Goal: Information Seeking & Learning: Learn about a topic

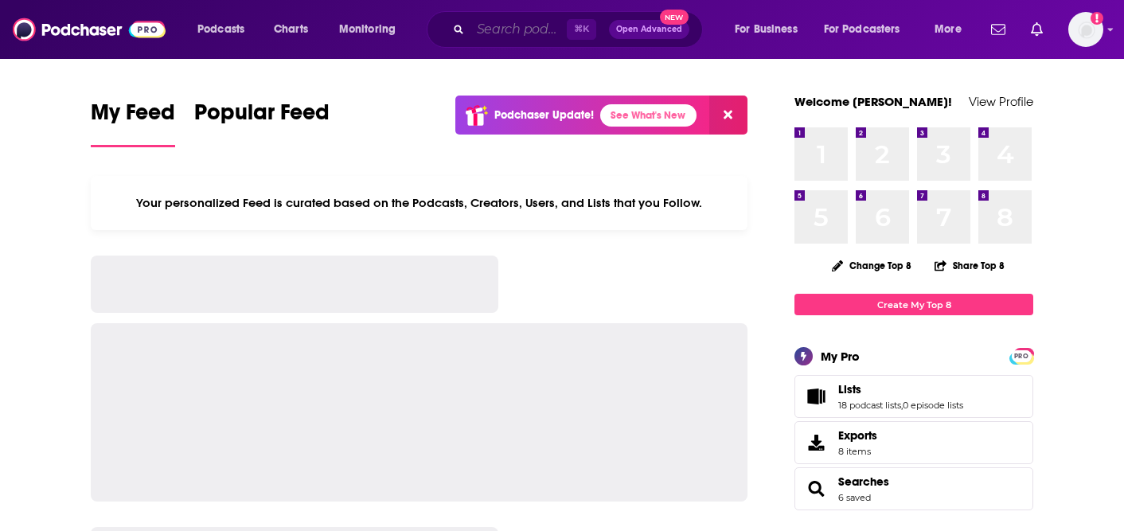
click at [510, 31] on input "Search podcasts, credits, & more..." at bounding box center [518, 29] width 96 height 25
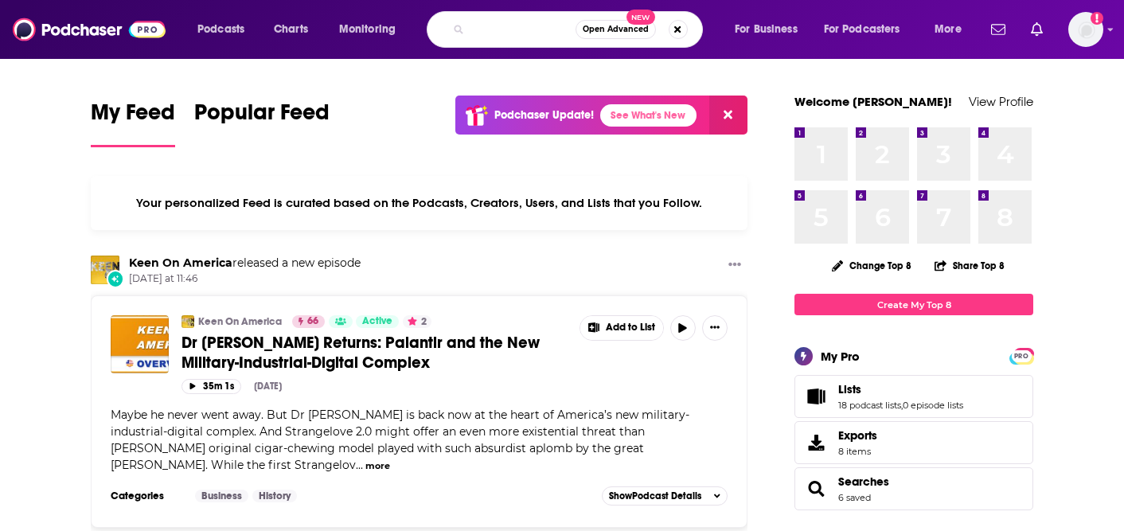
scroll to position [0, 100]
type input "How to Be Awesome At Your Job"
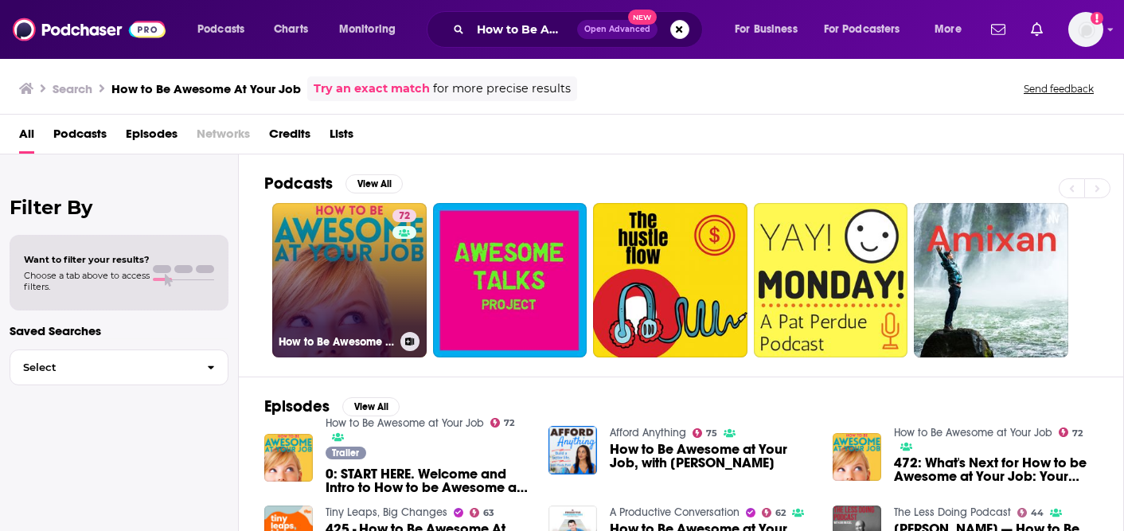
click at [360, 267] on link "72 How to Be Awesome at Your Job" at bounding box center [349, 280] width 154 height 154
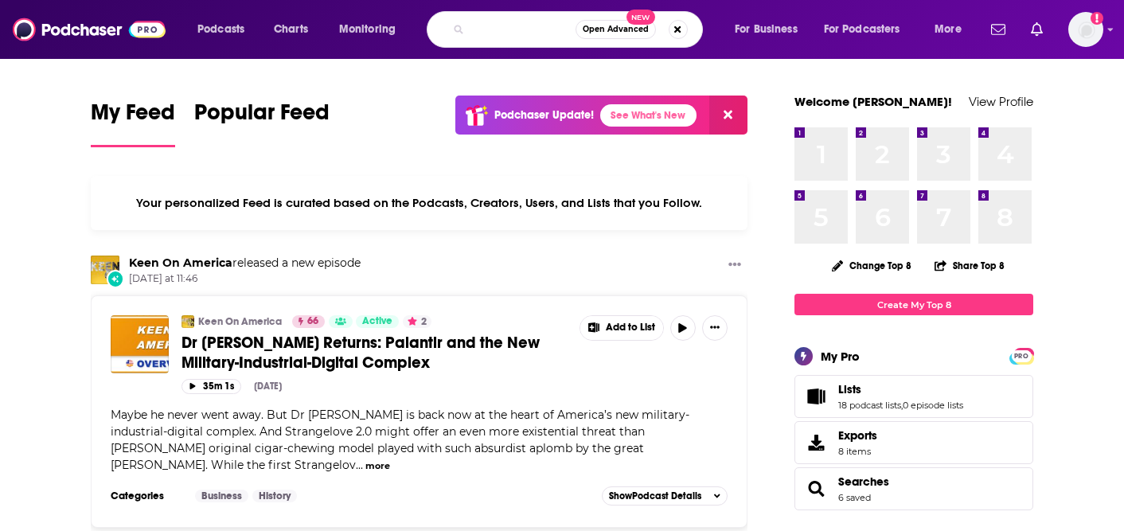
scroll to position [0, 100]
type input "How to Be Awesome At Your Job"
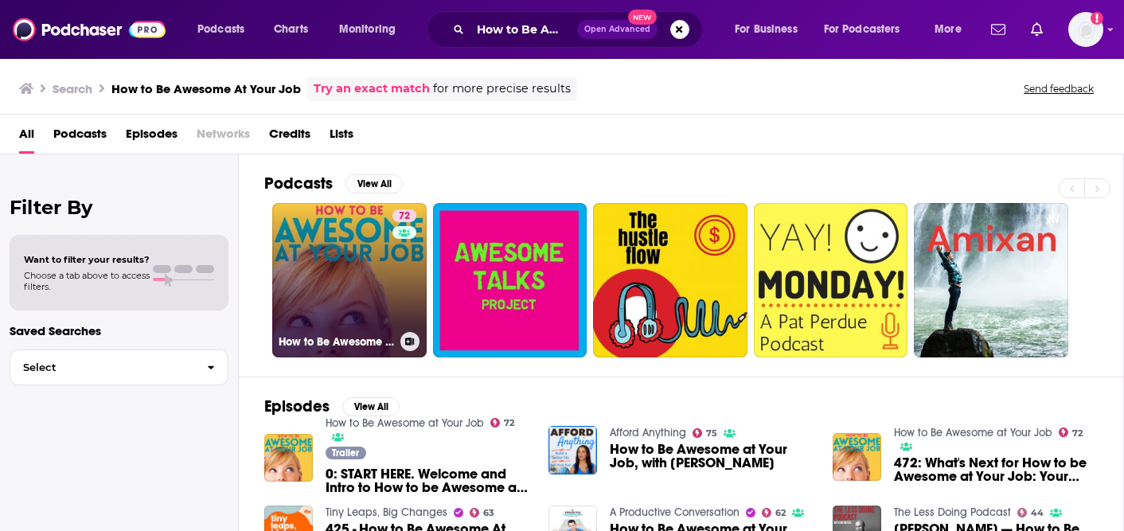
click at [335, 298] on link "72 How to Be Awesome at Your Job" at bounding box center [349, 280] width 154 height 154
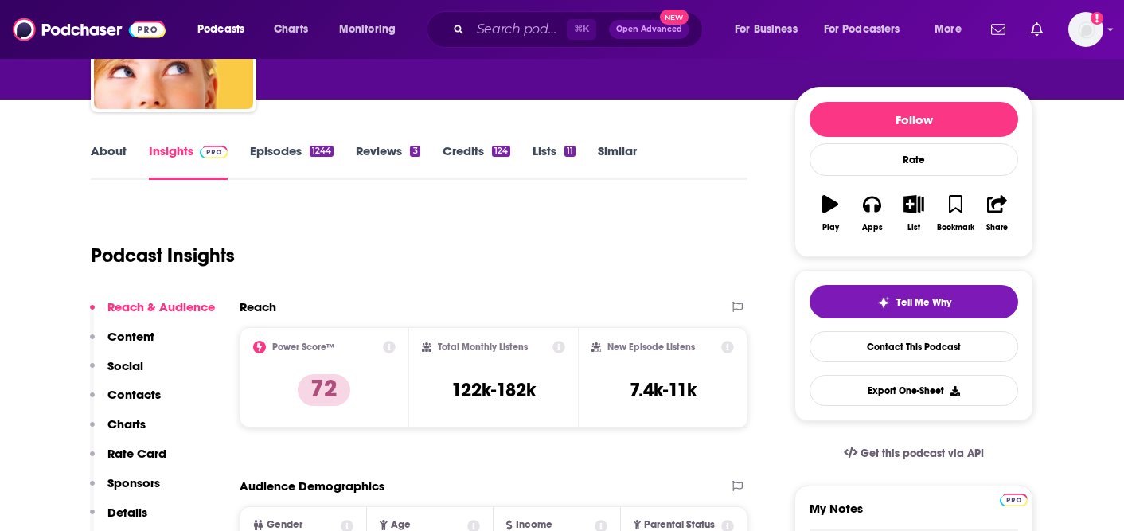
scroll to position [46, 0]
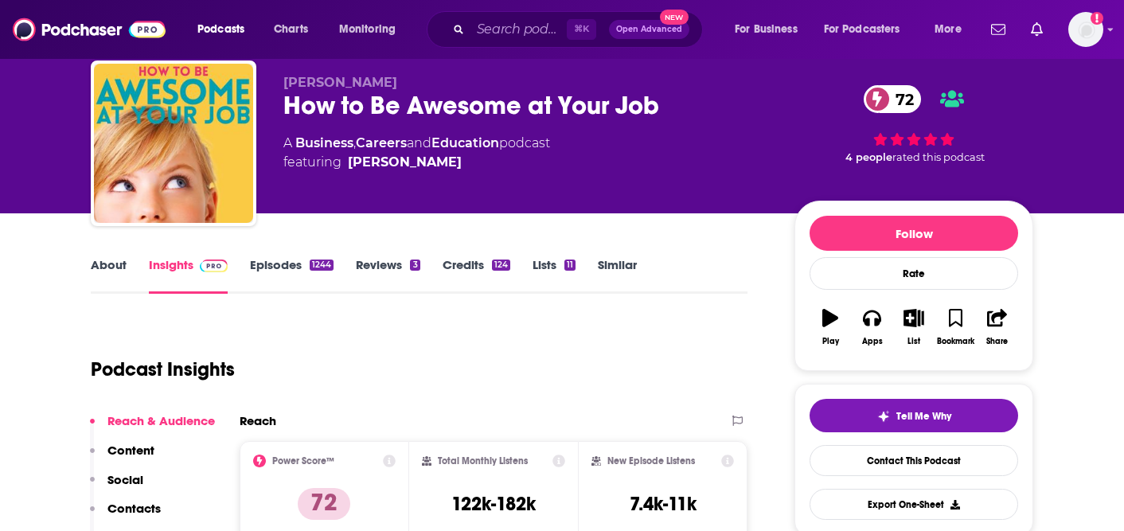
click at [251, 260] on link "Episodes 1244" at bounding box center [292, 275] width 84 height 37
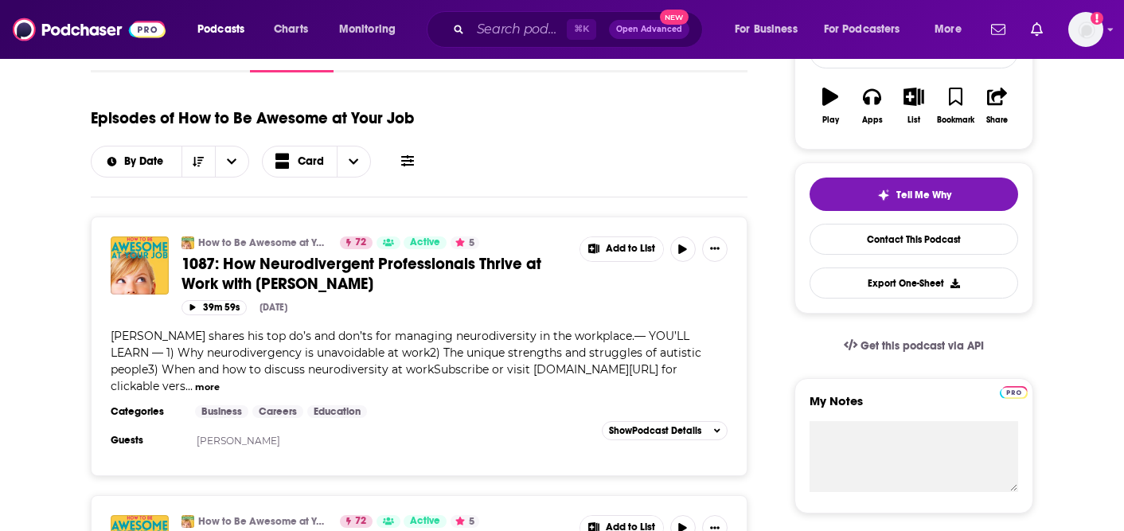
scroll to position [291, 0]
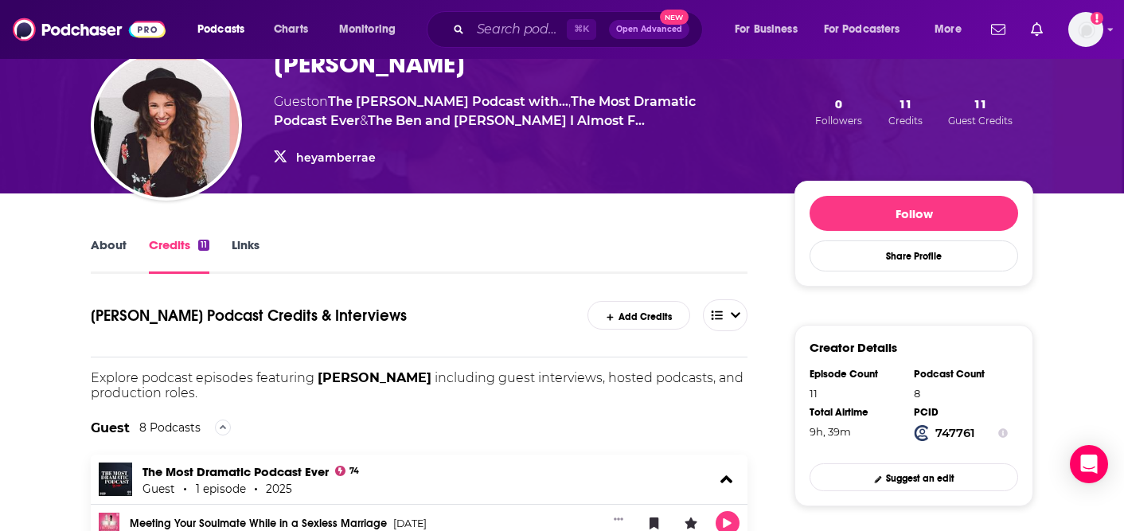
scroll to position [93, 0]
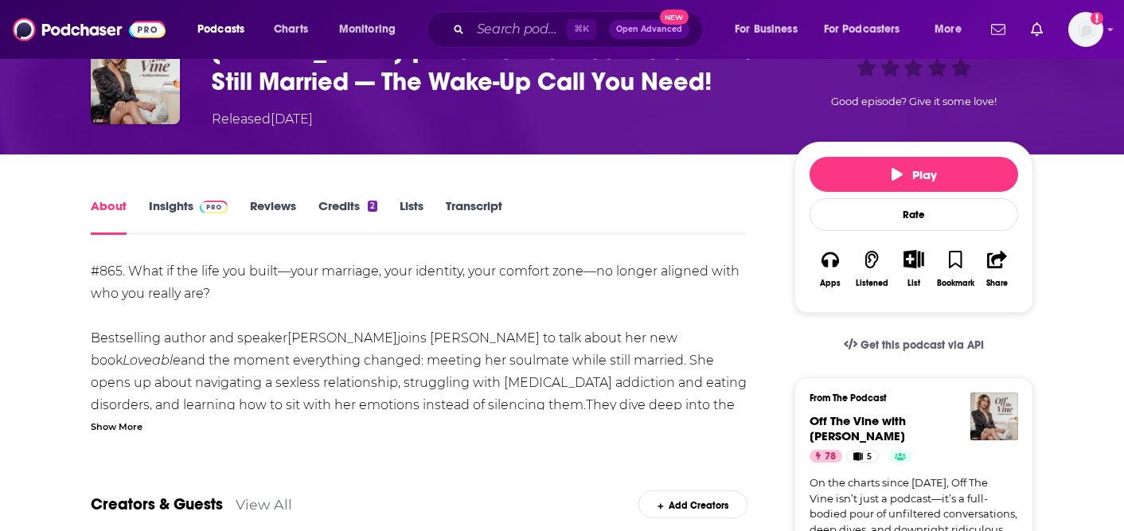
scroll to position [104, 0]
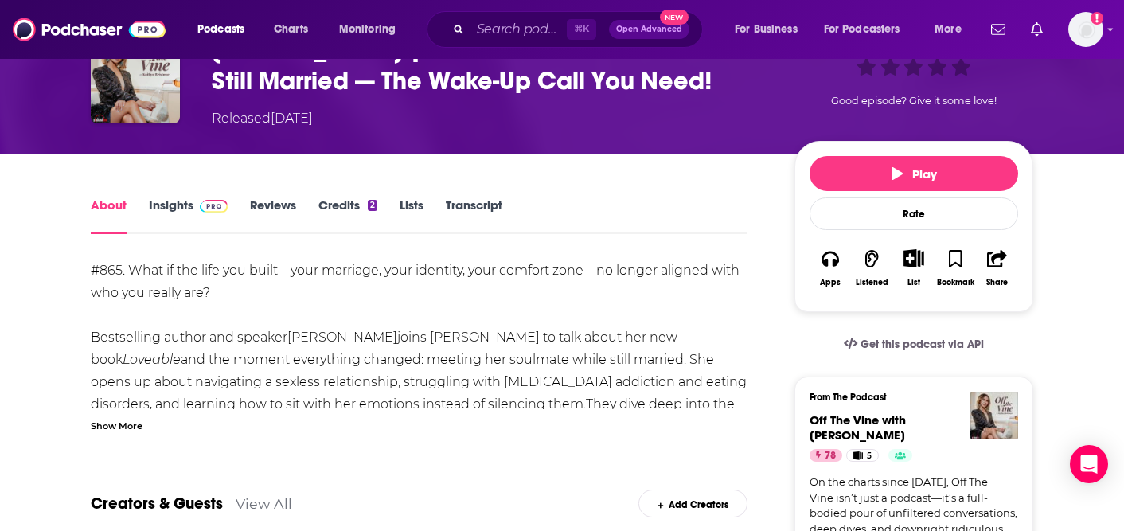
click at [111, 427] on div "Show More" at bounding box center [117, 424] width 52 height 15
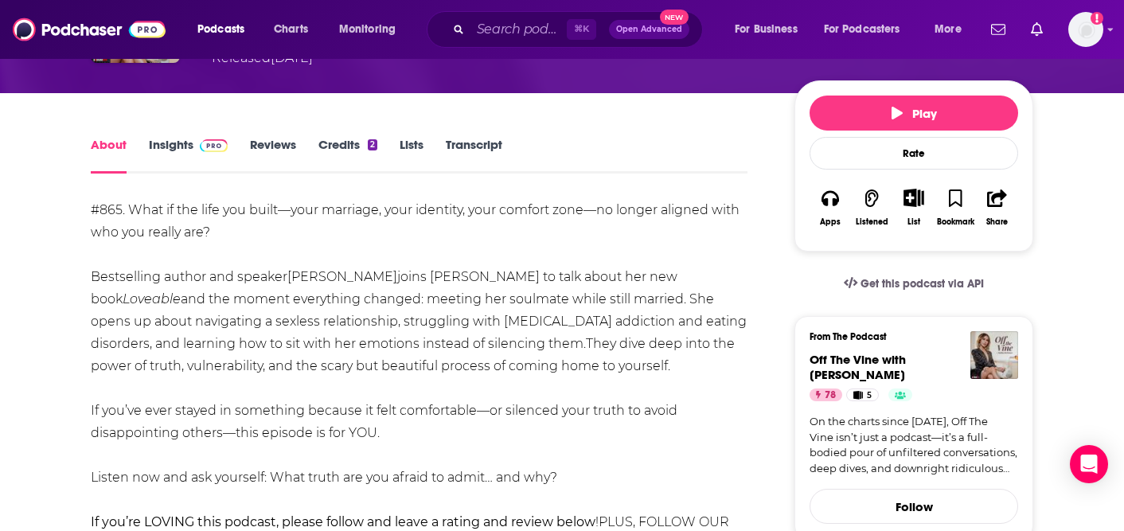
scroll to position [0, 0]
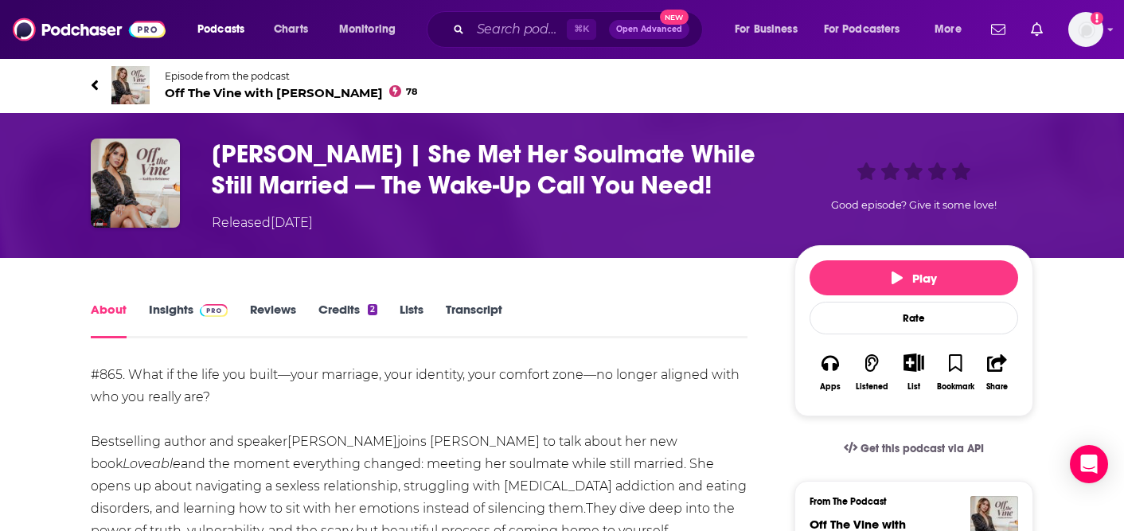
click at [115, 308] on link "About" at bounding box center [109, 320] width 36 height 37
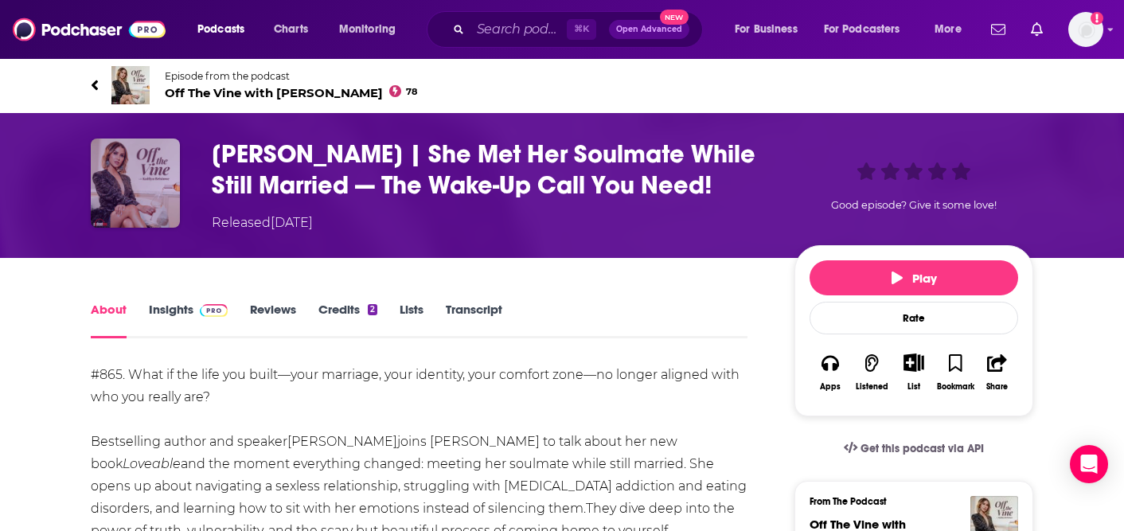
click at [168, 204] on img "Amber Rae | She Met Her Soulmate While Still Married — The Wake-Up Call You Nee…" at bounding box center [135, 182] width 89 height 89
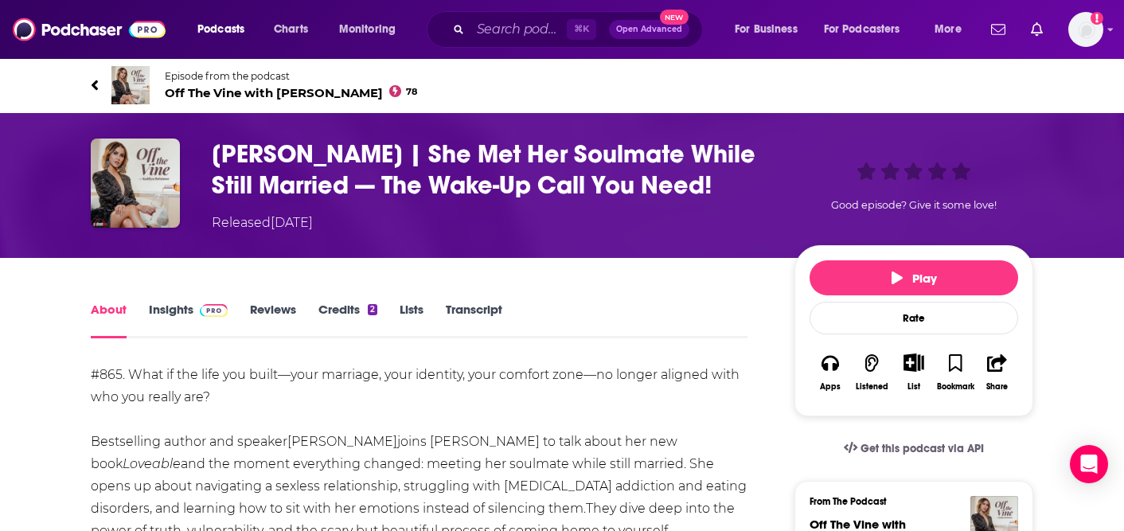
click at [140, 89] on img at bounding box center [130, 85] width 38 height 38
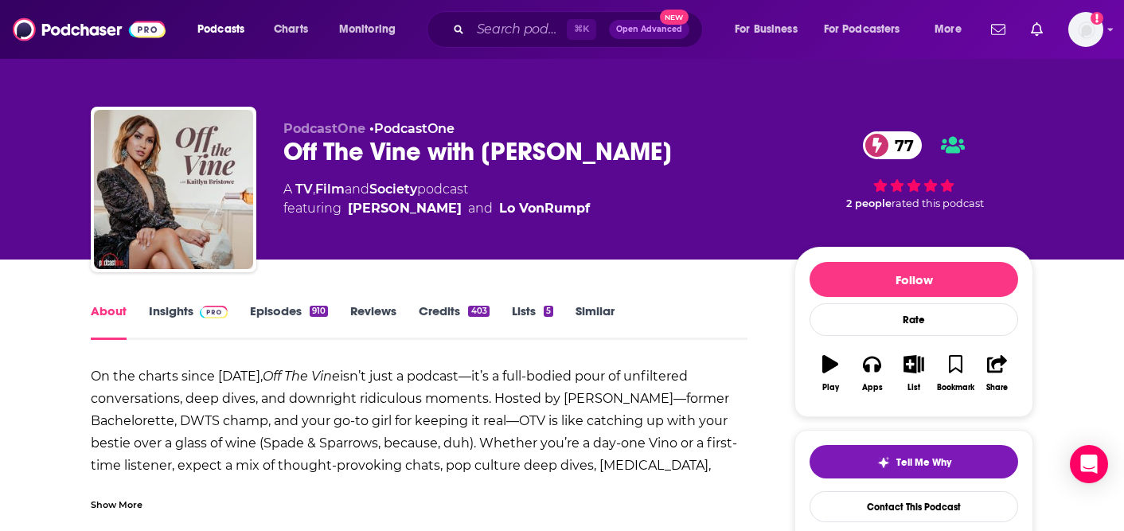
click at [186, 306] on link "Insights" at bounding box center [188, 321] width 79 height 37
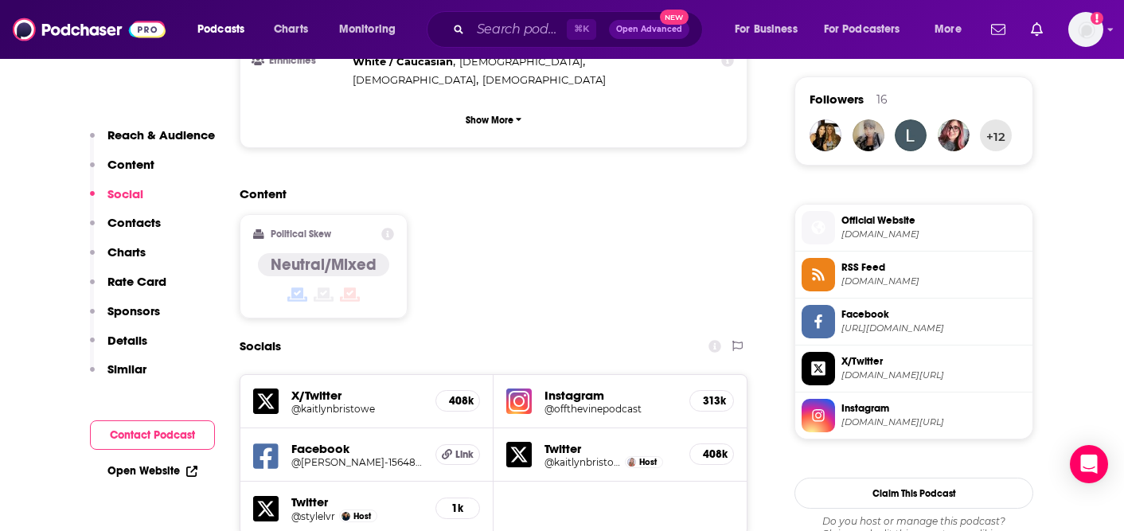
scroll to position [1361, 0]
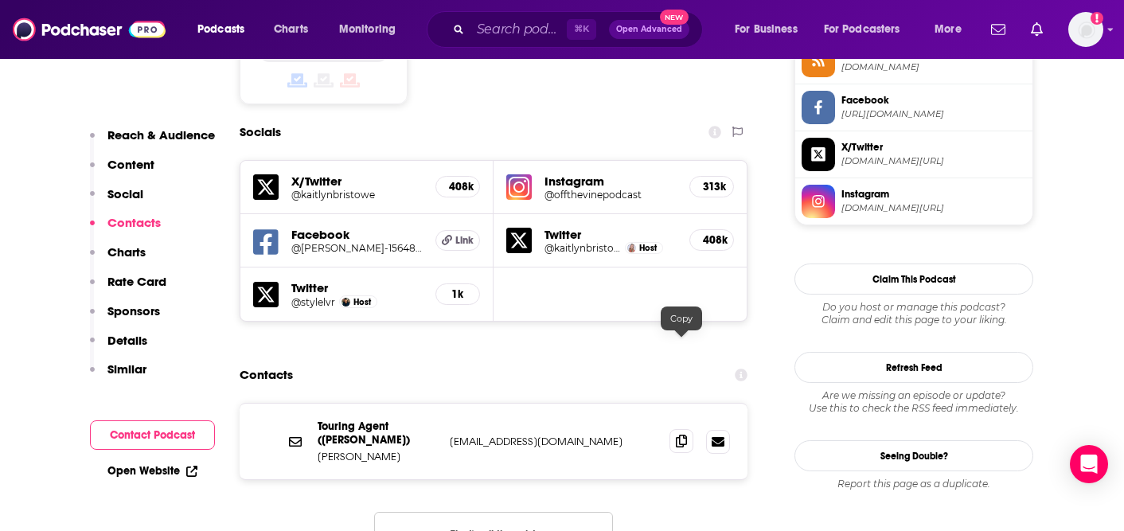
click at [677, 435] on icon at bounding box center [681, 441] width 11 height 13
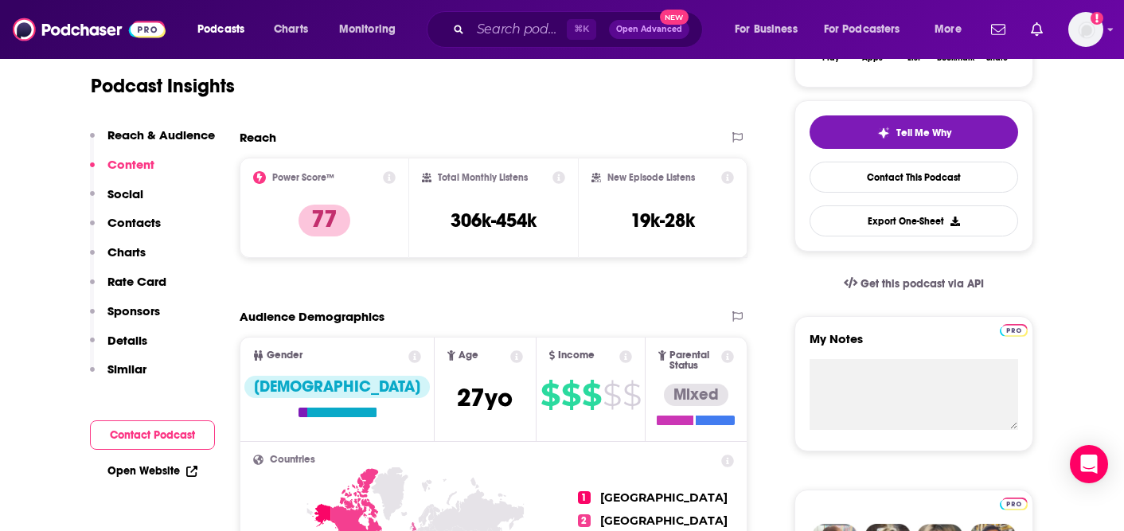
scroll to position [0, 0]
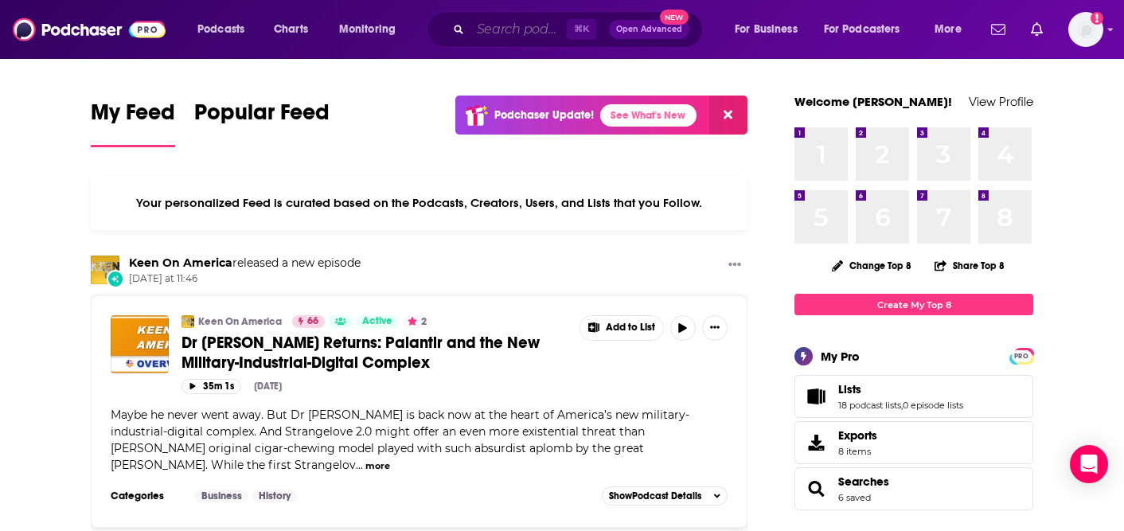
click at [517, 17] on input "Search podcasts, credits, & more..." at bounding box center [518, 29] width 96 height 25
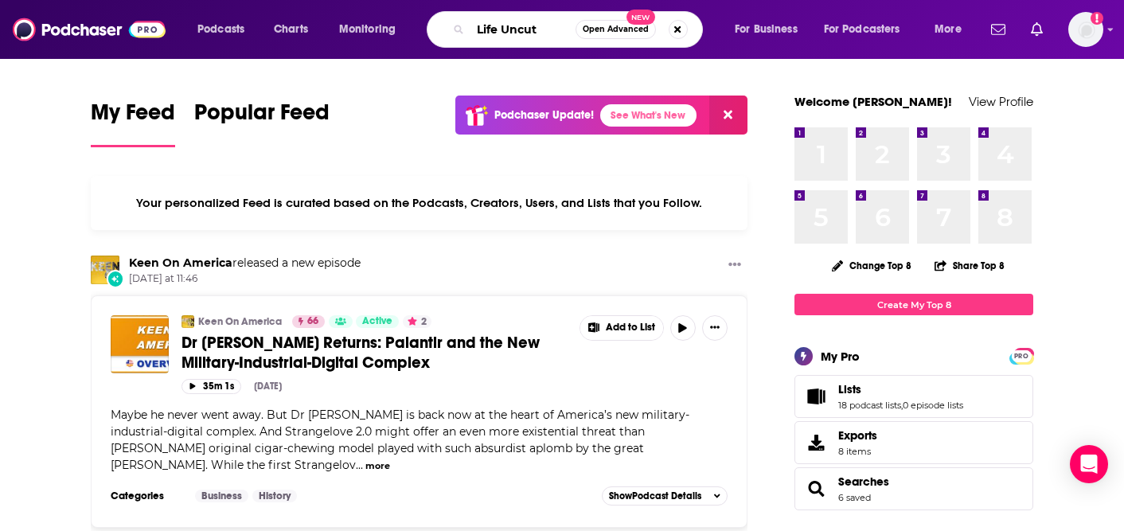
type input "Life Uncut"
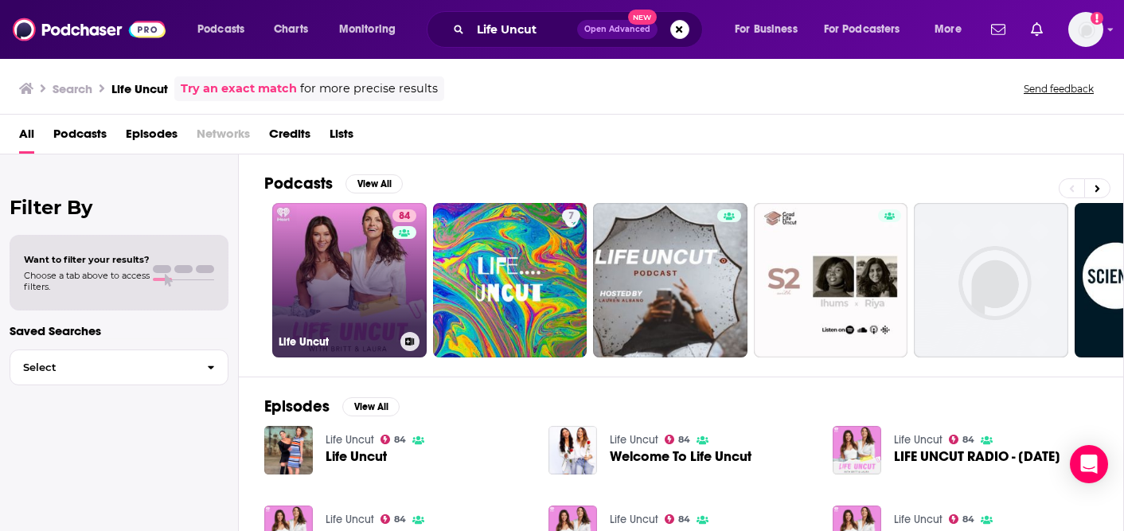
click at [360, 257] on link "84 Life Uncut" at bounding box center [349, 280] width 154 height 154
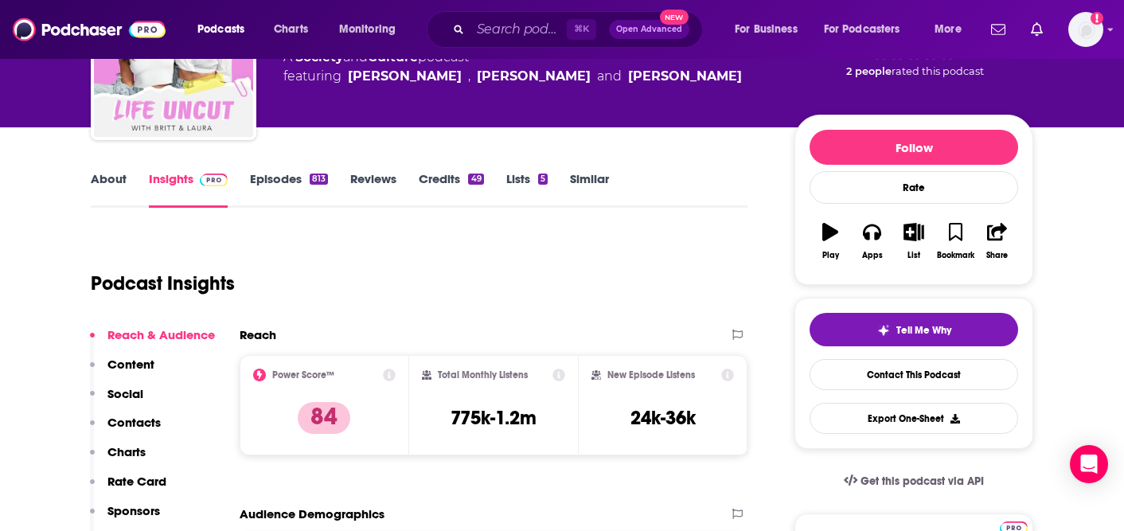
scroll to position [408, 0]
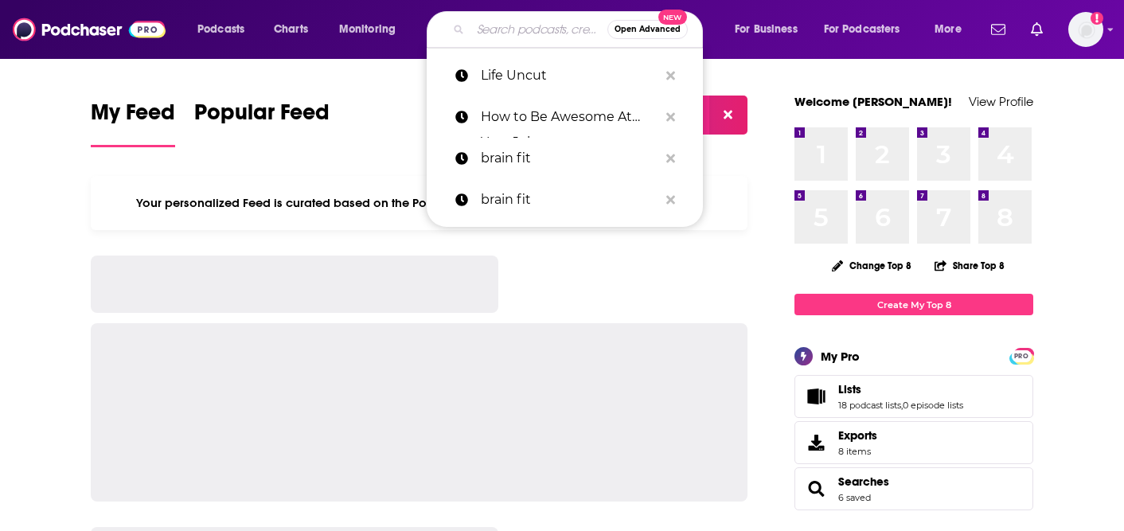
click at [495, 33] on input "Search podcasts, credits, & more..." at bounding box center [538, 29] width 137 height 25
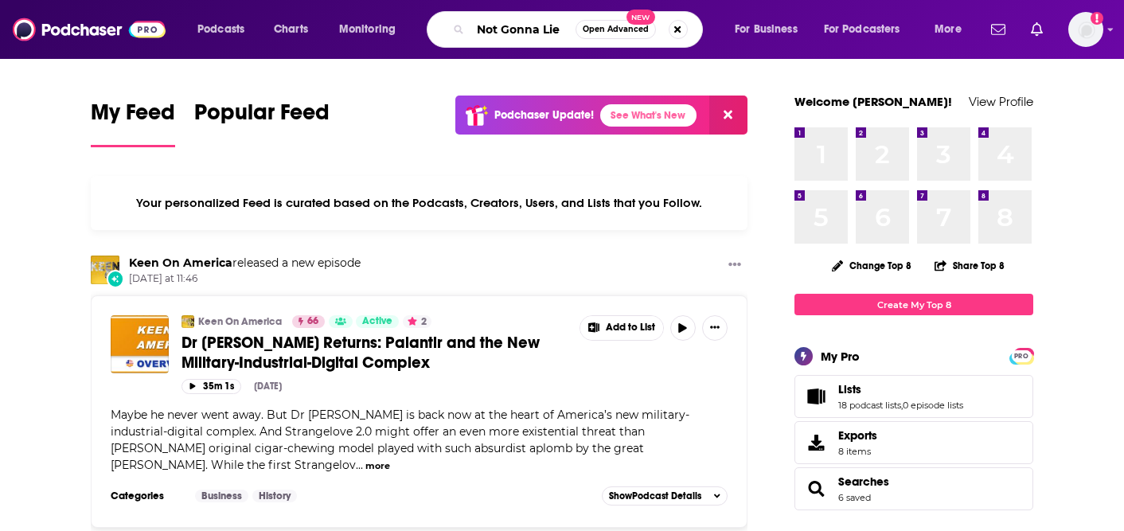
type input "Not Gonna Lie"
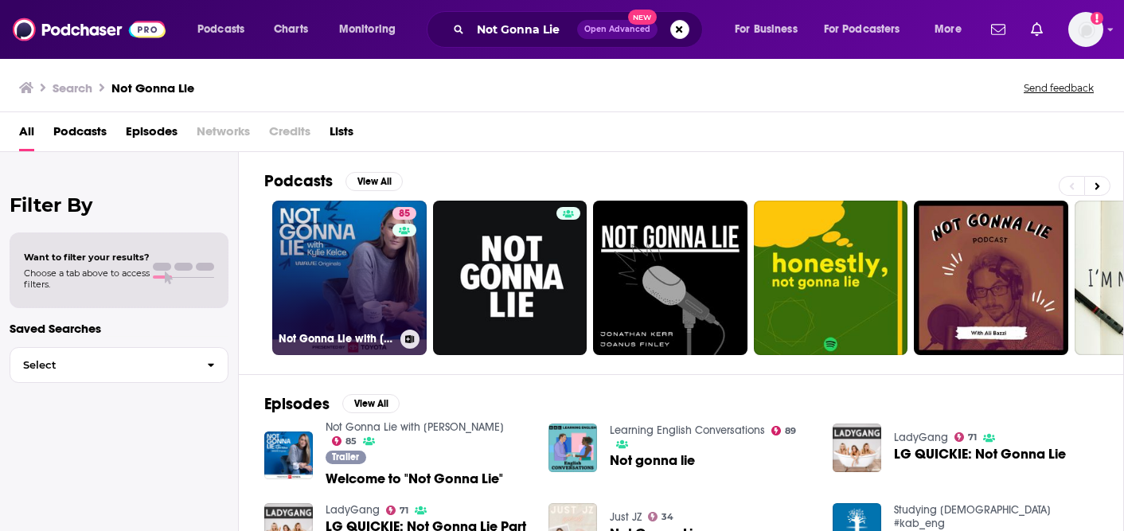
click at [361, 291] on link "85 Not Gonna Lie with [PERSON_NAME]" at bounding box center [349, 278] width 154 height 154
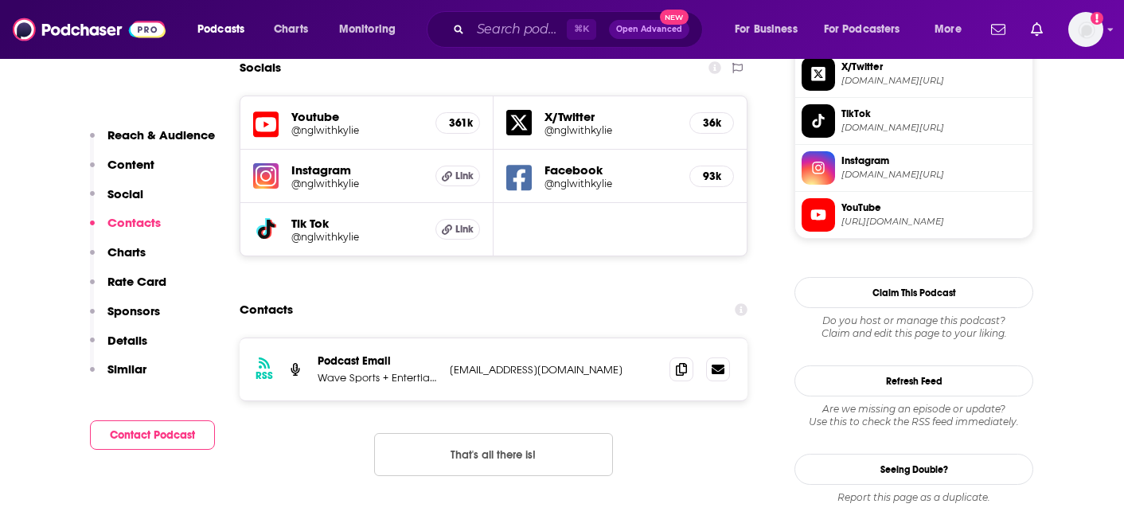
scroll to position [1418, 0]
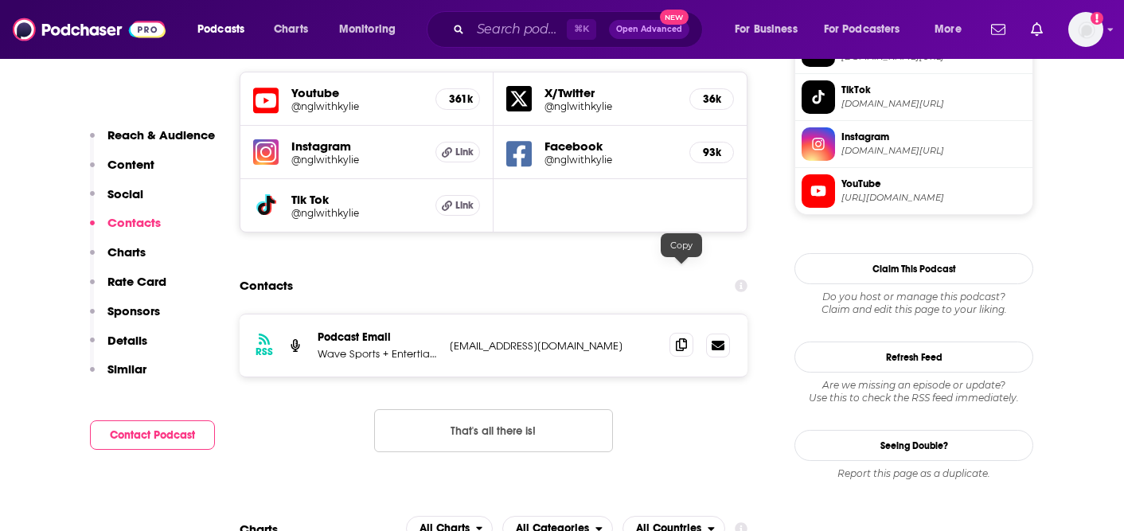
click at [689, 333] on span at bounding box center [681, 345] width 24 height 24
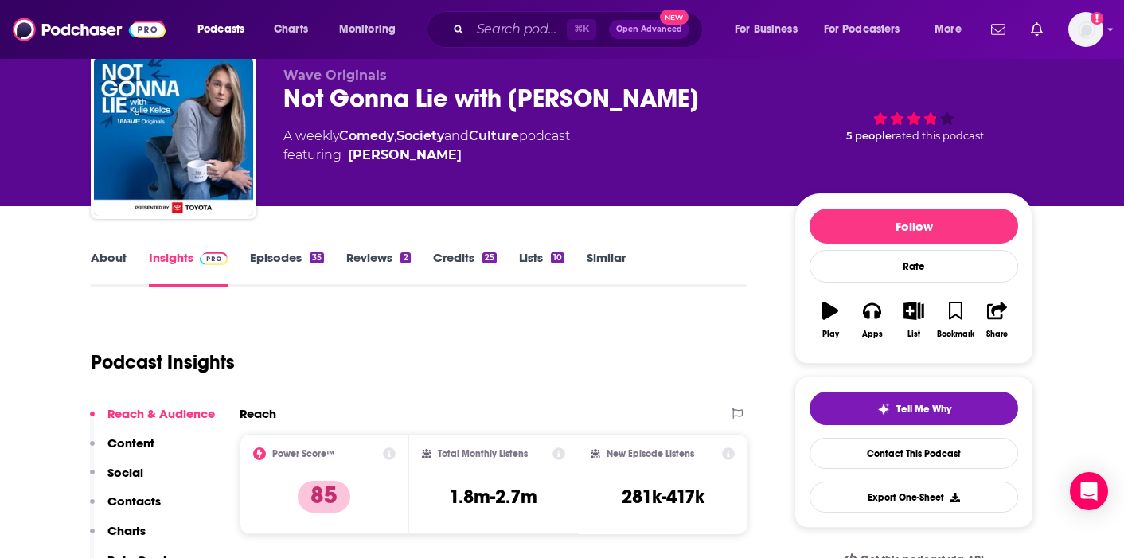
scroll to position [54, 0]
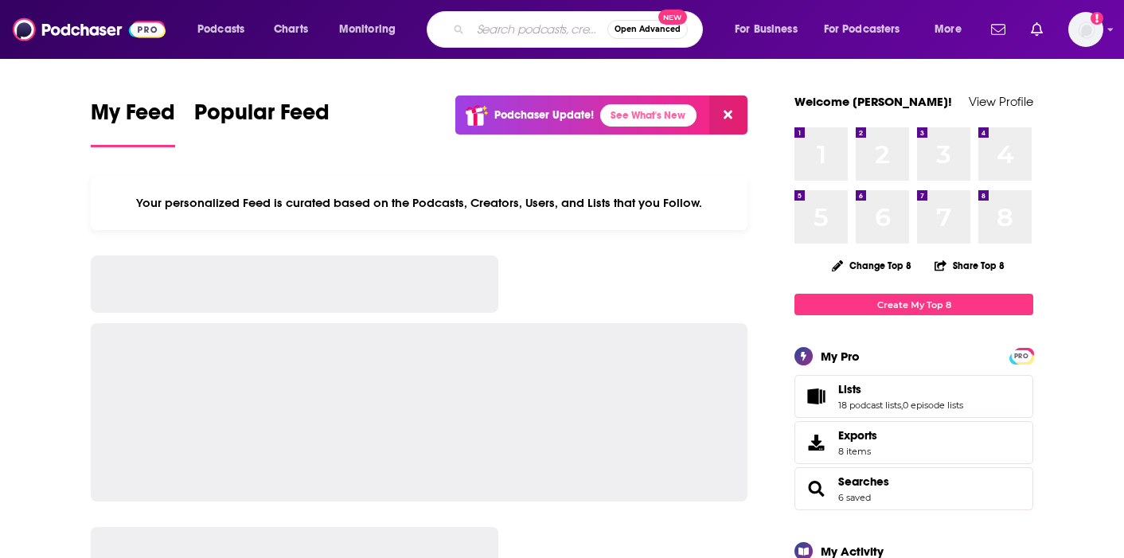
click at [475, 32] on input "Search podcasts, credits, & more..." at bounding box center [538, 29] width 137 height 25
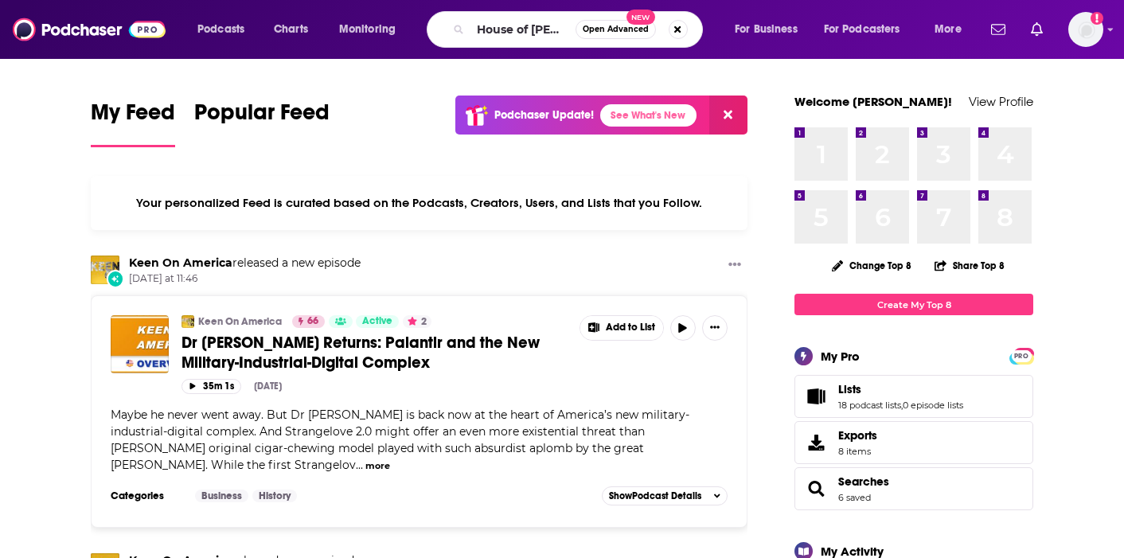
scroll to position [0, 1]
type input "House of Maher"
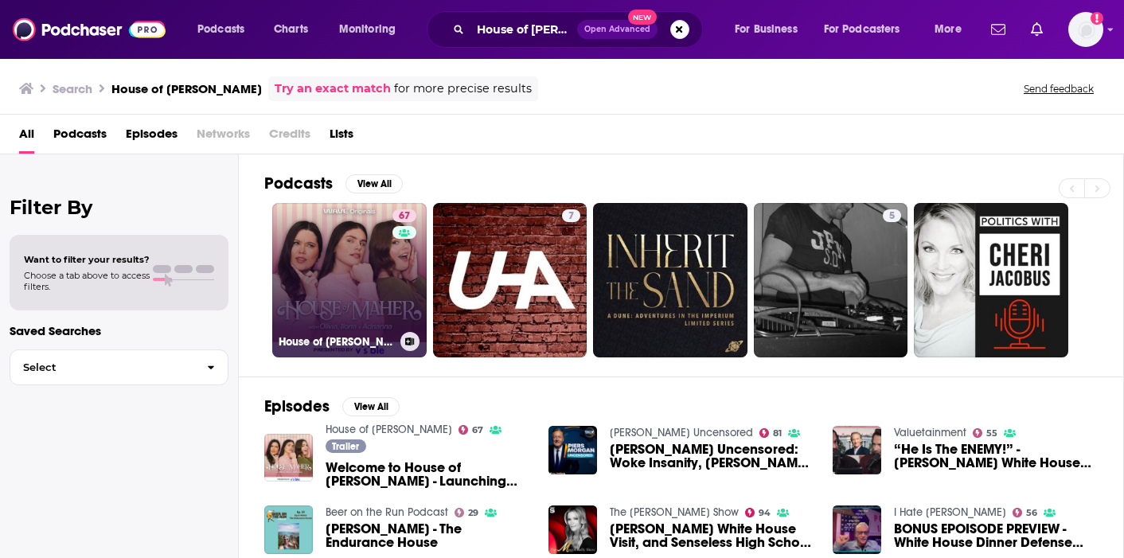
click at [356, 305] on link "67 House of Maher" at bounding box center [349, 280] width 154 height 154
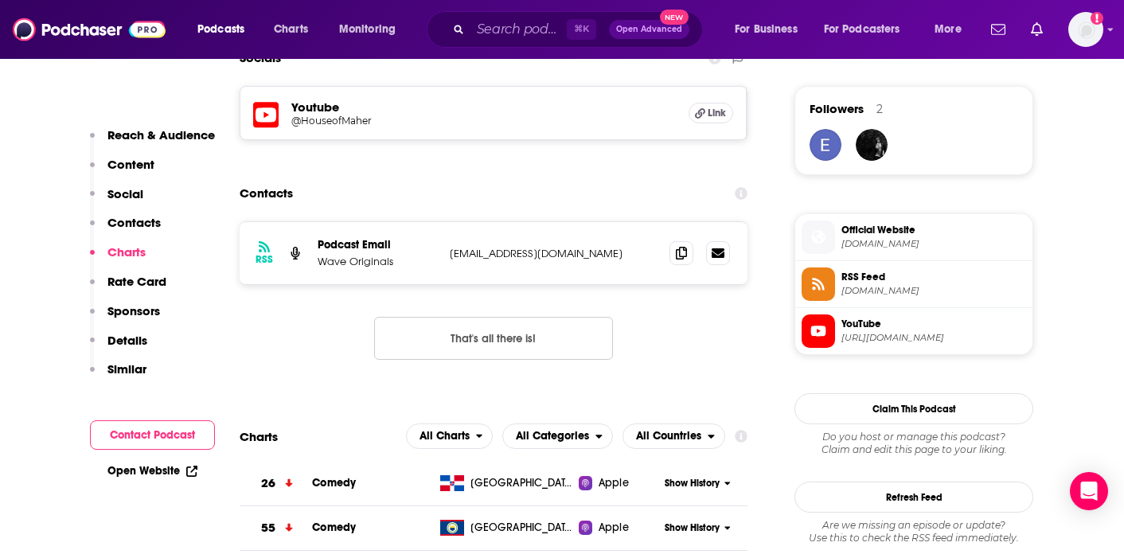
scroll to position [1134, 0]
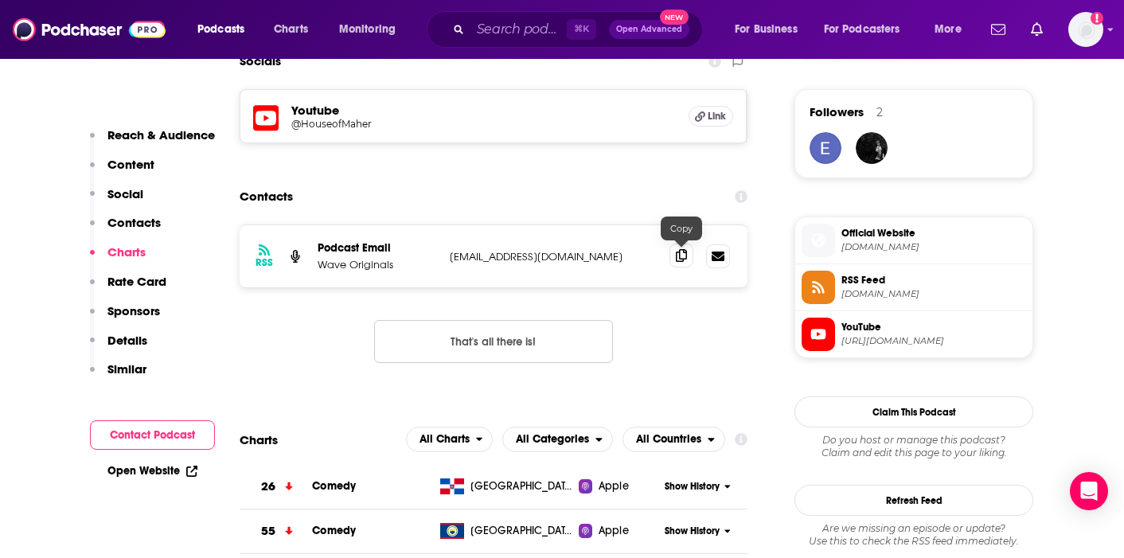
click at [684, 261] on icon at bounding box center [681, 255] width 11 height 13
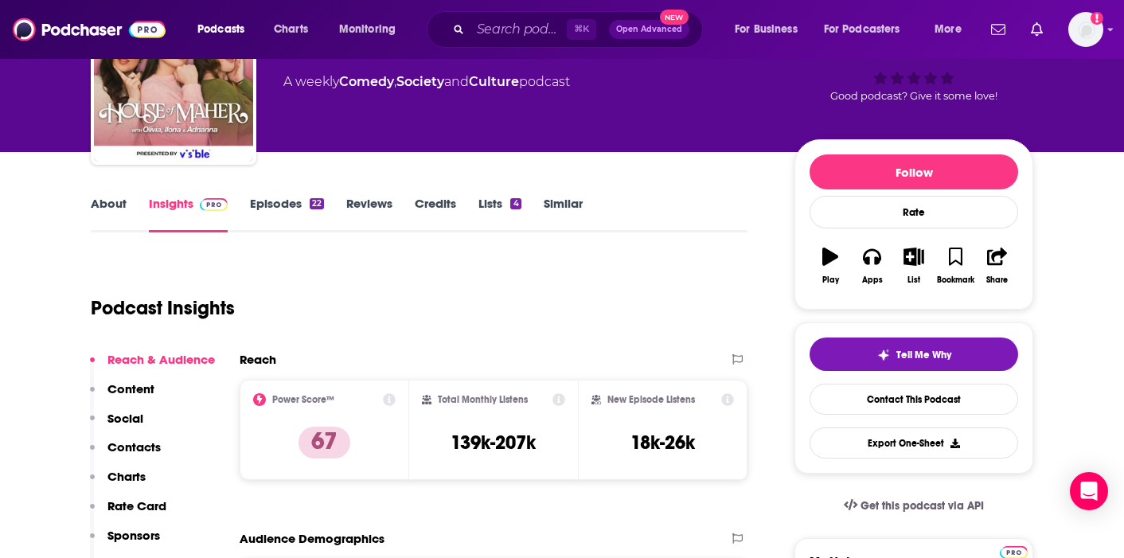
scroll to position [107, 0]
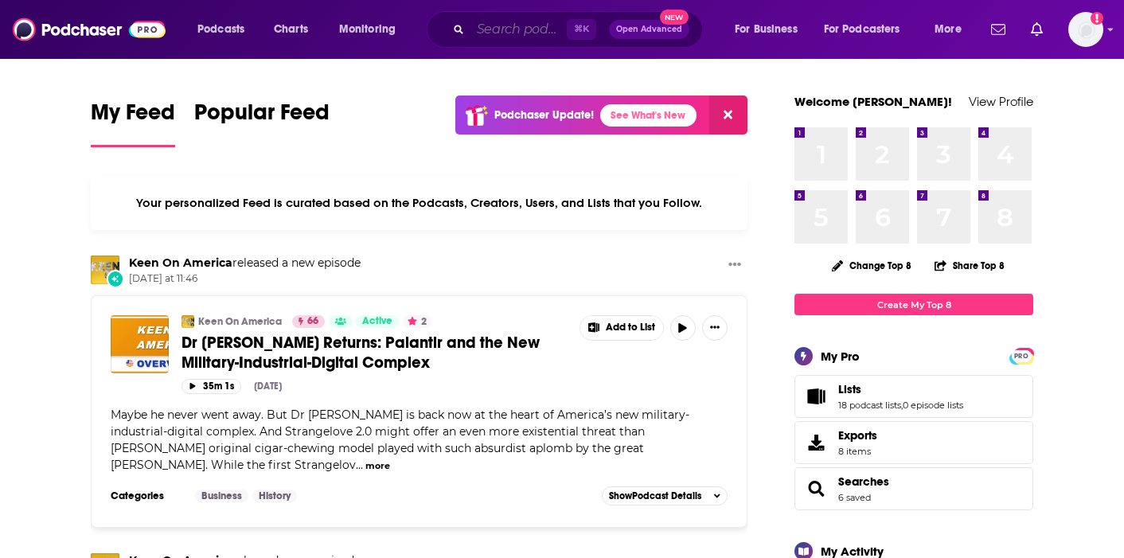
click at [530, 29] on input "Search podcasts, credits, & more..." at bounding box center [518, 29] width 96 height 25
paste input "The Model Health Show"
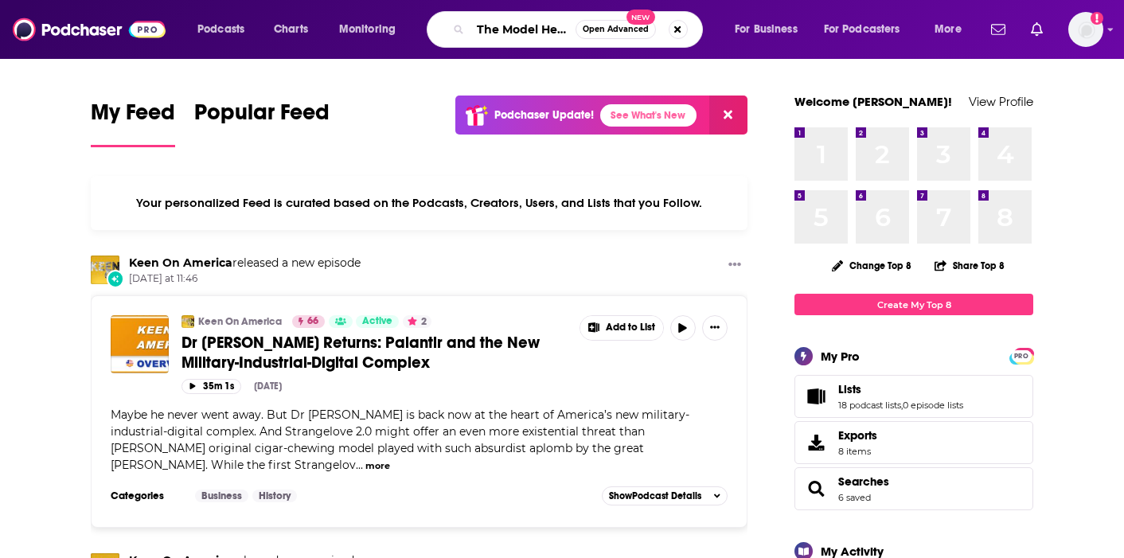
scroll to position [0, 48]
type input "The Model Health Show"
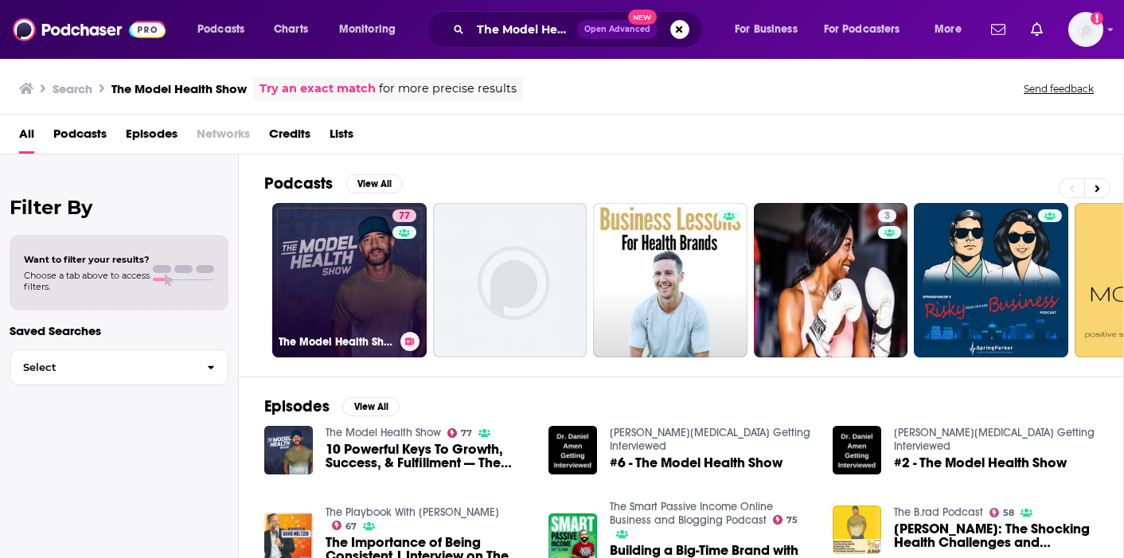
click at [347, 295] on link "77 The Model Health Show" at bounding box center [349, 280] width 154 height 154
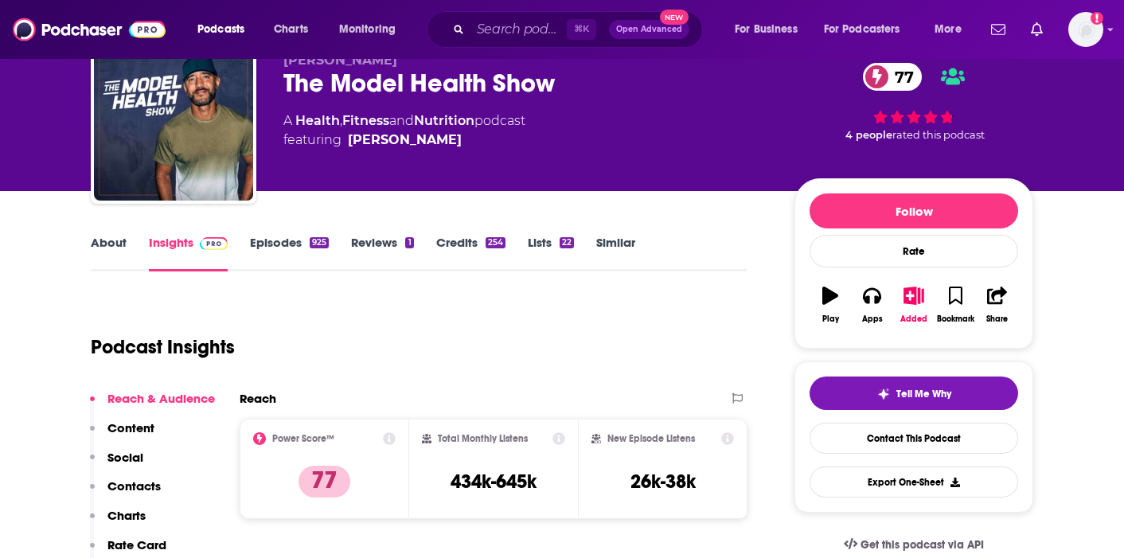
scroll to position [110, 0]
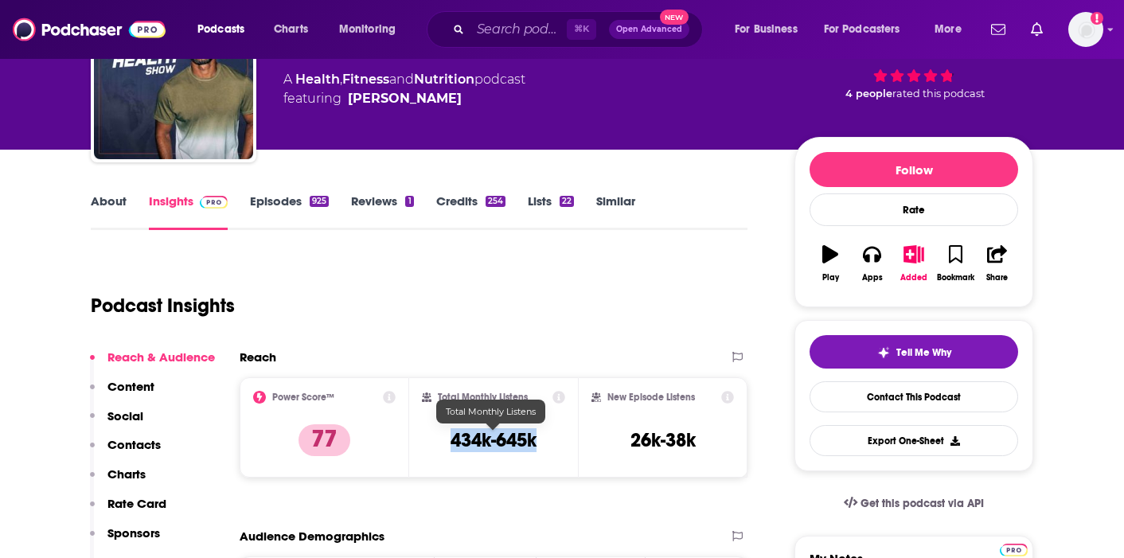
drag, startPoint x: 548, startPoint y: 433, endPoint x: 446, endPoint y: 433, distance: 101.1
click at [446, 433] on div "Total Monthly Listens 434k-645k" at bounding box center [494, 427] width 144 height 73
copy h3 "434k-645k"
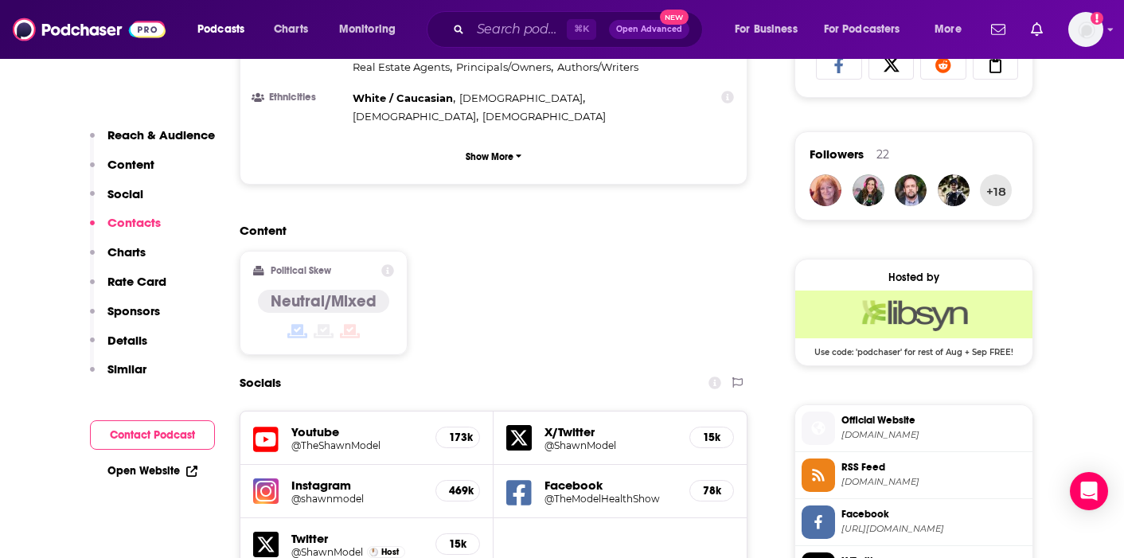
scroll to position [1315, 0]
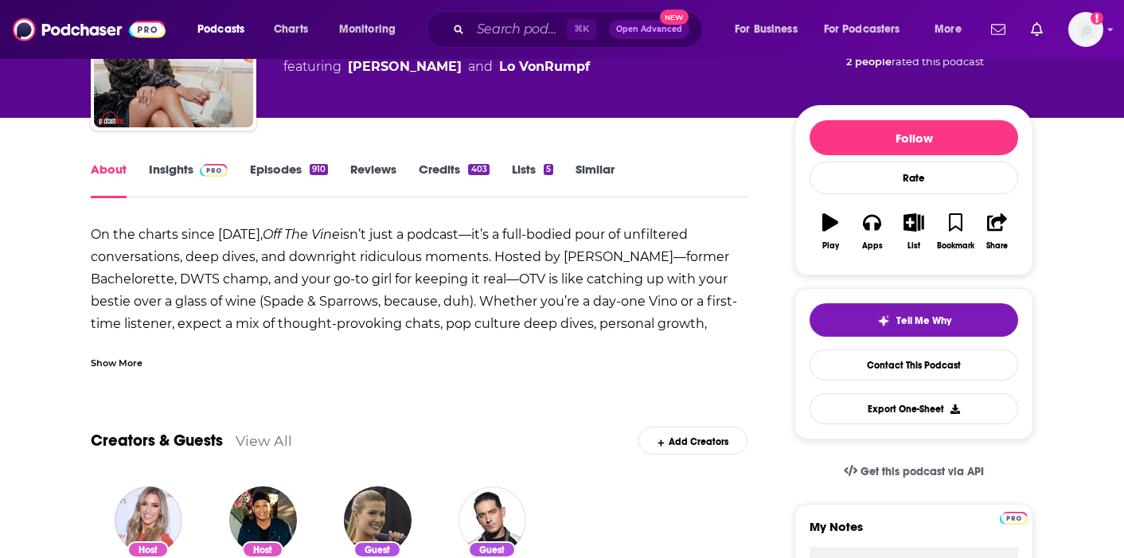
scroll to position [165, 0]
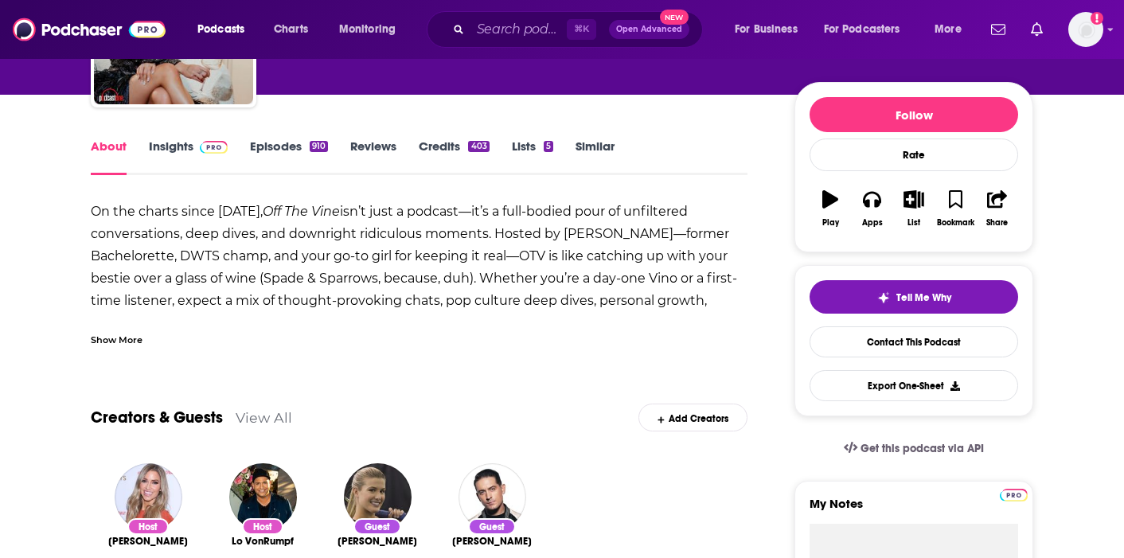
click at [121, 333] on div "Show More" at bounding box center [117, 338] width 52 height 15
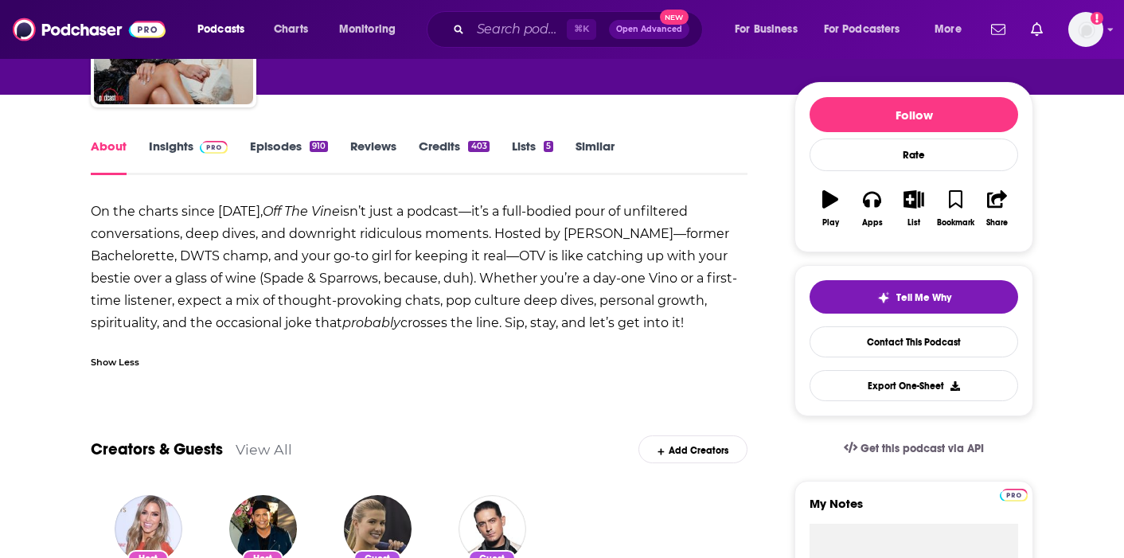
scroll to position [257, 0]
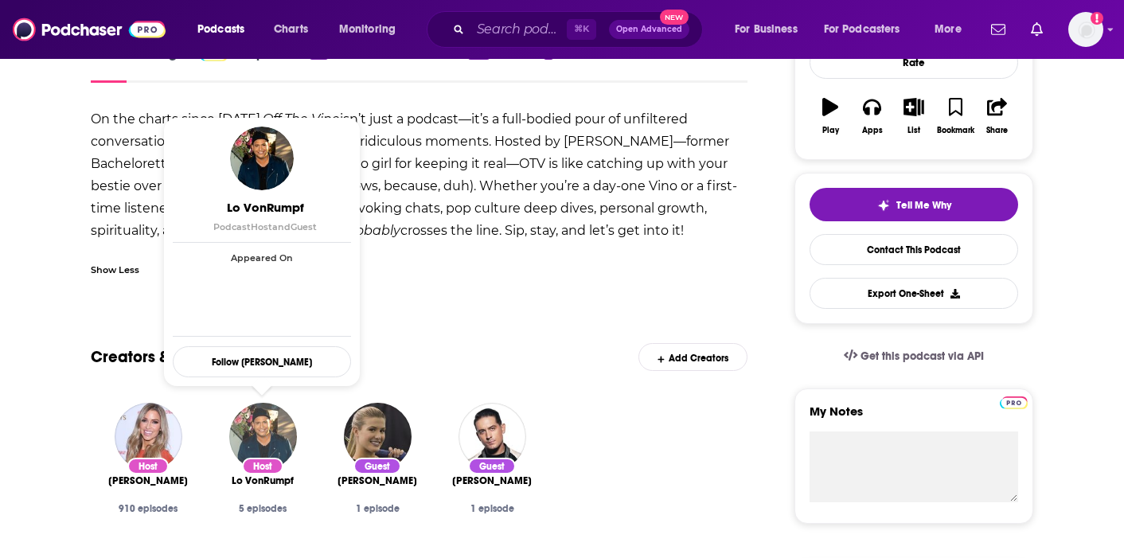
click at [274, 435] on img "Lo VonRumpf" at bounding box center [263, 437] width 68 height 68
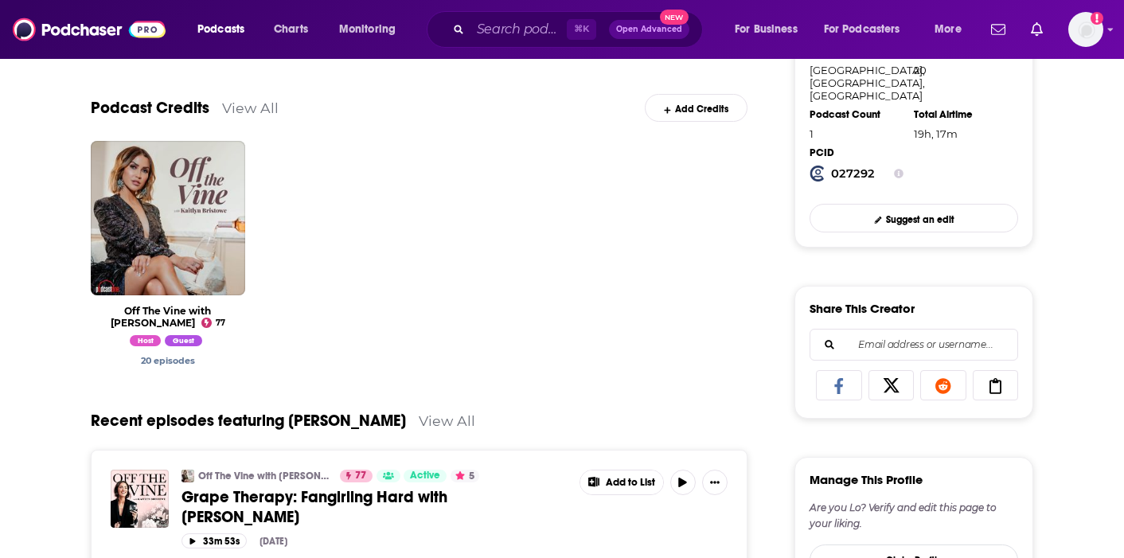
scroll to position [158, 0]
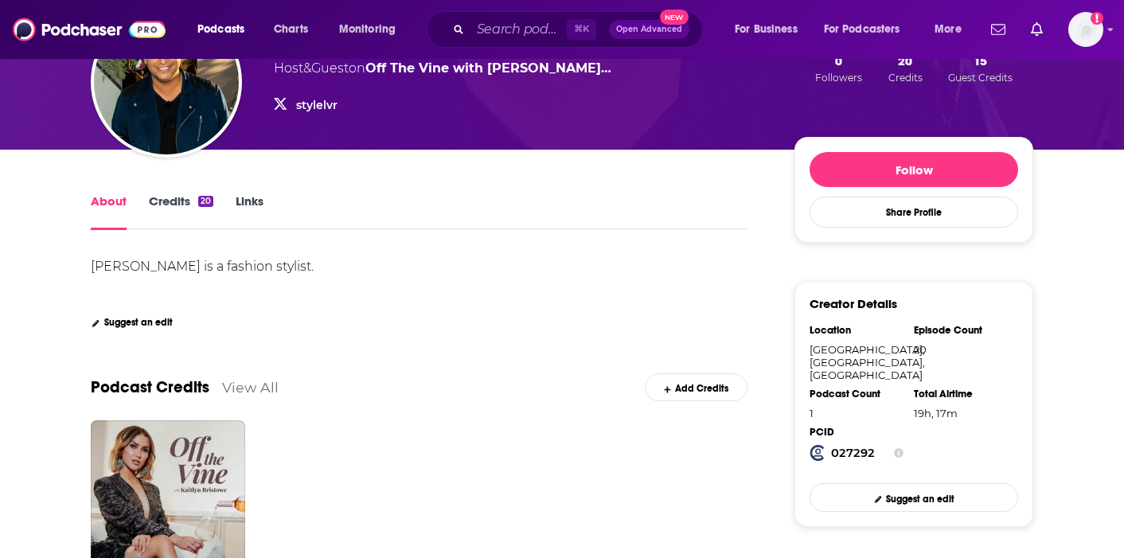
click at [173, 206] on link "Credits 20" at bounding box center [181, 211] width 64 height 37
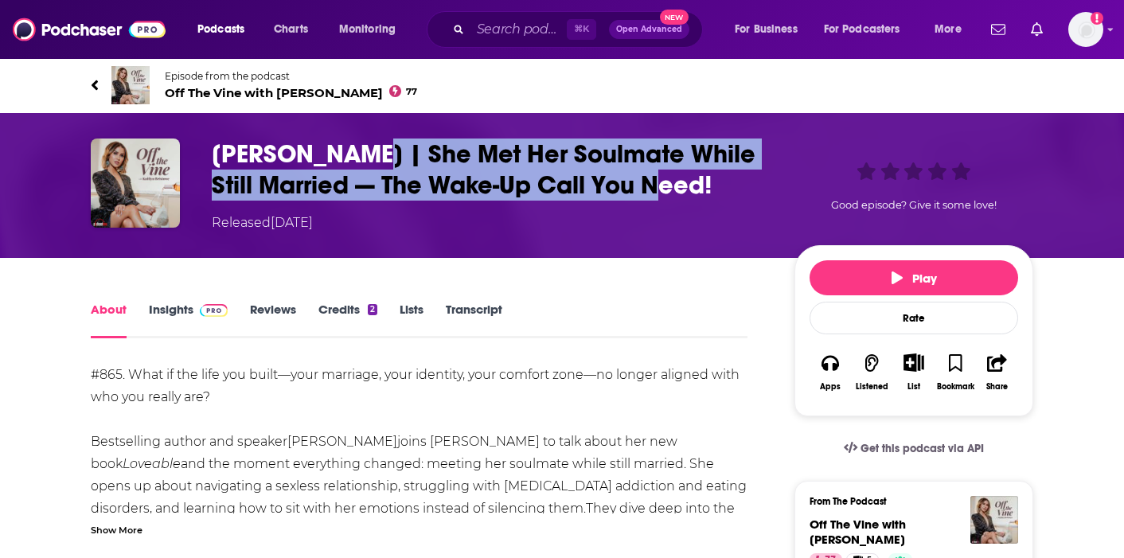
drag, startPoint x: 676, startPoint y: 189, endPoint x: 371, endPoint y: 154, distance: 307.6
click at [371, 154] on h1 "Amber Rae | She Met Her Soulmate While Still Married — The Wake-Up Call You Nee…" at bounding box center [490, 169] width 557 height 62
copy h1 "She Met Her Soulmate While Still Married — The Wake-Up Call You Need!"
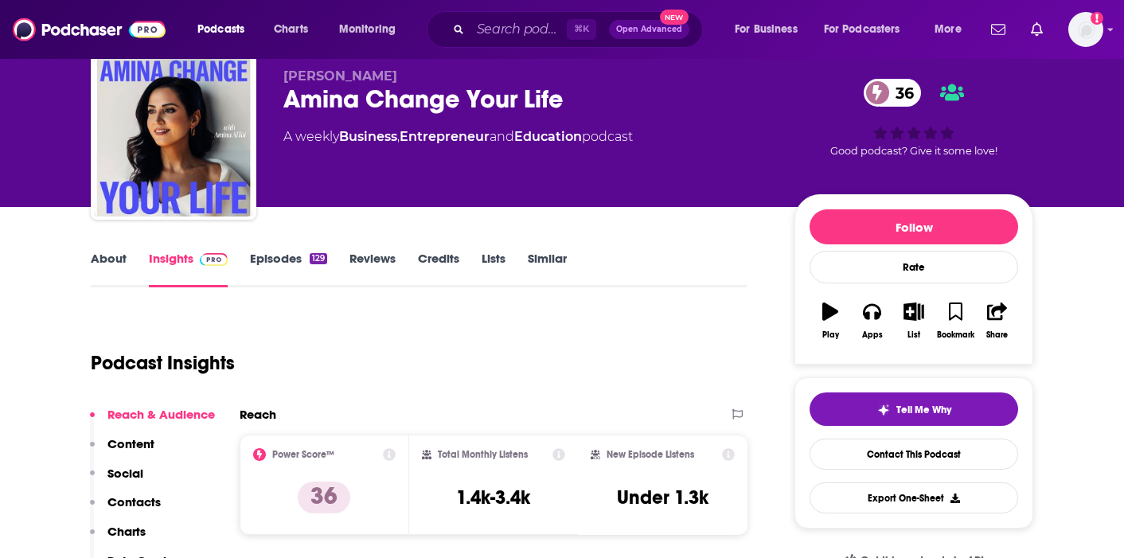
scroll to position [60, 0]
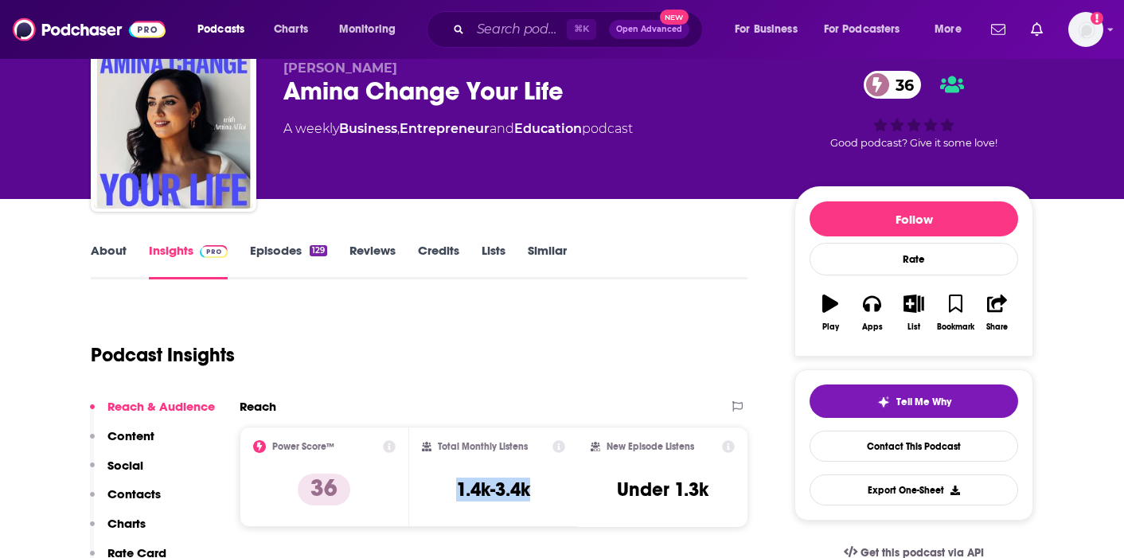
drag, startPoint x: 541, startPoint y: 500, endPoint x: 435, endPoint y: 500, distance: 106.6
click at [435, 500] on div "Total Monthly Listens 1.4k-3.4k" at bounding box center [494, 476] width 144 height 73
copy h3 "1.4k-3.4k"
click at [115, 258] on link "About" at bounding box center [109, 261] width 36 height 37
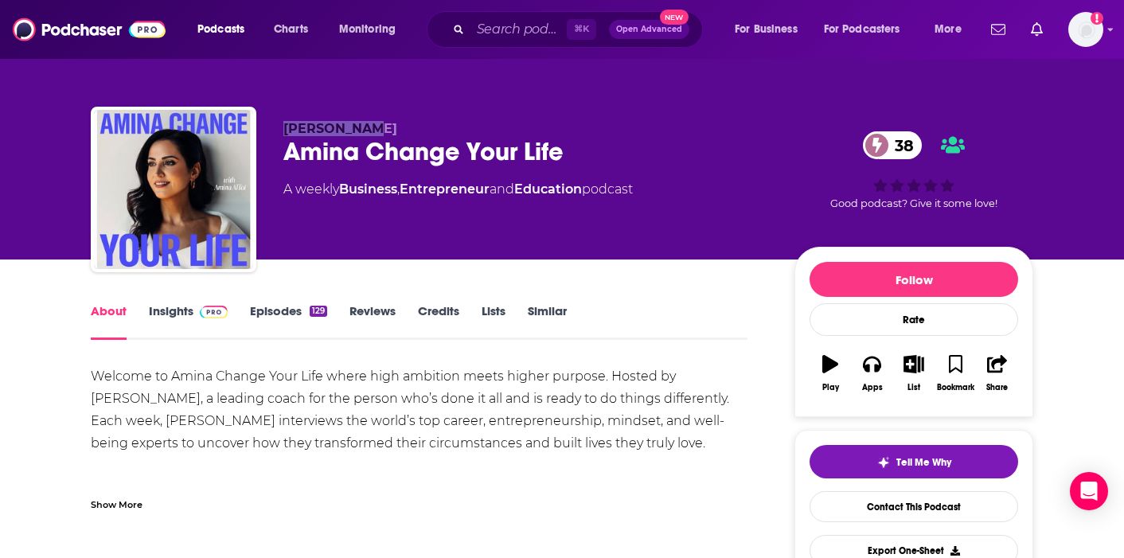
drag, startPoint x: 376, startPoint y: 128, endPoint x: 278, endPoint y: 129, distance: 97.9
click at [278, 129] on div "Amina AlTai Amina Change Your Life 38 A weekly Business , Entrepreneur and Educ…" at bounding box center [562, 193] width 942 height 172
copy span "Amina AlTai"
click at [310, 129] on span "Amina AlTai" at bounding box center [340, 128] width 114 height 15
click at [316, 130] on span "Amina AlTai" at bounding box center [340, 128] width 114 height 15
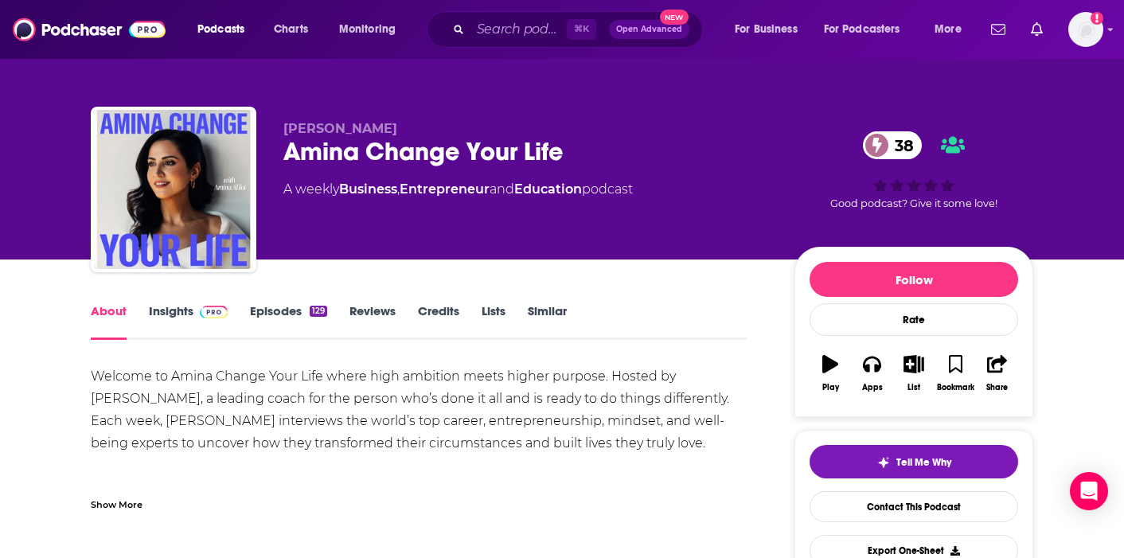
click at [151, 497] on div "Show More" at bounding box center [419, 498] width 657 height 27
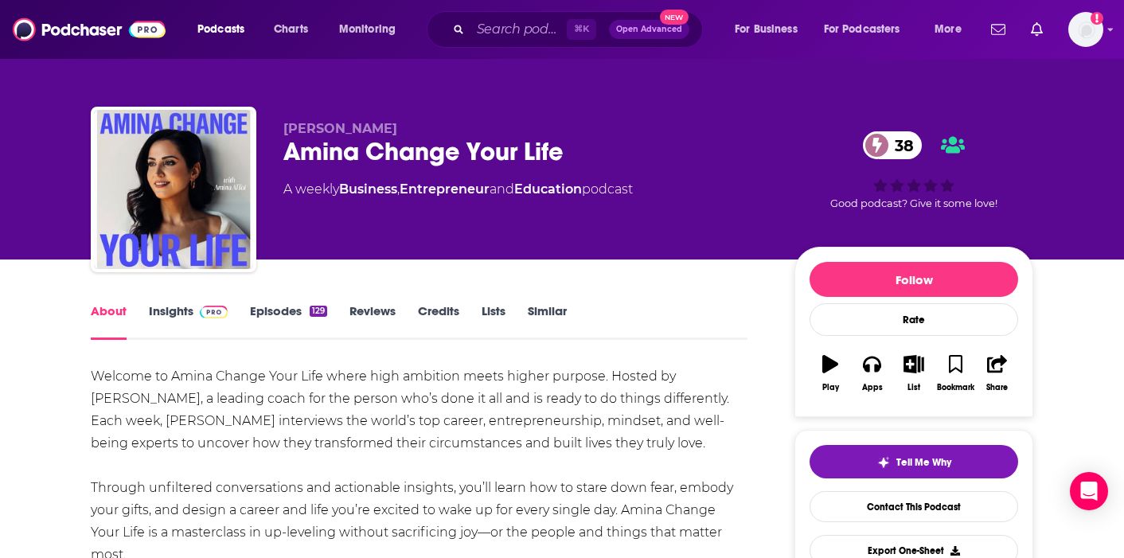
click at [421, 311] on link "Credits" at bounding box center [438, 321] width 41 height 37
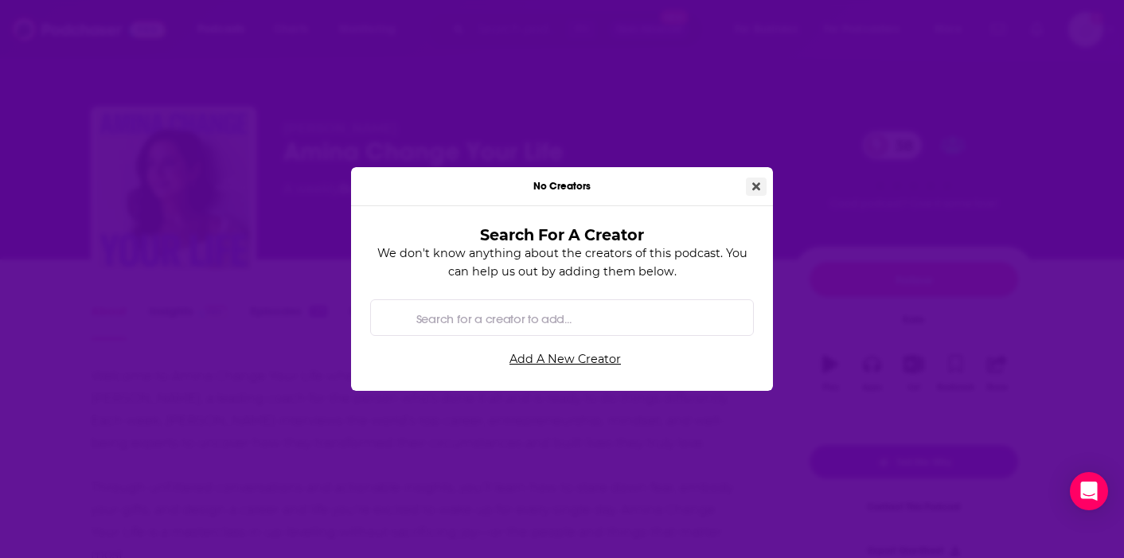
click at [754, 187] on icon "Close" at bounding box center [756, 186] width 8 height 8
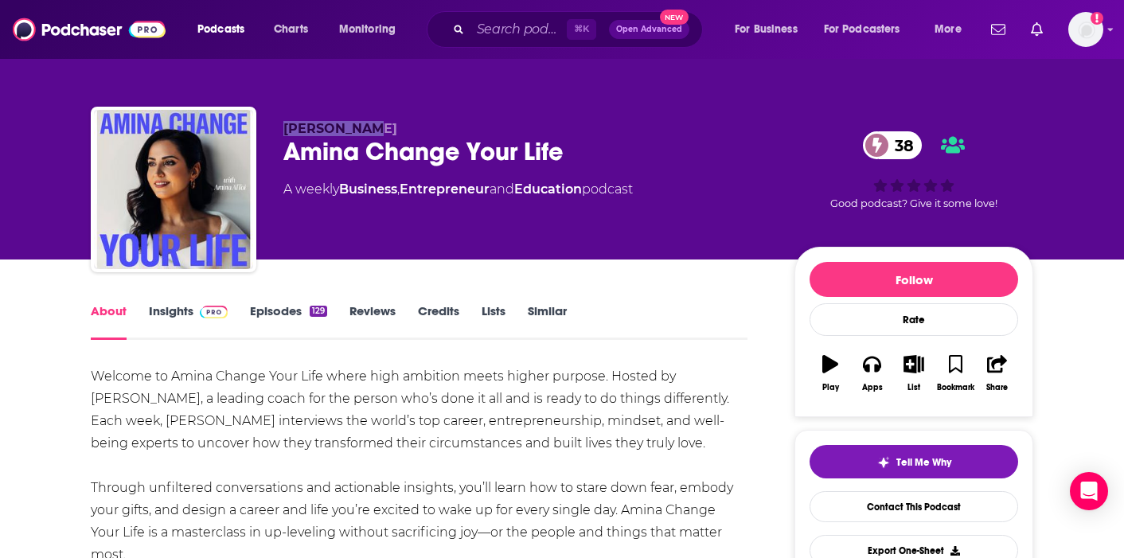
copy span "Amina AlTai"
drag, startPoint x: 380, startPoint y: 135, endPoint x: 283, endPoint y: 132, distance: 96.4
click at [283, 132] on p "Amina AlTai" at bounding box center [525, 128] width 485 height 15
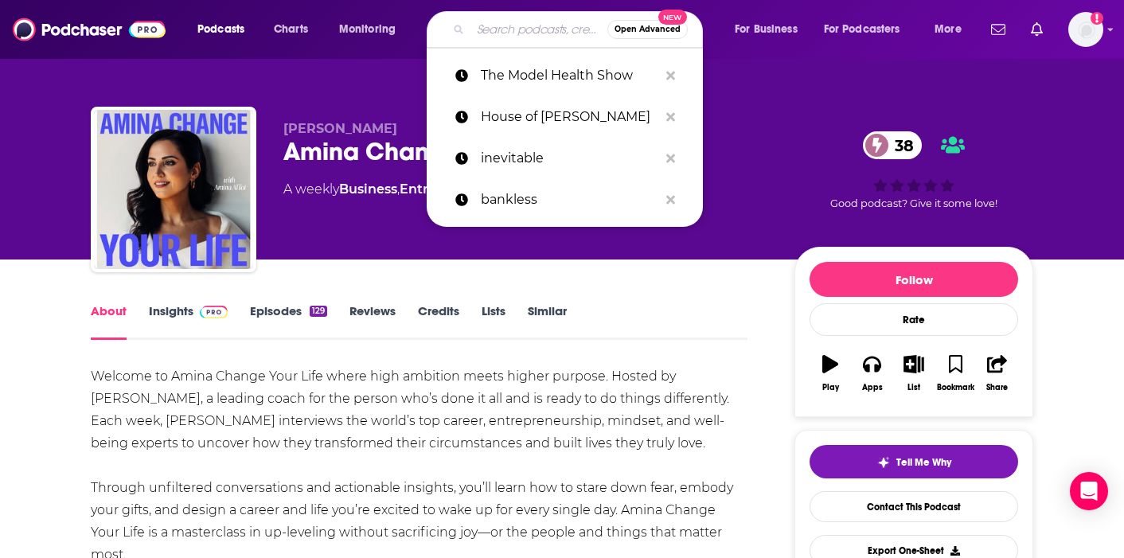
click at [535, 35] on input "Search podcasts, credits, & more..." at bounding box center [538, 29] width 137 height 25
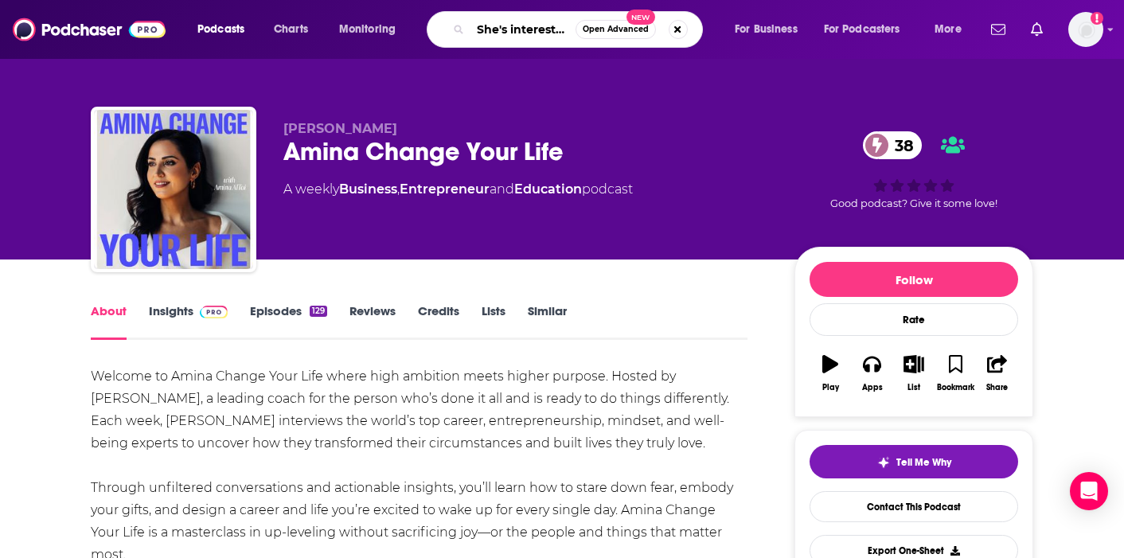
type input "She's interesting"
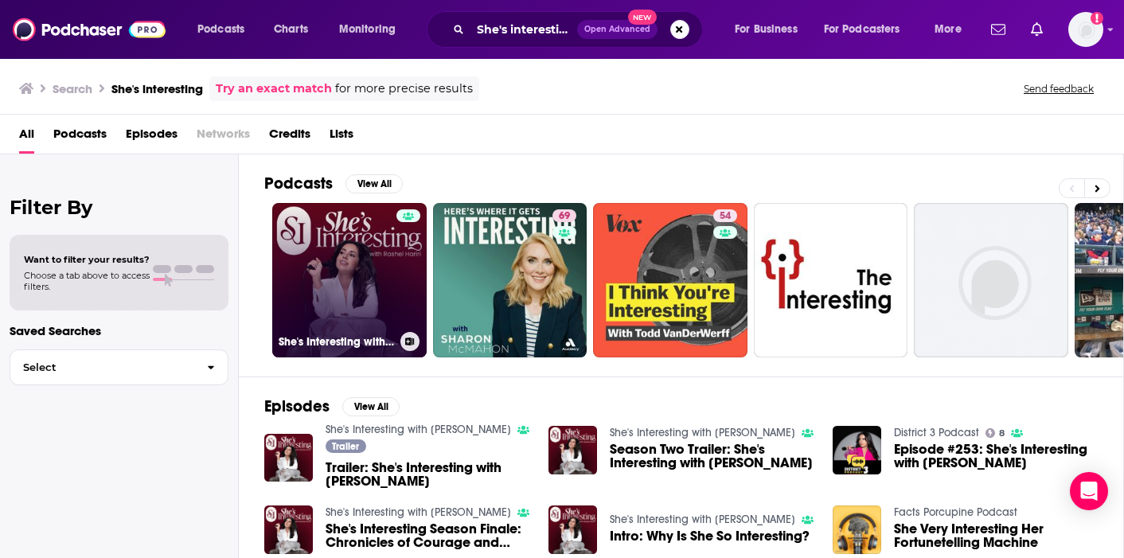
click at [376, 263] on link "She's Interesting with Rashel Hariri" at bounding box center [349, 280] width 154 height 154
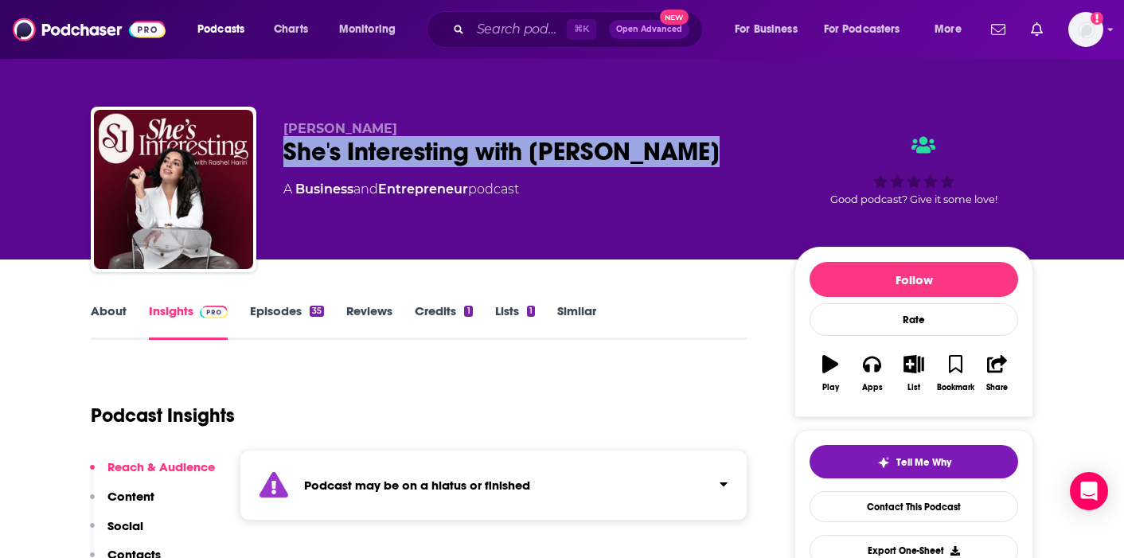
drag, startPoint x: 680, startPoint y: 152, endPoint x: 274, endPoint y: 154, distance: 405.9
click at [274, 154] on div "Rashel Hariri She's Interesting with Rashel Hariri A Business and Entrepreneur …" at bounding box center [562, 193] width 942 height 172
copy h2 "She's Interesting with Rashel Hariri"
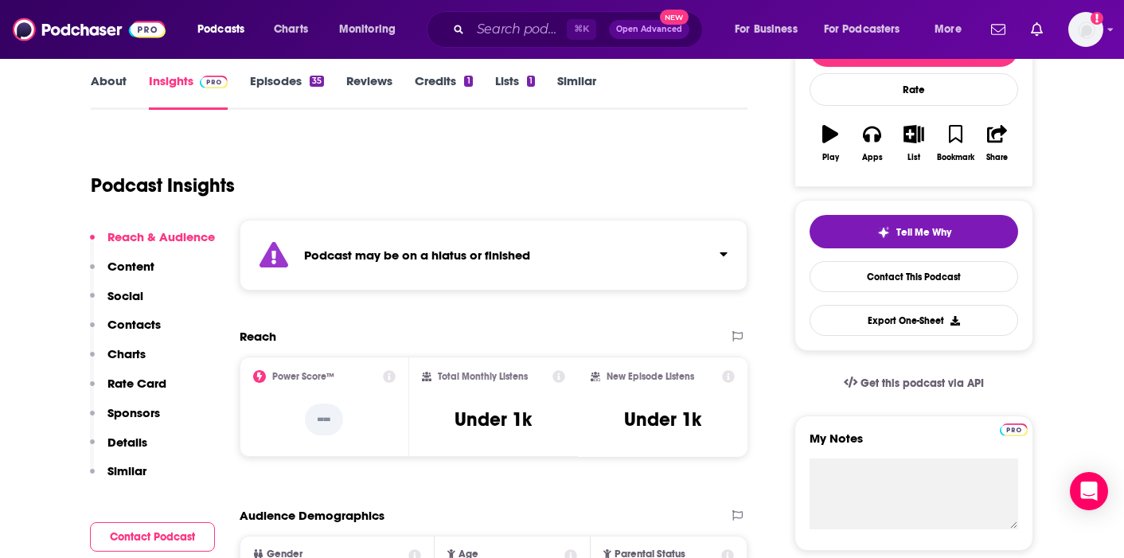
scroll to position [83, 0]
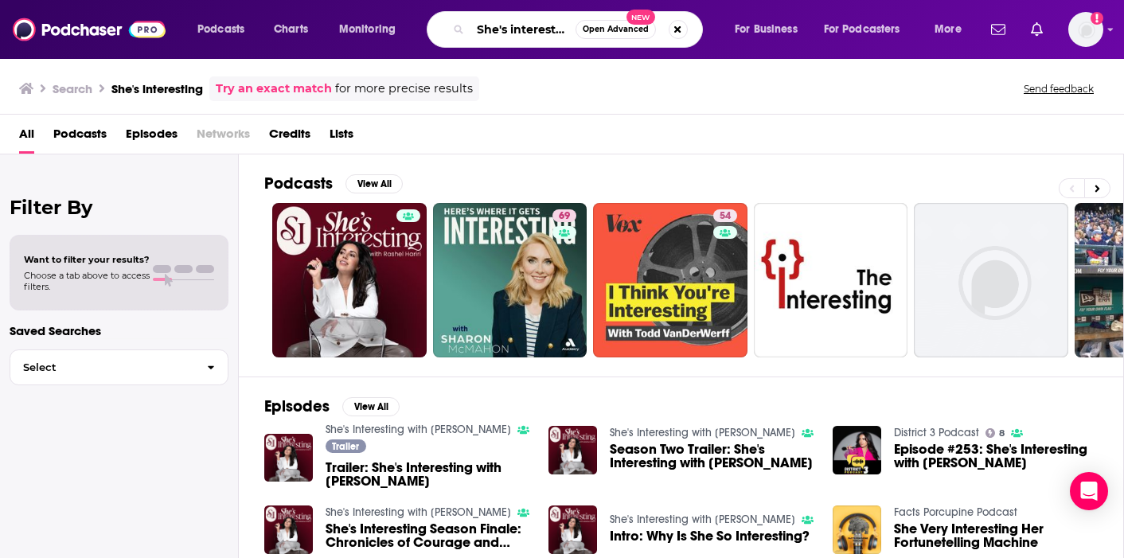
click at [544, 33] on input "She's interesting" at bounding box center [522, 29] width 105 height 25
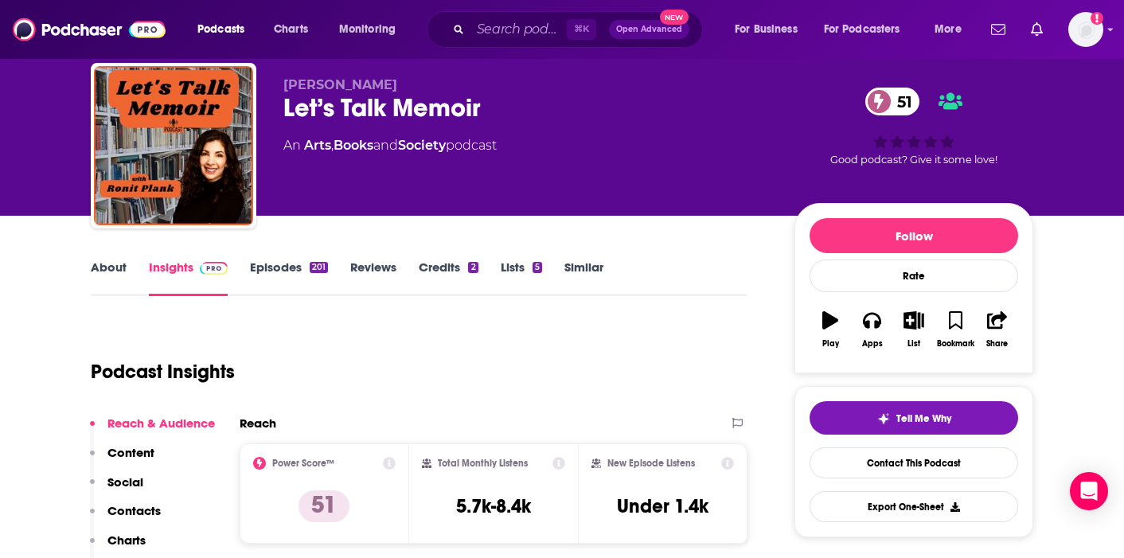
scroll to position [51, 0]
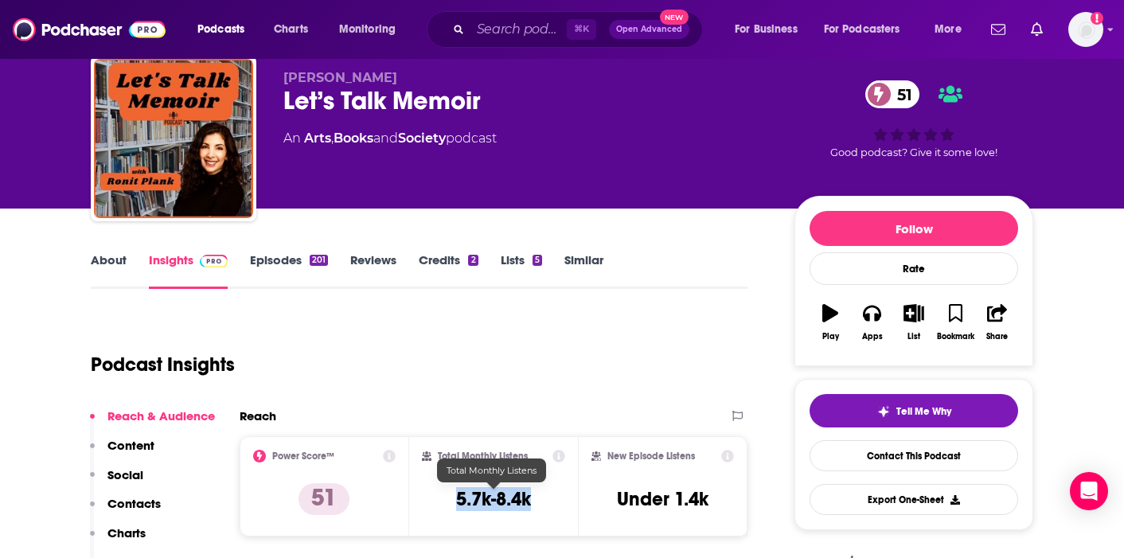
drag, startPoint x: 551, startPoint y: 496, endPoint x: 456, endPoint y: 496, distance: 94.7
click at [456, 496] on div "Total Monthly Listens 5.7k-8.4k" at bounding box center [494, 486] width 144 height 73
copy h3 "5.7k-8.4k"
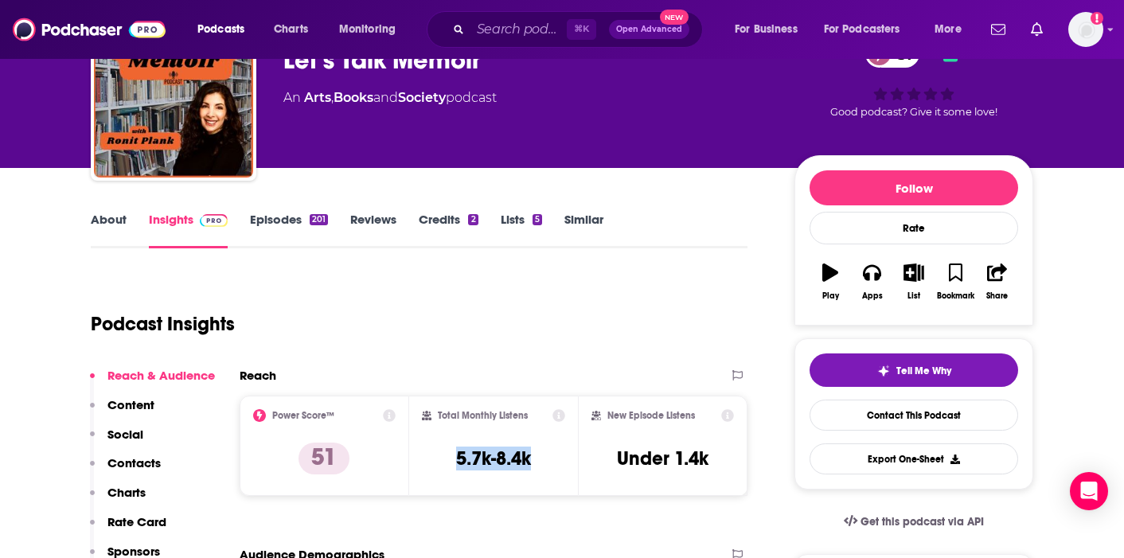
scroll to position [0, 0]
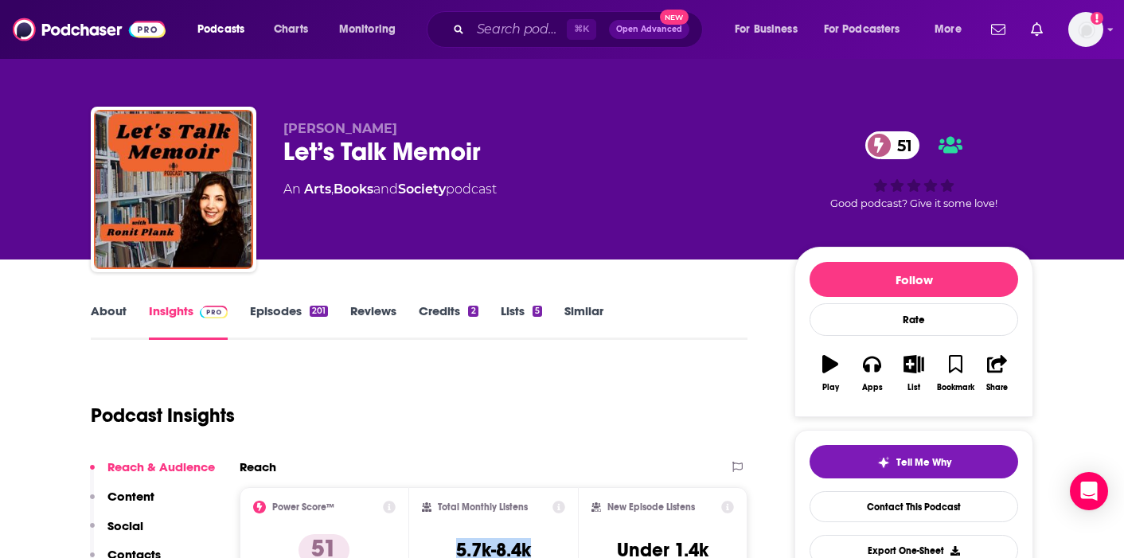
click at [271, 318] on link "Episodes 201" at bounding box center [289, 321] width 78 height 37
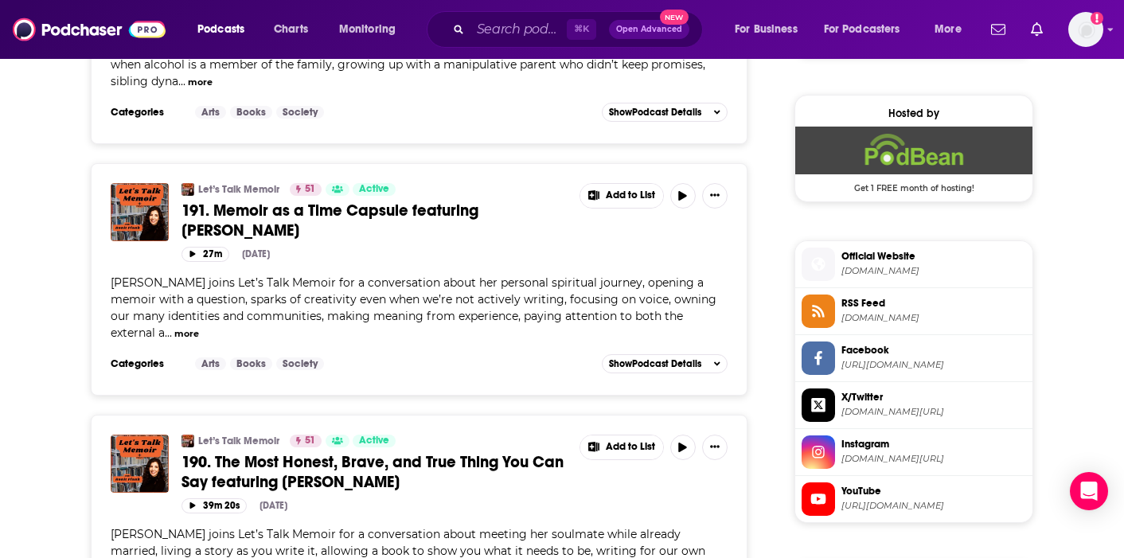
scroll to position [1261, 0]
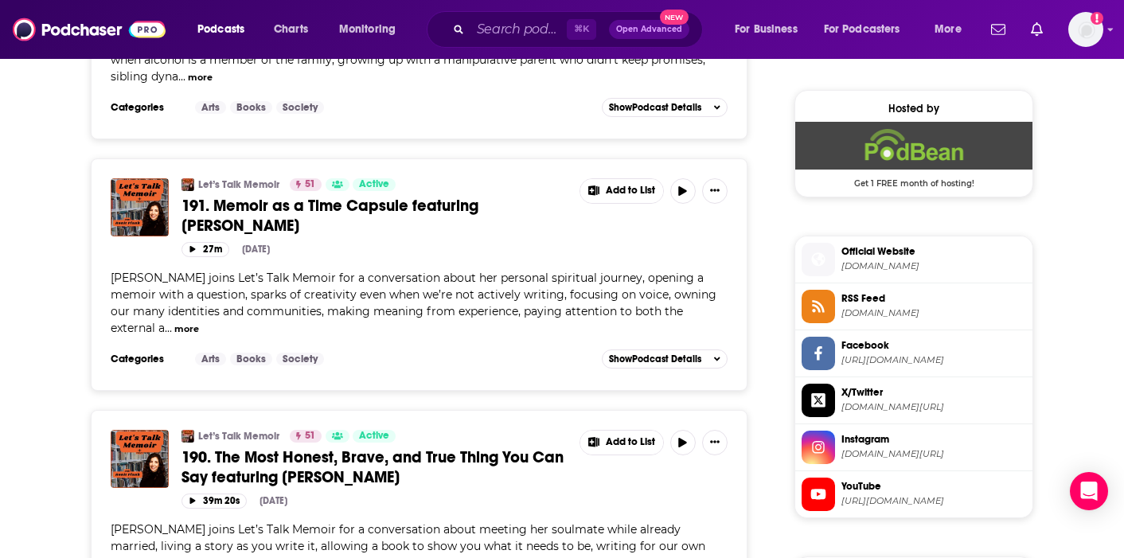
click at [238, 447] on span "190. The Most Honest, Brave, and True Thing You Can Say featuring Amber Rae" at bounding box center [372, 467] width 382 height 40
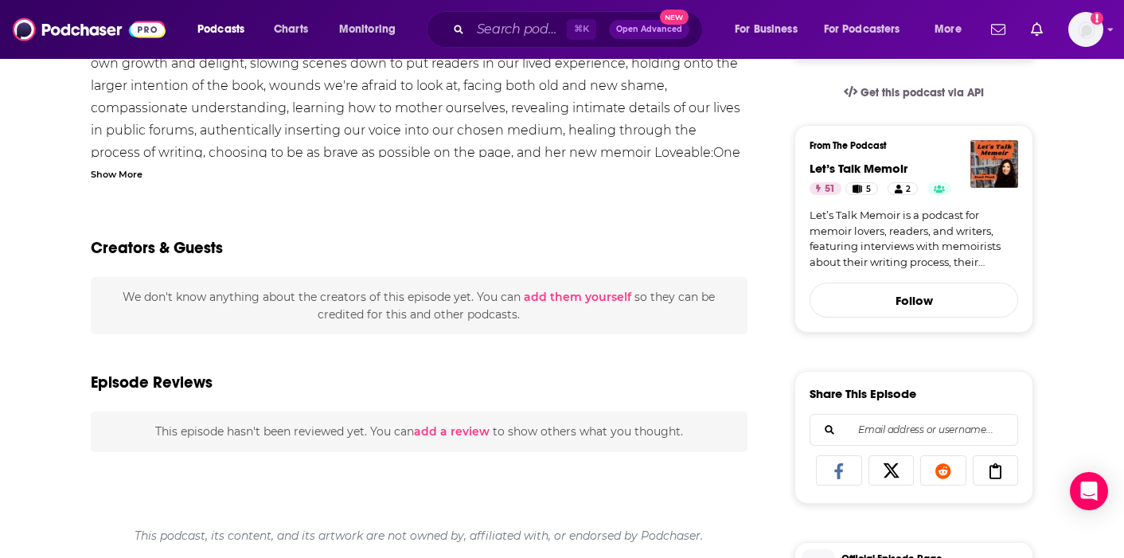
scroll to position [290, 0]
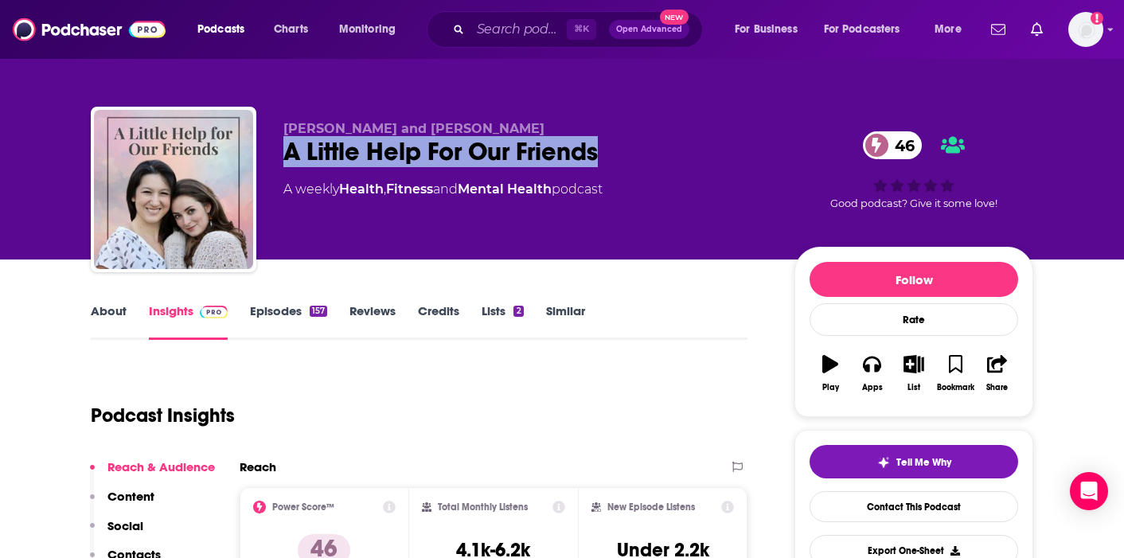
drag, startPoint x: 614, startPoint y: 148, endPoint x: 267, endPoint y: 149, distance: 347.0
click at [267, 149] on div "Jacqueline Trumbull and Kibby McMahon A Little Help For Our Friends 46 A weekly…" at bounding box center [562, 193] width 942 height 172
copy h2 "A Little Help For Our Friends"
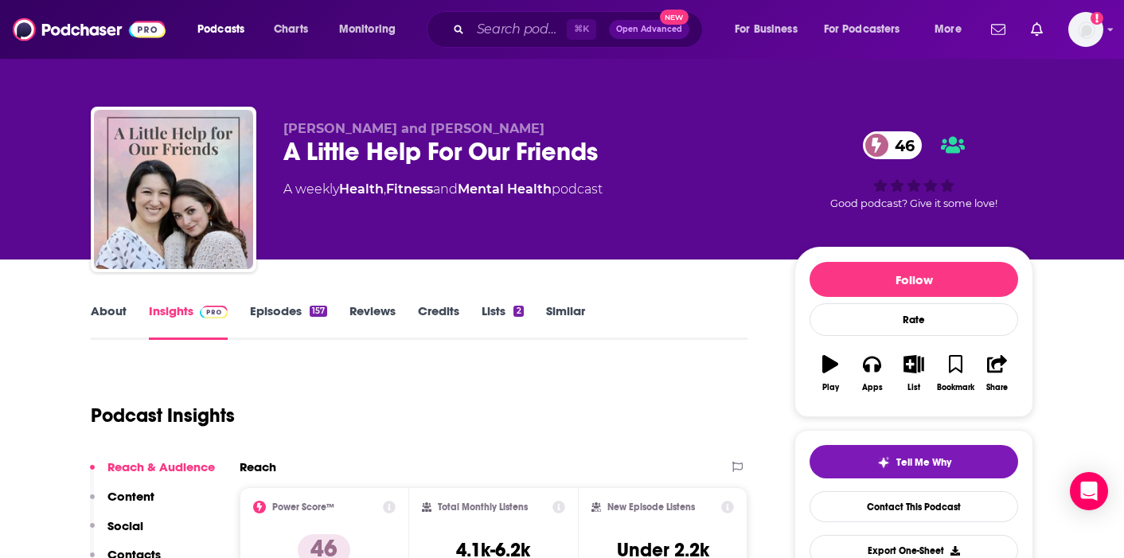
click at [388, 441] on div "Podcast Insights" at bounding box center [413, 405] width 644 height 81
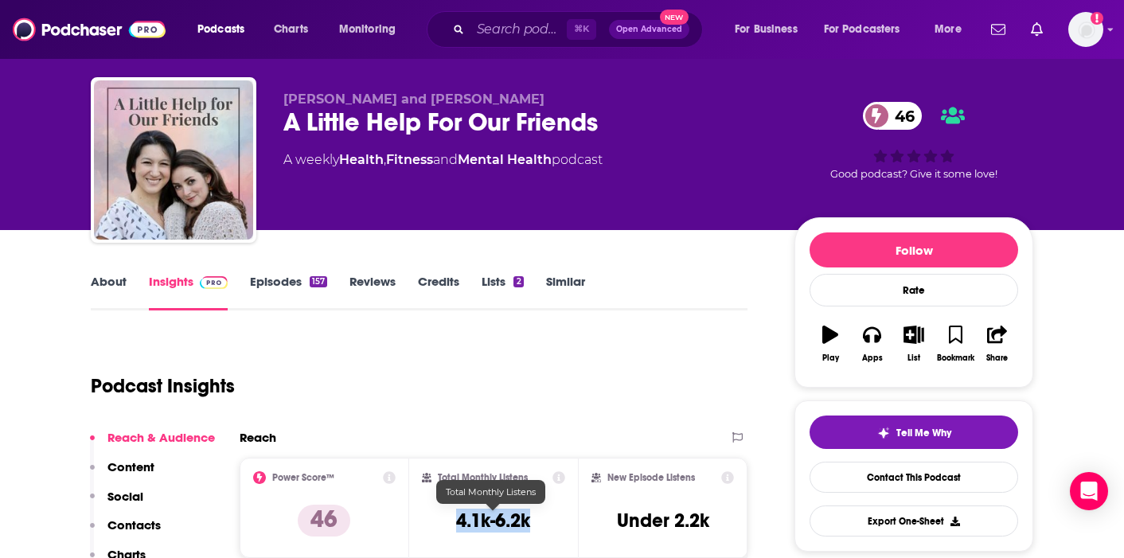
copy h3 "4.1k-6.2k"
drag, startPoint x: 530, startPoint y: 525, endPoint x: 458, endPoint y: 525, distance: 72.4
click at [458, 525] on div "Total Monthly Listens 4.1k-6.2k" at bounding box center [494, 507] width 144 height 73
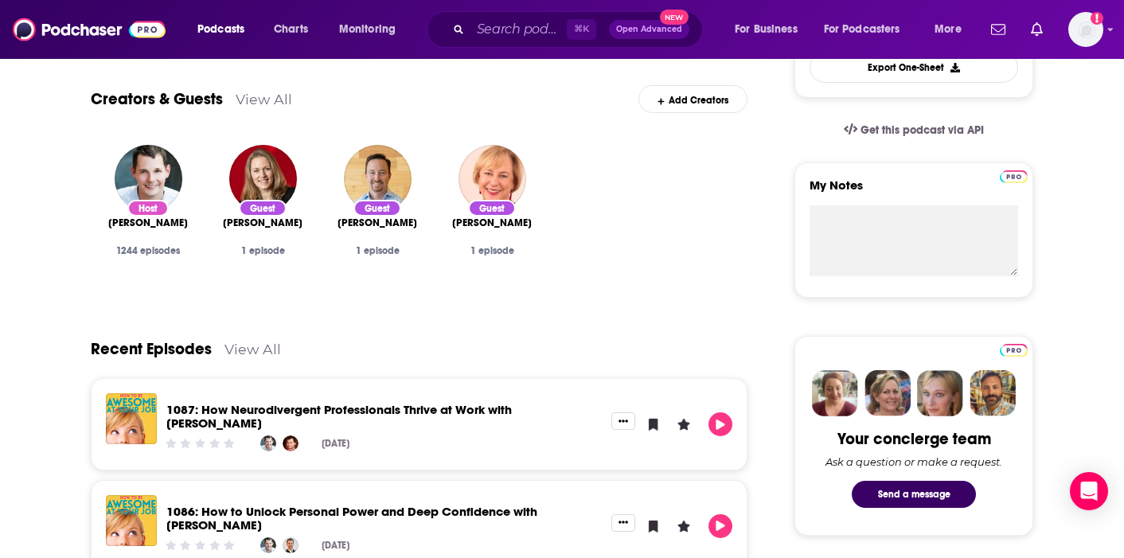
scroll to position [504, 0]
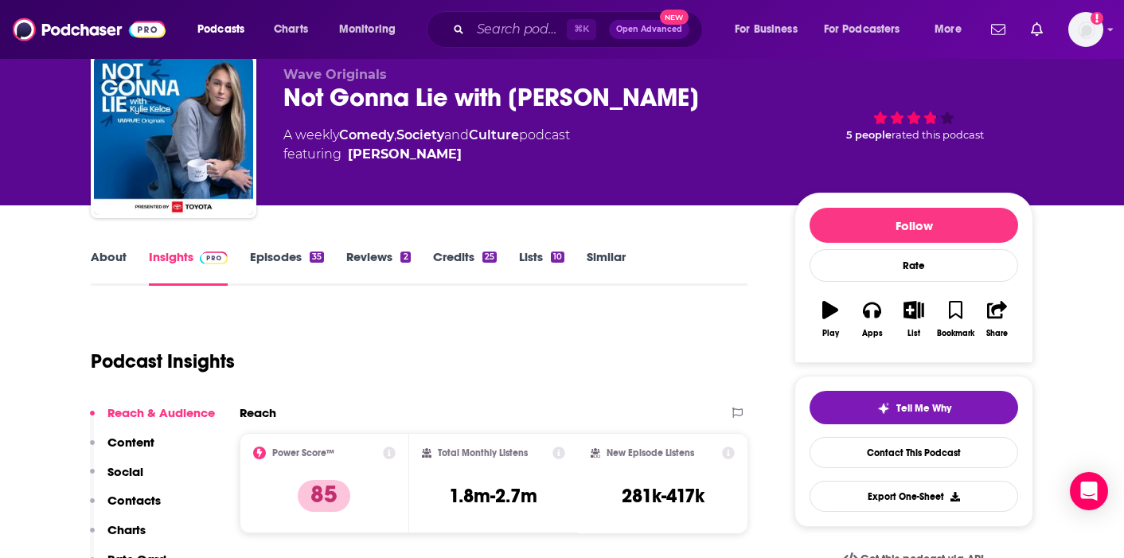
scroll to position [80, 0]
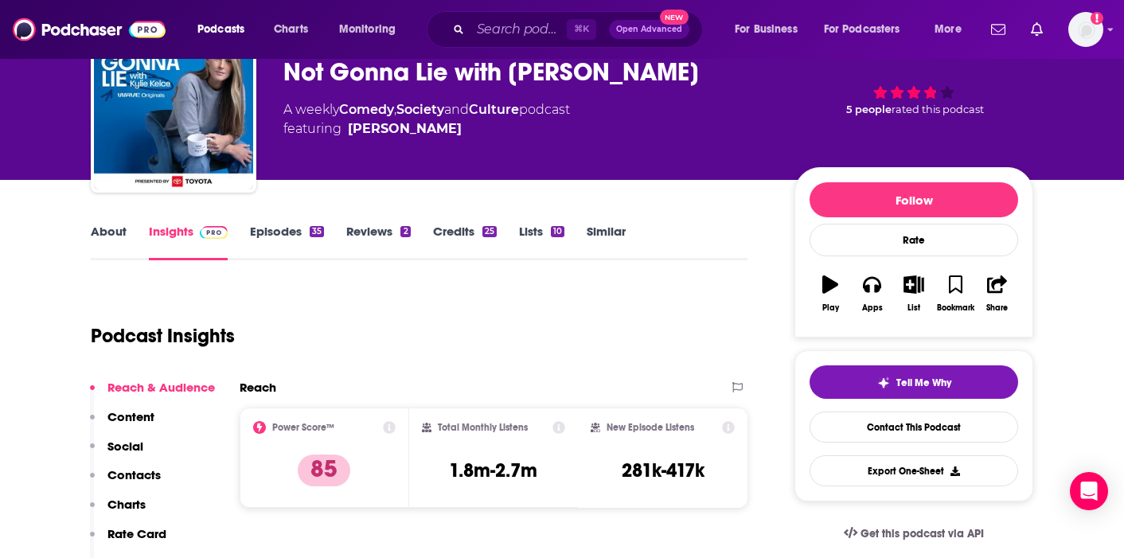
click at [307, 232] on link "Episodes 35" at bounding box center [287, 242] width 74 height 37
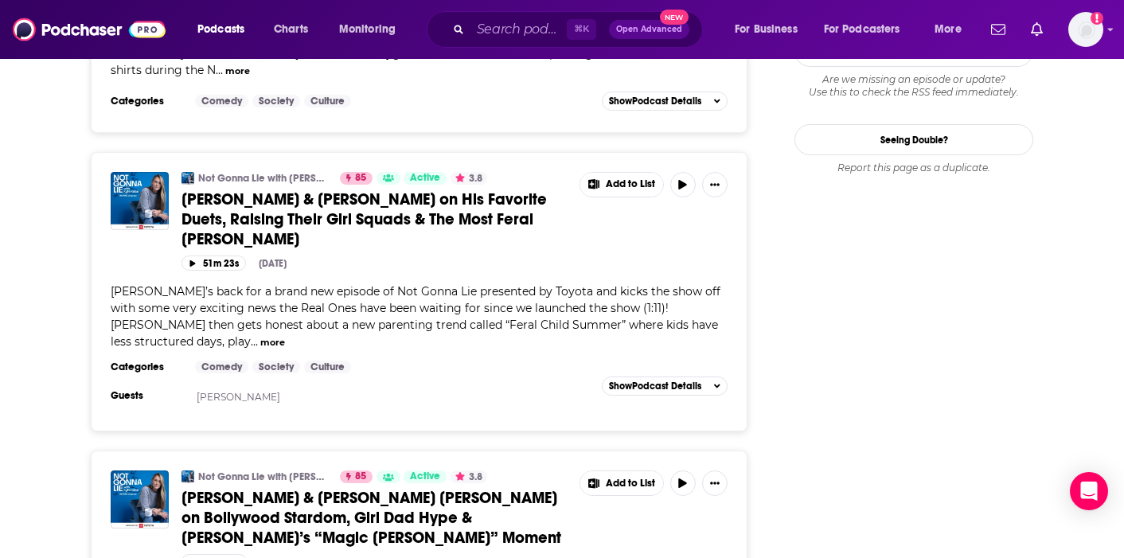
scroll to position [2020, 0]
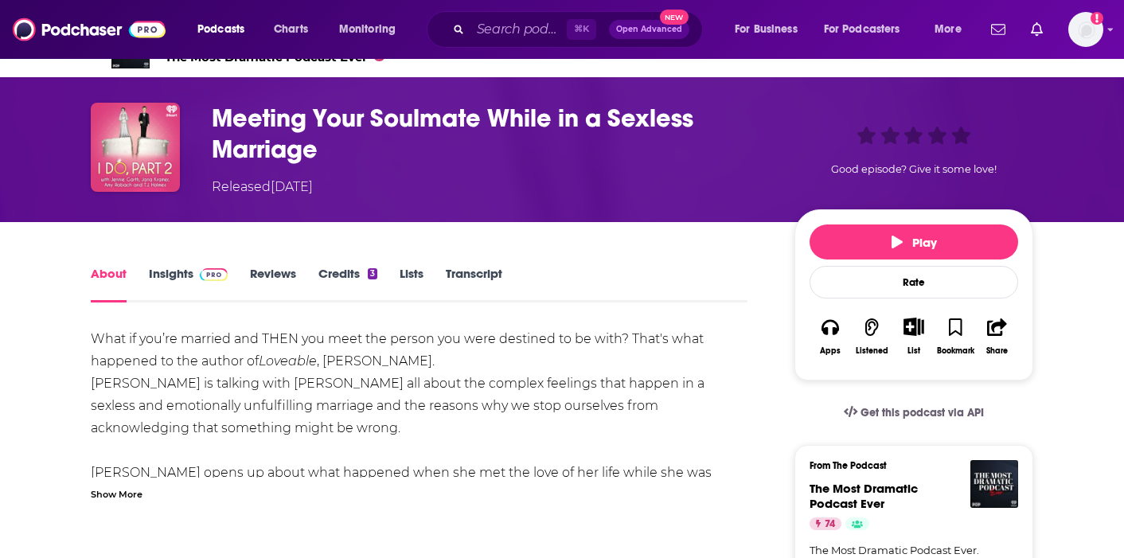
scroll to position [2, 0]
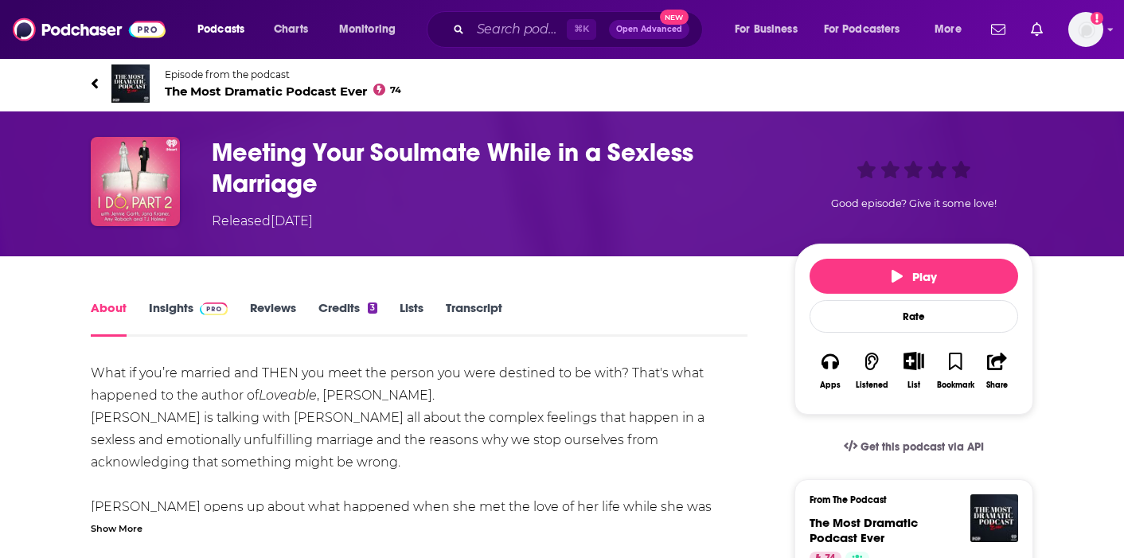
click at [240, 72] on span "Episode from the podcast" at bounding box center [283, 74] width 236 height 12
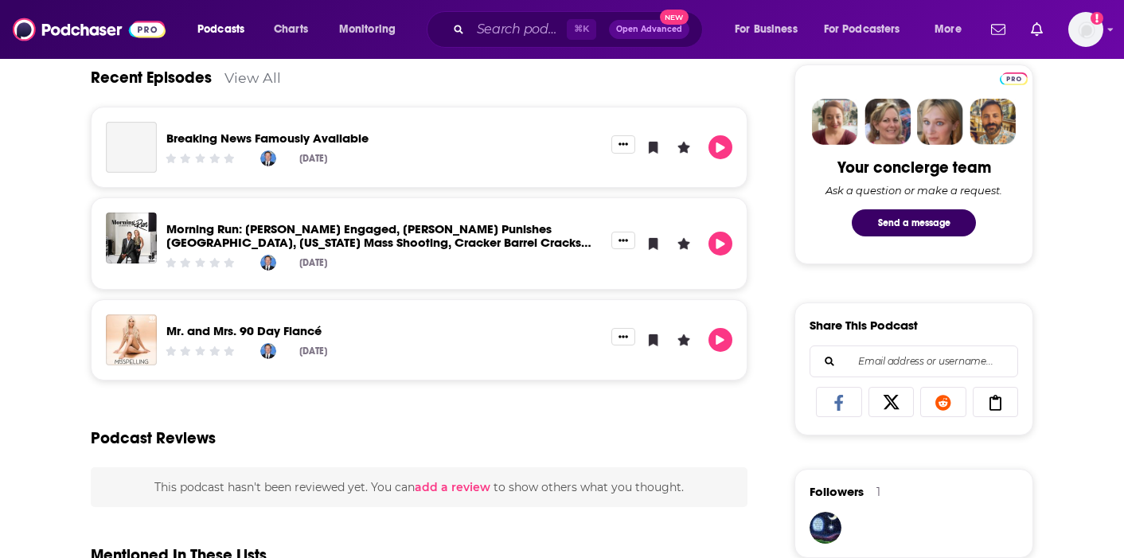
scroll to position [735, 0]
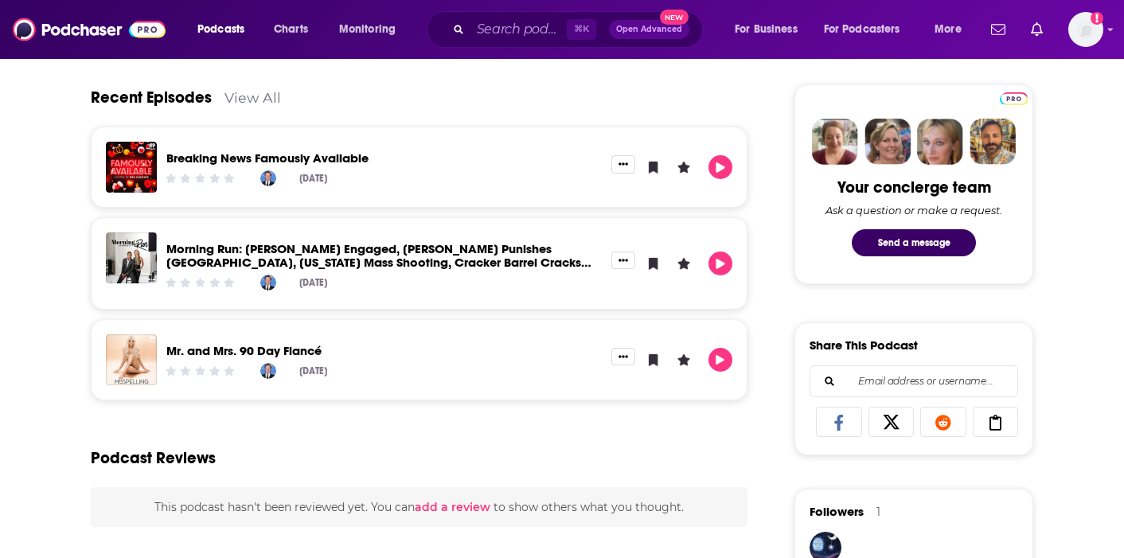
click at [255, 105] on link "View All" at bounding box center [252, 97] width 57 height 17
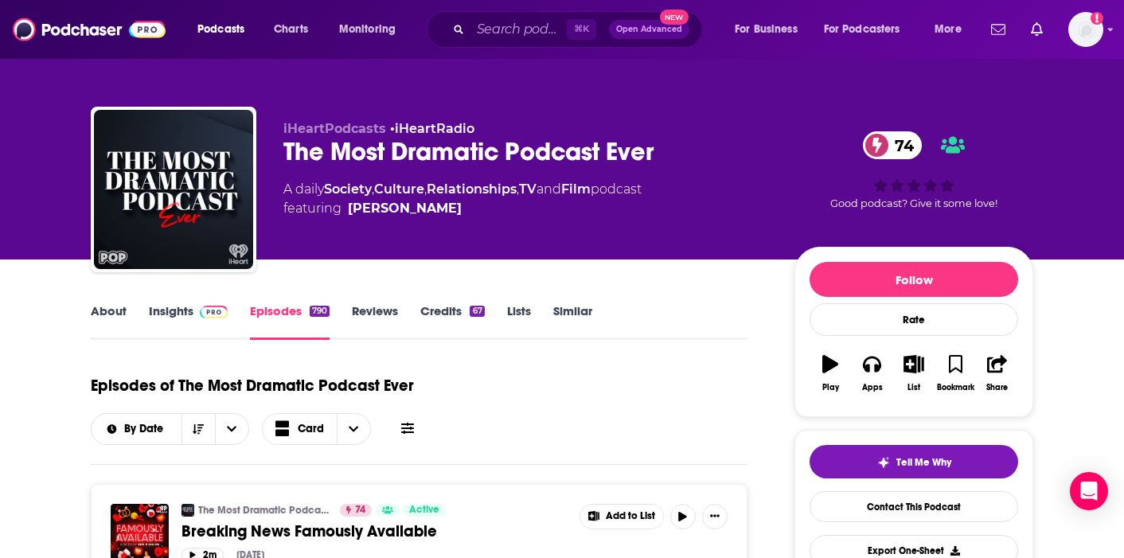
click at [112, 327] on link "About" at bounding box center [109, 321] width 36 height 37
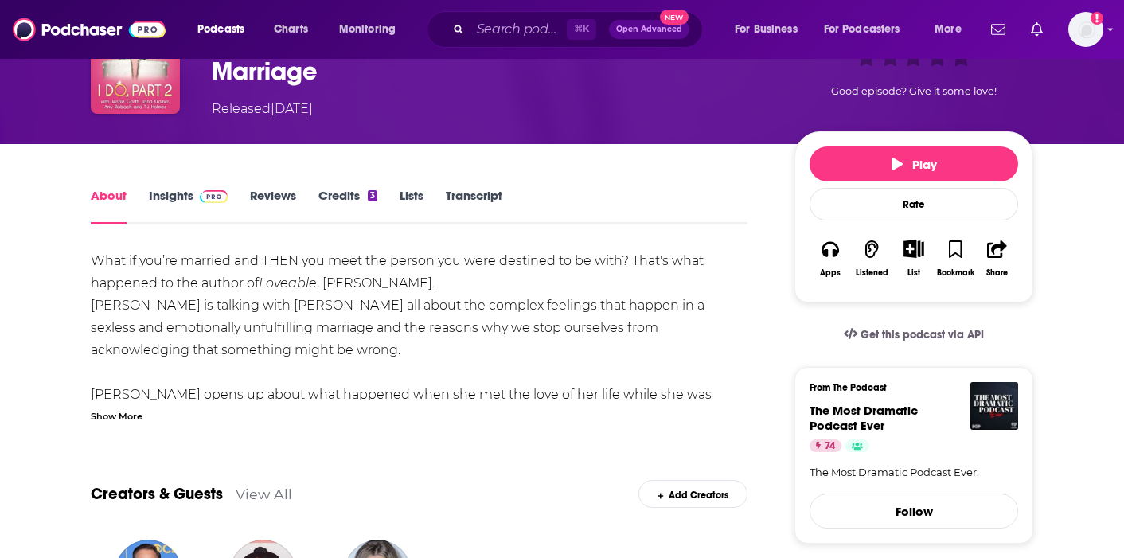
scroll to position [115, 0]
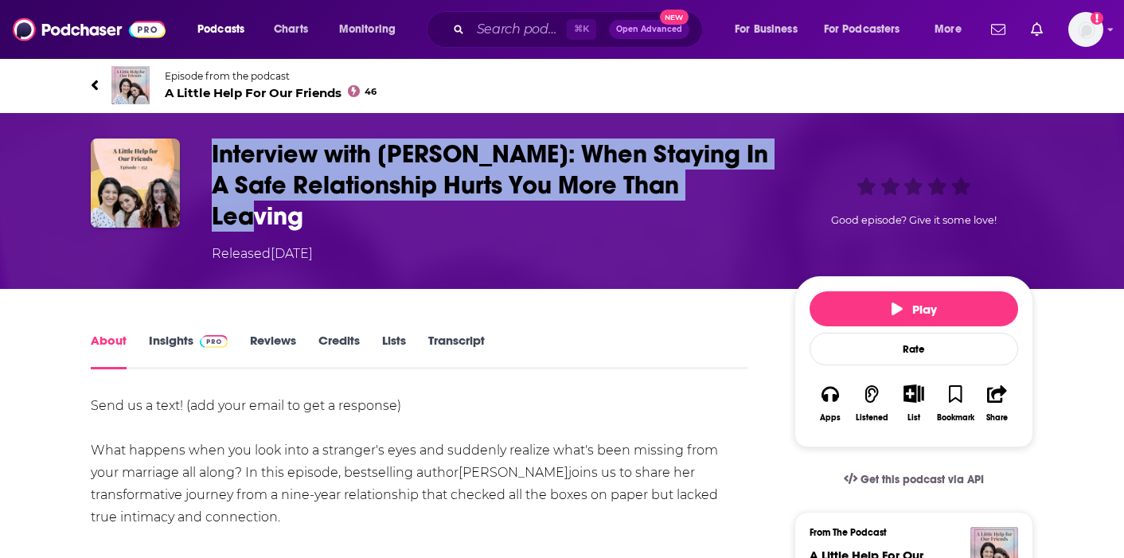
drag, startPoint x: 736, startPoint y: 185, endPoint x: 184, endPoint y: 156, distance: 553.1
click at [184, 156] on div "Interview with [PERSON_NAME]: When Staying In A Safe Relationship Hurts You Mor…" at bounding box center [562, 200] width 942 height 125
copy div "Interview with [PERSON_NAME]: When Staying In A Safe Relationship Hurts You Mor…"
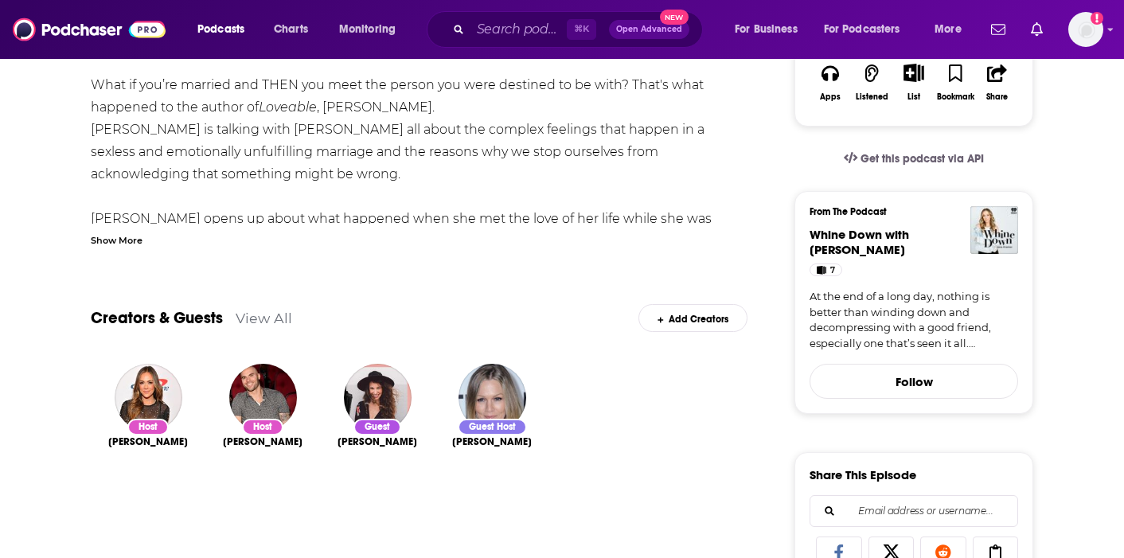
scroll to position [51, 0]
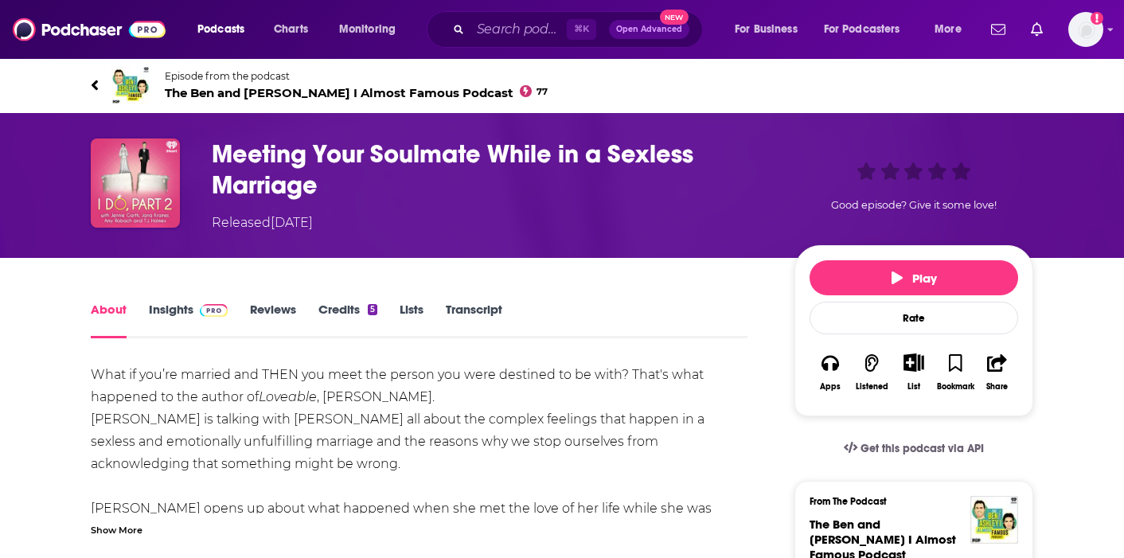
click at [243, 84] on span "Episode from the podcast The Ben and Ashley I Almost Famous Podcast 77" at bounding box center [356, 85] width 383 height 30
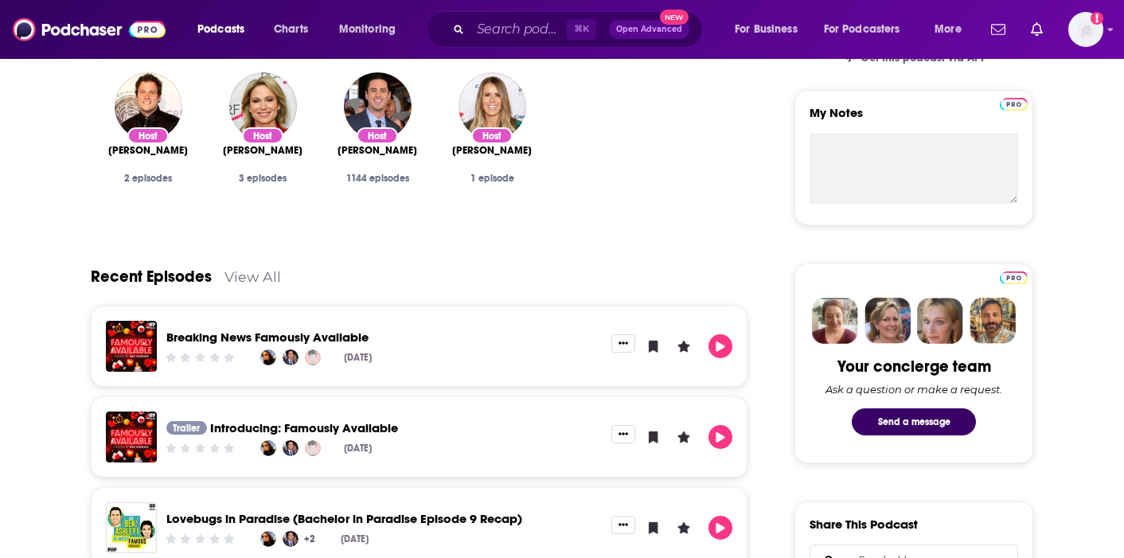
scroll to position [634, 0]
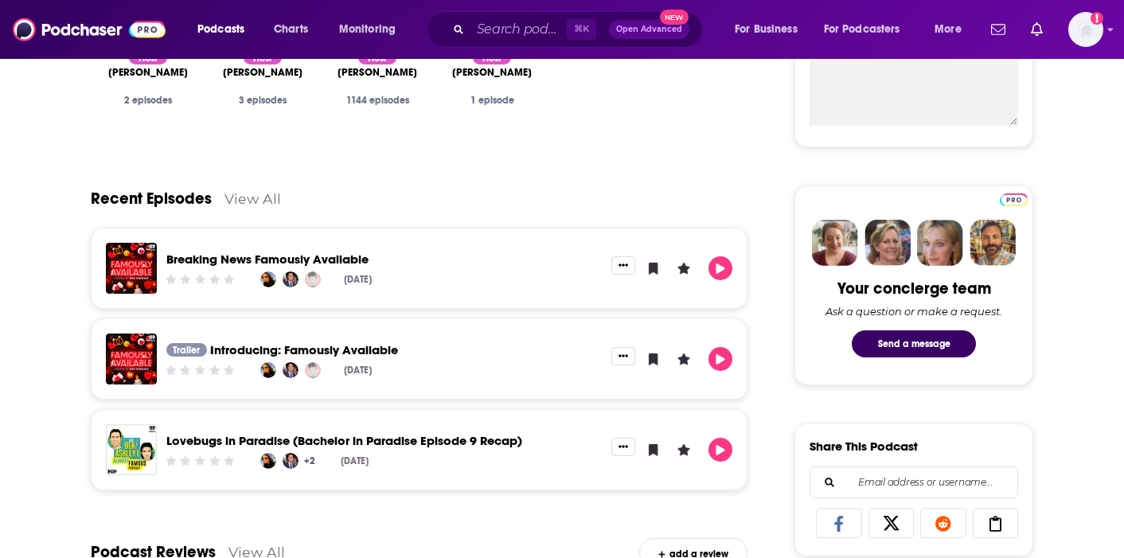
click at [238, 202] on link "View All" at bounding box center [252, 198] width 57 height 17
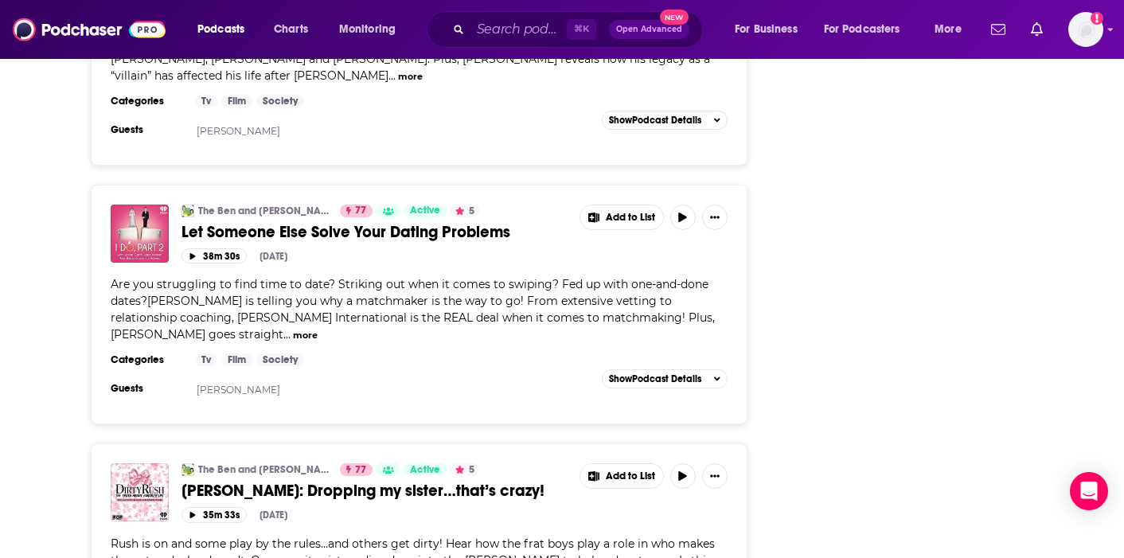
scroll to position [3598, 0]
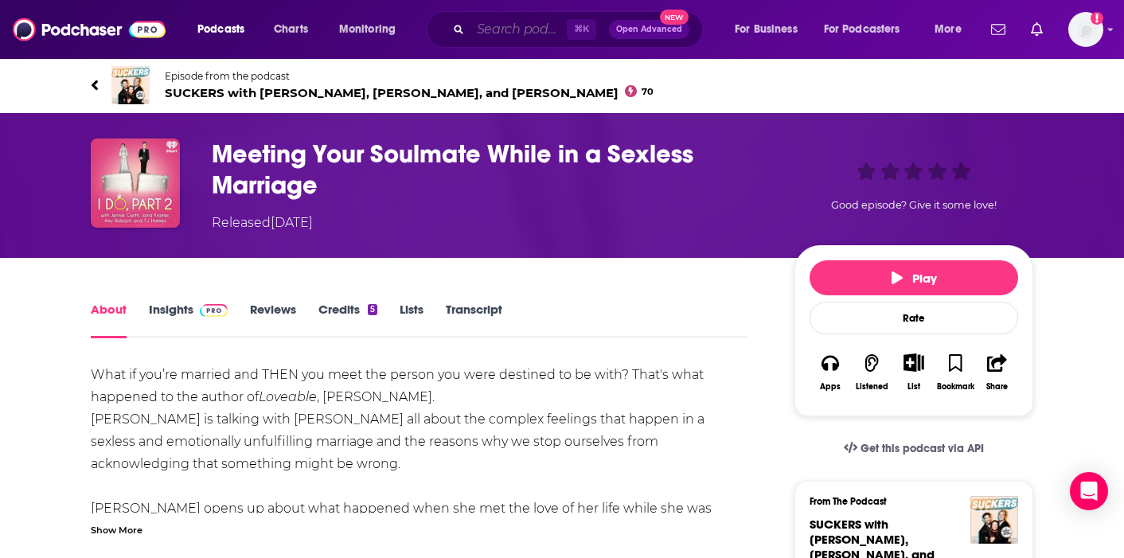
click at [543, 34] on input "Search podcasts, credits, & more..." at bounding box center [518, 29] width 96 height 25
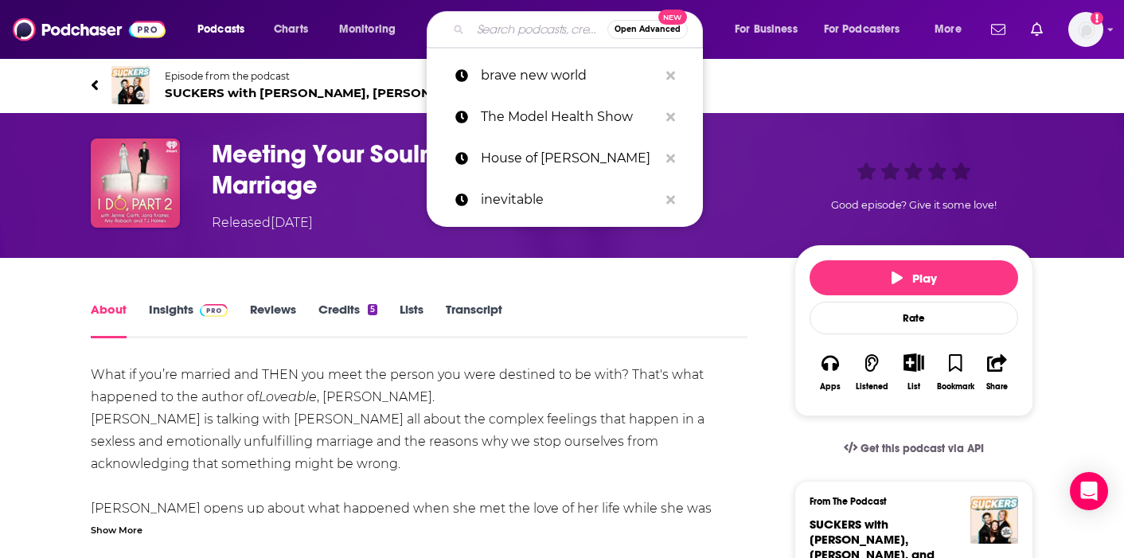
paste input "Abundant Ever After"
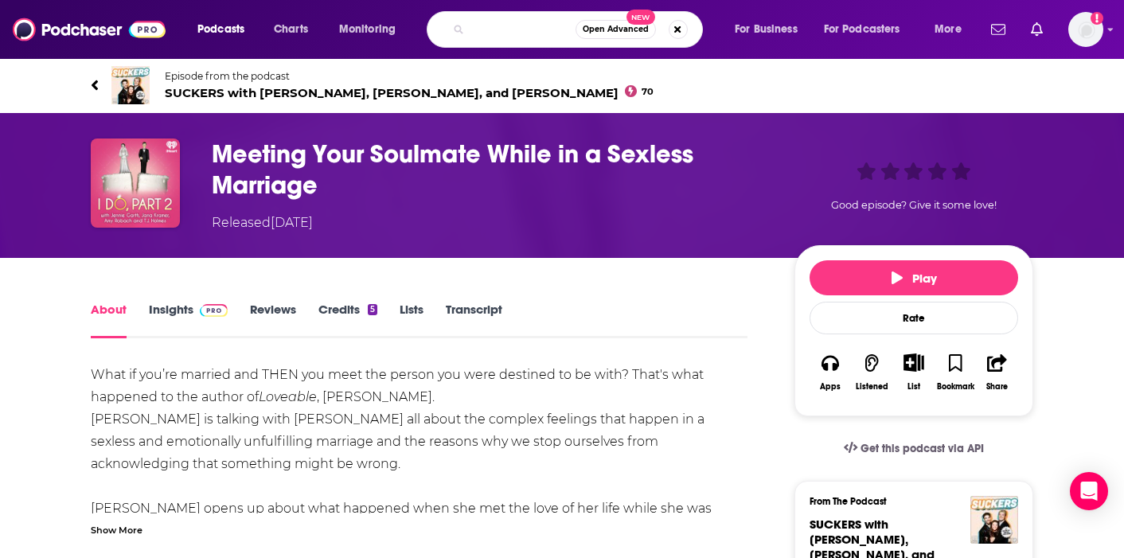
type input "Abundant Ever After [PERSON_NAME]"
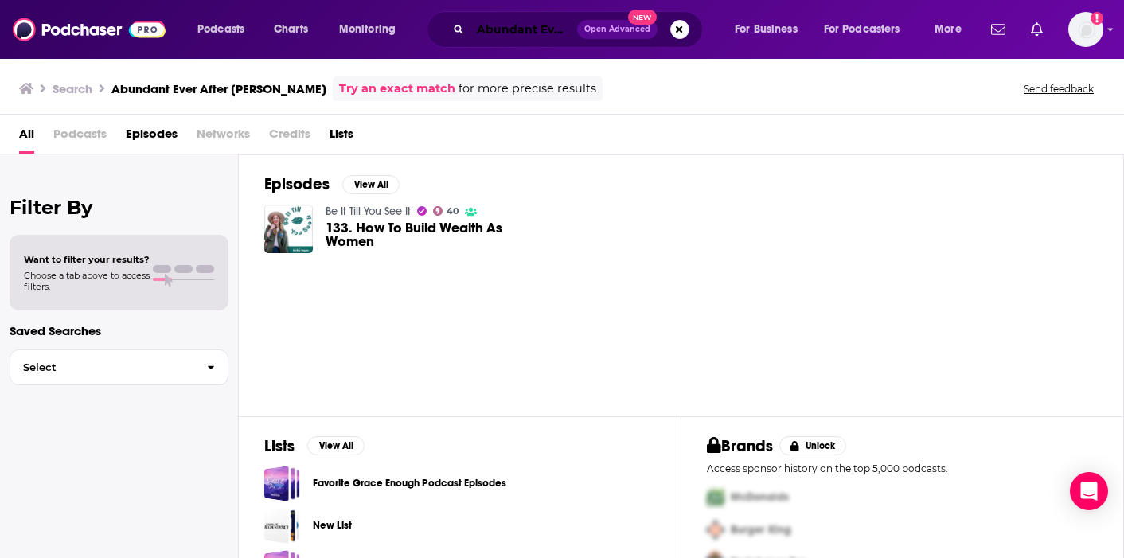
click at [489, 32] on input "Abundant Ever After [PERSON_NAME]" at bounding box center [523, 29] width 107 height 25
click at [489, 32] on input "Abundant Ever After Amber Rae" at bounding box center [523, 29] width 107 height 25
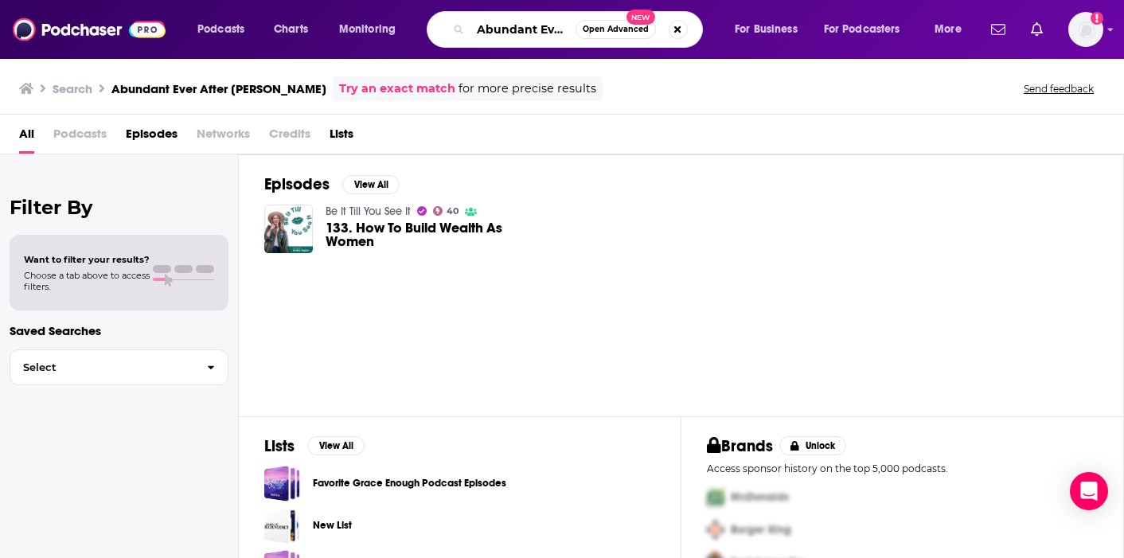
click at [489, 32] on input "Abundant Ever After Amber Rae" at bounding box center [522, 29] width 105 height 25
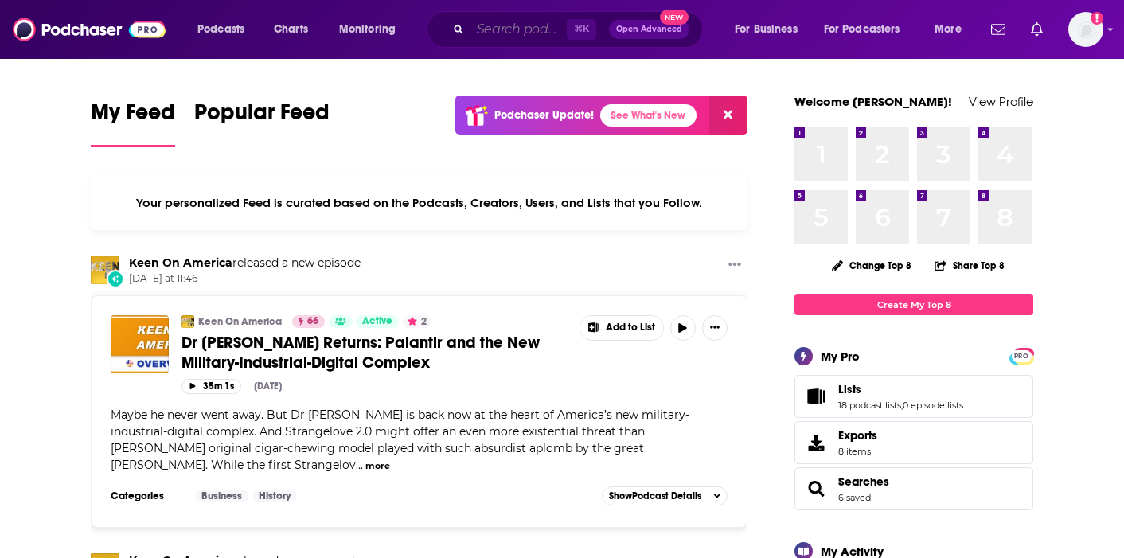
click at [497, 34] on input "Search podcasts, credits, & more..." at bounding box center [518, 29] width 96 height 25
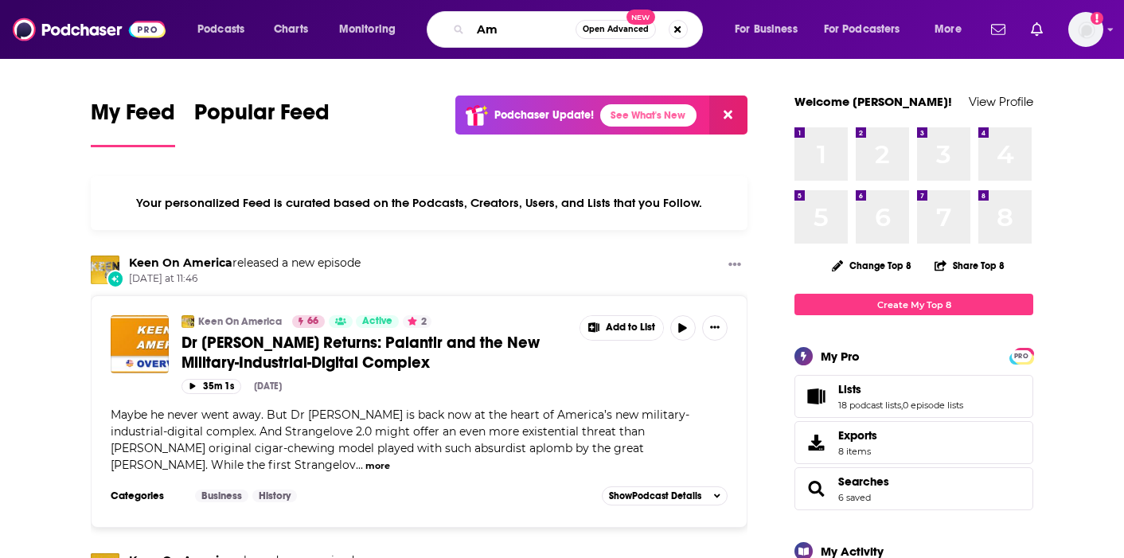
type input "A"
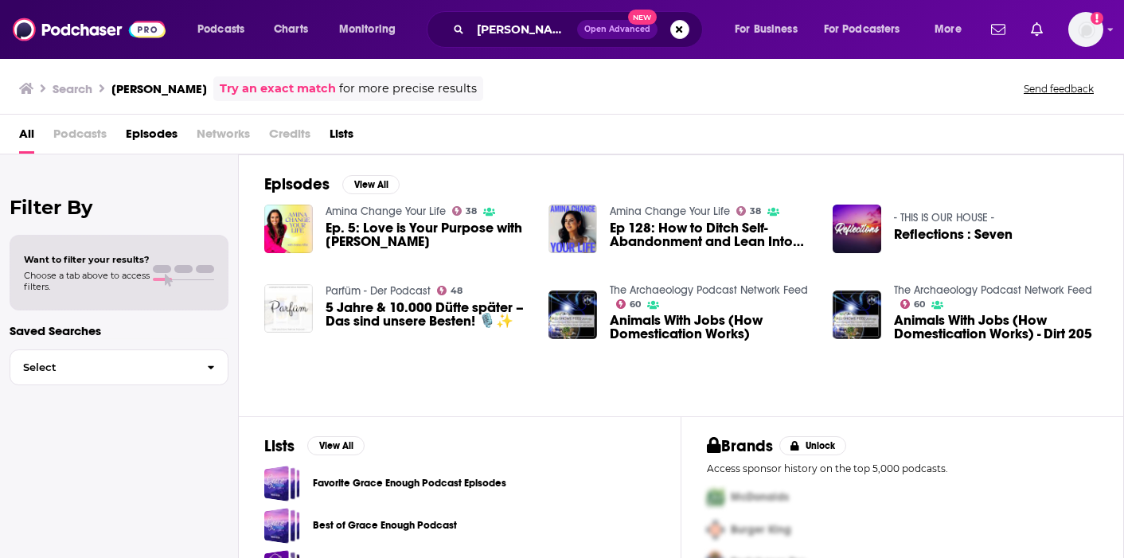
click at [298, 135] on span "Credits" at bounding box center [289, 137] width 41 height 33
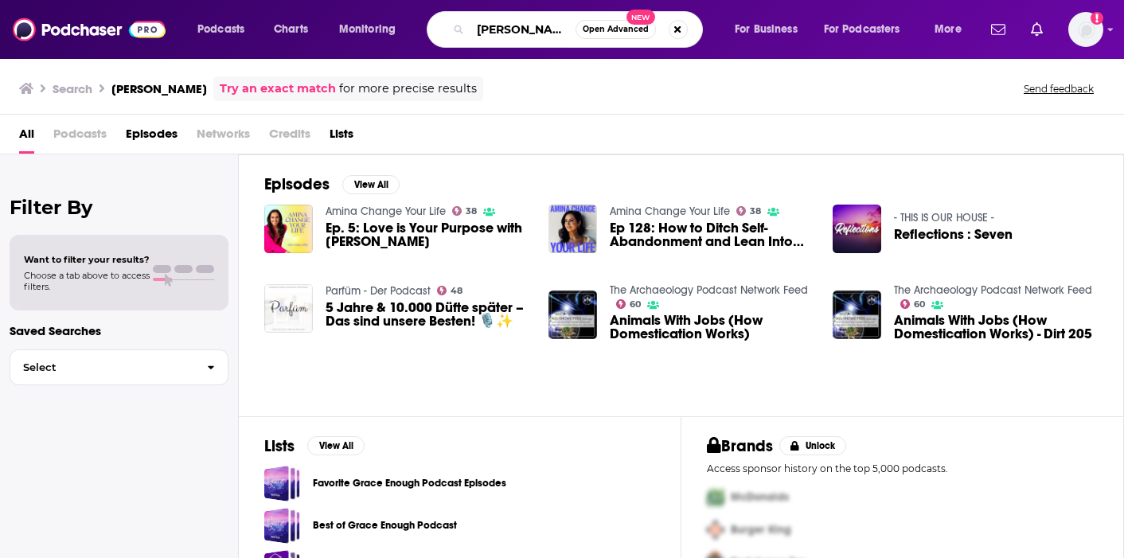
drag, startPoint x: 517, startPoint y: 32, endPoint x: 497, endPoint y: 31, distance: 19.1
click at [497, 31] on input "Amber Altai" at bounding box center [522, 29] width 105 height 25
type input "Amina Altai"
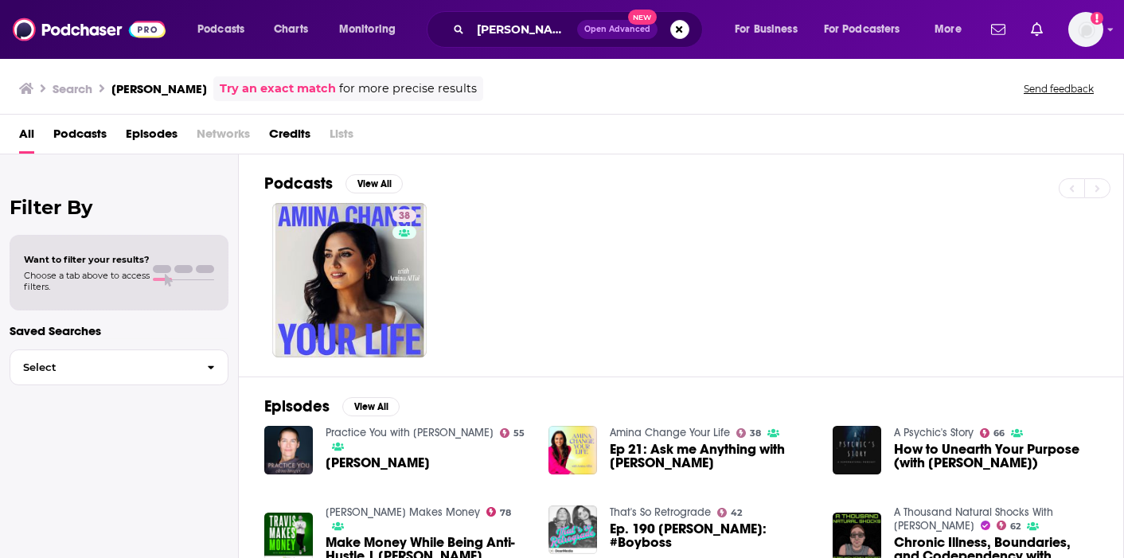
click at [283, 127] on span "Credits" at bounding box center [289, 137] width 41 height 33
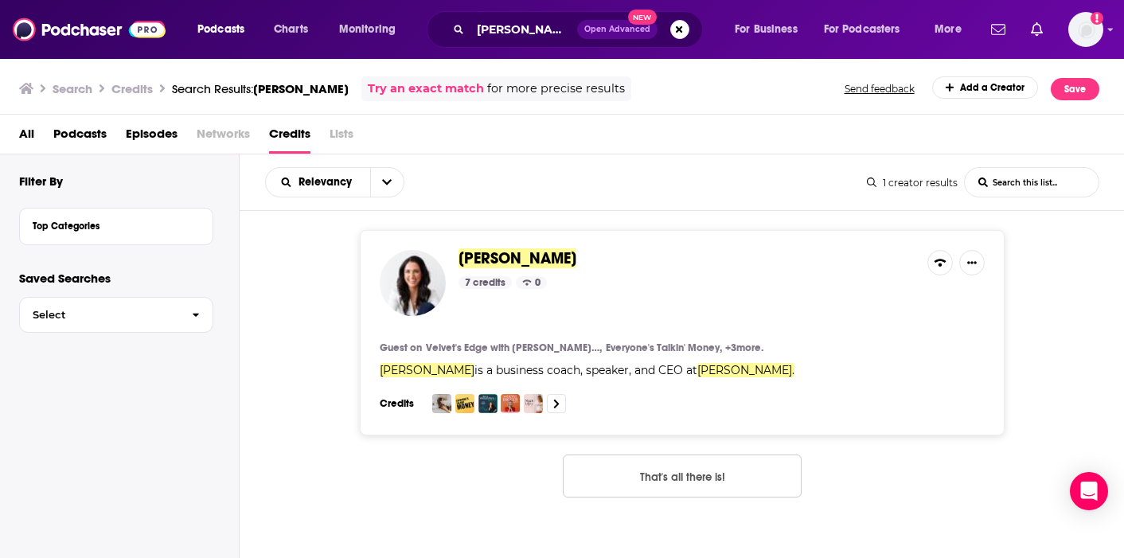
click at [485, 251] on span "Amina AlTai" at bounding box center [517, 258] width 118 height 20
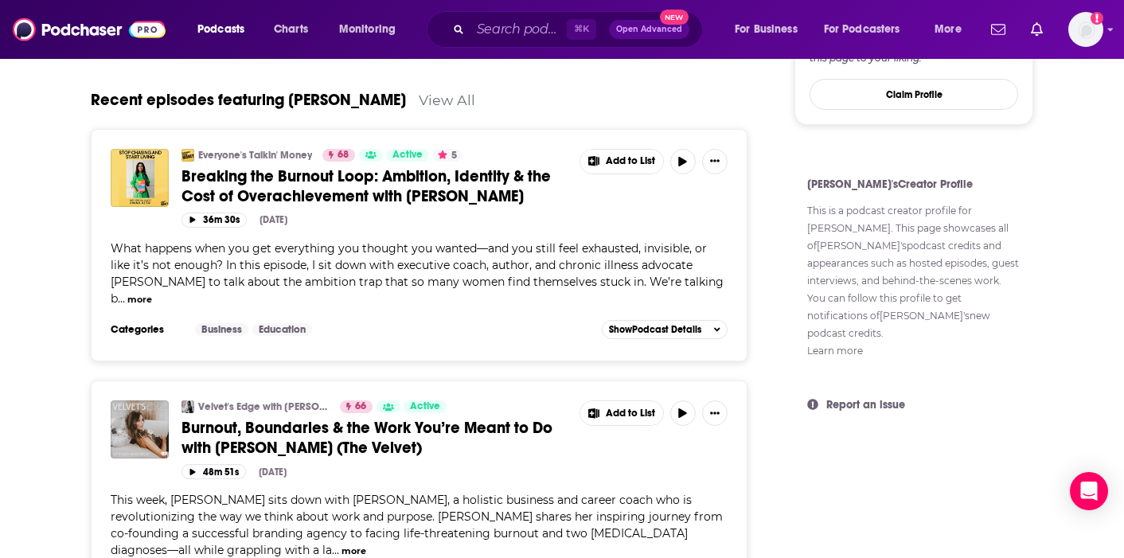
scroll to position [836, 0]
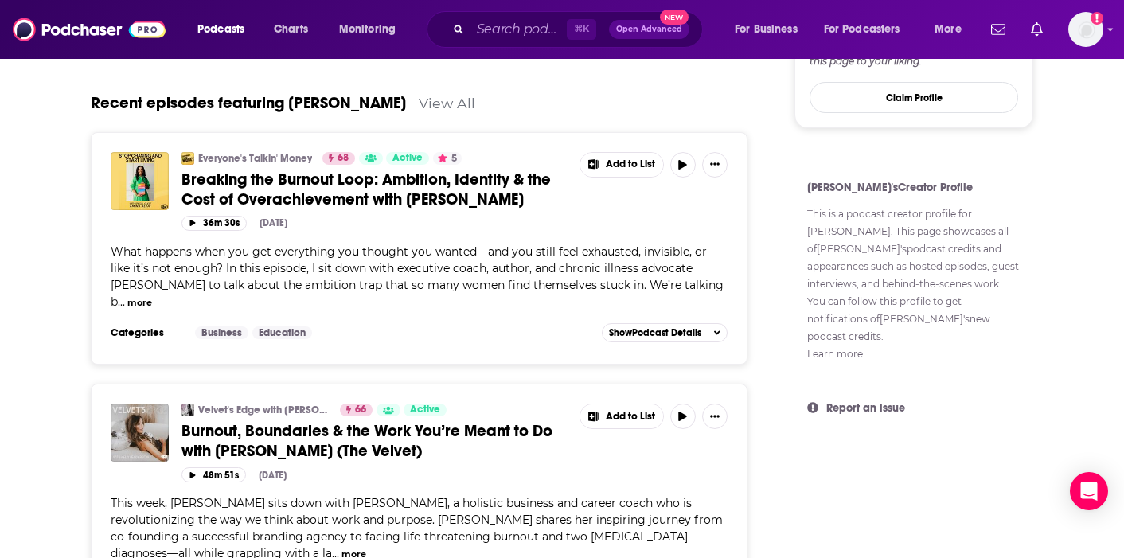
click at [204, 158] on link "Everyone's Talkin' Money" at bounding box center [255, 158] width 114 height 13
click at [194, 180] on span "Breaking the Burnout Loop: Ambition, Identity & the Cost of Overachievement wit…" at bounding box center [365, 190] width 369 height 40
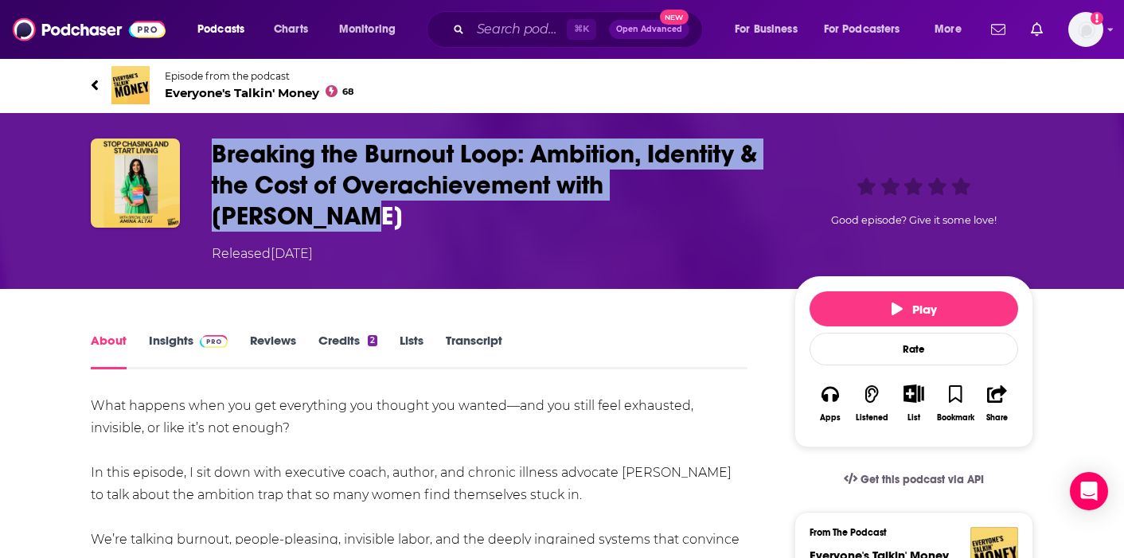
drag, startPoint x: 753, startPoint y: 187, endPoint x: 152, endPoint y: 175, distance: 601.0
click at [152, 175] on div "Breaking the Burnout Loop: Ambition, Identity & the Cost of Overachievement wit…" at bounding box center [562, 200] width 942 height 125
copy div "Breaking the Burnout Loop: Ambition, Identity & the Cost of Overachievement wit…"
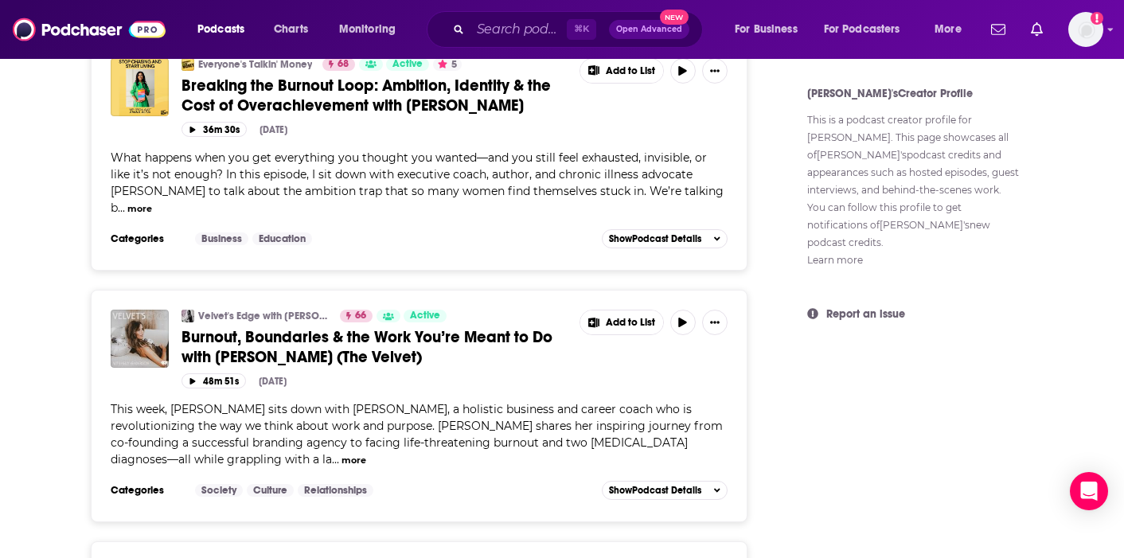
scroll to position [930, 0]
click at [234, 311] on link "Velvet's Edge with Kelly Henderson" at bounding box center [263, 315] width 131 height 13
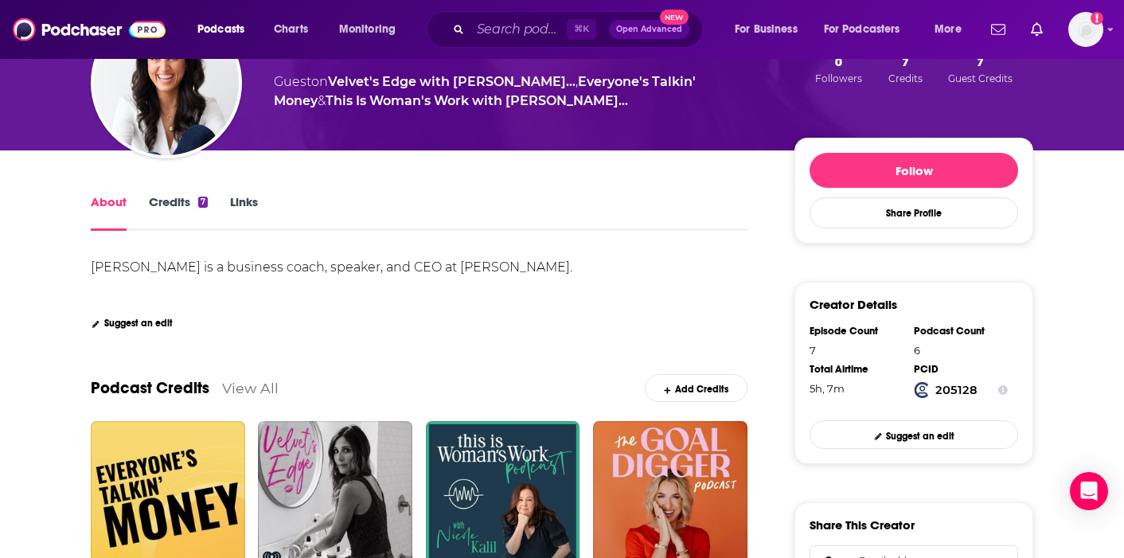
scroll to position [152, 0]
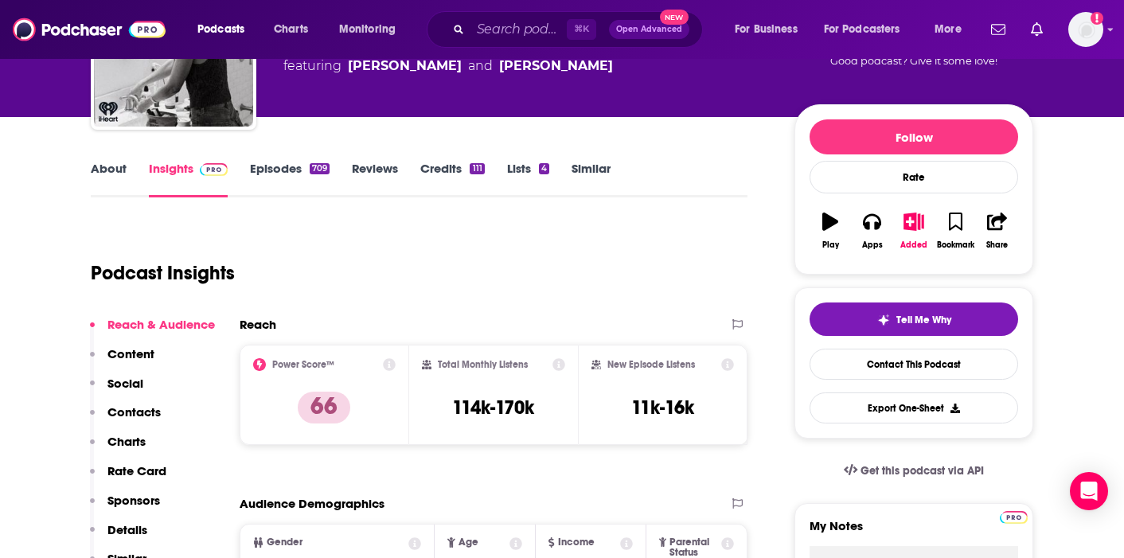
scroll to position [181, 0]
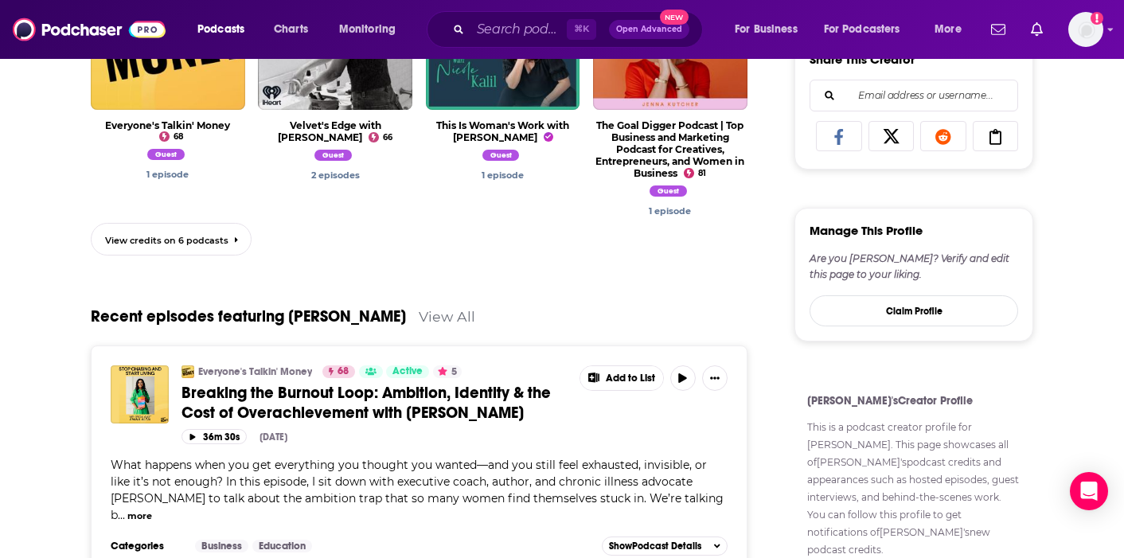
scroll to position [806, 0]
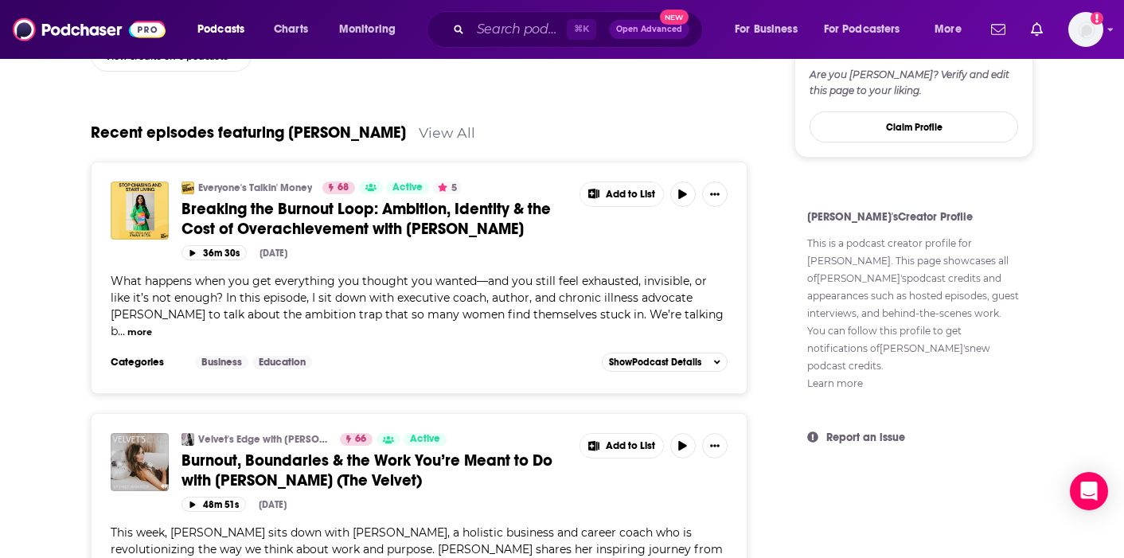
click at [283, 470] on span "Burnout, Boundaries & the Work You’re Meant to Do with Amina AlTai (The Velvet)" at bounding box center [366, 470] width 371 height 40
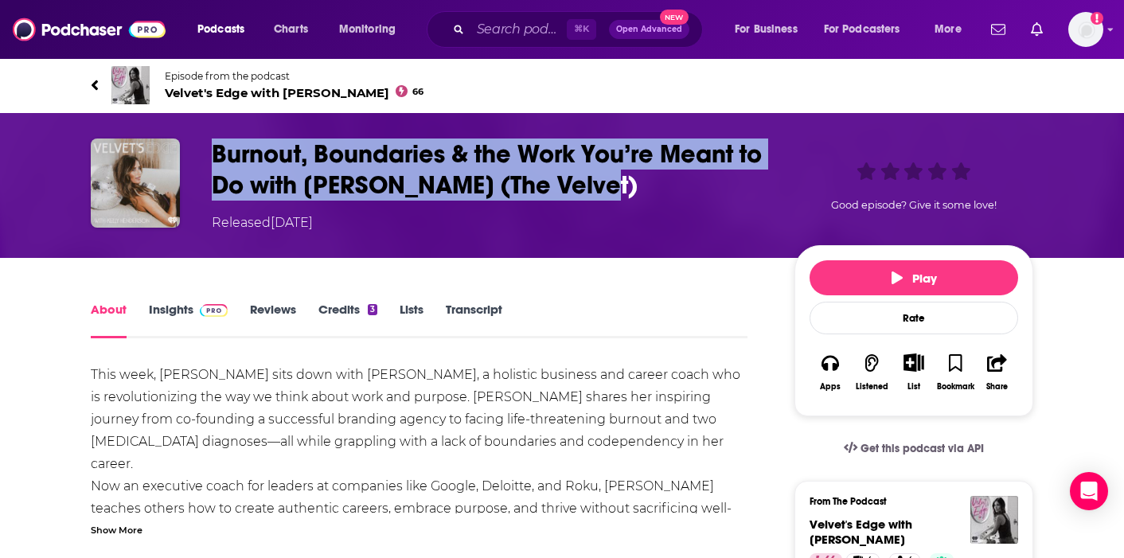
drag, startPoint x: 591, startPoint y: 190, endPoint x: 209, endPoint y: 150, distance: 384.2
click at [209, 150] on div "Burnout, Boundaries & the Work You’re Meant to Do with Amina AlTai (The Velvet)…" at bounding box center [562, 185] width 942 height 94
copy h1 "Burnout, Boundaries & the Work You’re Meant to Do with Amina AlTai (The Velvet)"
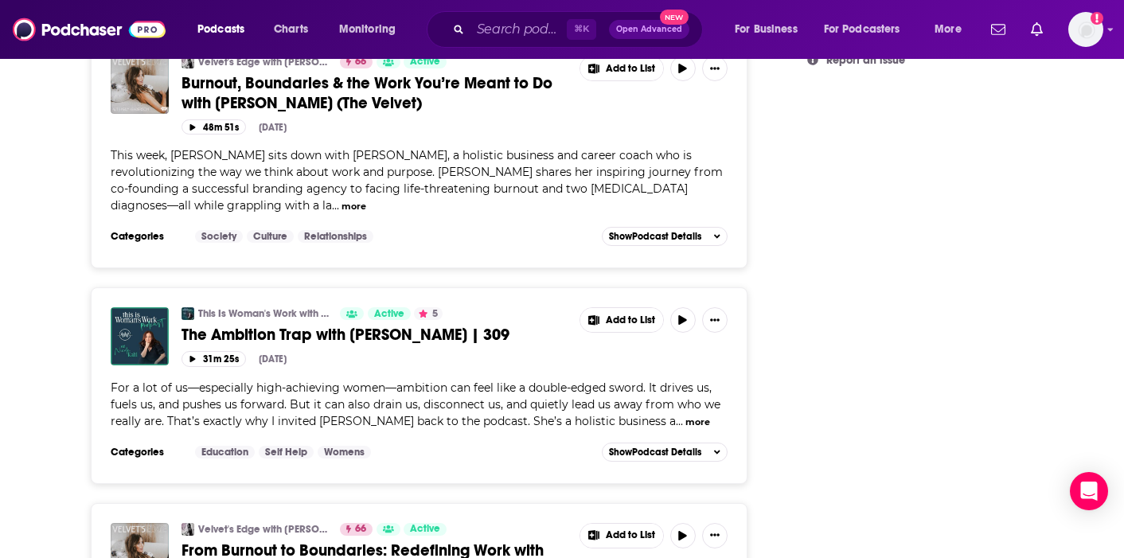
scroll to position [1276, 0]
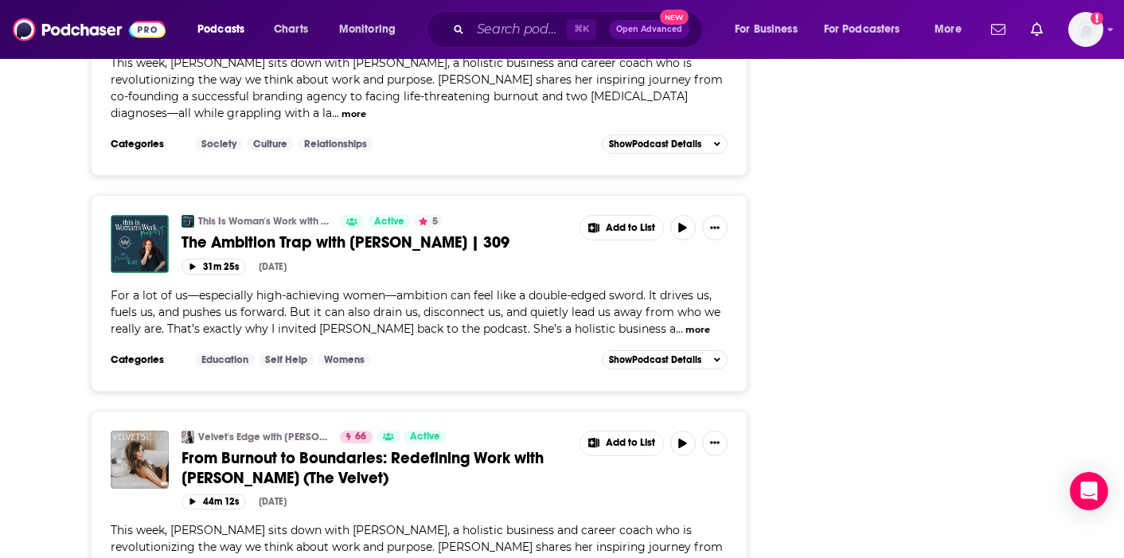
click at [236, 221] on link "This Is Woman's Work with Nicole Kalil" at bounding box center [263, 221] width 131 height 13
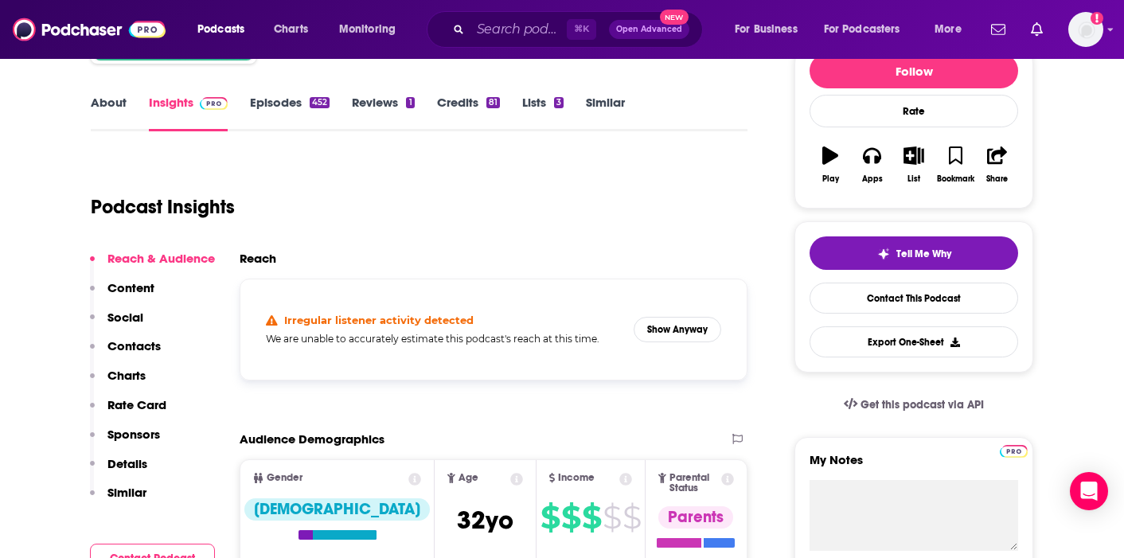
scroll to position [210, 0]
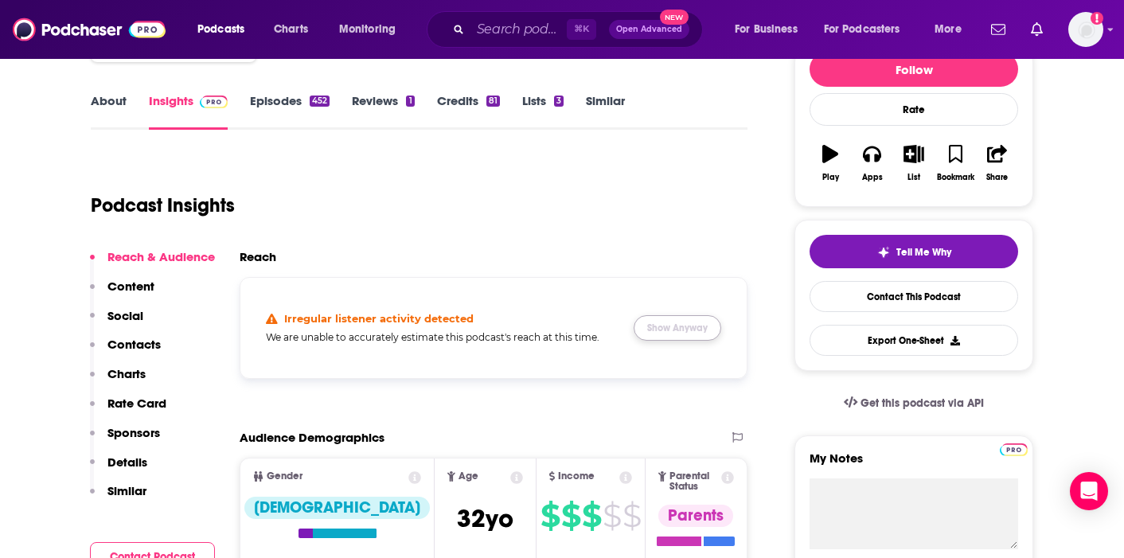
click at [664, 335] on button "Show Anyway" at bounding box center [678, 327] width 88 height 25
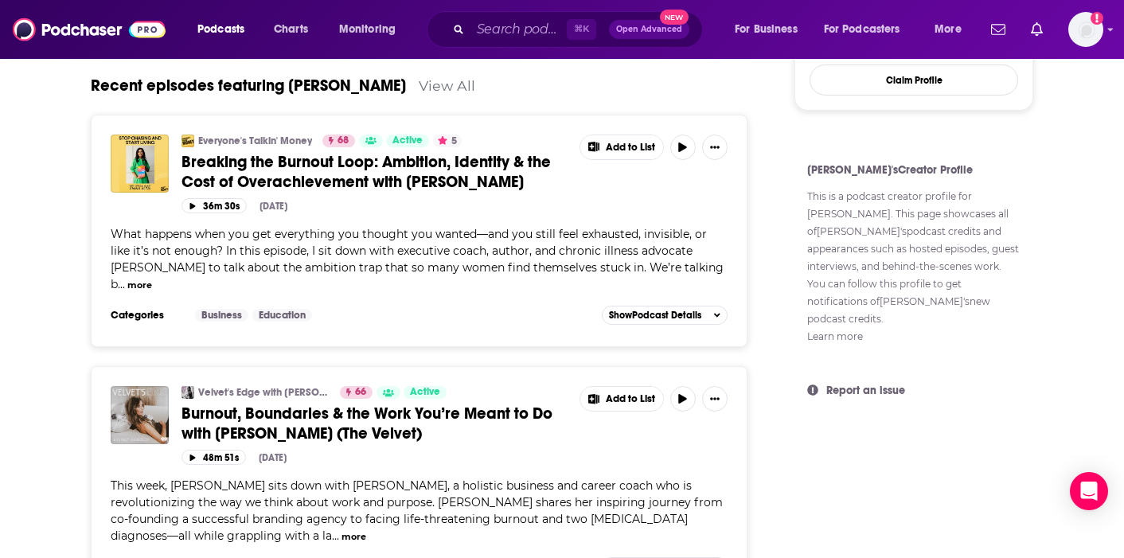
scroll to position [1047, 0]
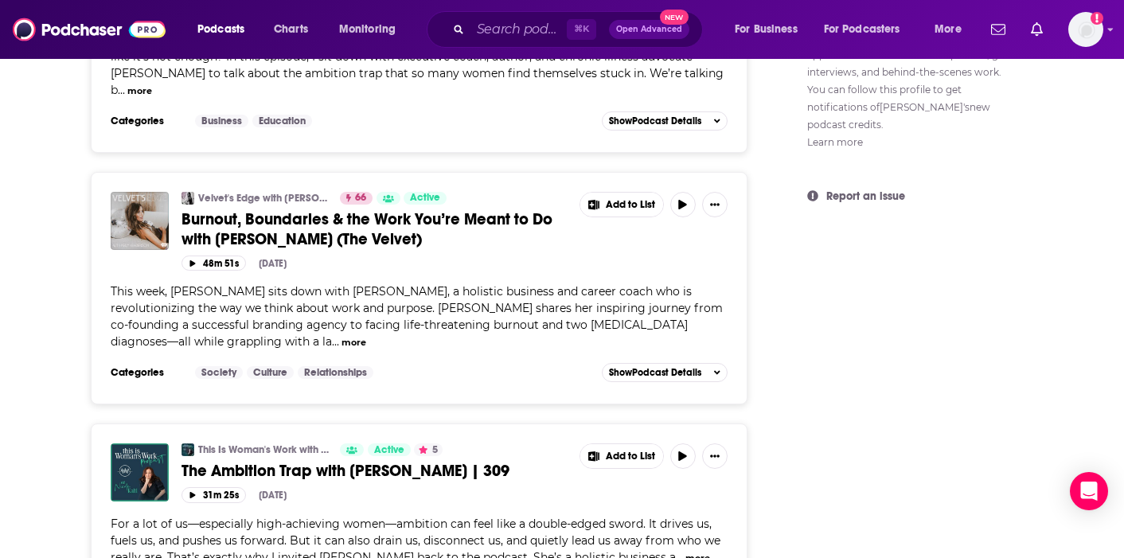
click at [319, 229] on span "Burnout, Boundaries & the Work You’re Meant to Do with Amina AlTai (The Velvet)" at bounding box center [366, 229] width 371 height 40
click at [405, 239] on link "Burnout, Boundaries & the Work You’re Meant to Do with Amina AlTai (The Velvet)" at bounding box center [374, 229] width 387 height 40
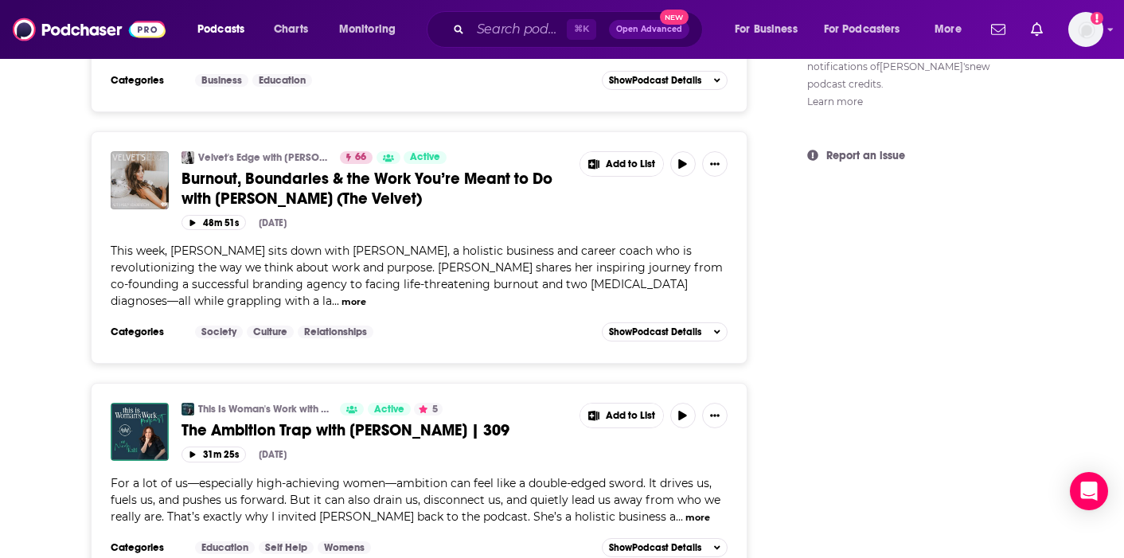
scroll to position [1425, 0]
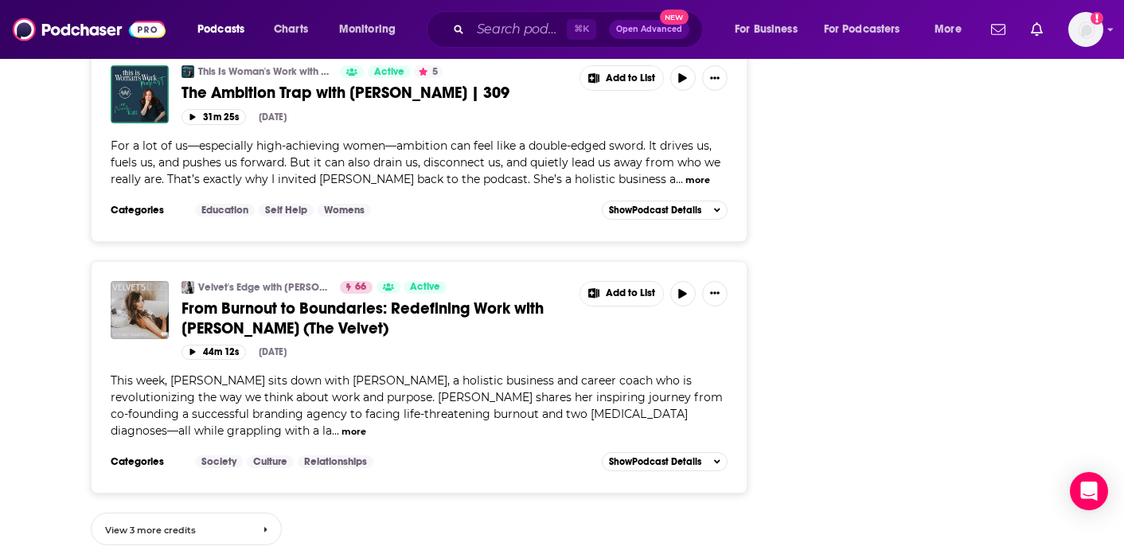
click at [173, 521] on link "View 3 more credits" at bounding box center [186, 529] width 191 height 33
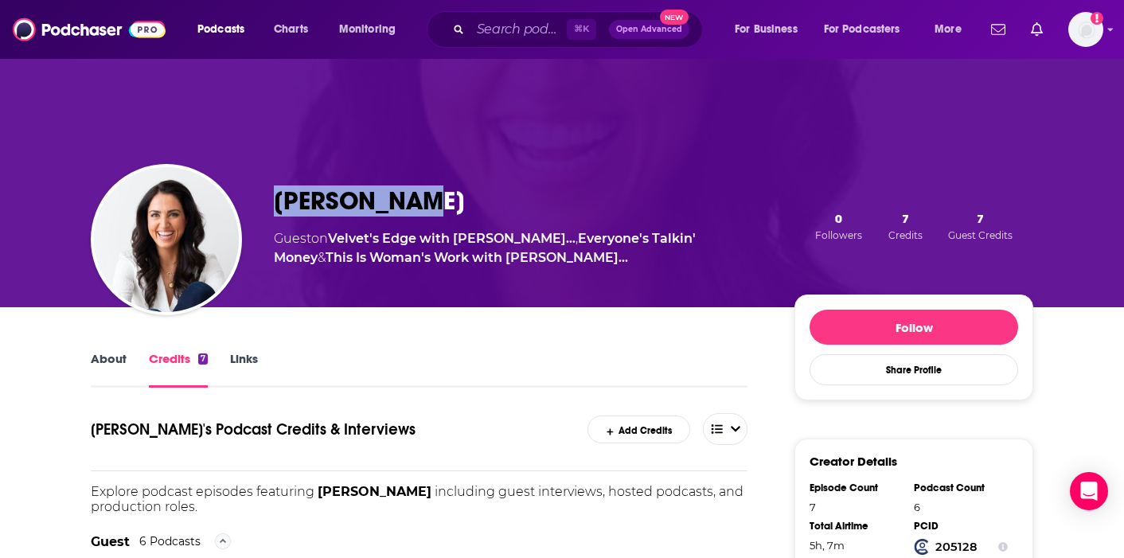
drag, startPoint x: 419, startPoint y: 201, endPoint x: 271, endPoint y: 200, distance: 147.2
click at [271, 200] on div "Amina AlTai Guest on Velvet's Edge with Kelly Hend… , Everyone's Talkin' Money …" at bounding box center [562, 226] width 942 height 162
copy h3 "Amina AlTai"
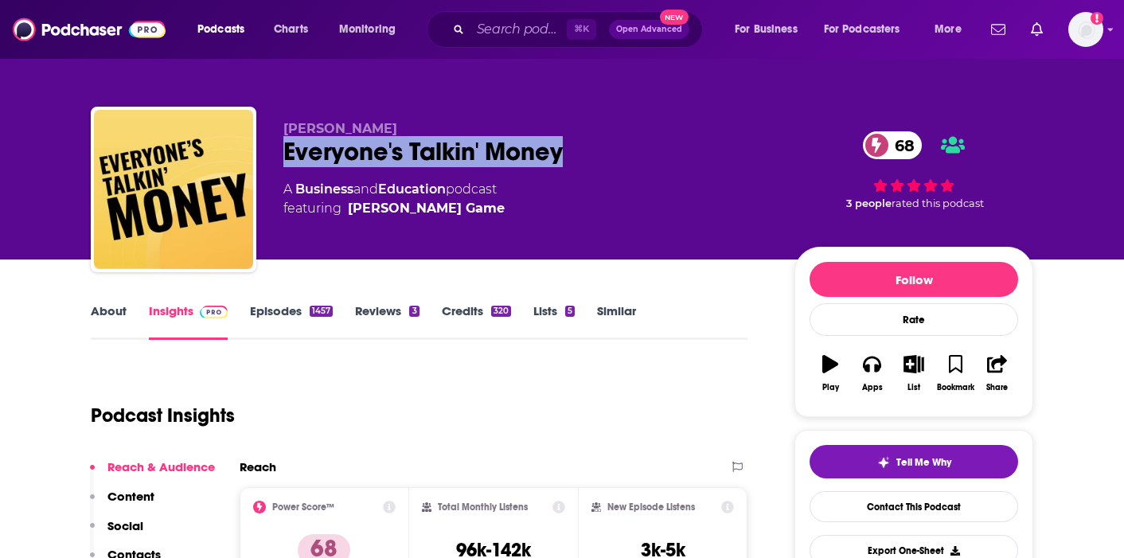
drag, startPoint x: 563, startPoint y: 166, endPoint x: 261, endPoint y: 165, distance: 301.6
click at [261, 165] on div "Shari Rash Everyone's Talkin' Money 68 A Business and Education podcast featuri…" at bounding box center [562, 193] width 942 height 172
copy h2 "Everyone's Talkin' Money"
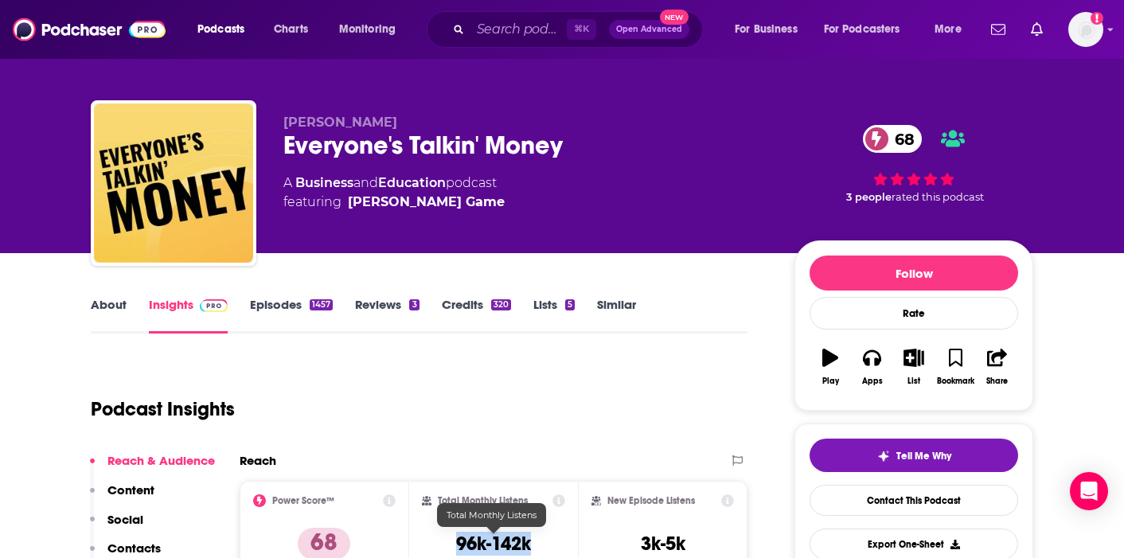
copy h3 "96k-142k"
drag, startPoint x: 548, startPoint y: 543, endPoint x: 457, endPoint y: 544, distance: 91.5
click at [457, 544] on div "Total Monthly Listens 96k-142k" at bounding box center [494, 530] width 144 height 73
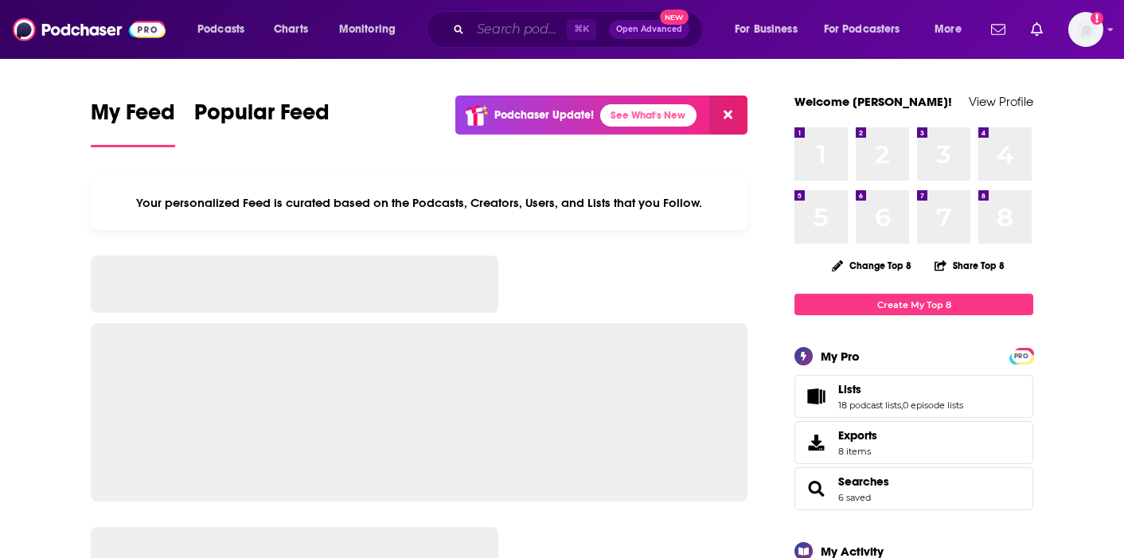
click at [534, 30] on input "Search podcasts, credits, & more..." at bounding box center [518, 29] width 96 height 25
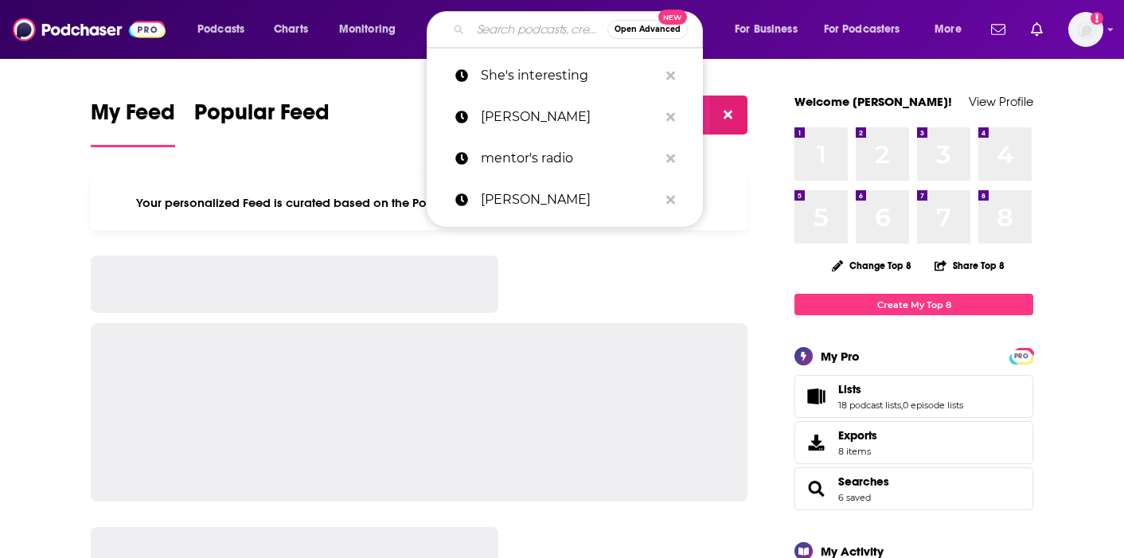
paste input "Yo Quiero Dinero"
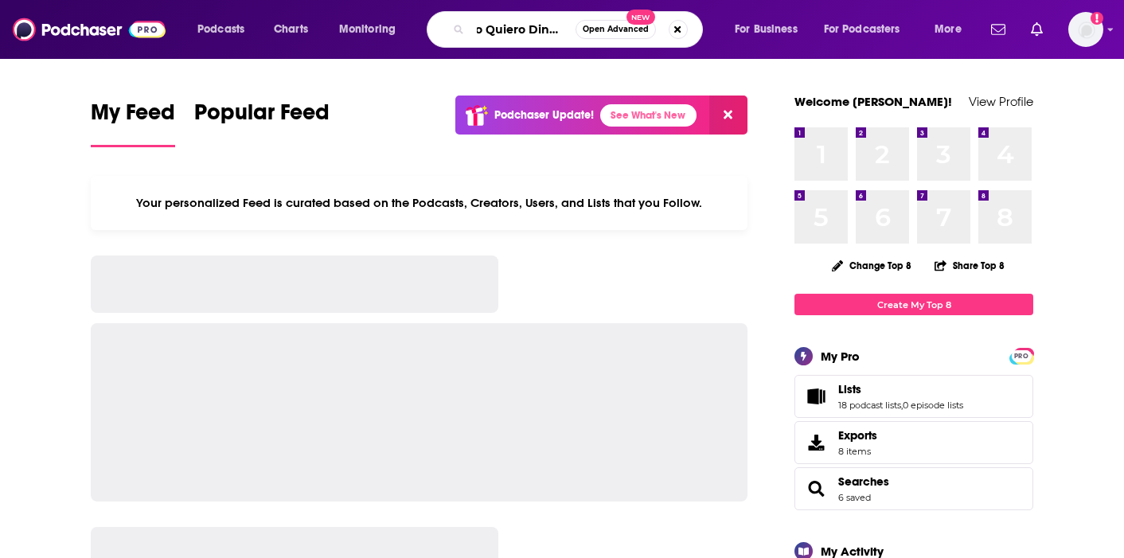
type input "Yo Quiero Dinero"
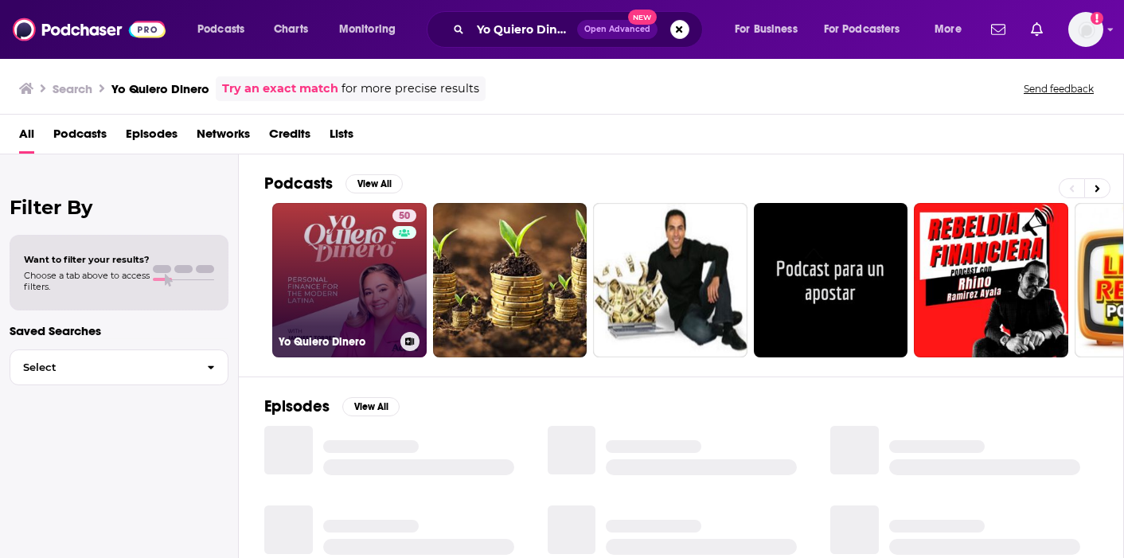
click at [325, 283] on link "50 Yo Quiero Dinero" at bounding box center [349, 280] width 154 height 154
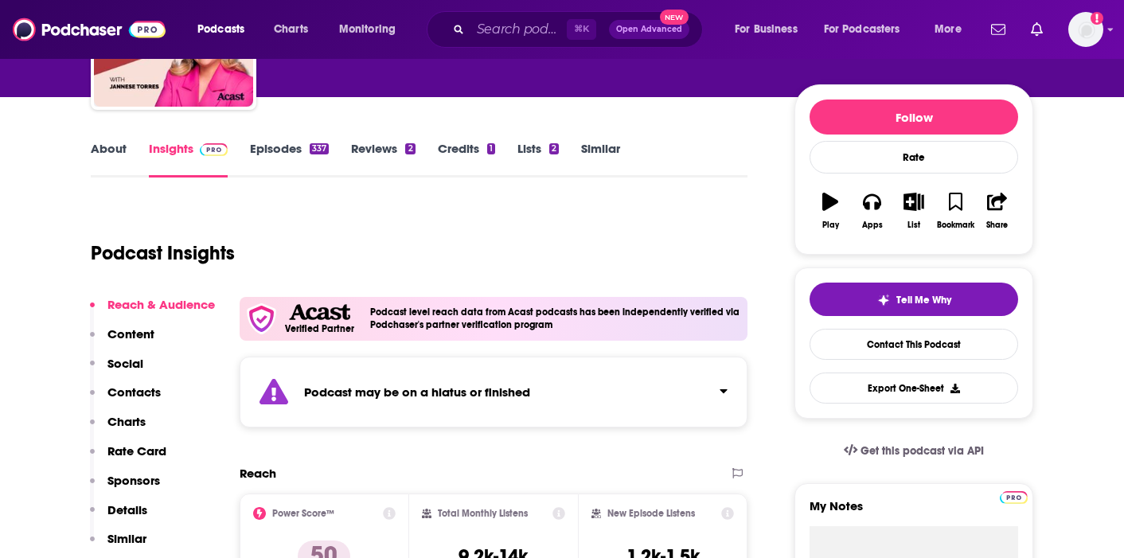
scroll to position [265, 0]
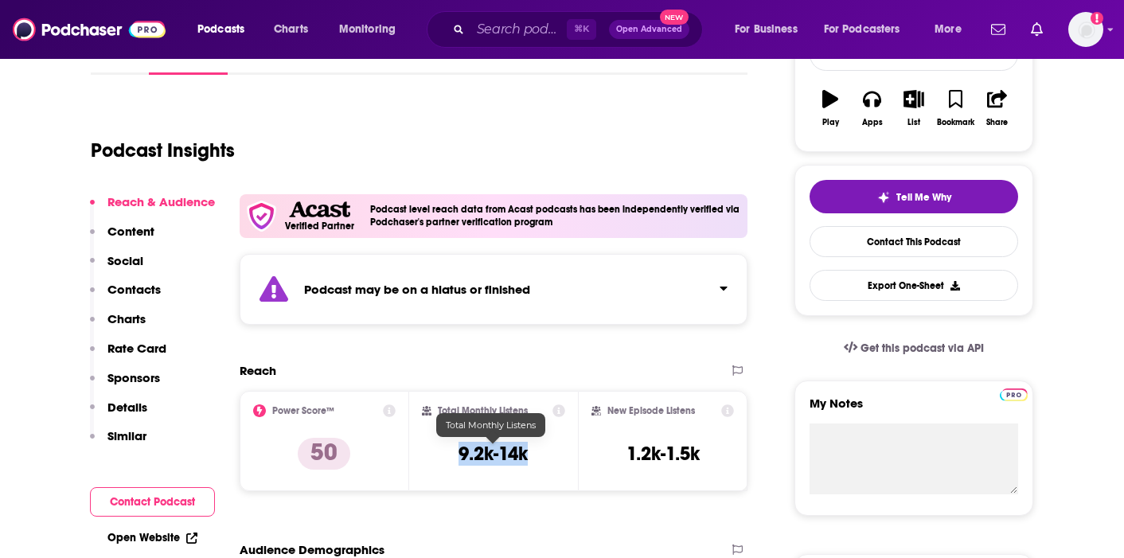
drag, startPoint x: 532, startPoint y: 454, endPoint x: 457, endPoint y: 452, distance: 75.6
click at [457, 452] on div "Total Monthly Listens 9.2k-14k" at bounding box center [494, 440] width 144 height 73
copy h3 "9.2k-14k"
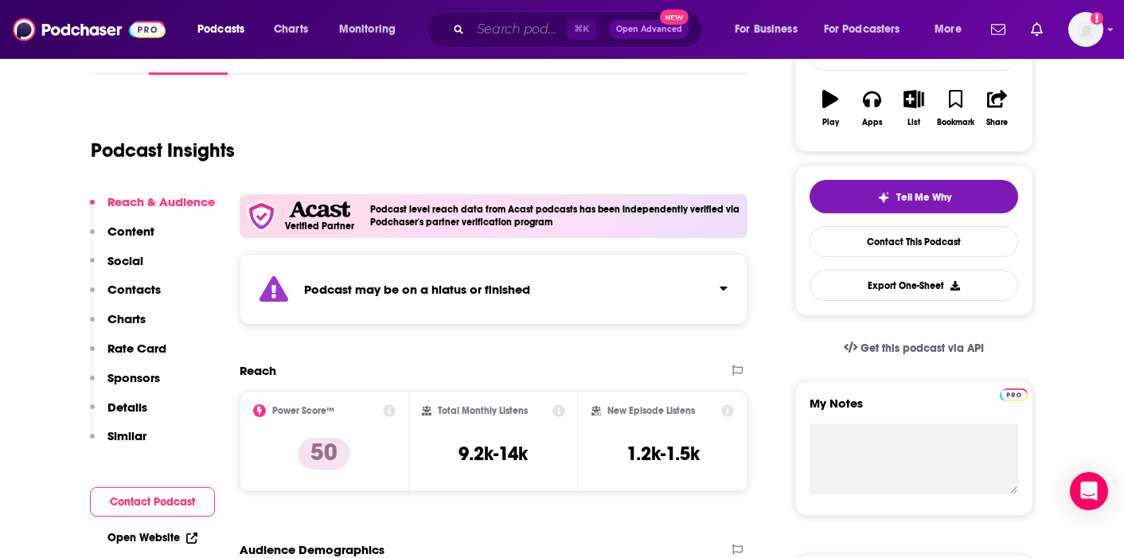
click at [537, 30] on input "Search podcasts, credits, & more..." at bounding box center [518, 29] width 96 height 25
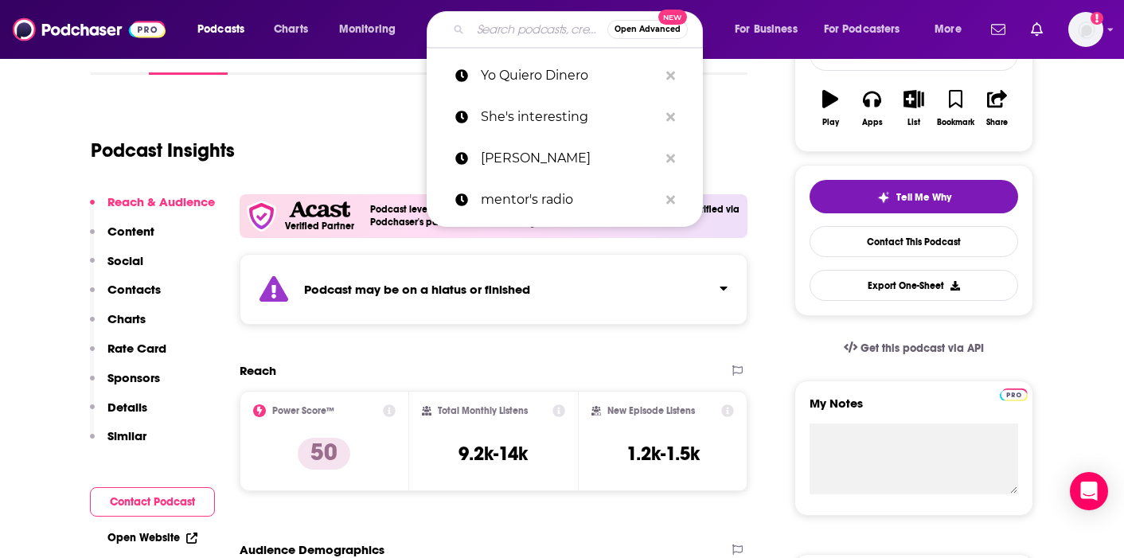
paste input "The Self-Conscious Podcast with [PERSON_NAME]"
type input "The Self-Conscious Podcast with [PERSON_NAME]"
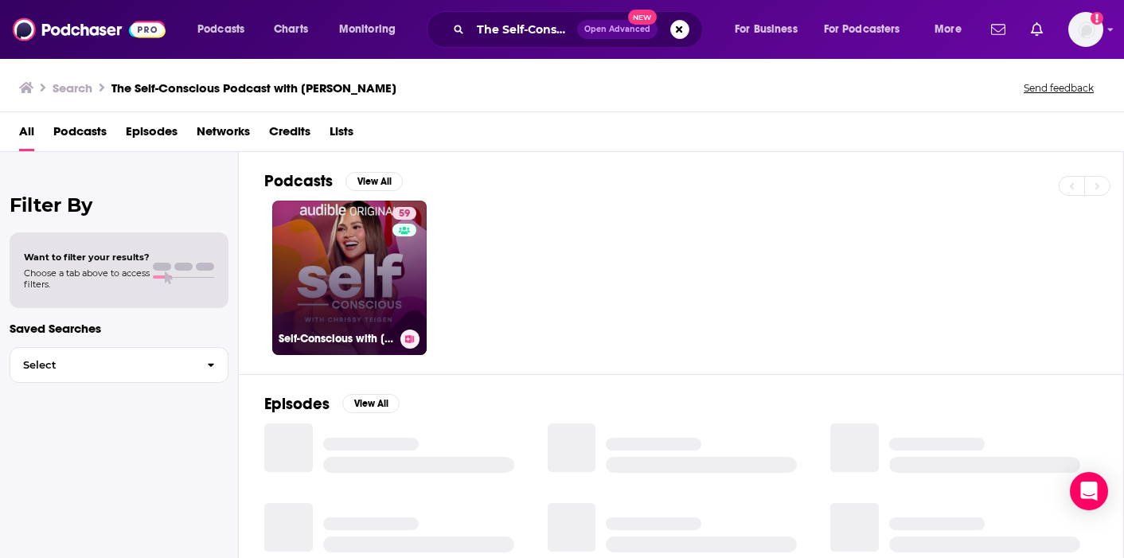
click at [314, 260] on link "59 Self-Conscious with Chrissy Teigen" at bounding box center [349, 278] width 154 height 154
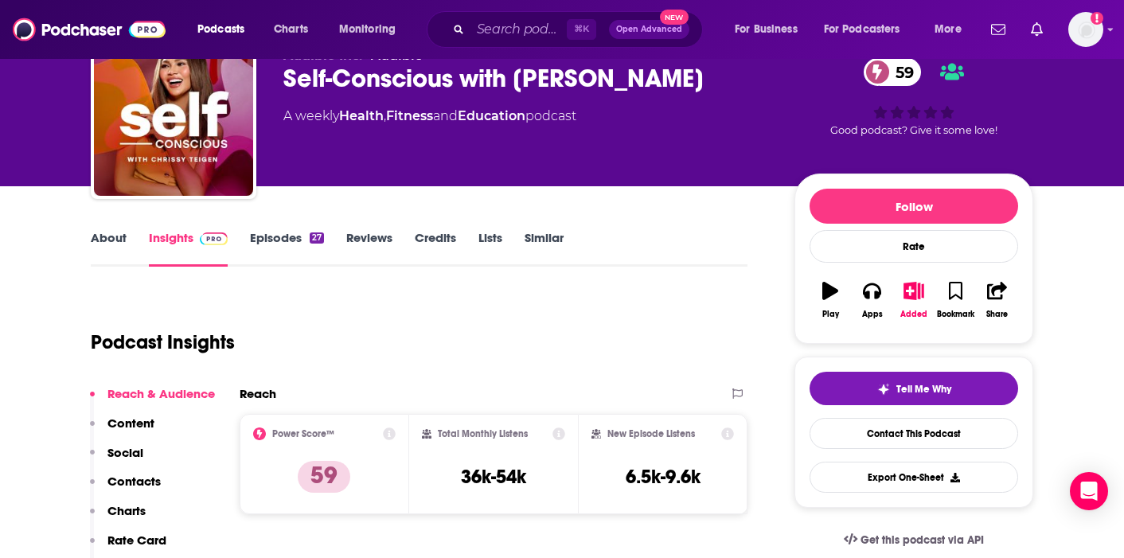
scroll to position [84, 0]
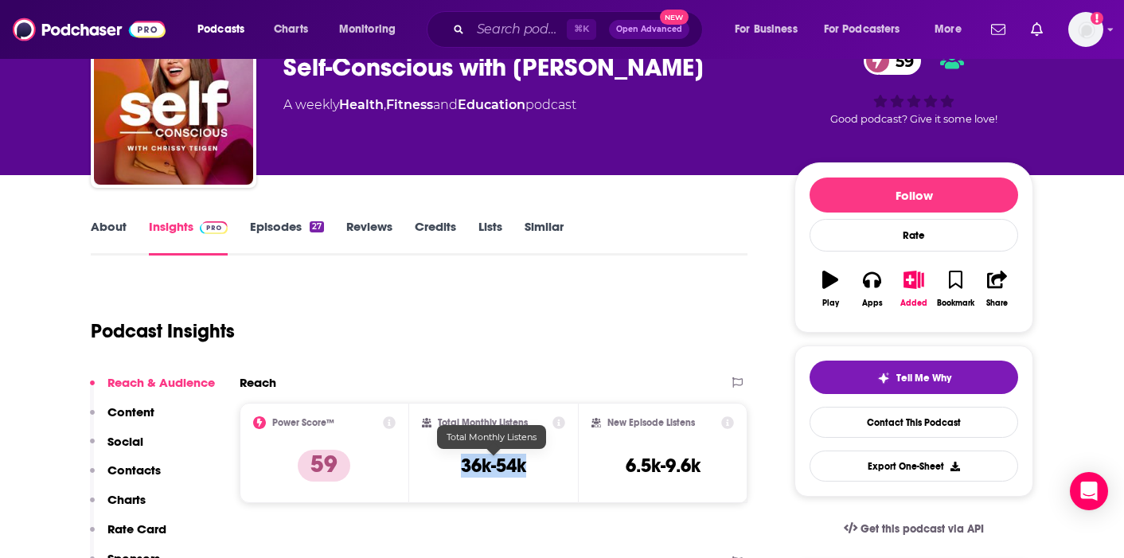
drag, startPoint x: 522, startPoint y: 466, endPoint x: 435, endPoint y: 466, distance: 87.5
click at [435, 466] on div "Total Monthly Listens 36k-54k" at bounding box center [494, 452] width 144 height 73
copy h3 "36k-54k"
click at [567, 21] on span "⌘ K" at bounding box center [581, 29] width 29 height 21
click at [535, 26] on input "Search podcasts, credits, & more..." at bounding box center [518, 29] width 96 height 25
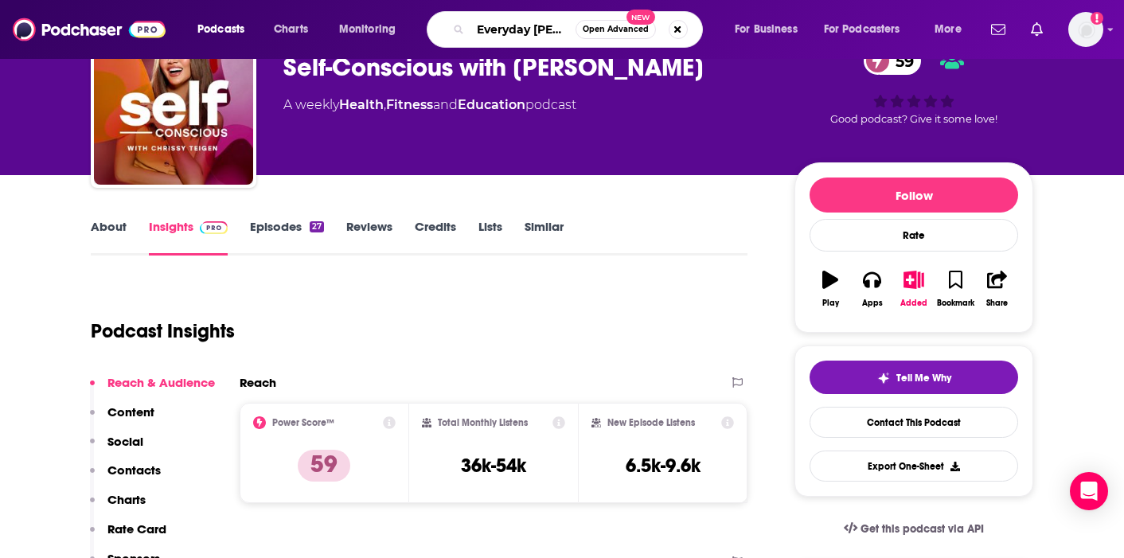
type input "Everyday Better"
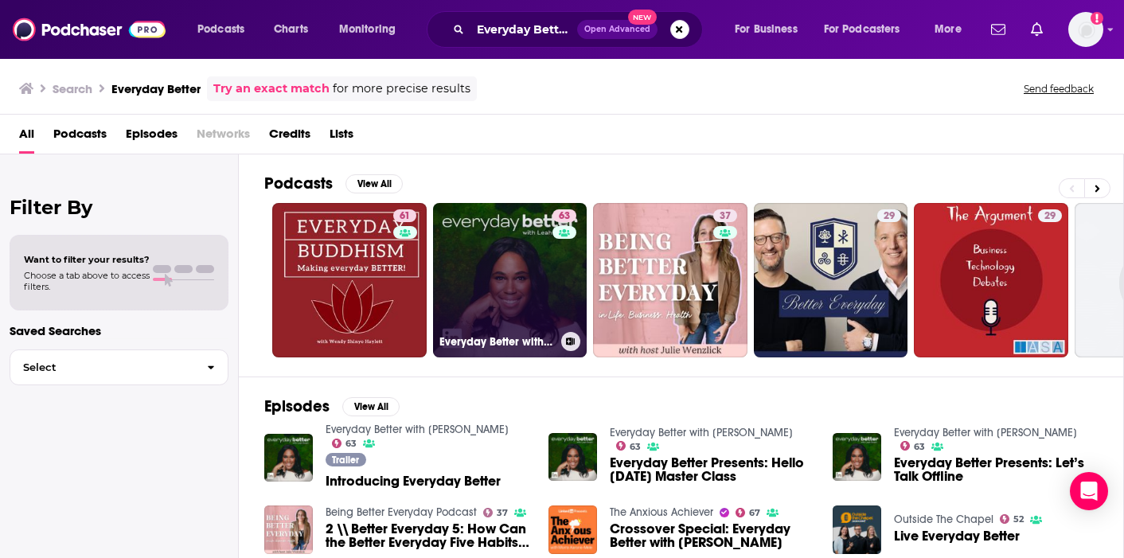
click at [526, 256] on link "63 Everyday Better with Leah Smart" at bounding box center [510, 280] width 154 height 154
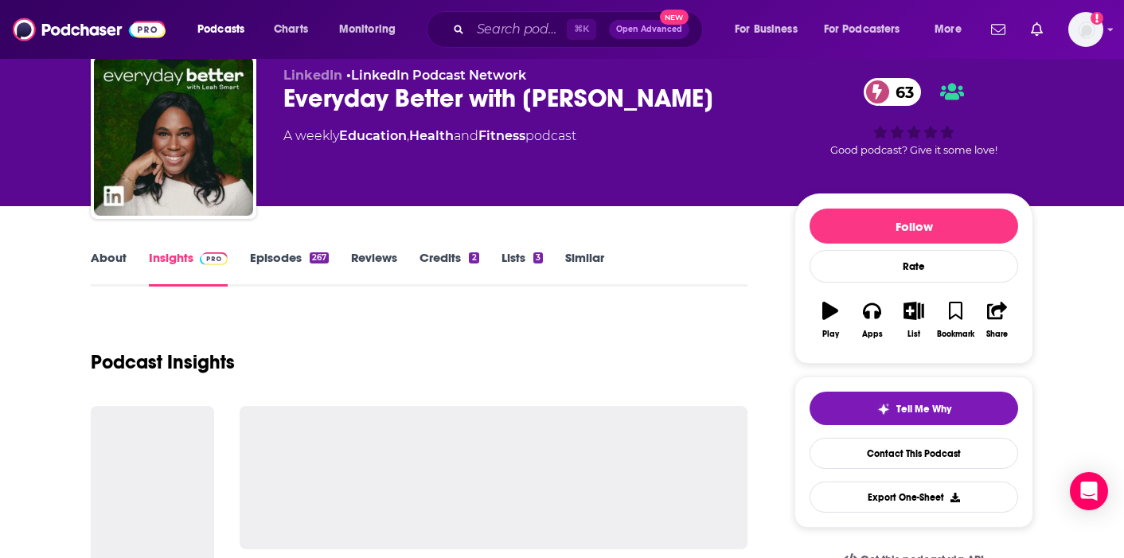
scroll to position [55, 0]
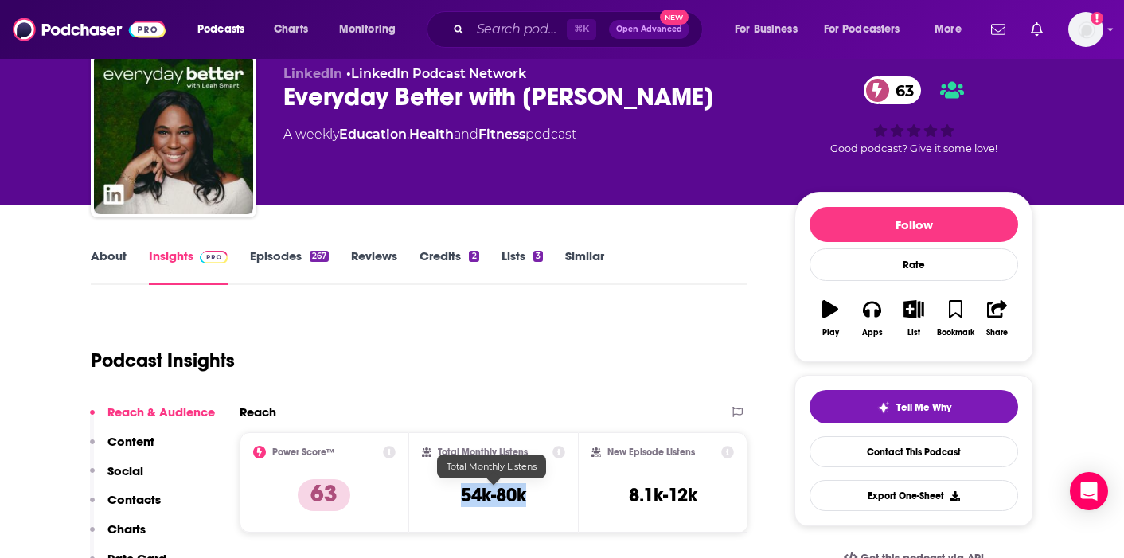
copy h3 "54k-80k"
drag, startPoint x: 540, startPoint y: 496, endPoint x: 459, endPoint y: 495, distance: 80.4
click at [459, 495] on div "Total Monthly Listens 54k-80k" at bounding box center [494, 482] width 144 height 73
click at [264, 248] on link "Episodes 267" at bounding box center [289, 266] width 79 height 37
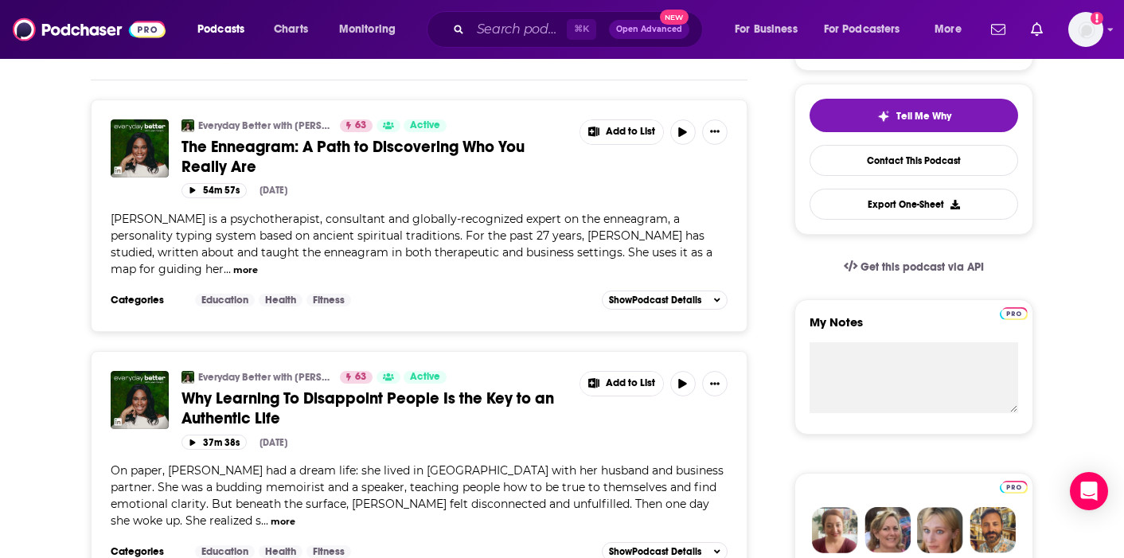
scroll to position [347, 0]
click at [301, 388] on span "Why Learning To Disappoint People Is the Key to an Authentic Life" at bounding box center [367, 408] width 372 height 40
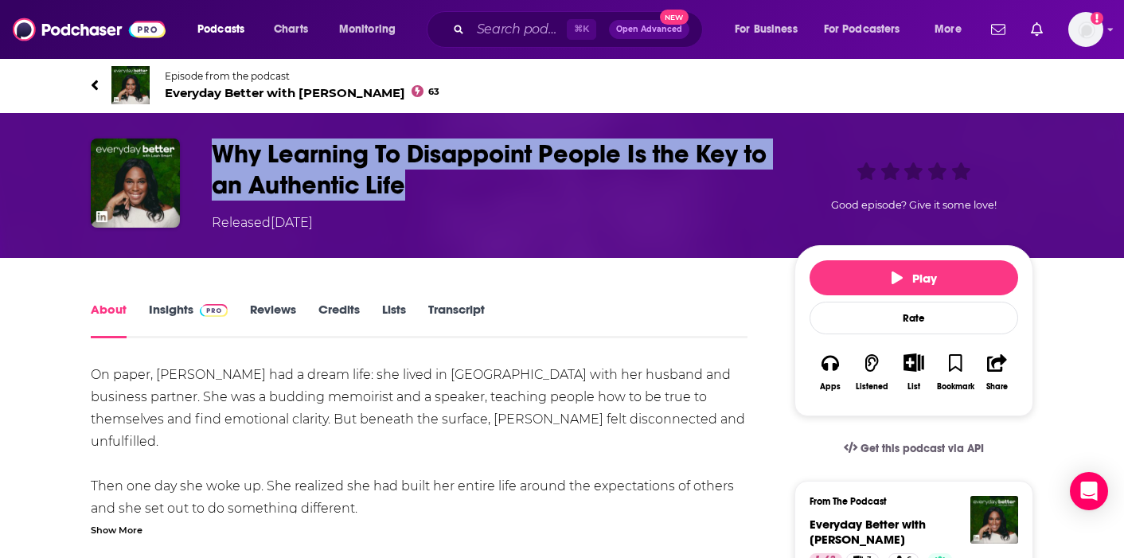
drag, startPoint x: 456, startPoint y: 192, endPoint x: 216, endPoint y: 158, distance: 241.9
click at [216, 158] on h1 "Why Learning To Disappoint People Is the Key to an Authentic Life" at bounding box center [490, 169] width 557 height 62
copy h1 "Why Learning To Disappoint People Is the Key to an Authentic Life"
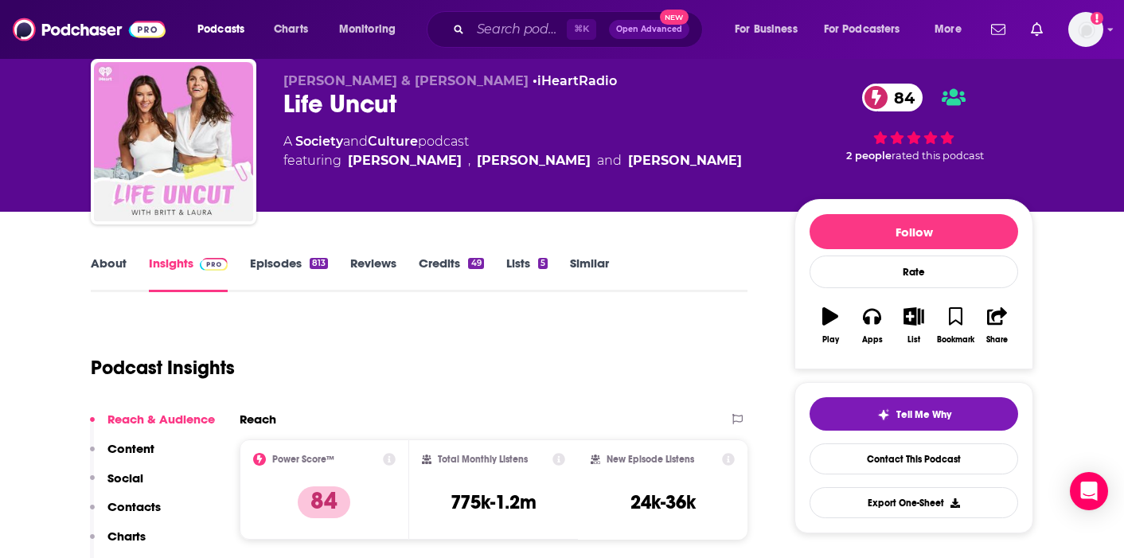
scroll to position [51, 0]
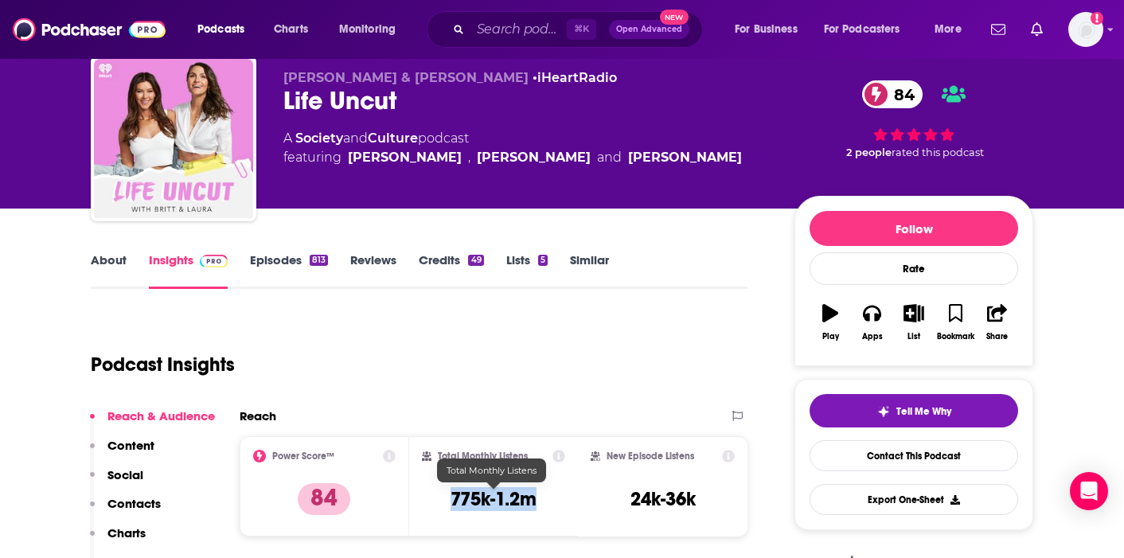
drag, startPoint x: 548, startPoint y: 505, endPoint x: 448, endPoint y: 505, distance: 100.3
click at [448, 505] on div "Total Monthly Listens 775k-1.2m" at bounding box center [494, 486] width 144 height 73
copy h3 "775k-1.2m"
click at [476, 33] on input "Search podcasts, credits, & more..." at bounding box center [518, 29] width 96 height 25
paste input "Self Helpless Podcast"
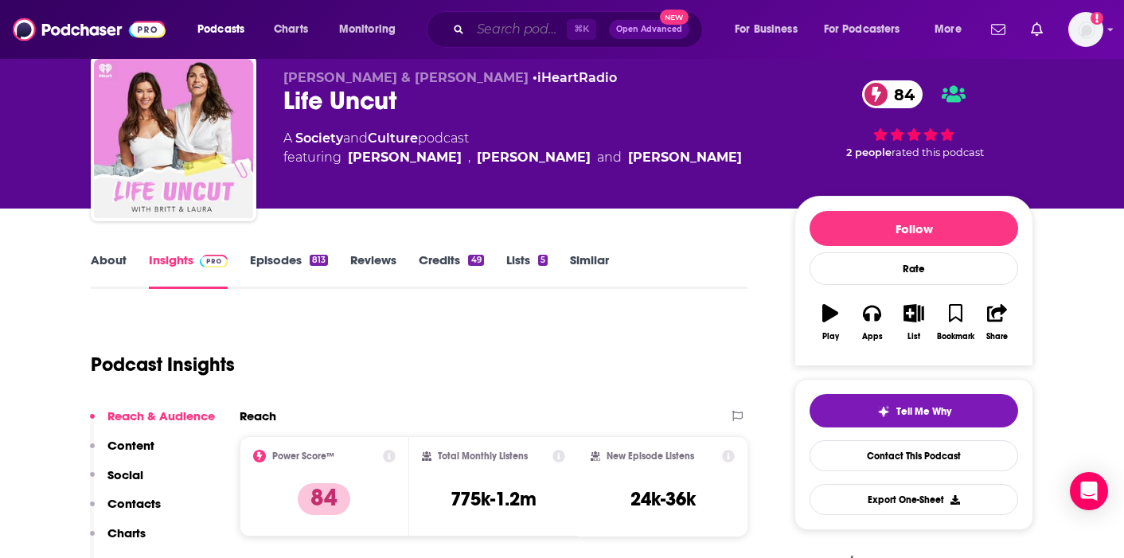
type input "Self Helpless Podcast"
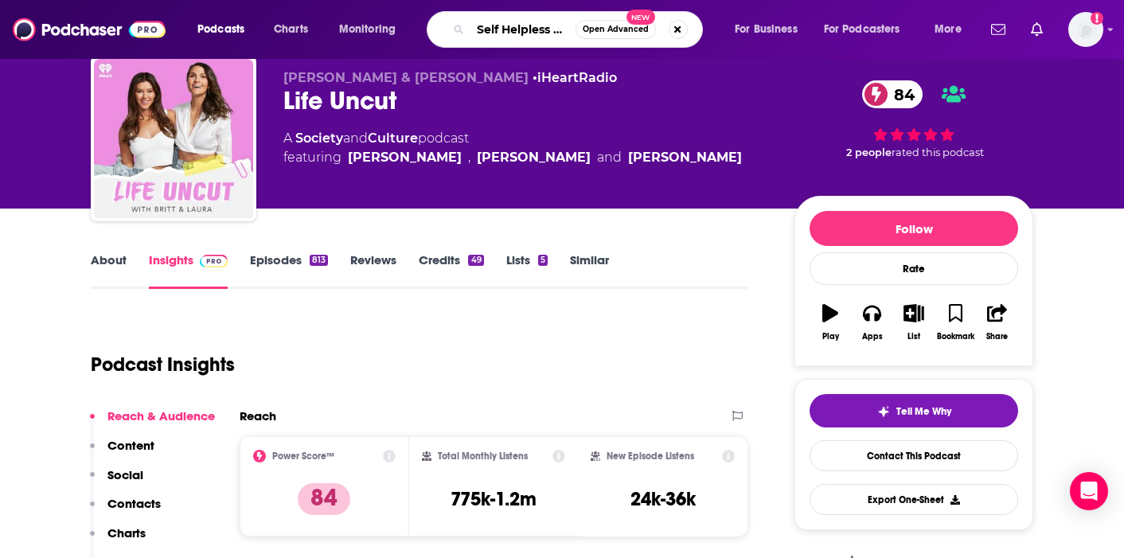
scroll to position [0, 33]
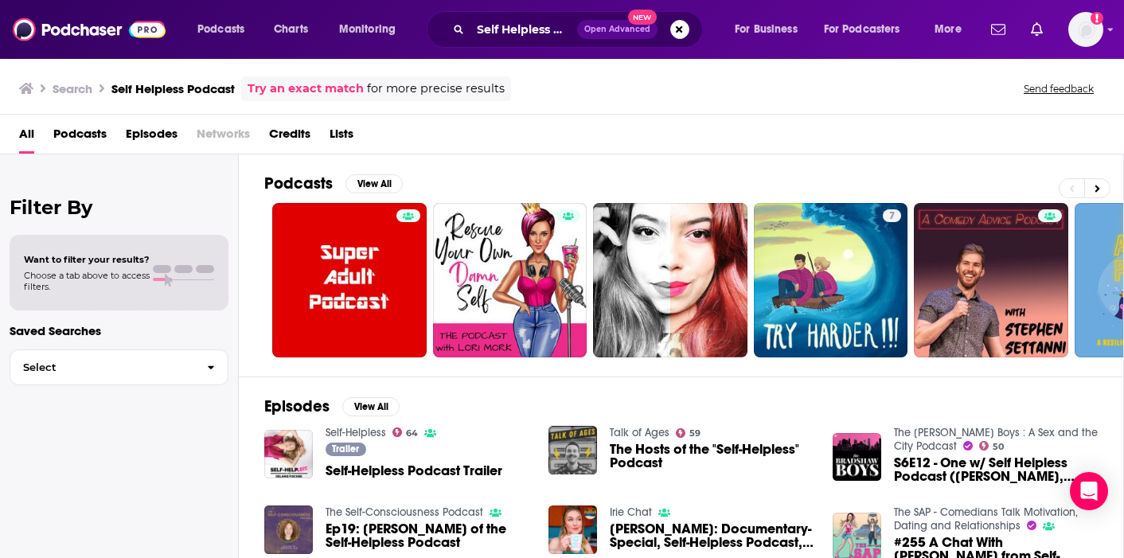
click at [357, 428] on link "Self-Helpless" at bounding box center [356, 433] width 60 height 14
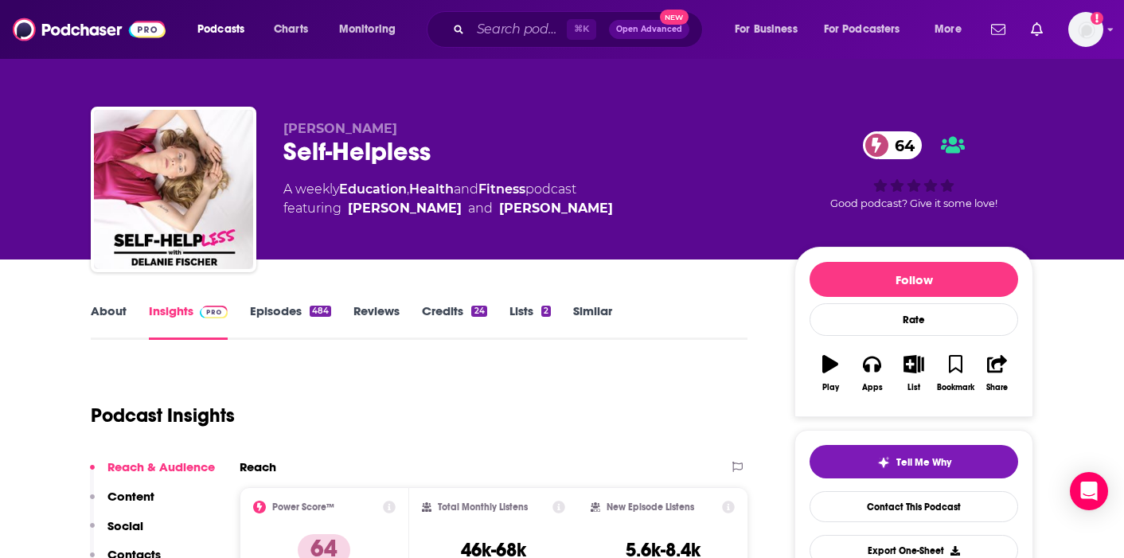
scroll to position [32, 0]
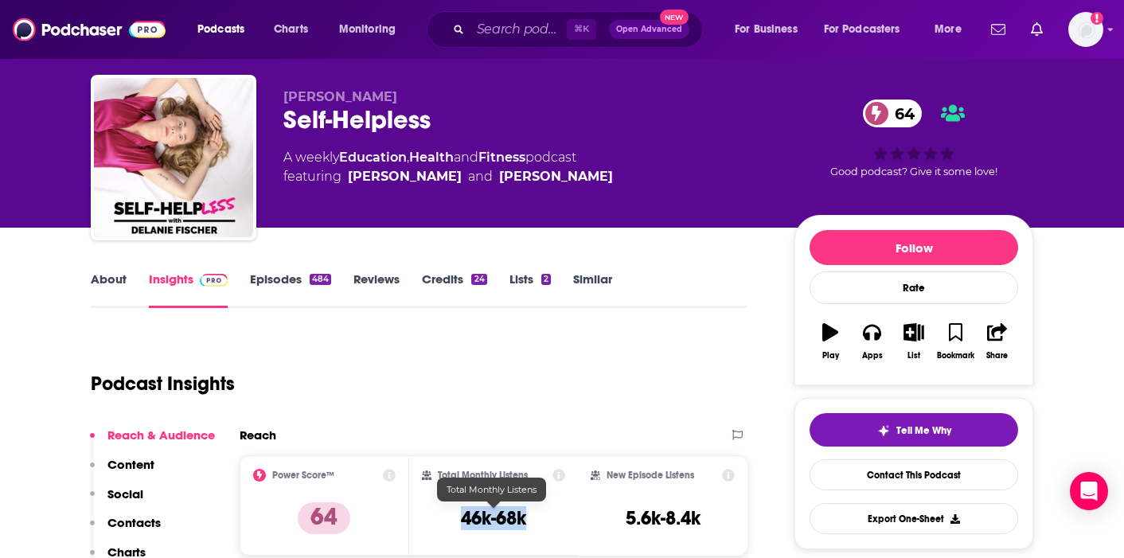
drag, startPoint x: 544, startPoint y: 526, endPoint x: 452, endPoint y: 525, distance: 91.5
click at [452, 525] on div "Total Monthly Listens 46k-68k" at bounding box center [494, 505] width 144 height 73
copy h3 "46k-68k"
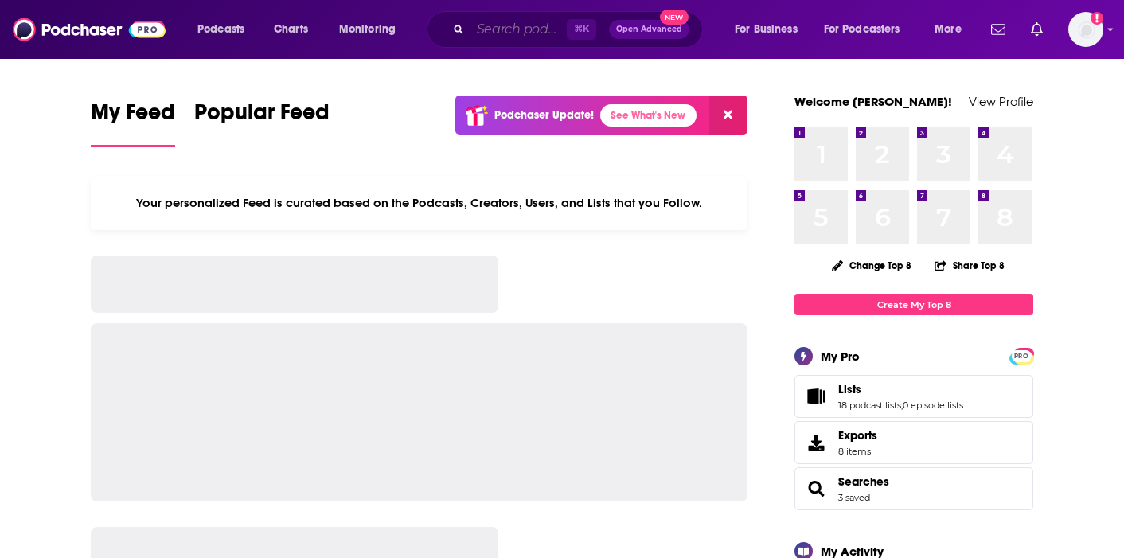
click at [491, 32] on input "Search podcasts, credits, & more..." at bounding box center [518, 29] width 96 height 25
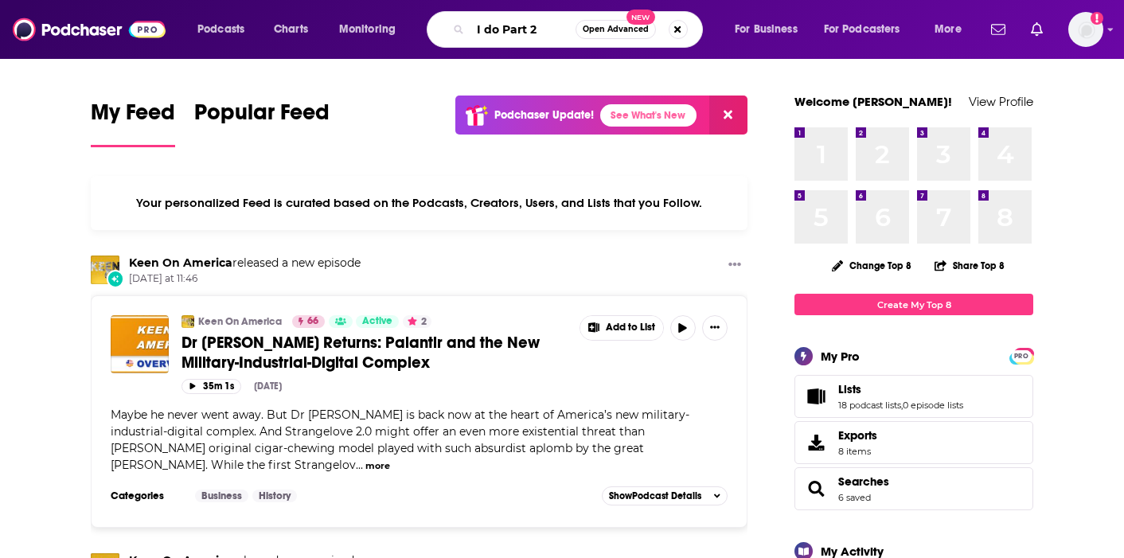
type input "I do Part 2"
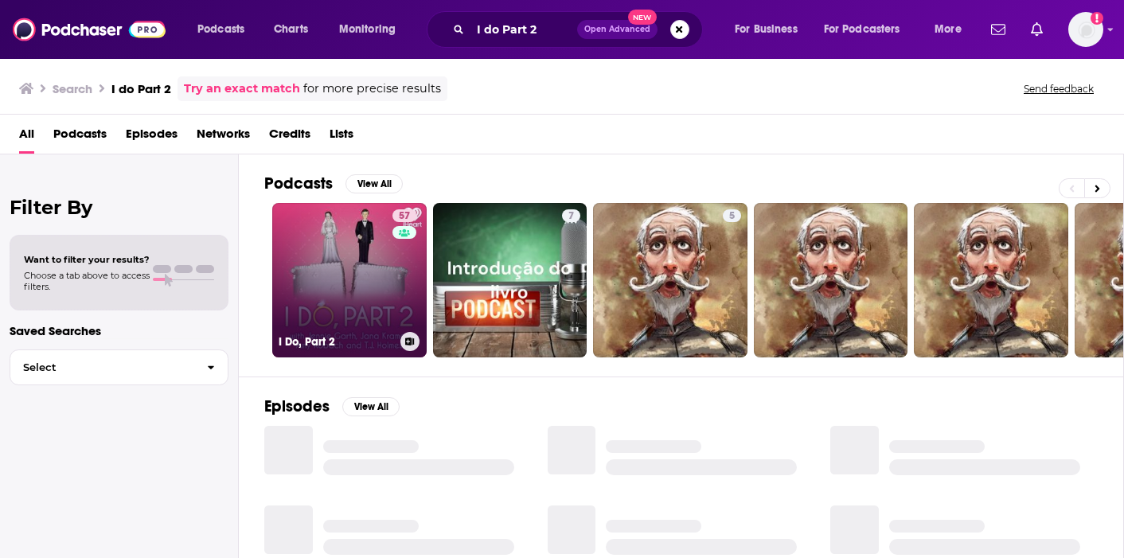
click at [333, 288] on link "57 I Do, Part 2" at bounding box center [349, 280] width 154 height 154
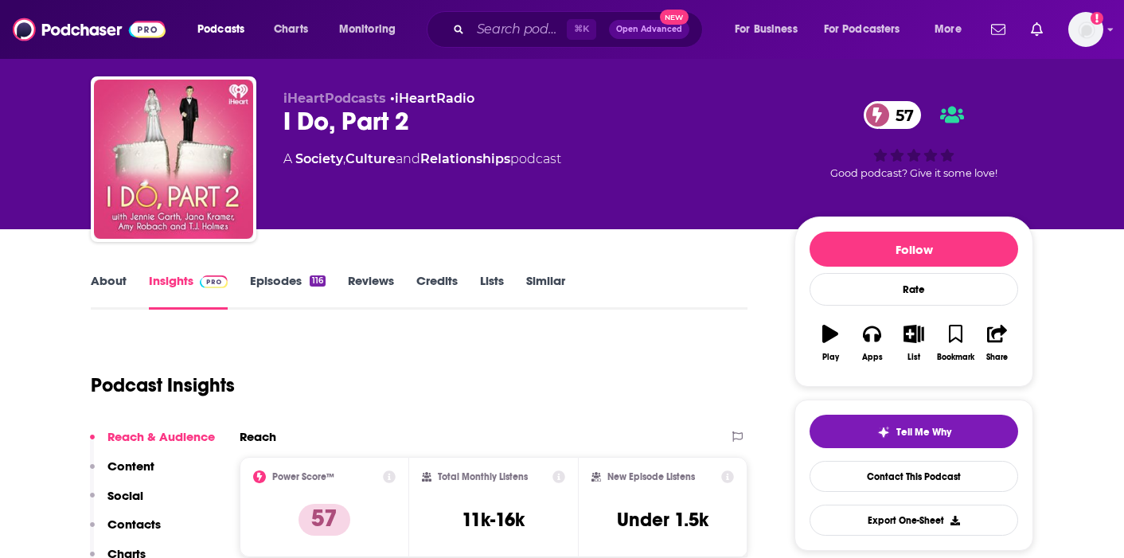
scroll to position [37, 0]
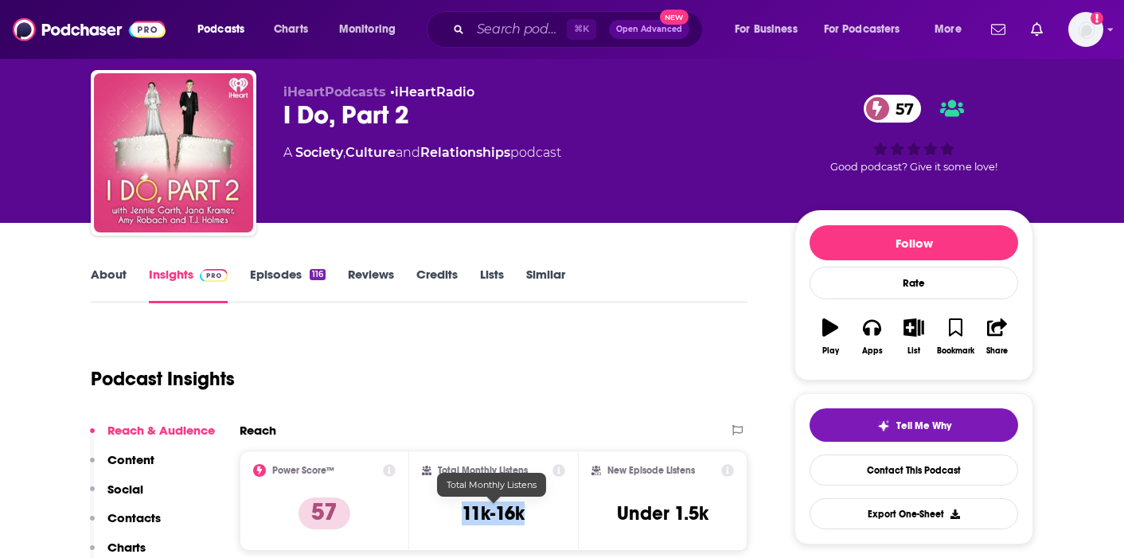
drag, startPoint x: 521, startPoint y: 515, endPoint x: 454, endPoint y: 514, distance: 66.9
click at [454, 514] on div "Total Monthly Listens 11k-16k" at bounding box center [494, 500] width 144 height 73
copy h3 "11k-16k"
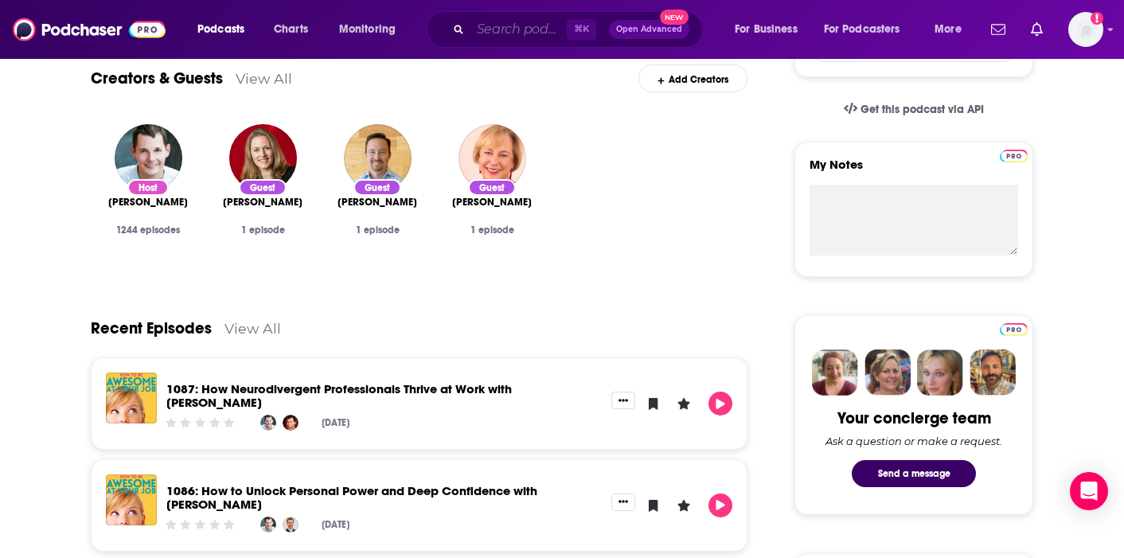
click at [549, 26] on input "Search podcasts, credits, & more..." at bounding box center [518, 29] width 96 height 25
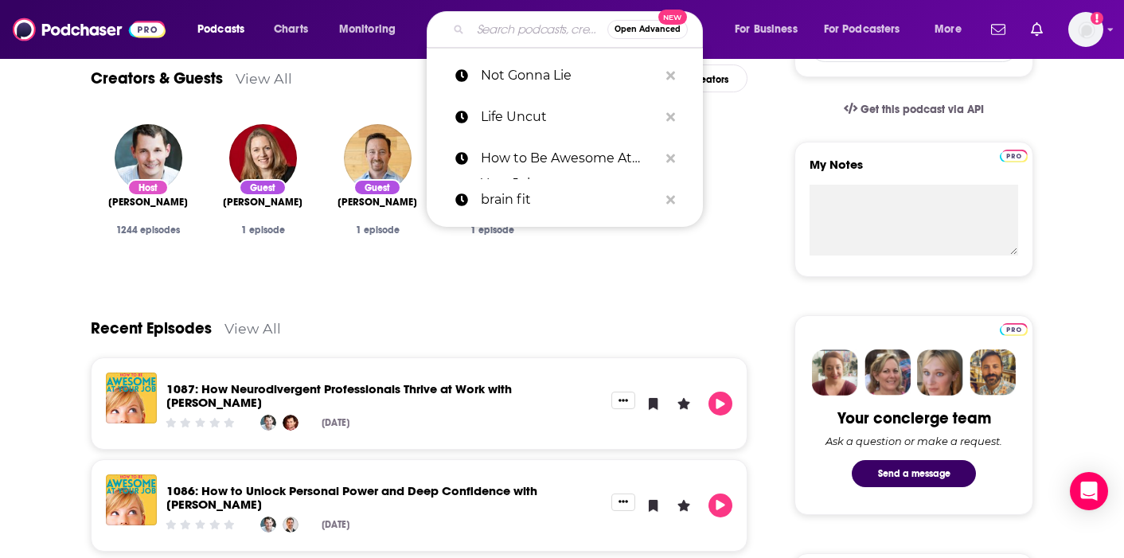
paste input "Kula Mind Podcast"
type input "Kula Mind Podcast"
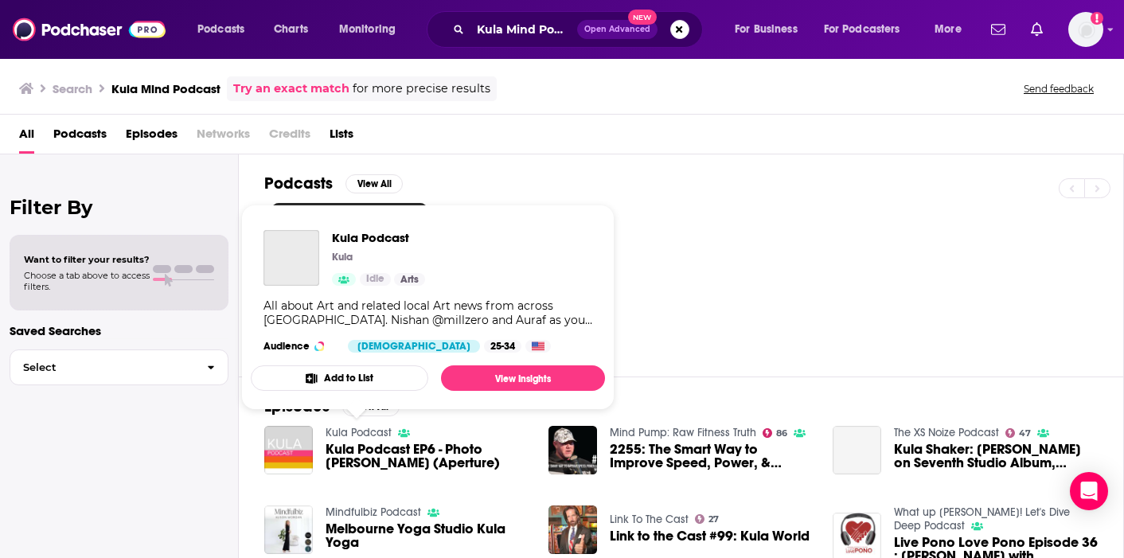
click at [367, 432] on link "Kula Podcast" at bounding box center [359, 433] width 66 height 14
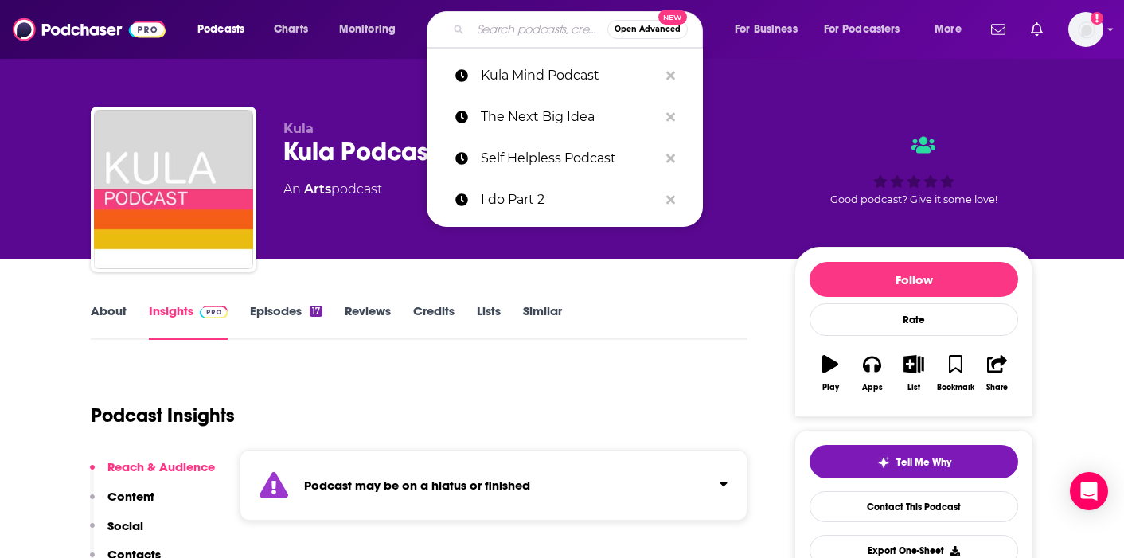
click at [564, 23] on input "Search podcasts, credits, & more..." at bounding box center [538, 29] width 137 height 25
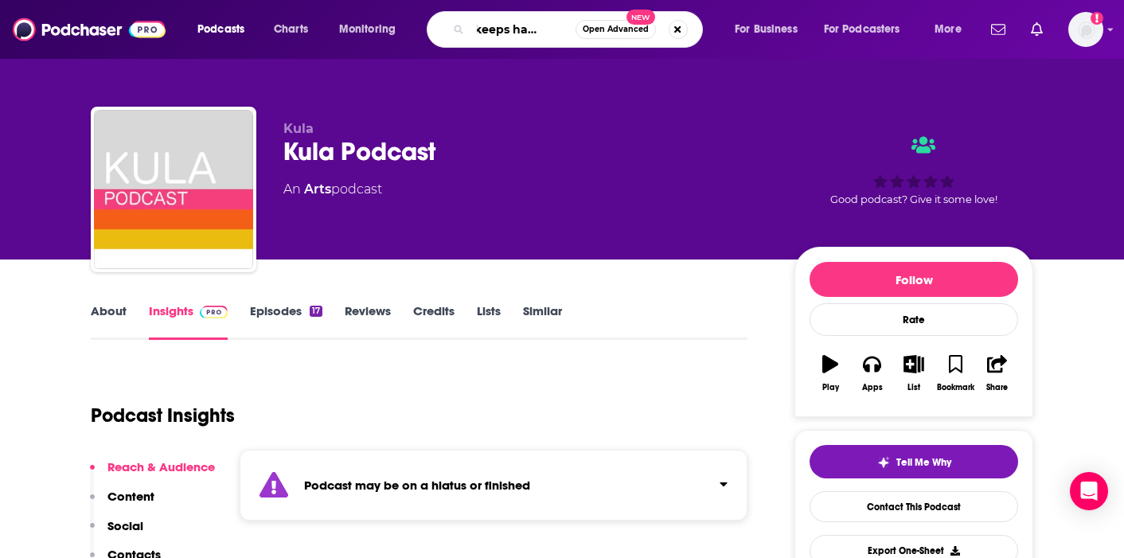
type input "This keeps happening"
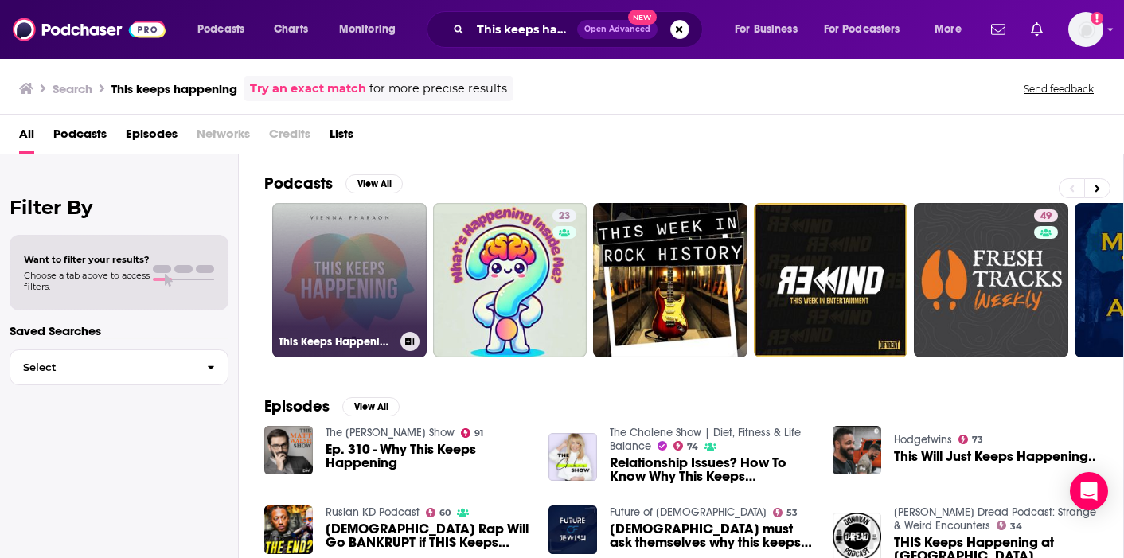
click at [370, 258] on link "This Keeps Happening with Vienna Pharaon" at bounding box center [349, 280] width 154 height 154
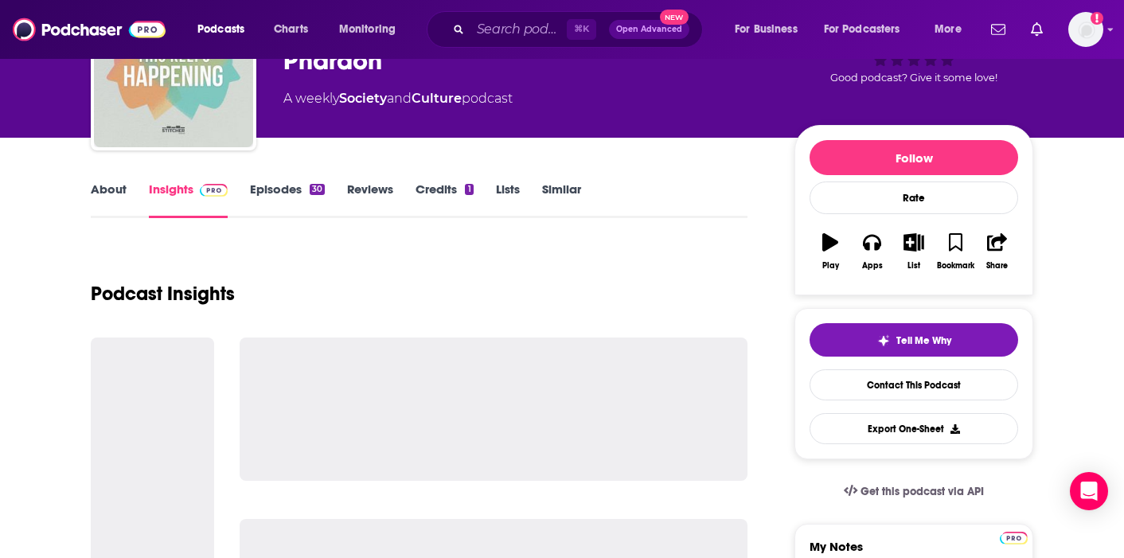
scroll to position [124, 0]
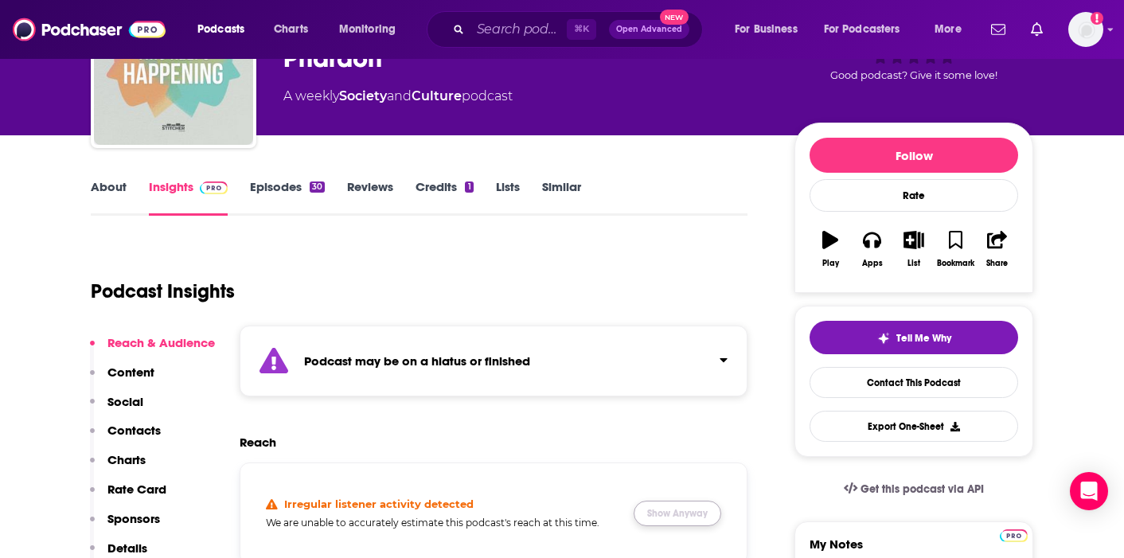
click at [694, 508] on button "Show Anyway" at bounding box center [678, 513] width 88 height 25
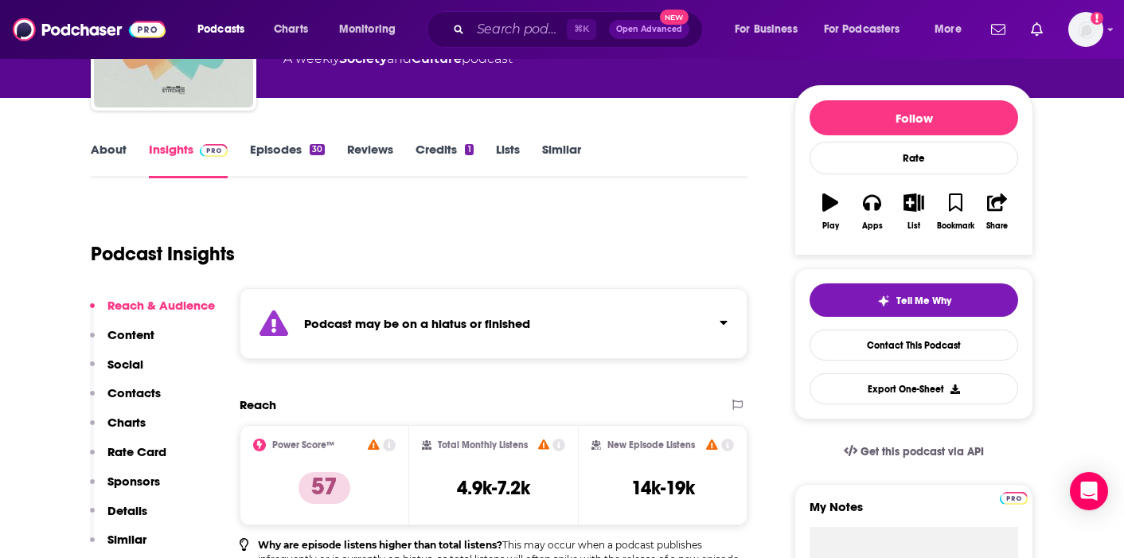
scroll to position [184, 0]
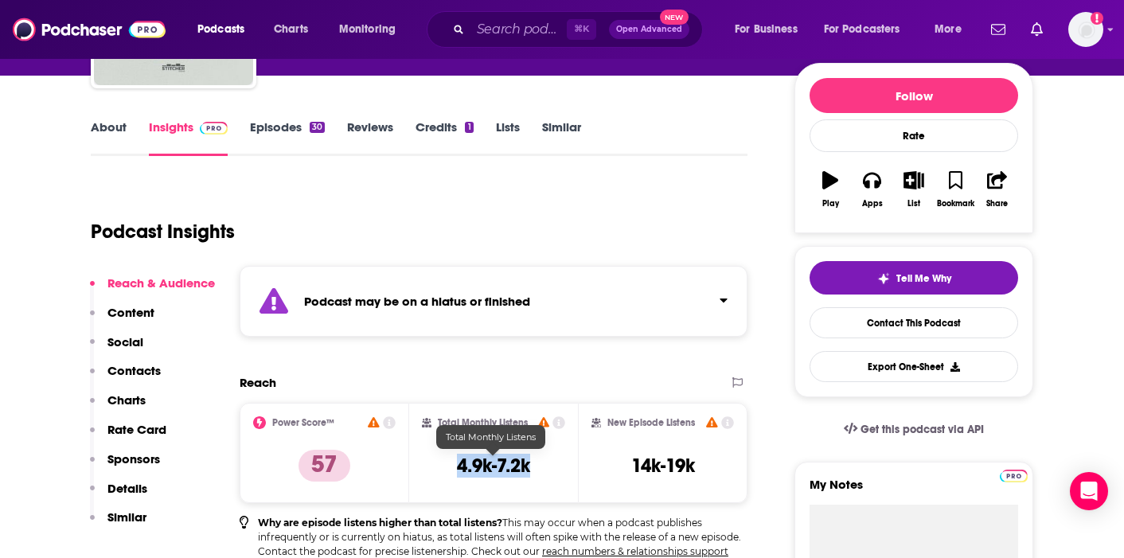
copy h3 "4.9k-7.2k"
drag, startPoint x: 556, startPoint y: 466, endPoint x: 451, endPoint y: 466, distance: 105.1
click at [451, 466] on div "Total Monthly Listens 4.9k-7.2k" at bounding box center [494, 452] width 144 height 73
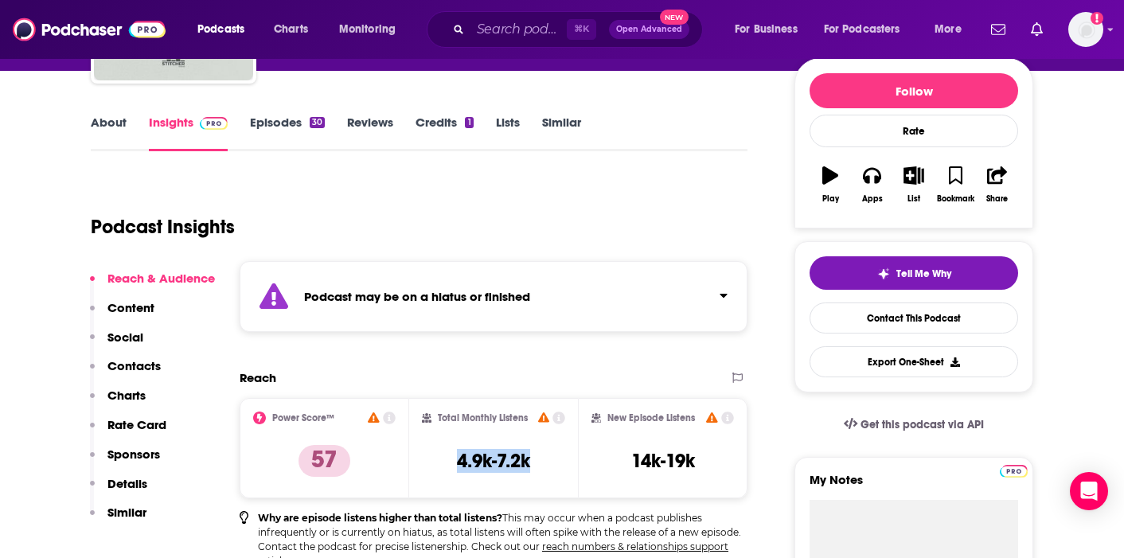
scroll to position [210, 0]
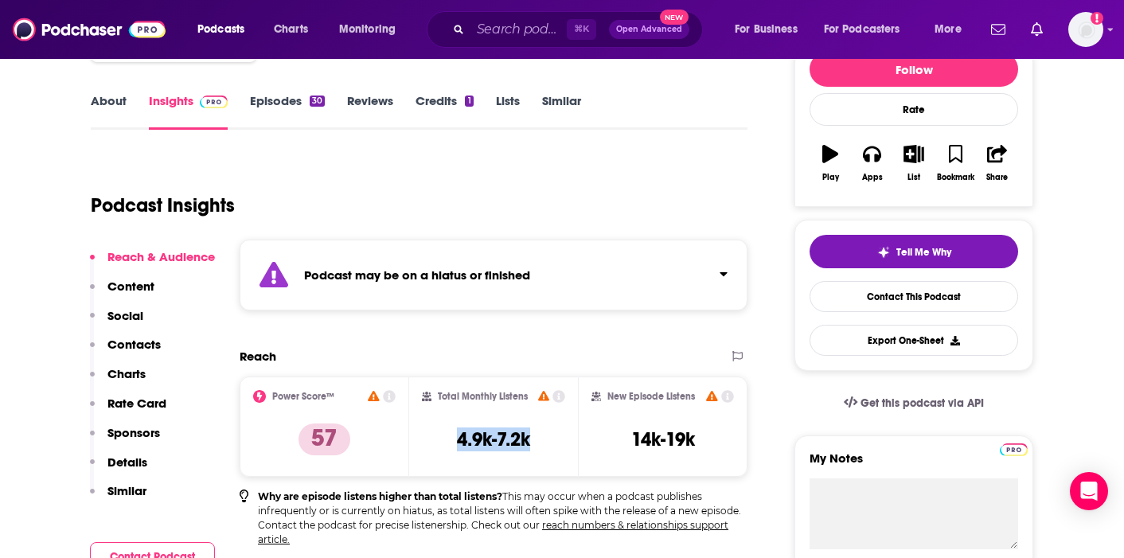
copy h3 "4.9k-7.2k"
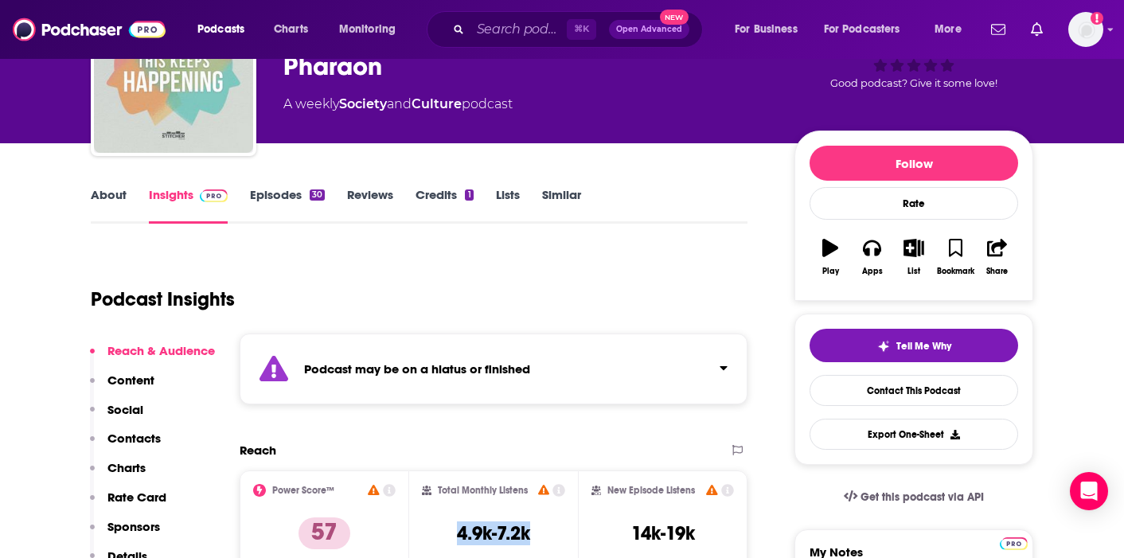
scroll to position [0, 0]
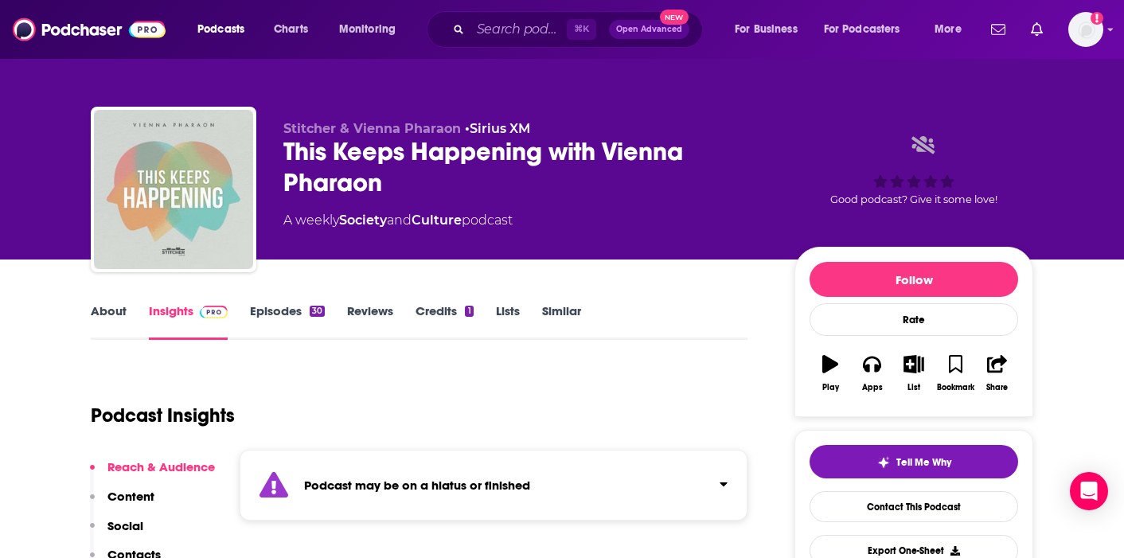
click at [283, 318] on link "Episodes 30" at bounding box center [287, 321] width 75 height 37
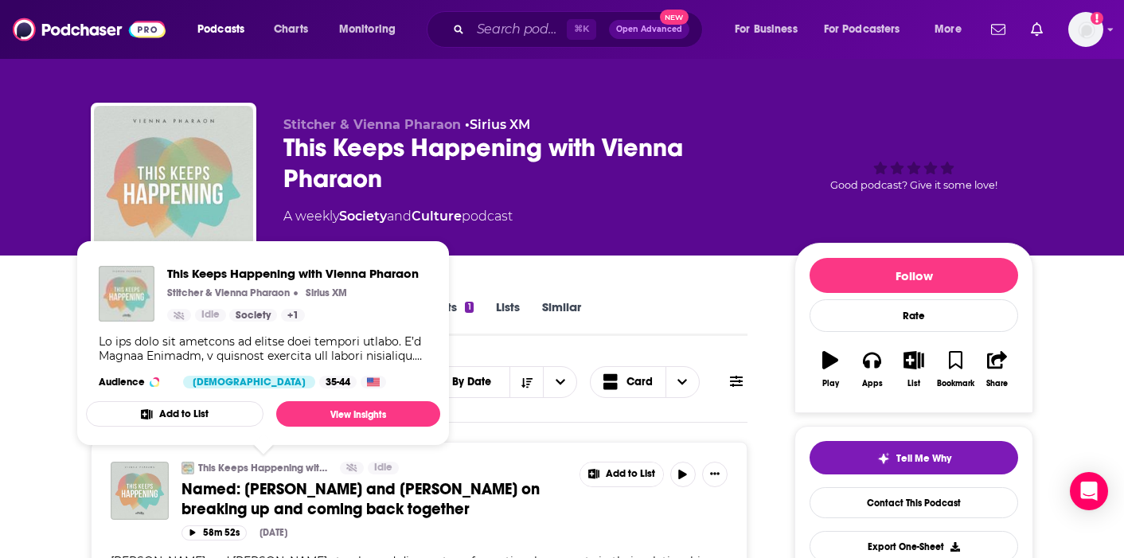
scroll to position [66, 0]
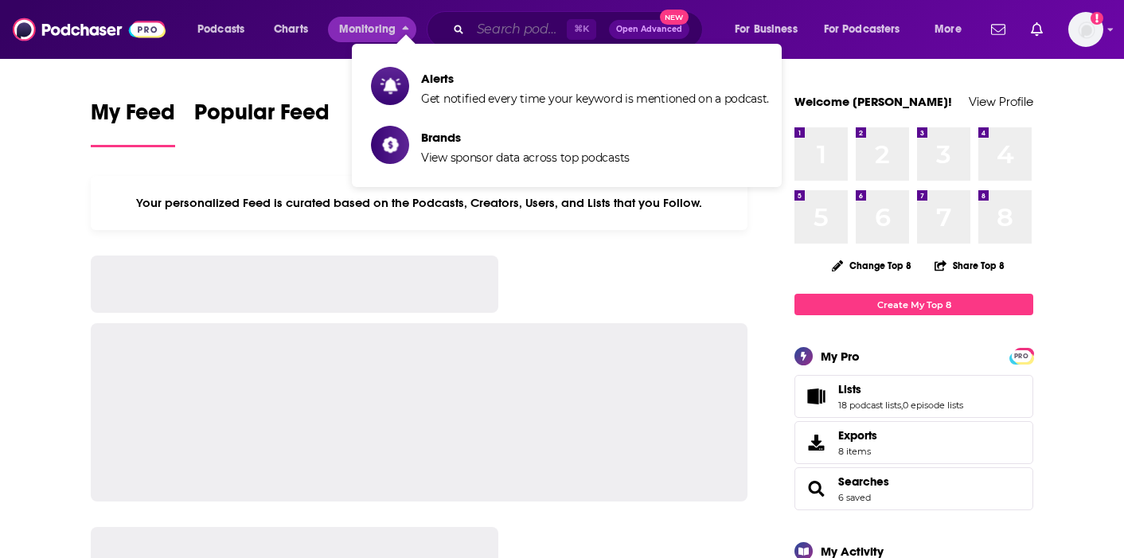
click at [504, 18] on input "Search podcasts, credits, & more..." at bounding box center [518, 29] width 96 height 25
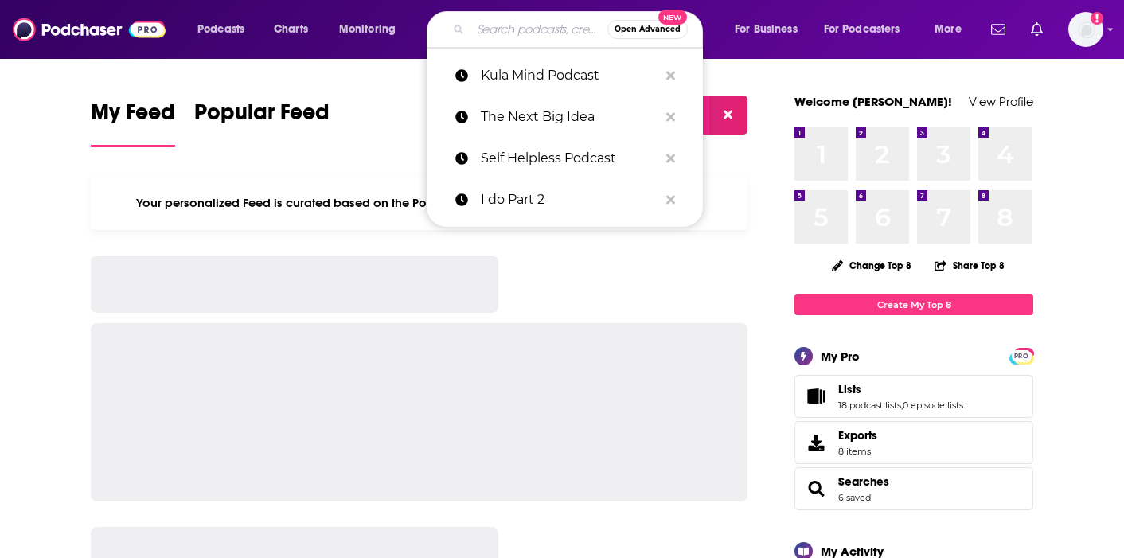
paste input "mindfulmft"
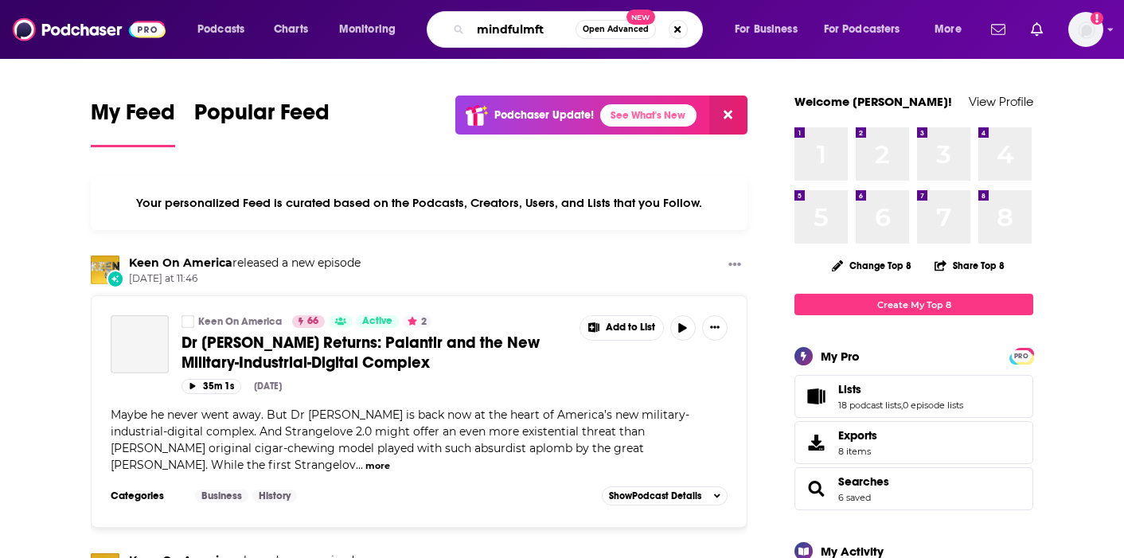
type input "mindfulmft"
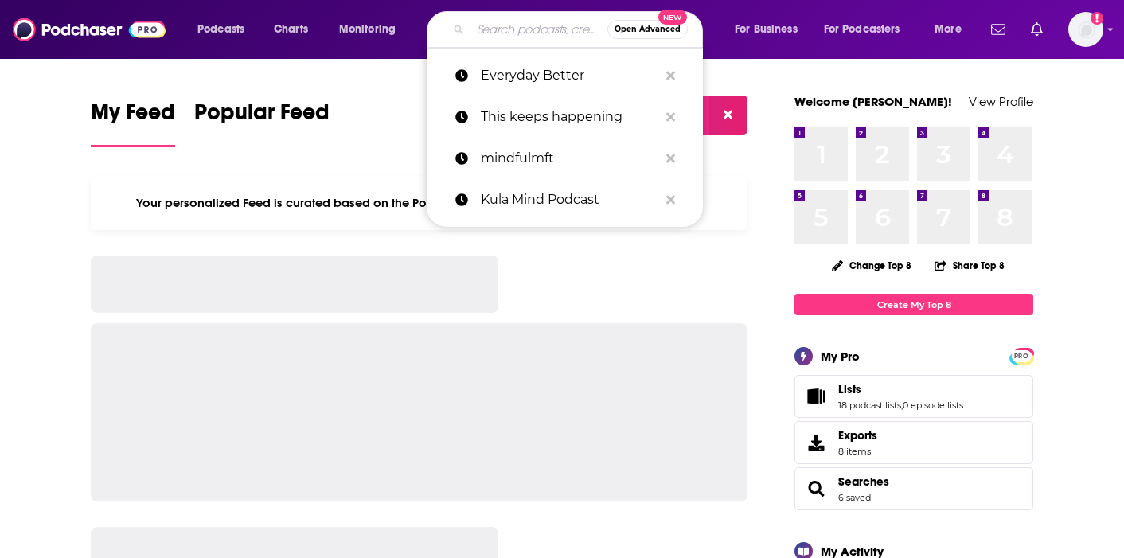
click at [522, 37] on input "Search podcasts, credits, & more..." at bounding box center [538, 29] width 137 height 25
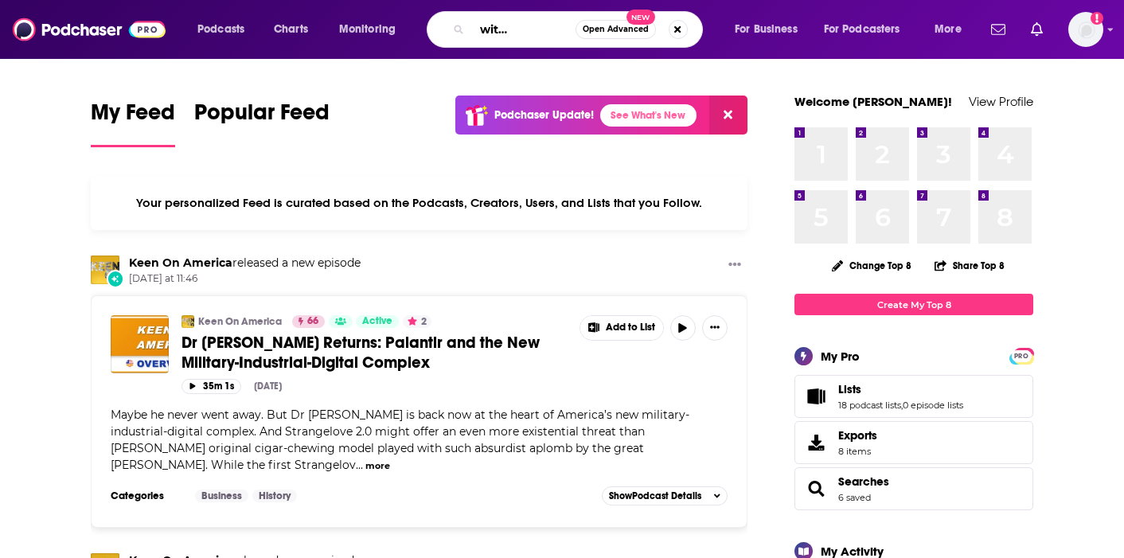
scroll to position [0, 64]
type input "almost 30 with [PERSON_NAME]"
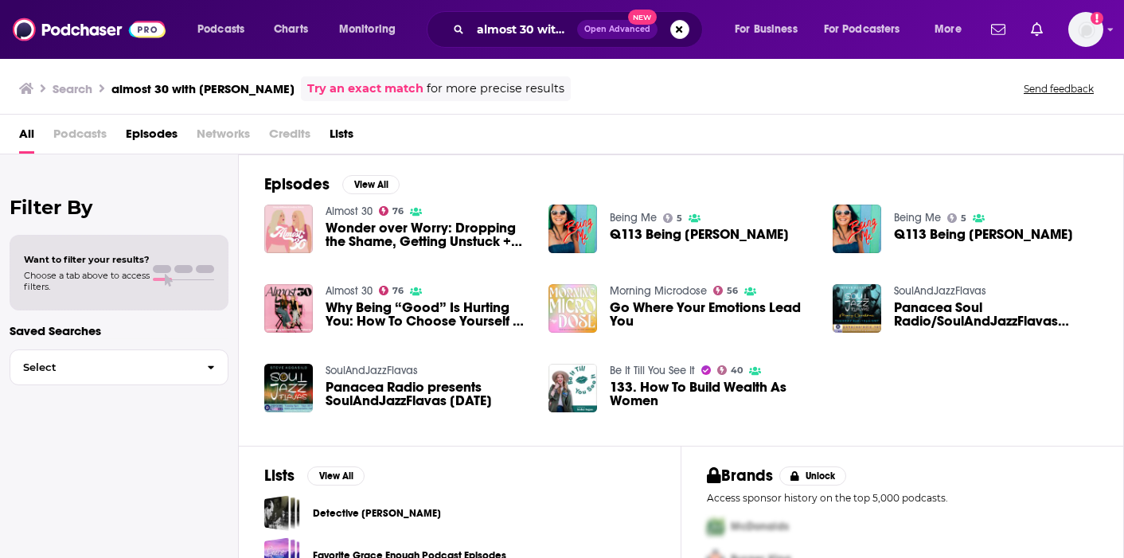
click at [362, 226] on span "Wonder over Worry: Dropping the Shame, Getting Unstuck + Rewriting the Story of…" at bounding box center [428, 234] width 204 height 27
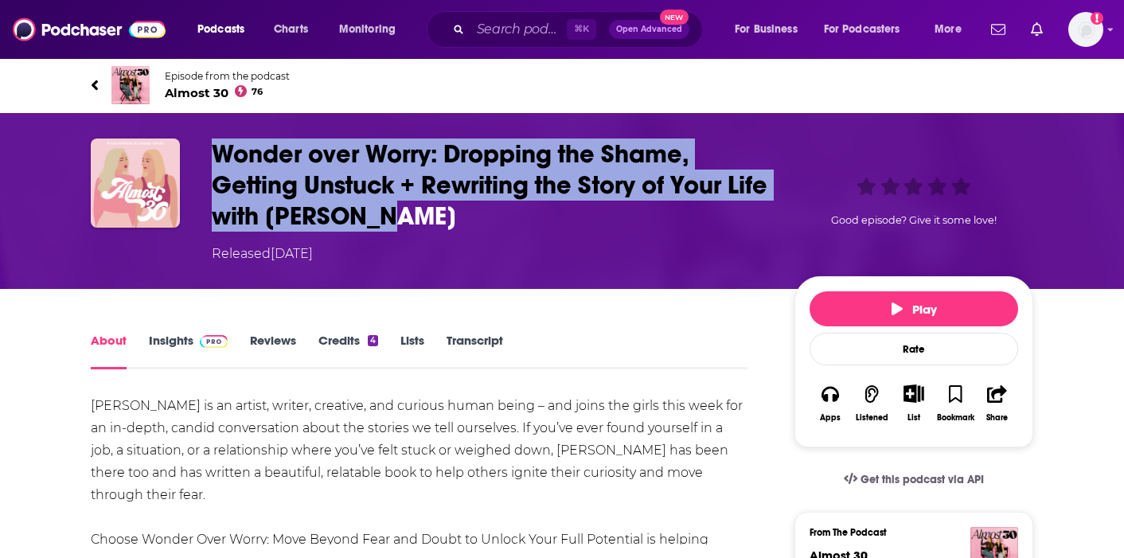
drag, startPoint x: 455, startPoint y: 221, endPoint x: 196, endPoint y: 158, distance: 267.1
click at [196, 158] on div "Wonder over Worry: Dropping the Shame, Getting Unstuck + Rewriting the Story of…" at bounding box center [562, 200] width 942 height 125
click at [96, 86] on icon at bounding box center [95, 85] width 8 height 16
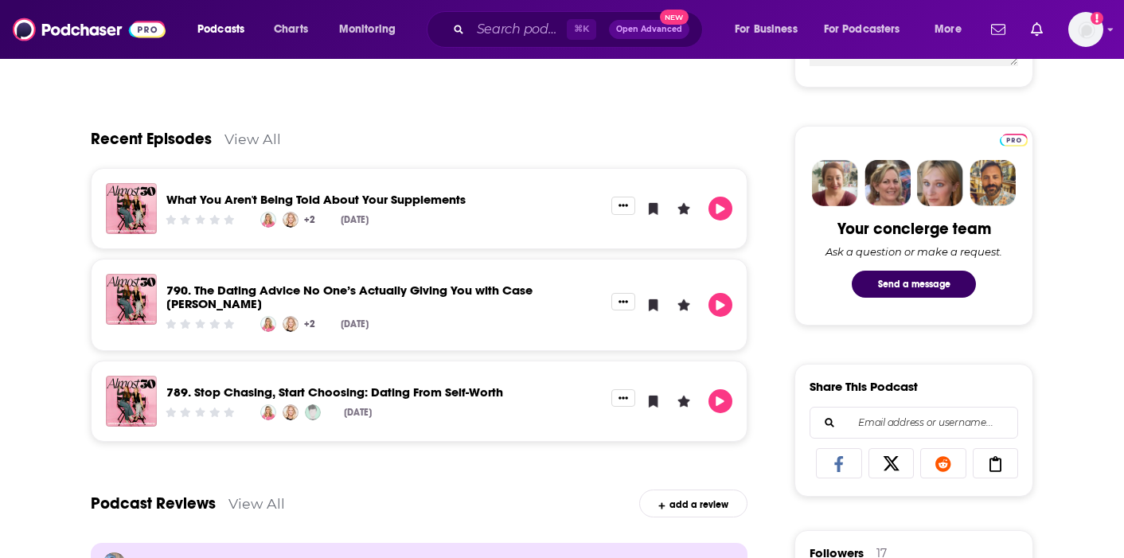
scroll to position [694, 0]
click at [238, 138] on link "View All" at bounding box center [252, 138] width 57 height 17
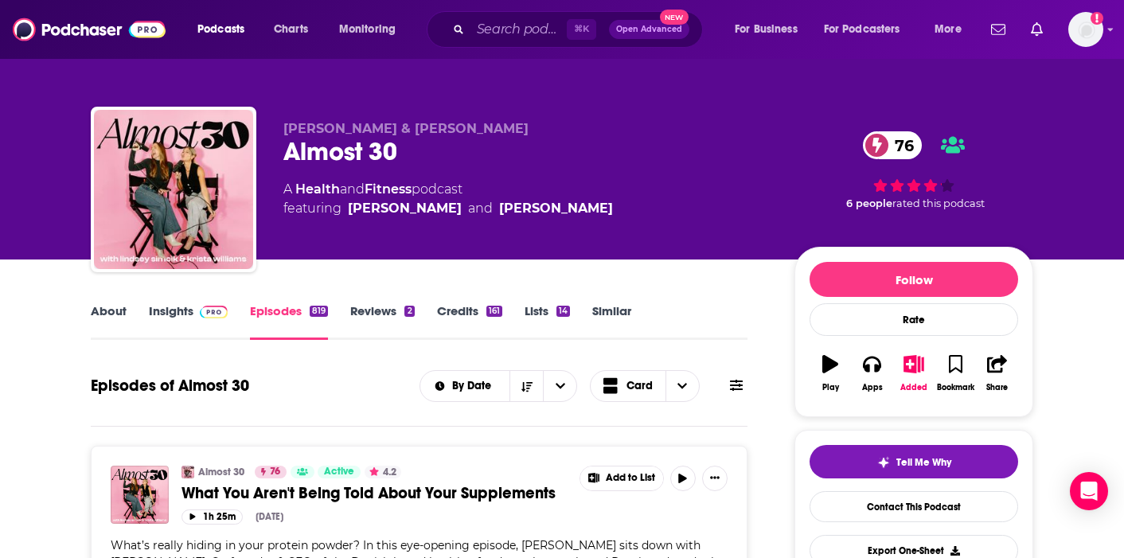
click at [109, 315] on link "About" at bounding box center [109, 321] width 36 height 37
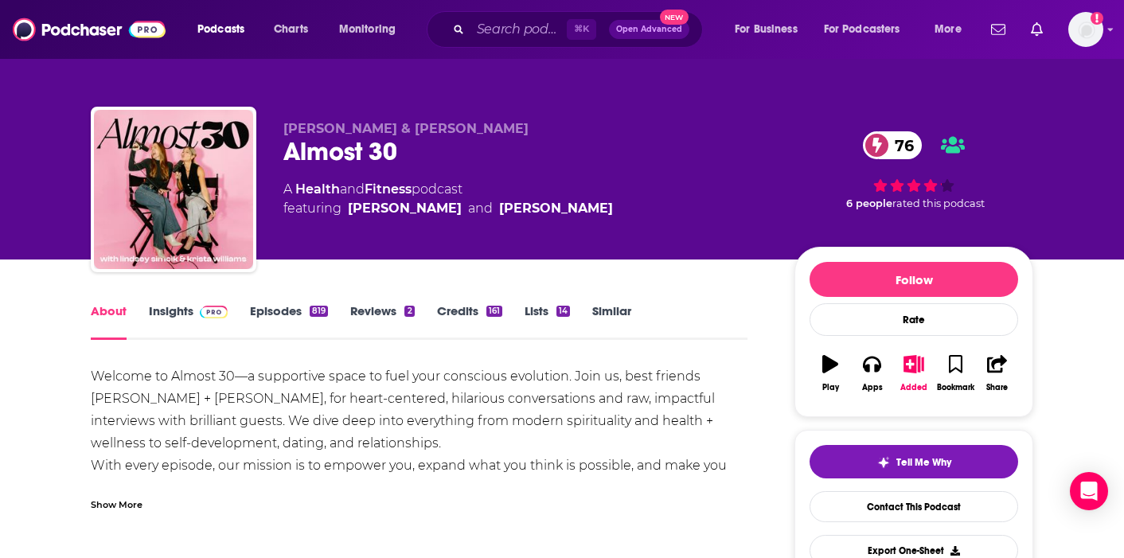
click at [293, 312] on link "Episodes 819" at bounding box center [289, 321] width 78 height 37
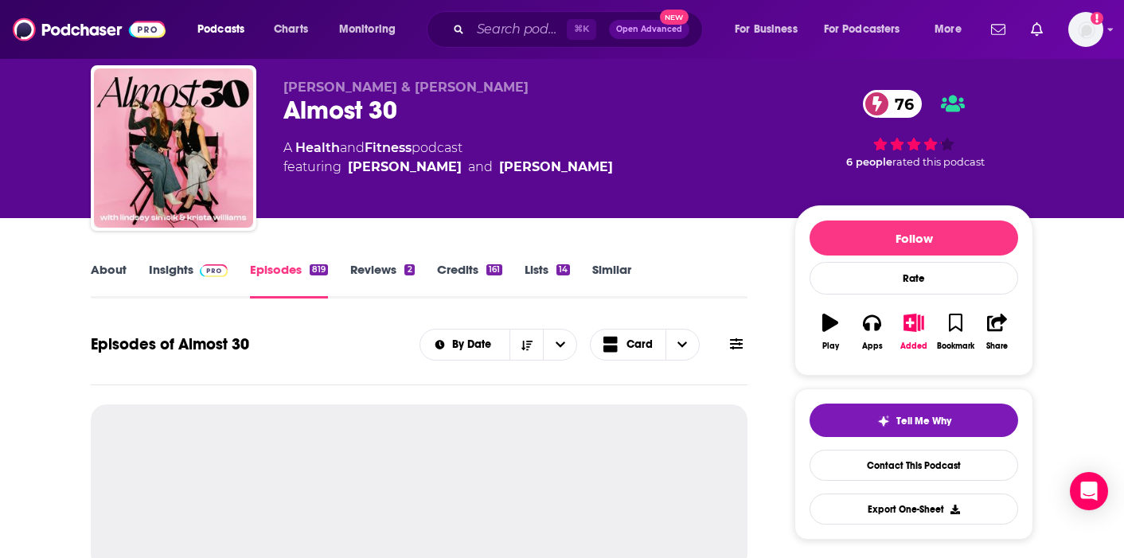
scroll to position [43, 0]
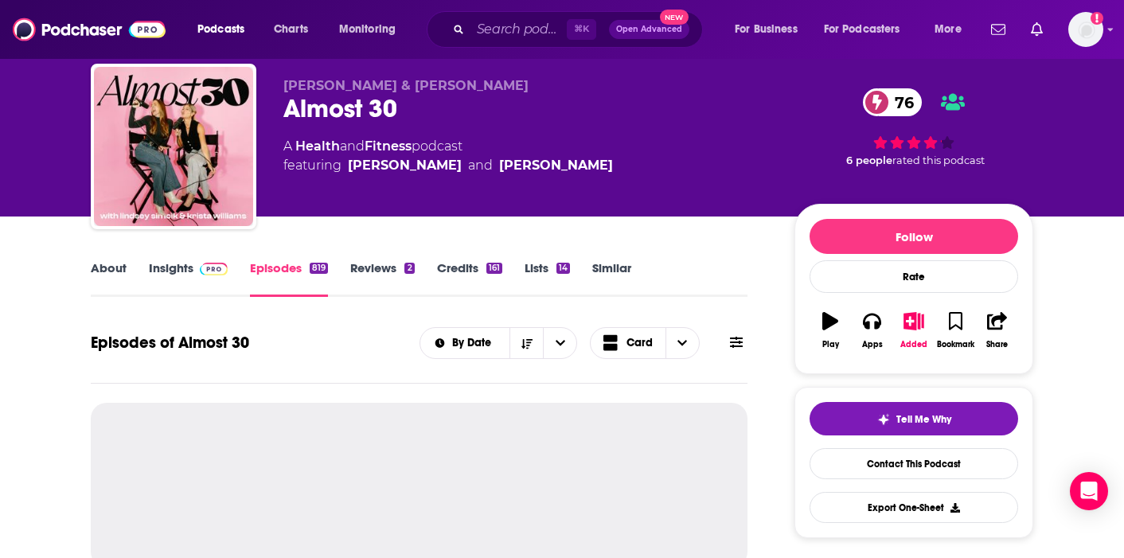
click at [112, 270] on link "About" at bounding box center [109, 278] width 36 height 37
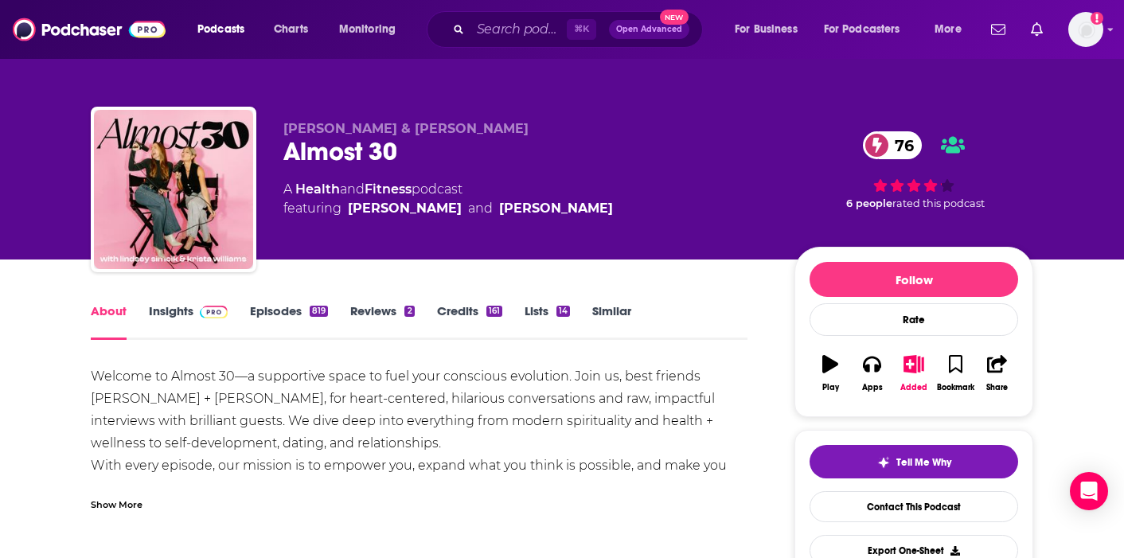
click at [169, 270] on div at bounding box center [174, 190] width 166 height 166
click at [166, 303] on link "Insights" at bounding box center [188, 321] width 79 height 37
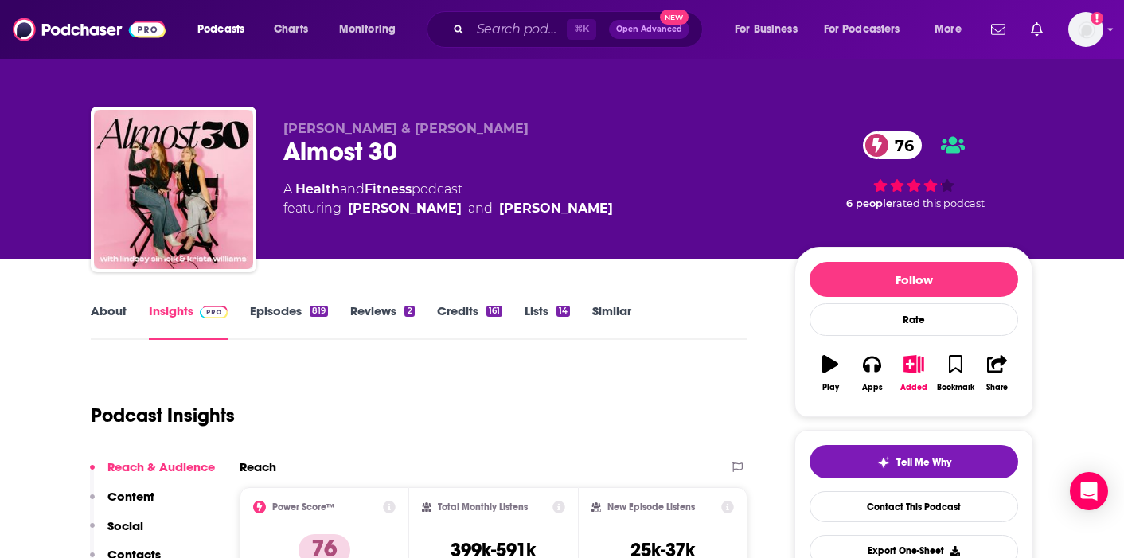
scroll to position [62, 0]
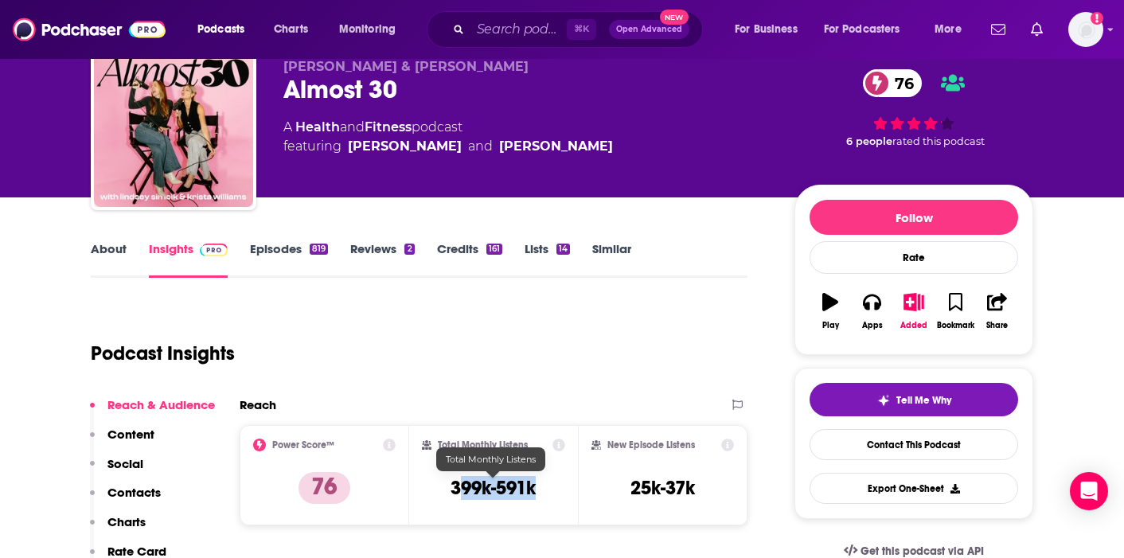
drag, startPoint x: 511, startPoint y: 490, endPoint x: 460, endPoint y: 491, distance: 50.9
click at [460, 491] on div "Total Monthly Listens 399k-591k" at bounding box center [494, 475] width 144 height 73
copy h3 "99k-591k"
click at [484, 490] on h3 "399k-591k" at bounding box center [492, 488] width 85 height 24
drag, startPoint x: 534, startPoint y: 490, endPoint x: 446, endPoint y: 490, distance: 88.3
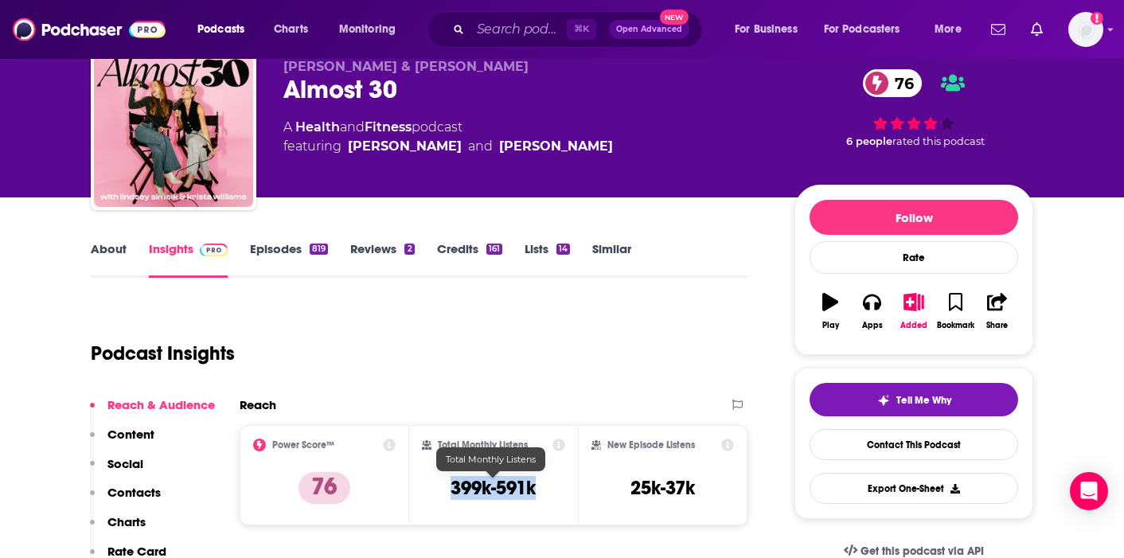
click at [446, 490] on div "Total Monthly Listens 399k-591k" at bounding box center [494, 475] width 144 height 73
copy h3 "399k-591k"
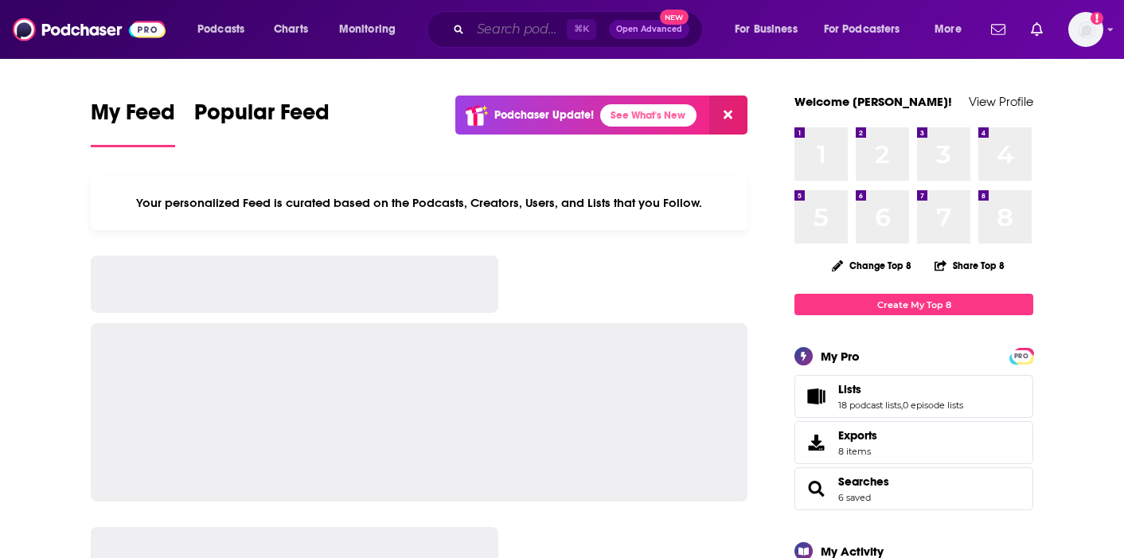
click at [524, 32] on input "Search podcasts, credits, & more..." at bounding box center [518, 29] width 96 height 25
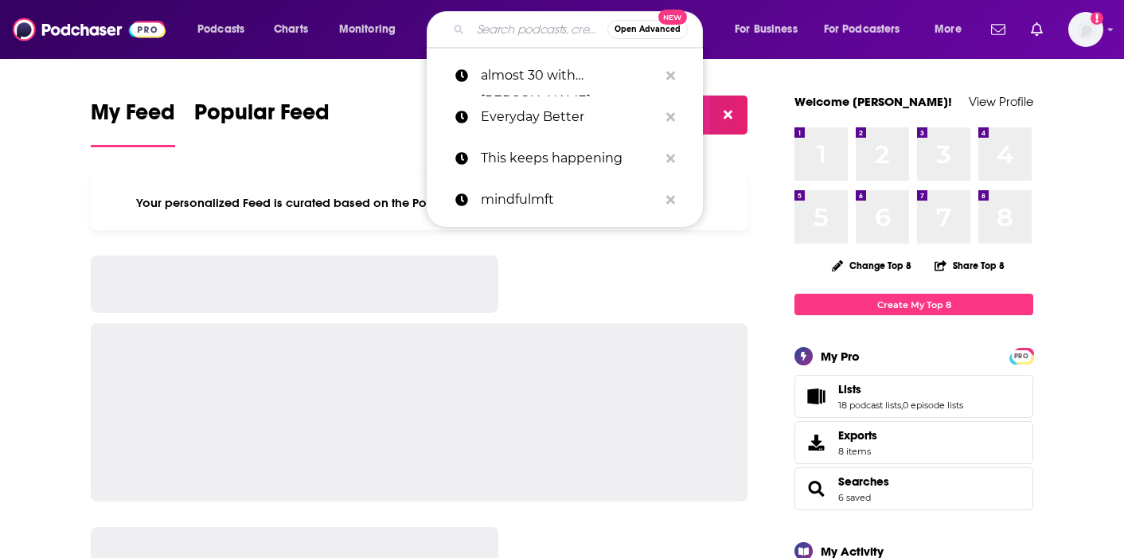
paste input "Healing an Human Potential"
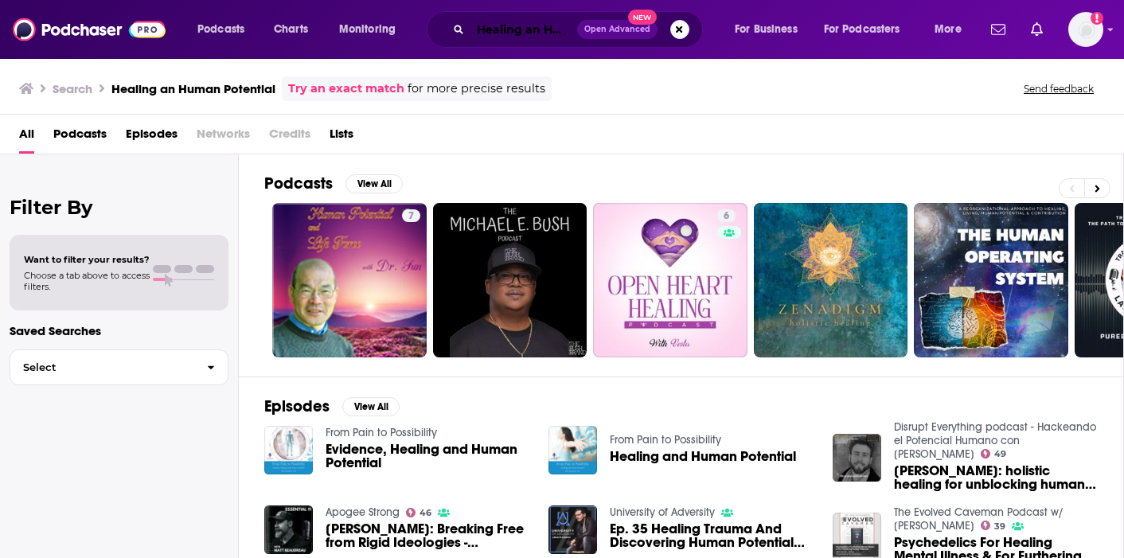
click at [504, 35] on input "Healing an Human Potential" at bounding box center [523, 29] width 107 height 25
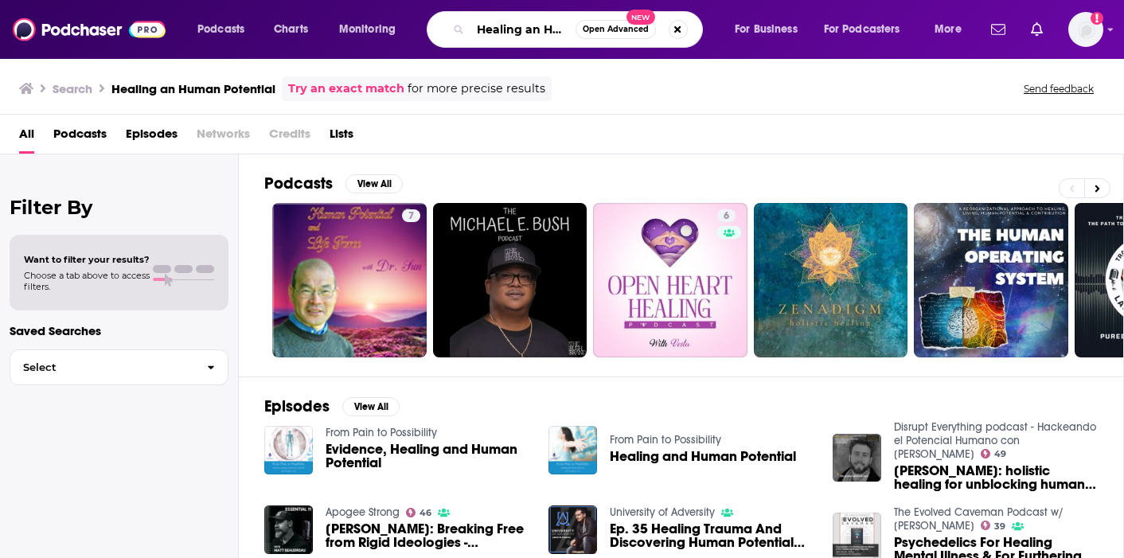
click at [541, 33] on input "Healing an Human Potential" at bounding box center [522, 29] width 105 height 25
type input "Healing + Human Potential"
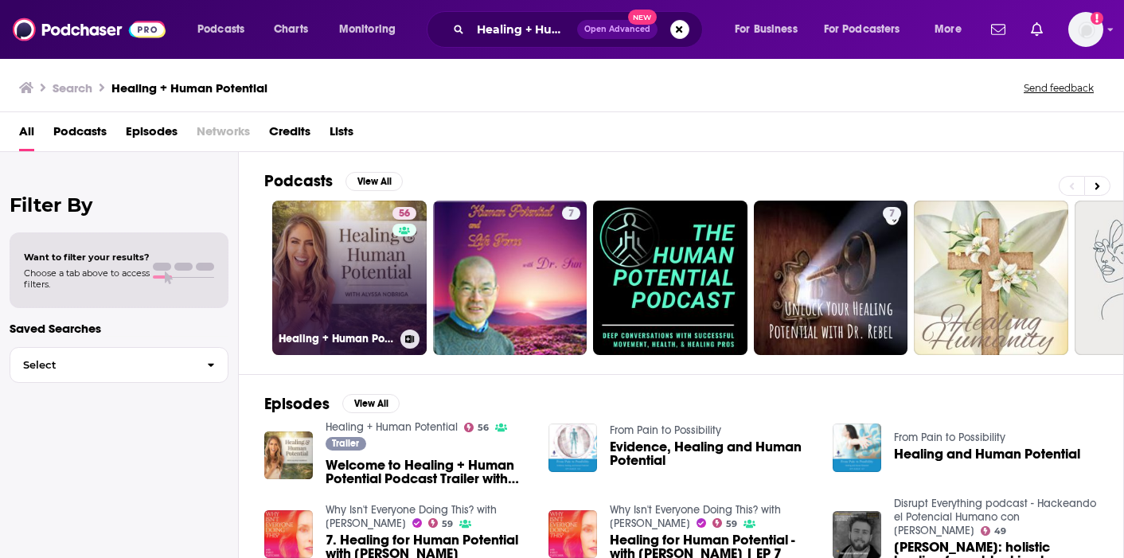
click at [345, 321] on link "56 Healing + Human Potential" at bounding box center [349, 278] width 154 height 154
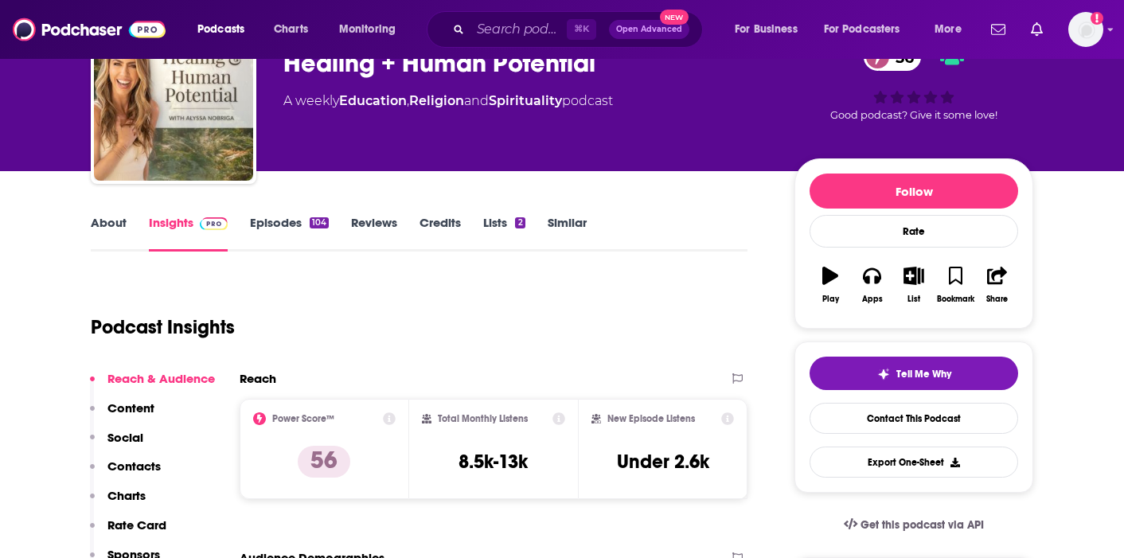
scroll to position [95, 0]
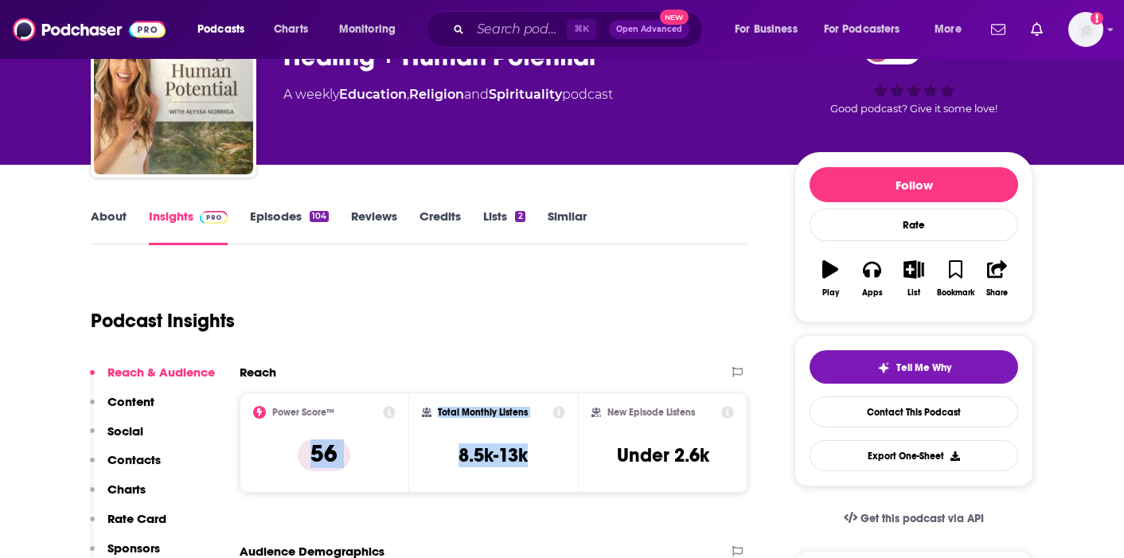
drag, startPoint x: 541, startPoint y: 454, endPoint x: 405, endPoint y: 454, distance: 136.1
click at [405, 454] on div "Power Score™ 56 Total Monthly Listens 8.5k-13k New Episode Listens Under 2.6k" at bounding box center [494, 442] width 508 height 100
click at [433, 451] on div "Total Monthly Listens 8.5k-13k" at bounding box center [494, 442] width 144 height 73
drag, startPoint x: 529, startPoint y: 455, endPoint x: 453, endPoint y: 455, distance: 76.4
click at [453, 455] on div "Total Monthly Listens 8.5k-13k" at bounding box center [494, 442] width 144 height 73
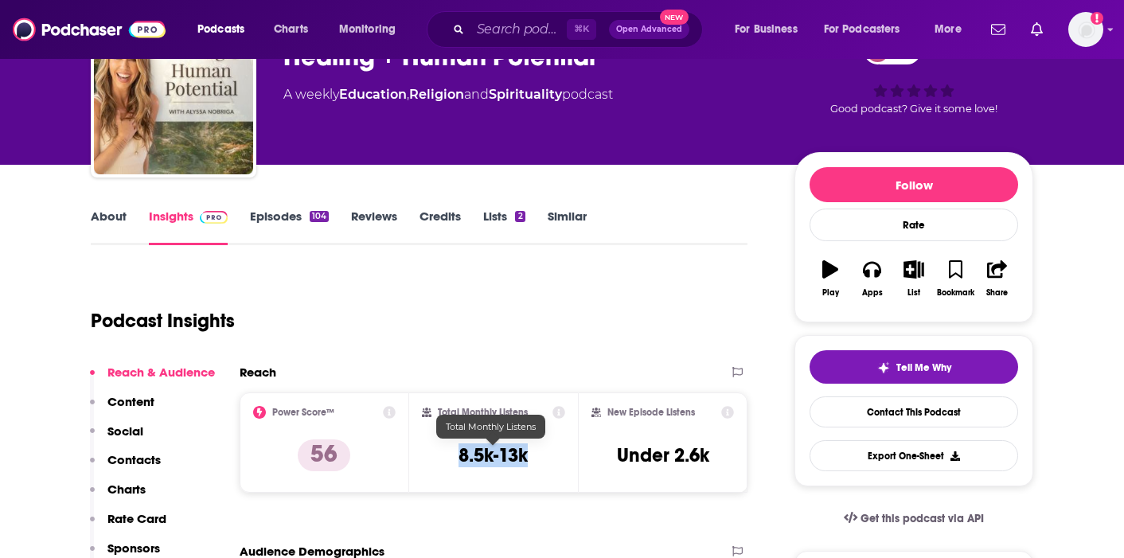
copy h3 "8.5k-13k"
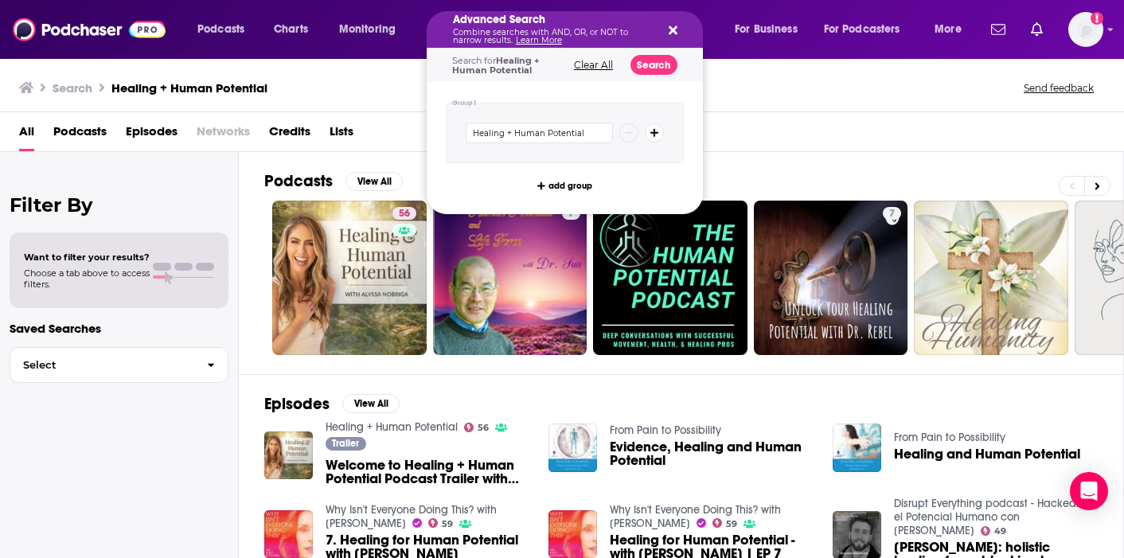
click at [797, 96] on div "Search Healing + Human Potential Send feedback" at bounding box center [558, 87] width 1079 height 22
click at [505, 22] on h5 "Advanced Search" at bounding box center [552, 19] width 198 height 11
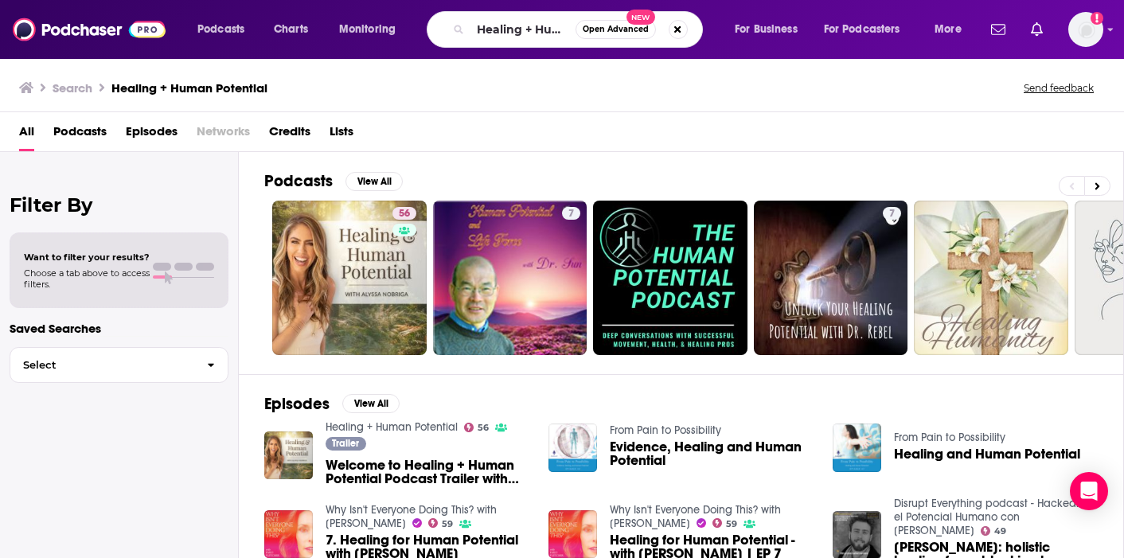
click at [737, 92] on div "Search Healing + Human Potential Send feedback" at bounding box center [558, 87] width 1079 height 22
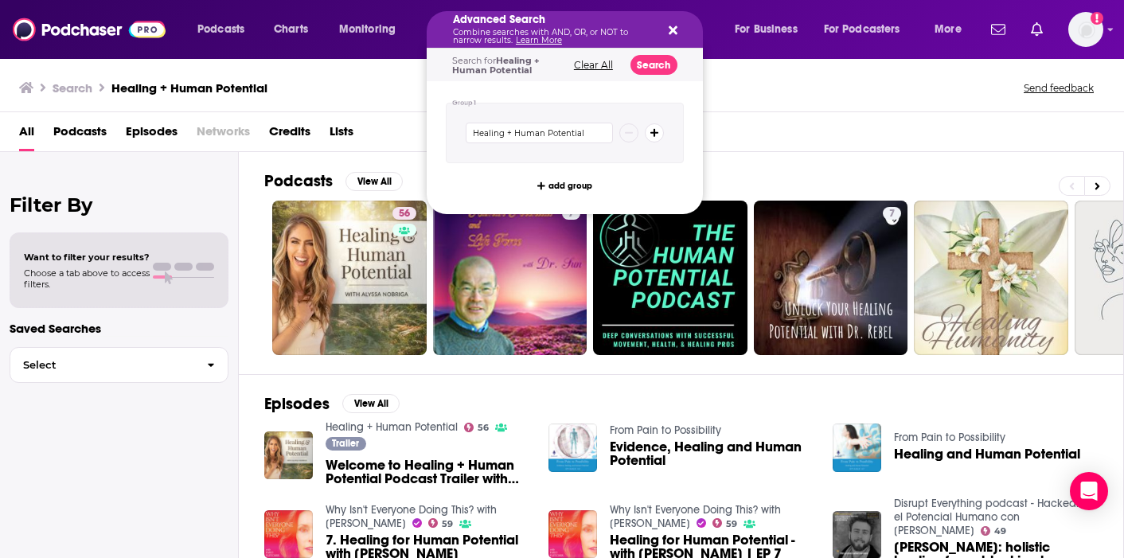
click at [670, 29] on icon "Search podcasts, credits, & more..." at bounding box center [673, 30] width 9 height 9
click at [495, 32] on p "Combine searches with AND, OR, or NOT to narrow results. Learn More" at bounding box center [552, 37] width 198 height 16
click at [785, 102] on div "Search Healing + Human Potential Send feedback" at bounding box center [562, 84] width 1124 height 55
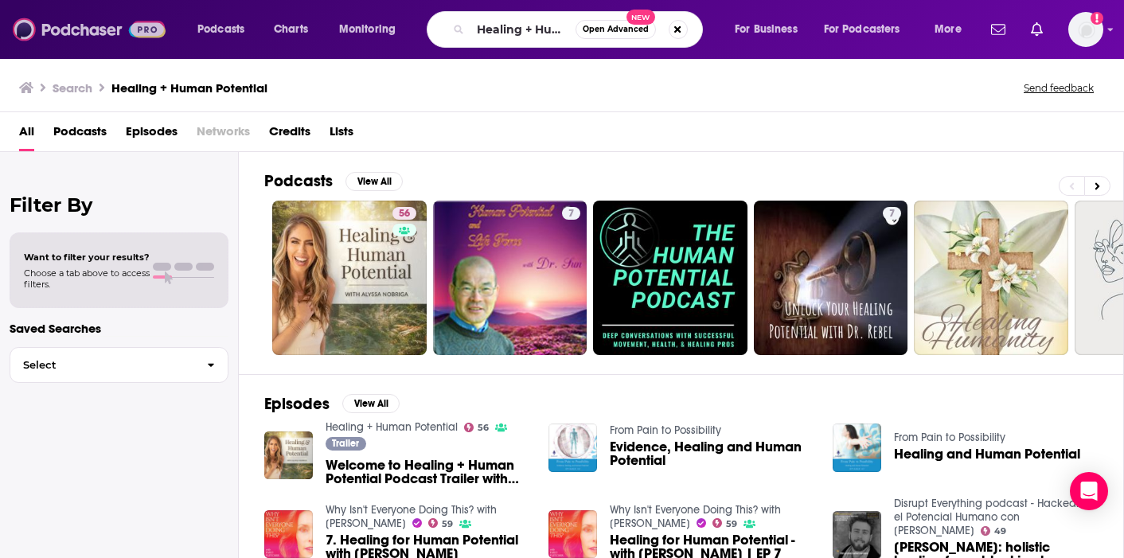
click at [64, 33] on img at bounding box center [89, 29] width 153 height 30
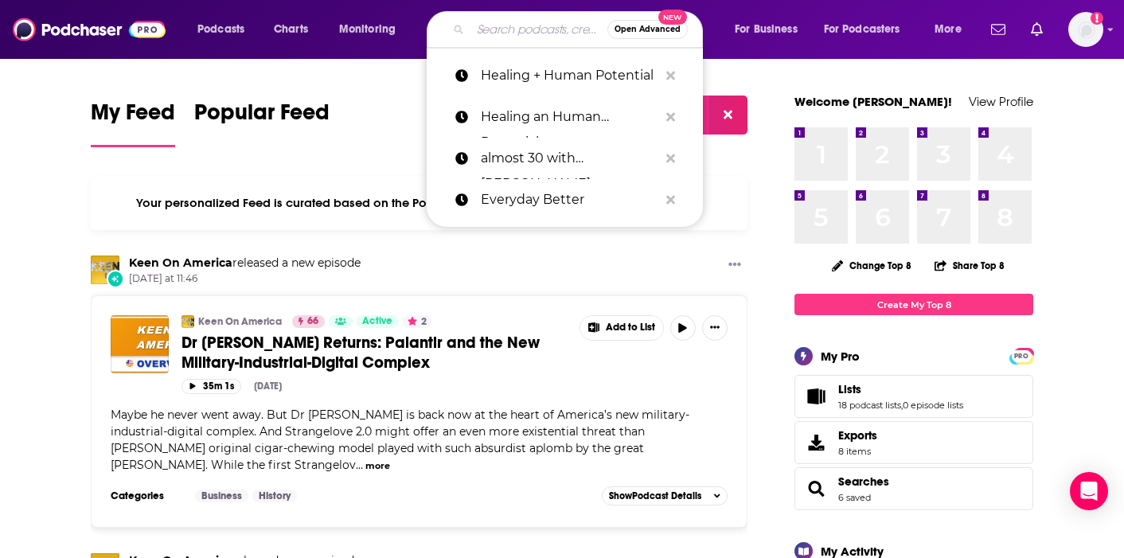
click at [535, 21] on input "Search podcasts, credits, & more..." at bounding box center [538, 29] width 137 height 25
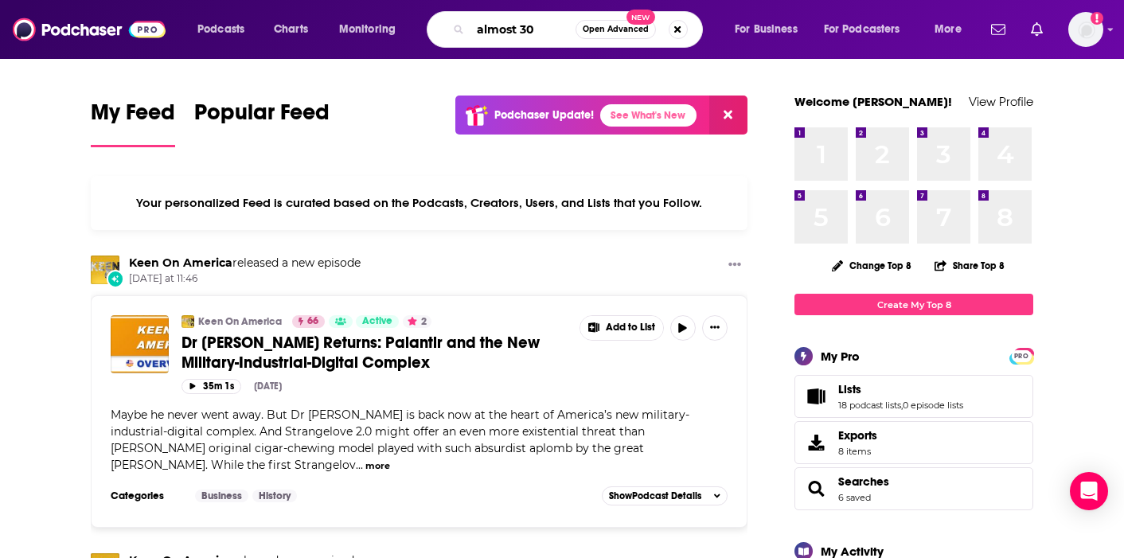
type input "almost 30"
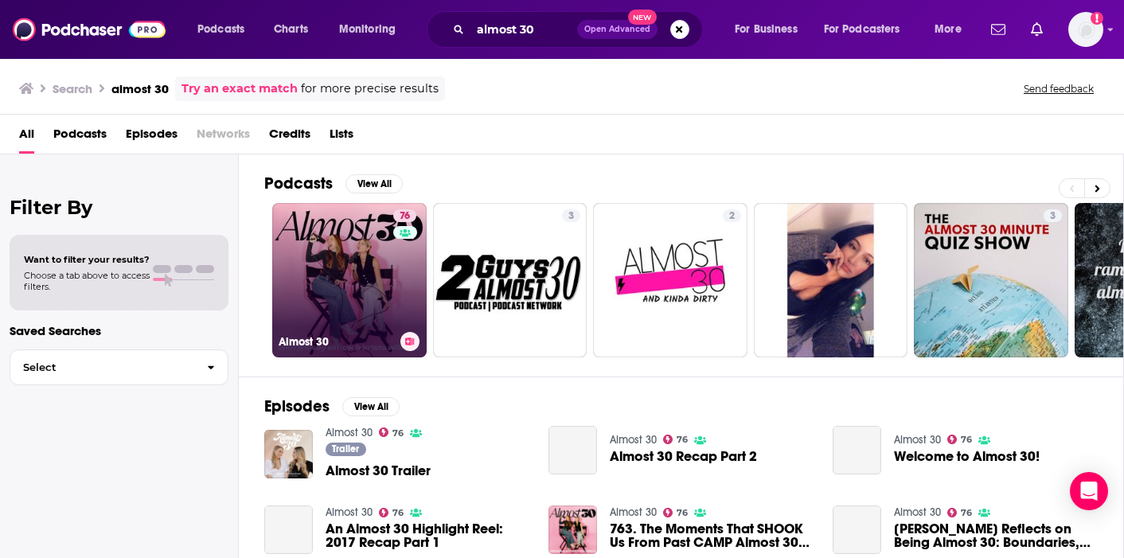
click at [334, 306] on link "76 Almost 30" at bounding box center [349, 280] width 154 height 154
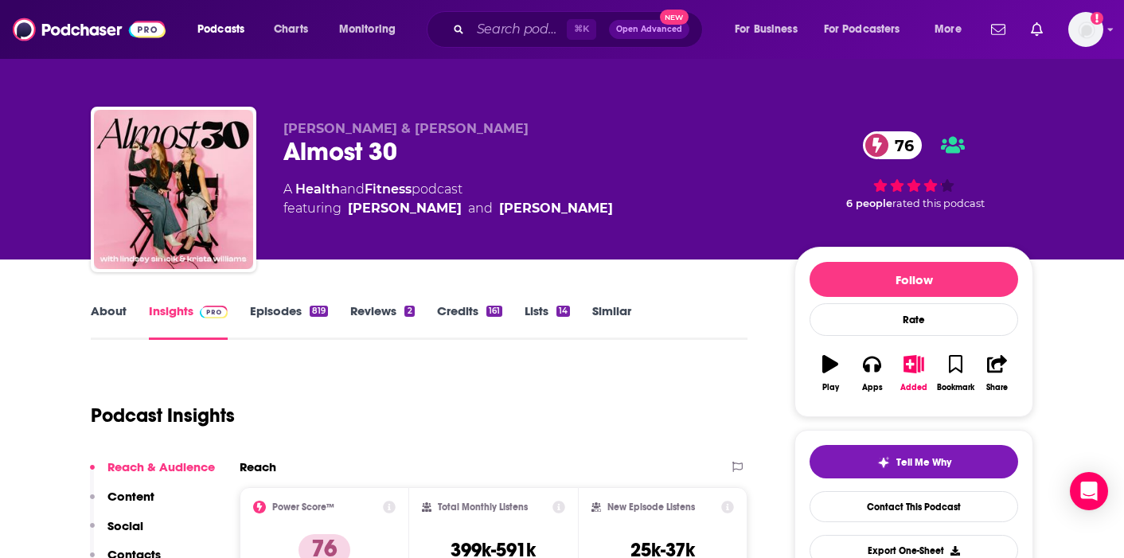
click at [275, 308] on link "Episodes 819" at bounding box center [289, 321] width 78 height 37
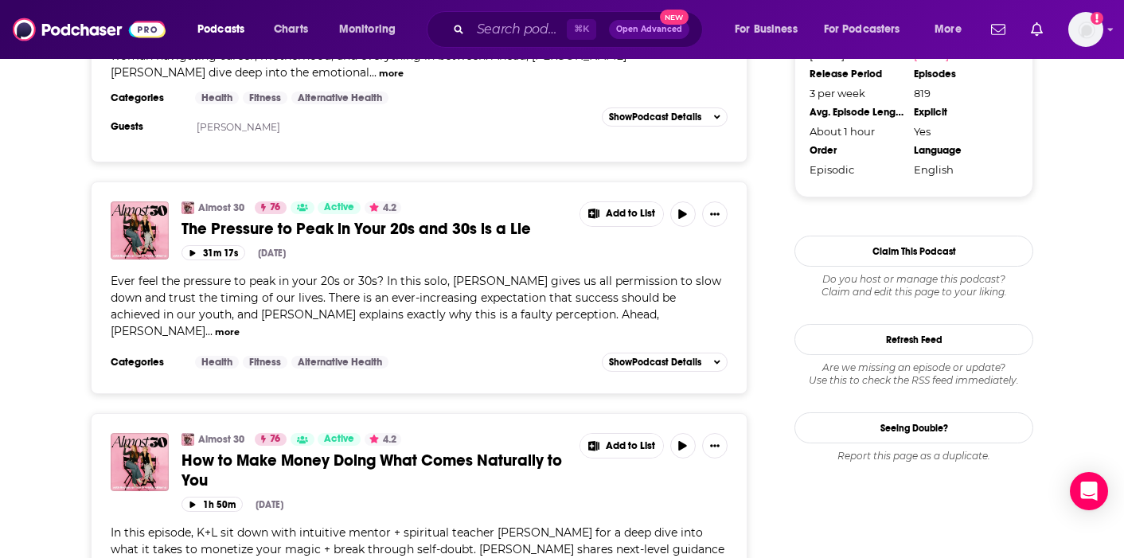
scroll to position [1927, 0]
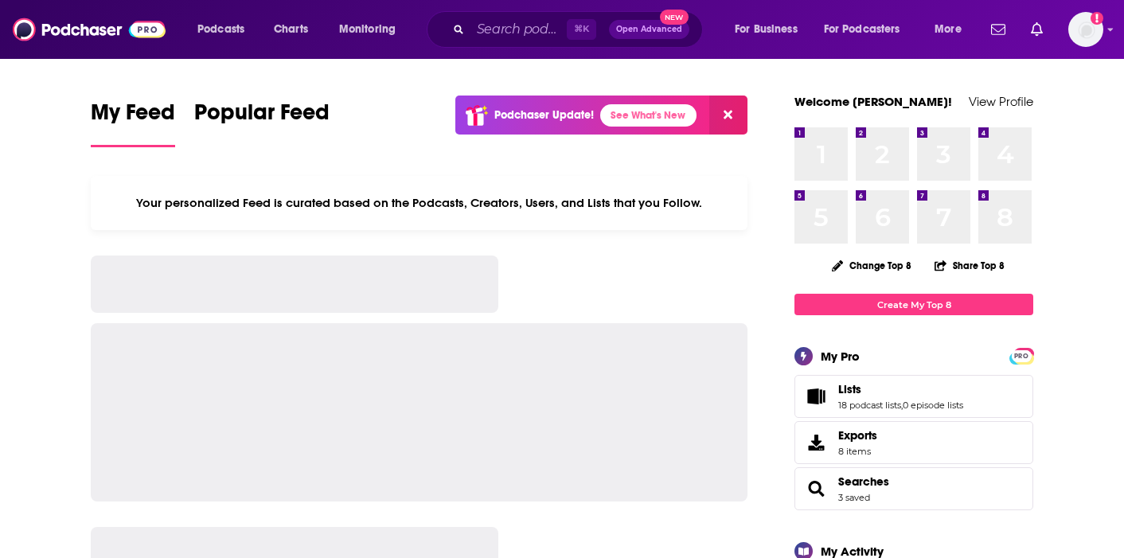
click at [535, 4] on div "Podcasts Charts Monitoring ⌘ K Open Advanced New For Business For Podcasters Mo…" at bounding box center [562, 29] width 1124 height 59
click at [520, 24] on input "Search podcasts, credits, & more..." at bounding box center [518, 29] width 96 height 25
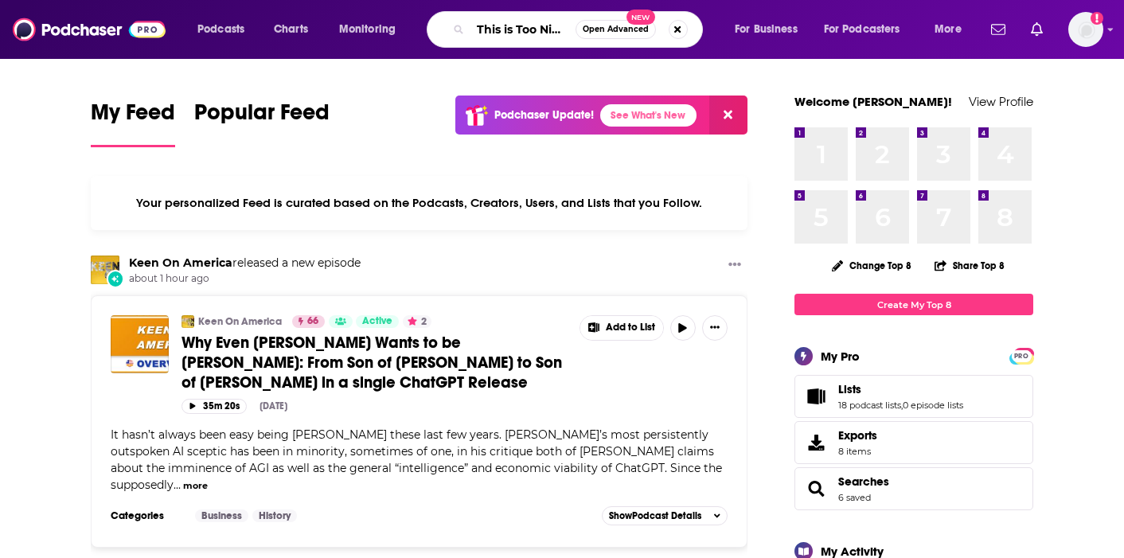
scroll to position [0, 6]
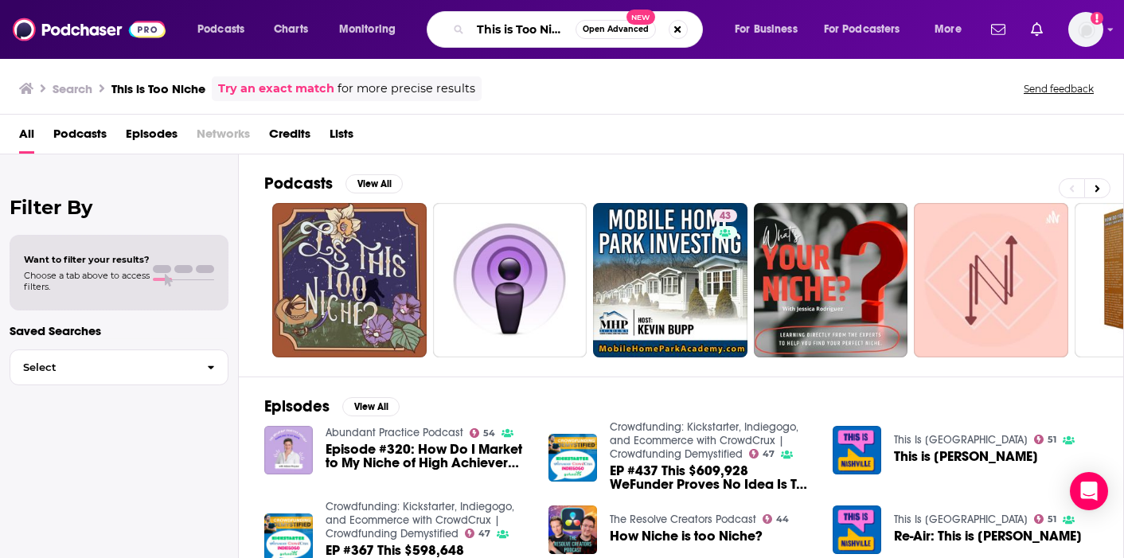
click at [529, 34] on input "This is Too Niche" at bounding box center [522, 29] width 105 height 25
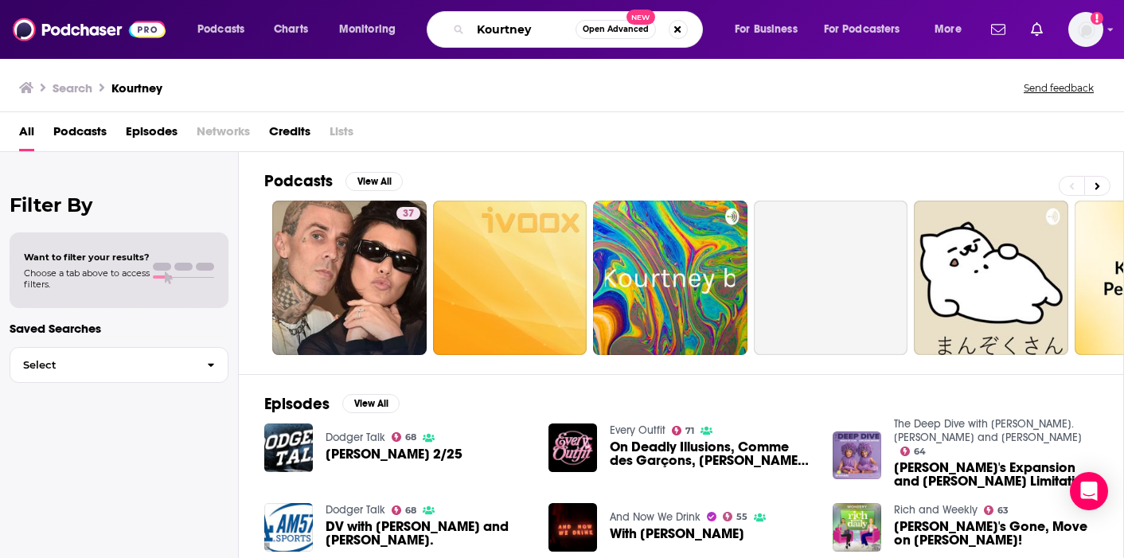
click at [539, 29] on input "Kourtney" at bounding box center [522, 29] width 105 height 25
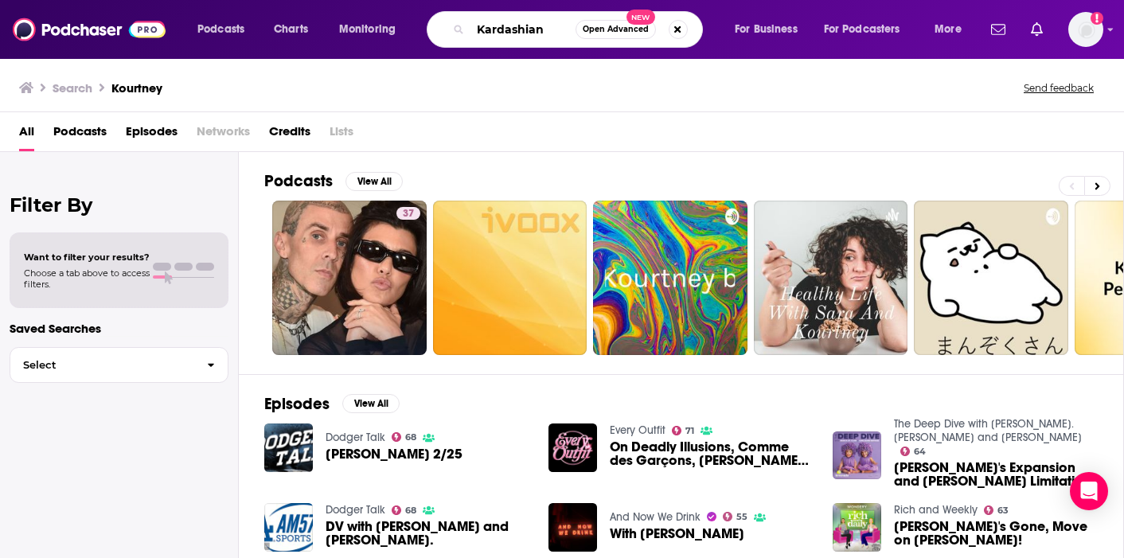
type input "Kardashian"
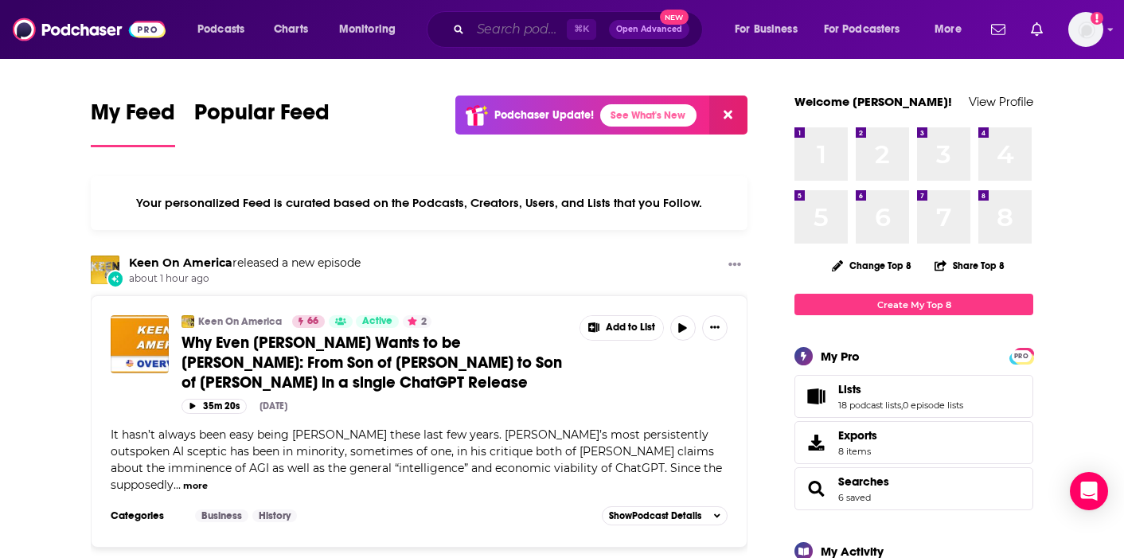
click at [497, 27] on input "Search podcasts, credits, & more..." at bounding box center [518, 29] width 96 height 25
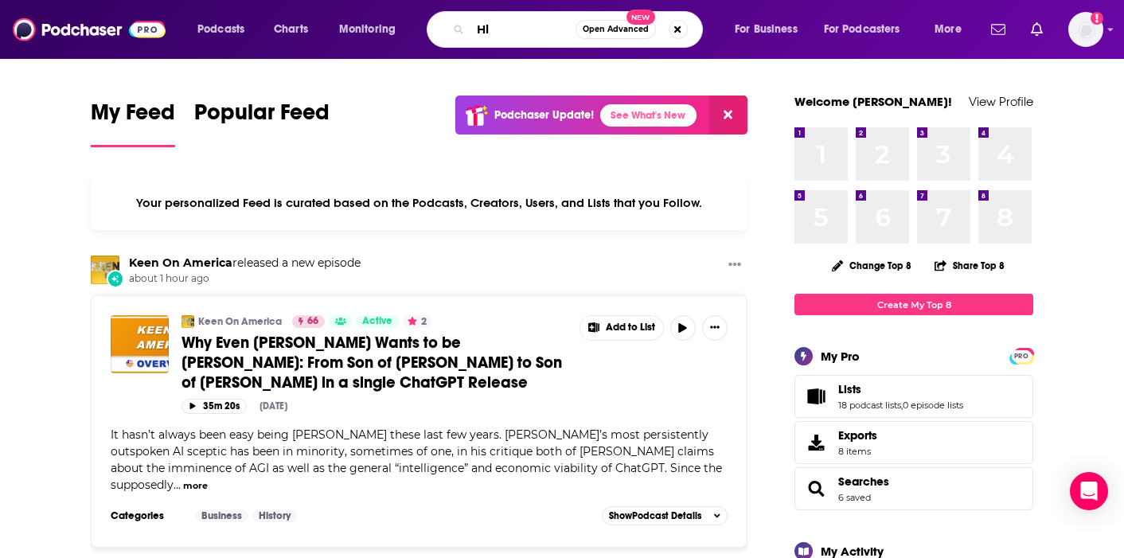
type input "H"
type input "Khloe in Wonderland"
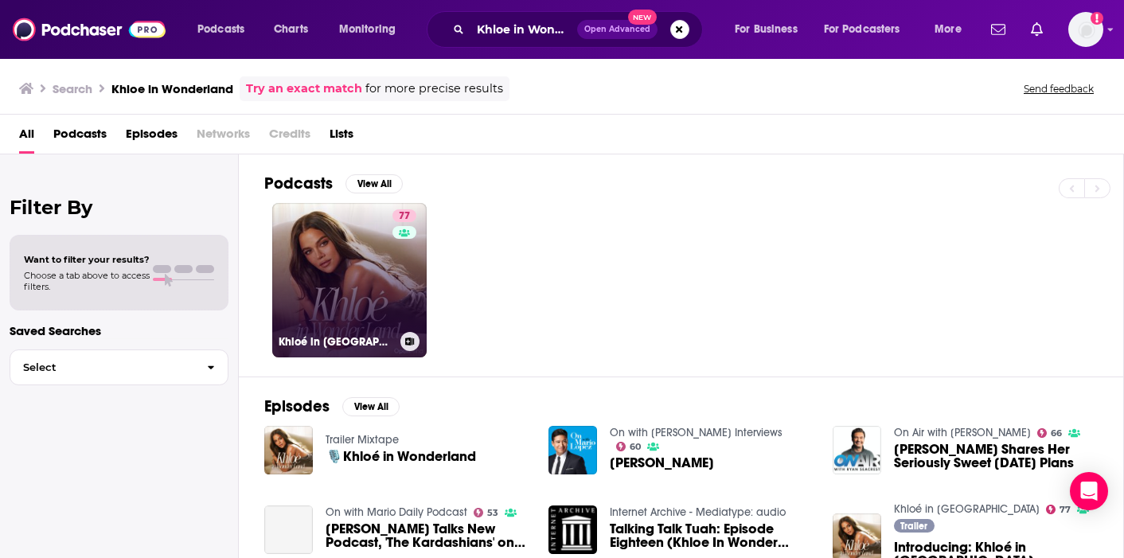
click at [302, 295] on link "77 Khloé in [GEOGRAPHIC_DATA]" at bounding box center [349, 280] width 154 height 154
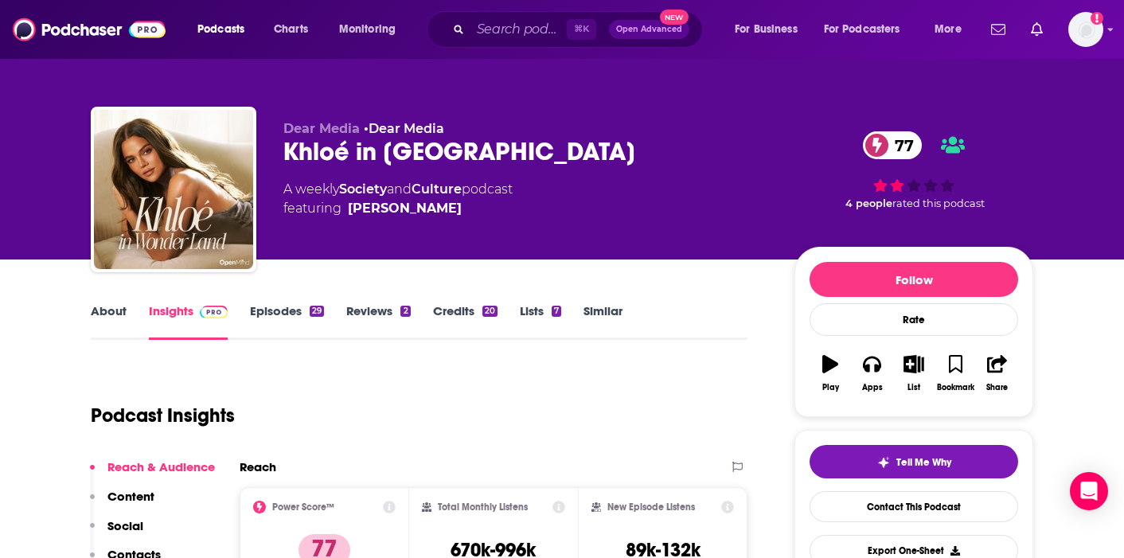
click at [471, 307] on link "Credits 20" at bounding box center [465, 321] width 64 height 37
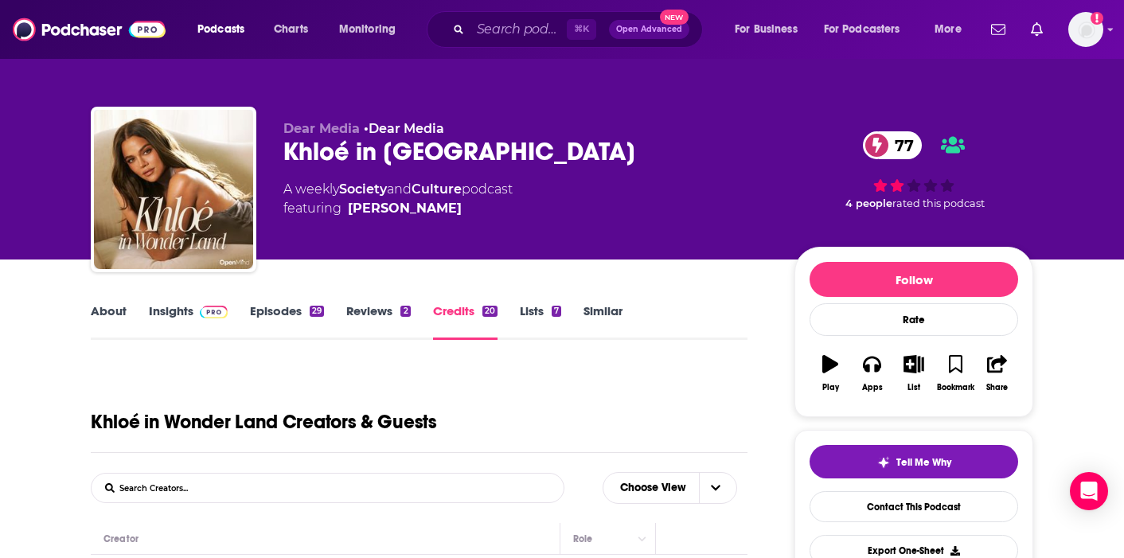
click at [160, 313] on link "Insights" at bounding box center [188, 321] width 79 height 37
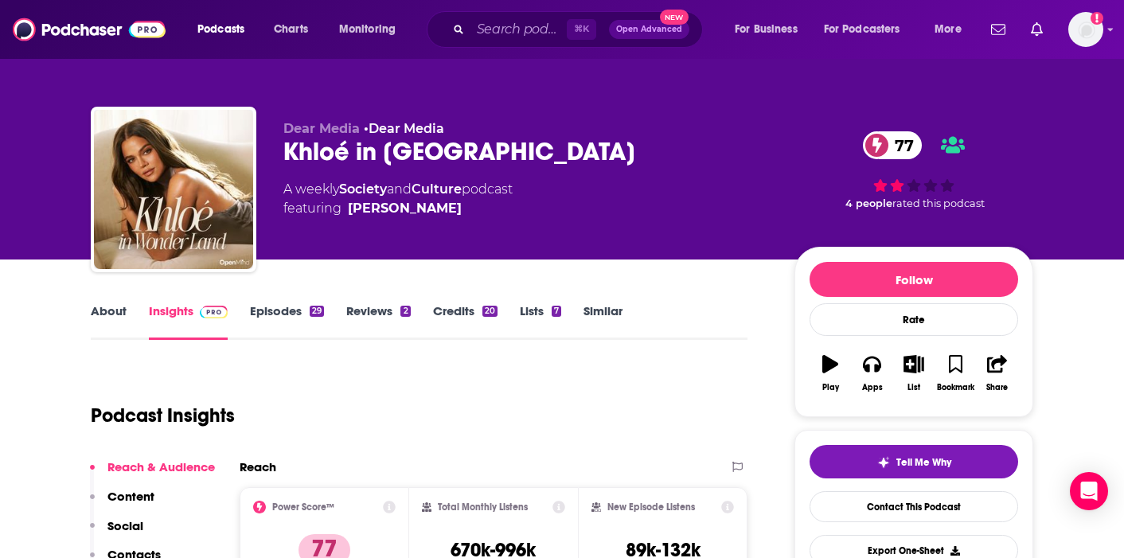
click at [281, 301] on div "About Insights Episodes 29 Reviews 2 Credits 20 Lists 7 Similar" at bounding box center [419, 320] width 657 height 39
click at [278, 312] on link "Episodes 29" at bounding box center [287, 321] width 74 height 37
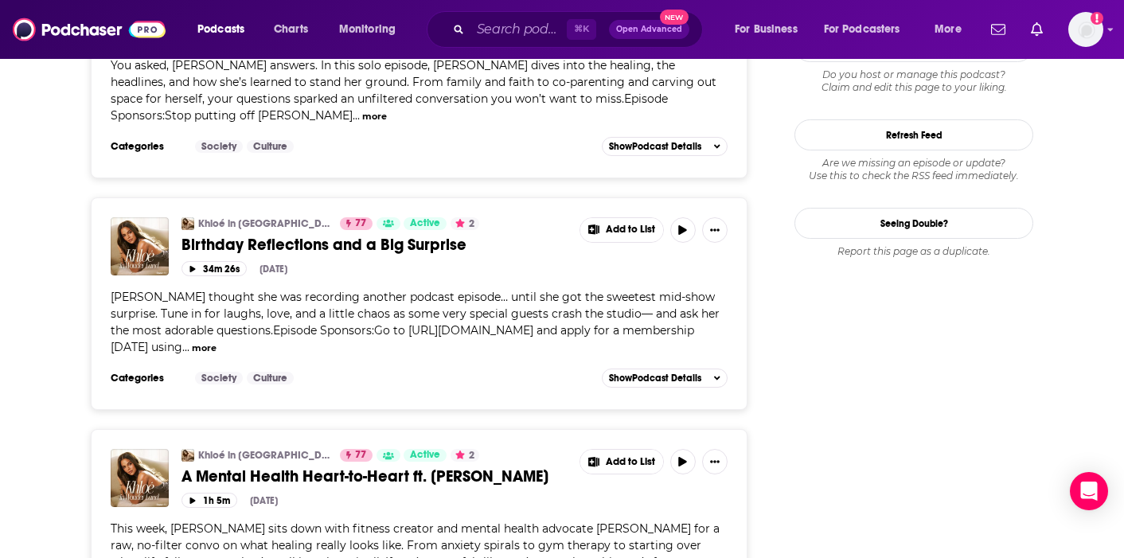
scroll to position [1773, 0]
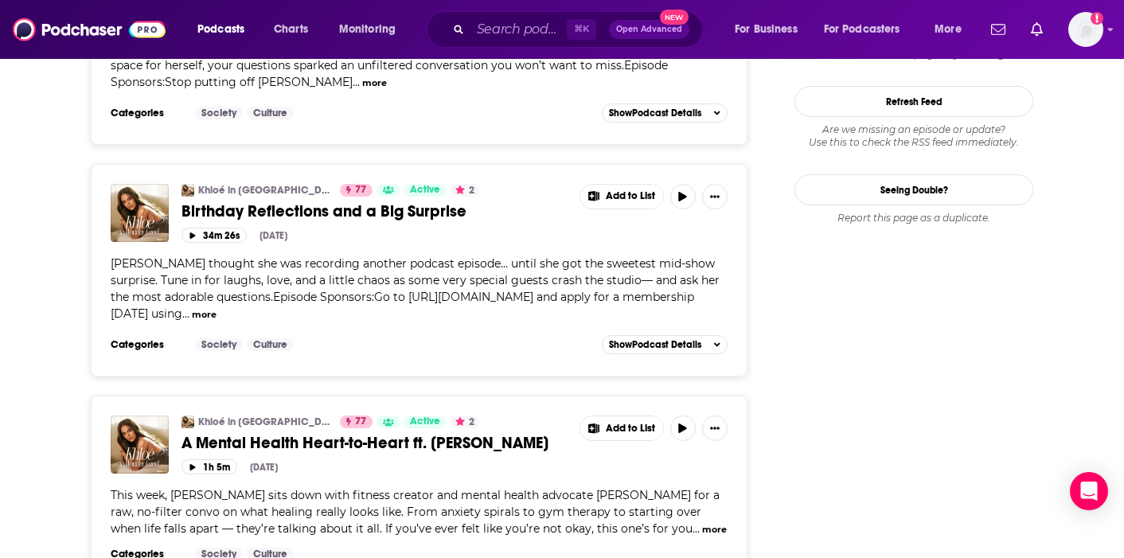
click at [308, 433] on span "A Mental Health Heart-to-Heart ft. Whitney Simmons" at bounding box center [364, 443] width 367 height 20
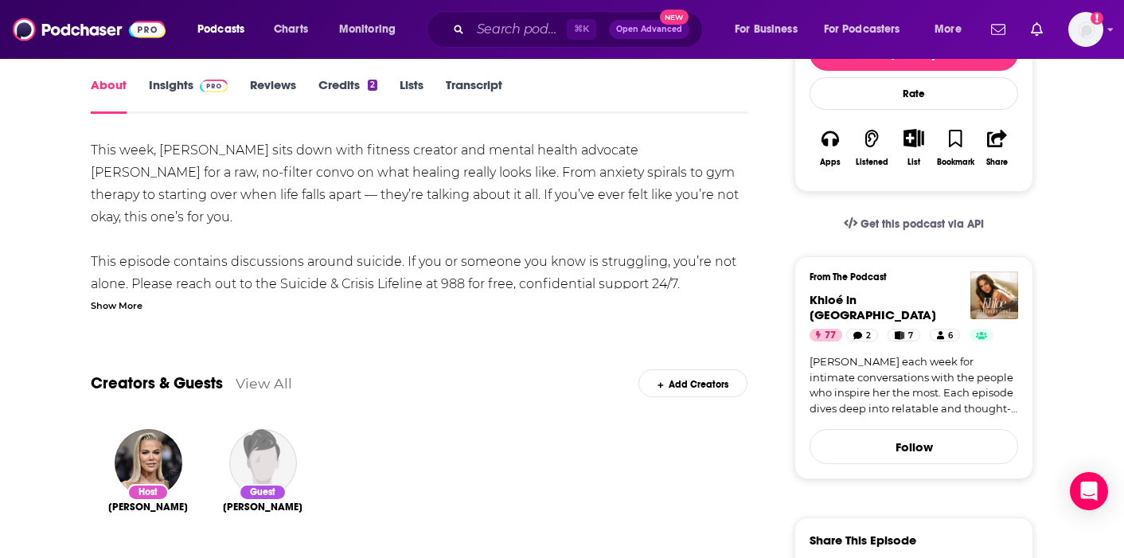
scroll to position [237, 0]
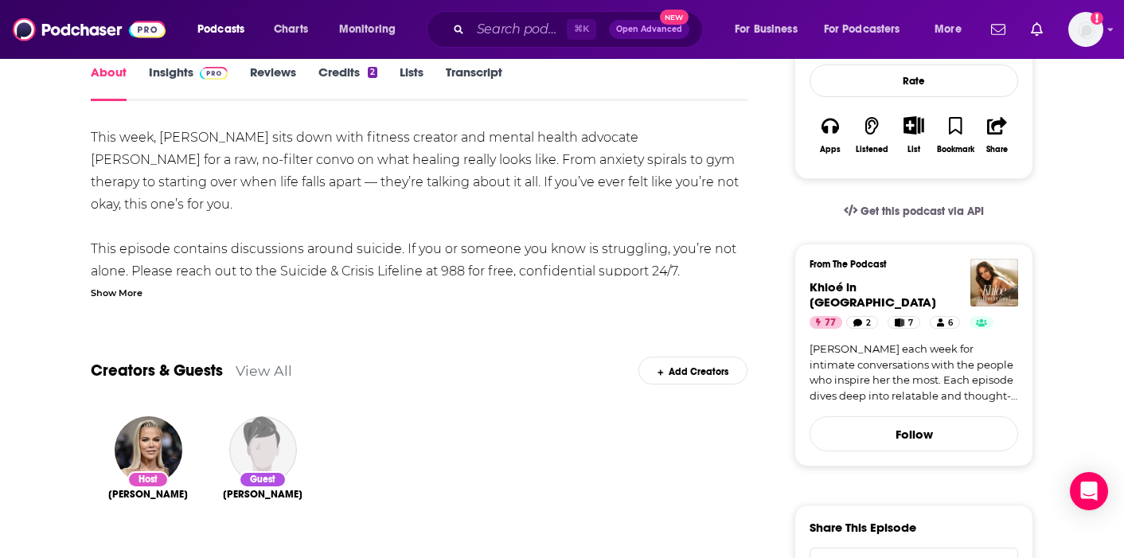
click at [408, 72] on link "Lists" at bounding box center [412, 82] width 24 height 37
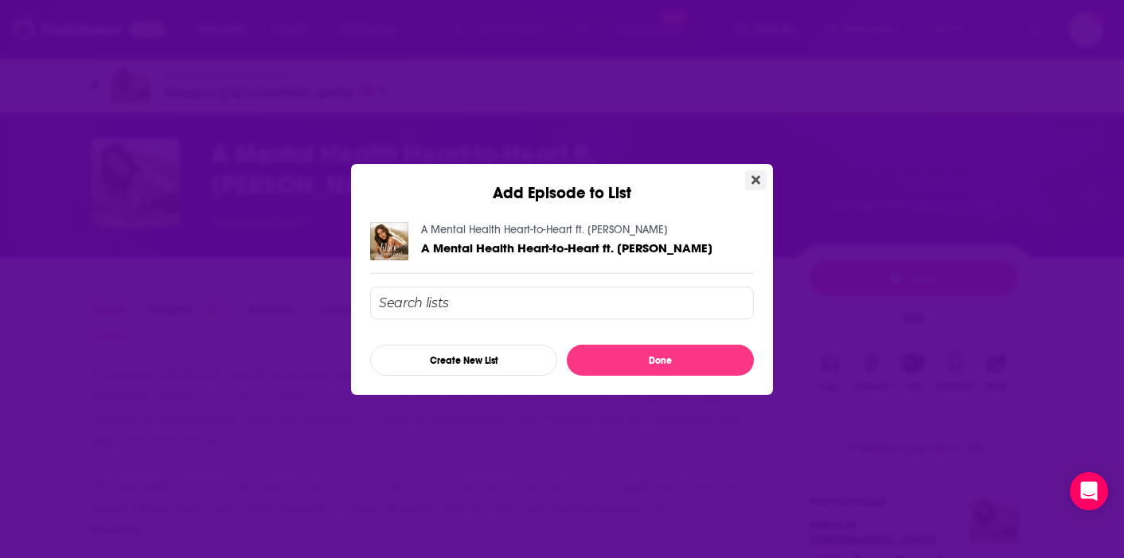
click at [764, 177] on button "Close" at bounding box center [755, 180] width 21 height 20
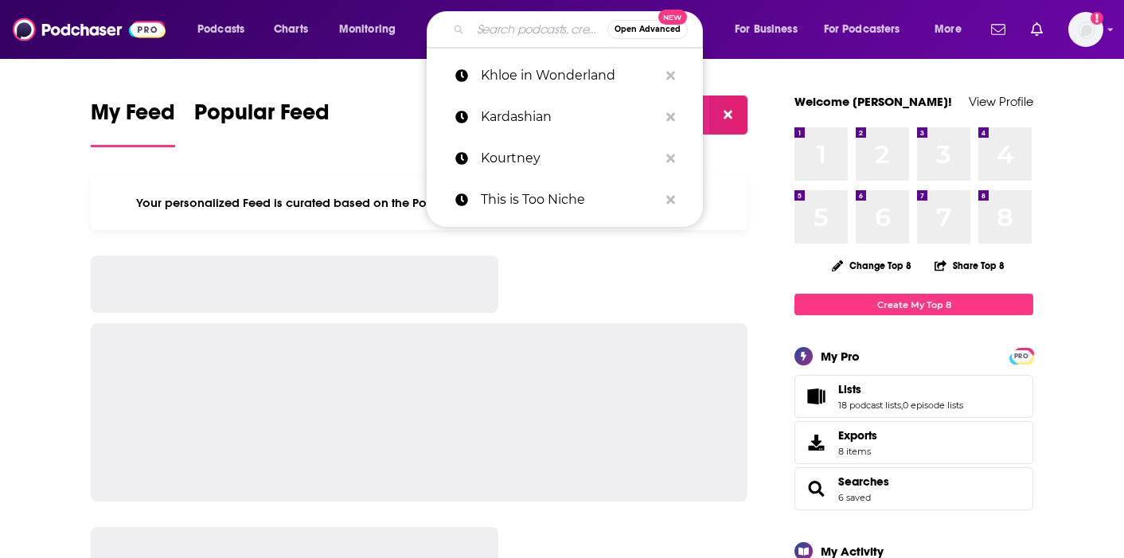
click at [487, 37] on input "Search podcasts, credits, & more..." at bounding box center [538, 29] width 137 height 25
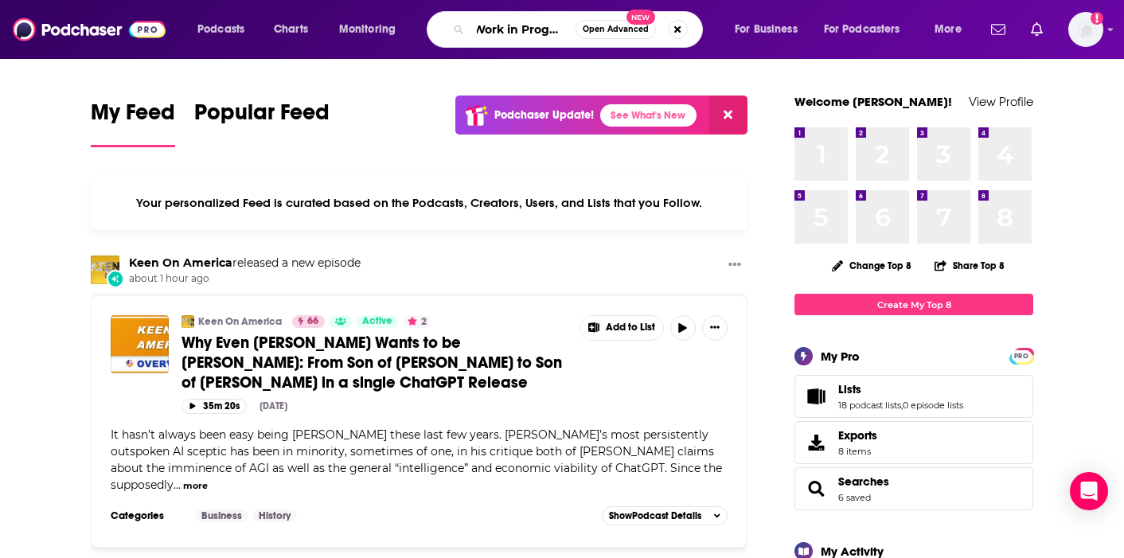
scroll to position [0, 10]
type input "Work in Progress"
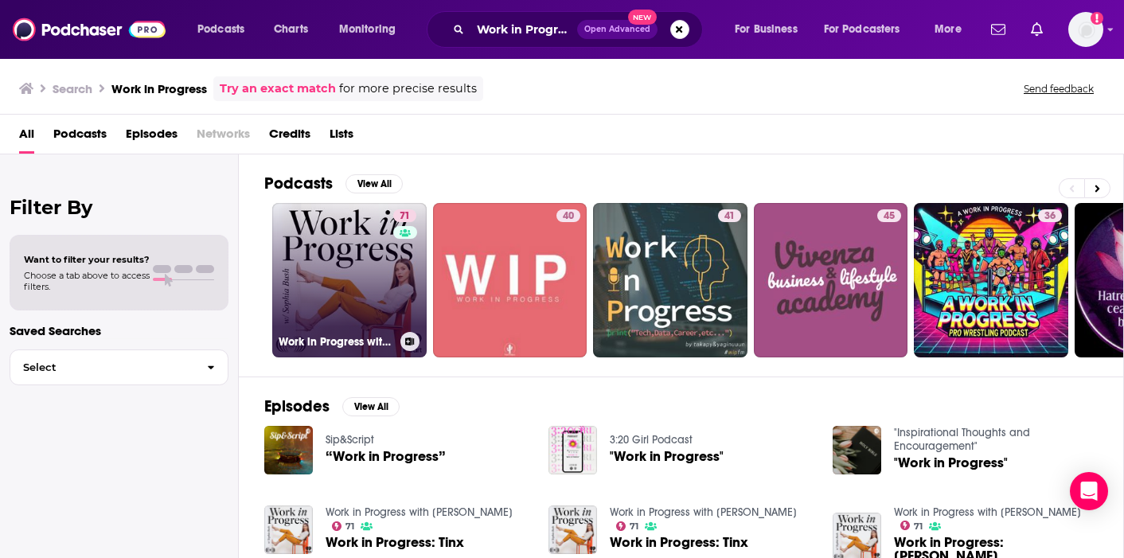
click at [379, 268] on link "71 Work in Progress with Sophia Bush" at bounding box center [349, 280] width 154 height 154
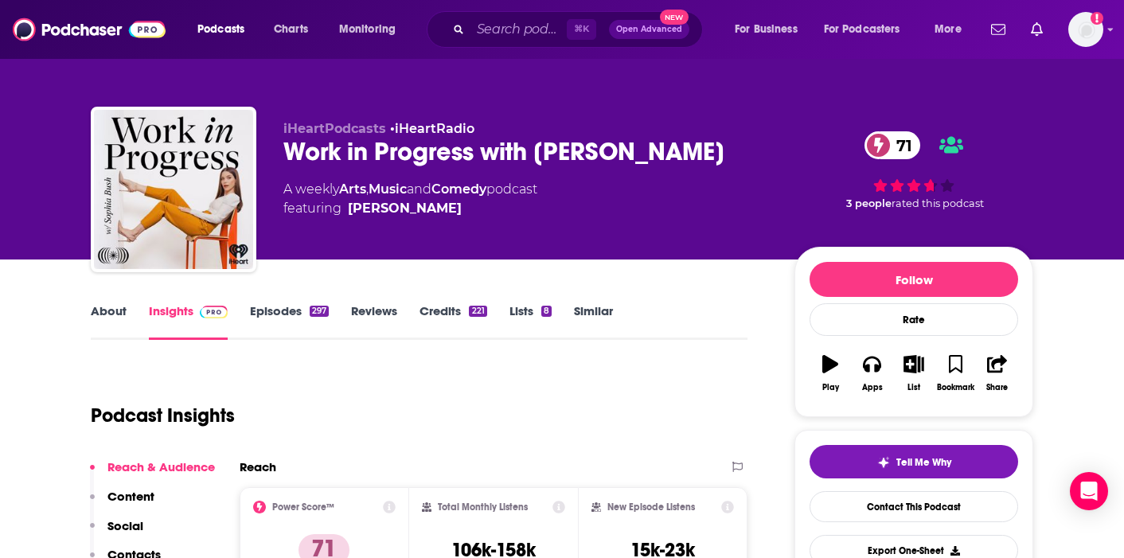
click at [287, 305] on link "Episodes 297" at bounding box center [289, 321] width 79 height 37
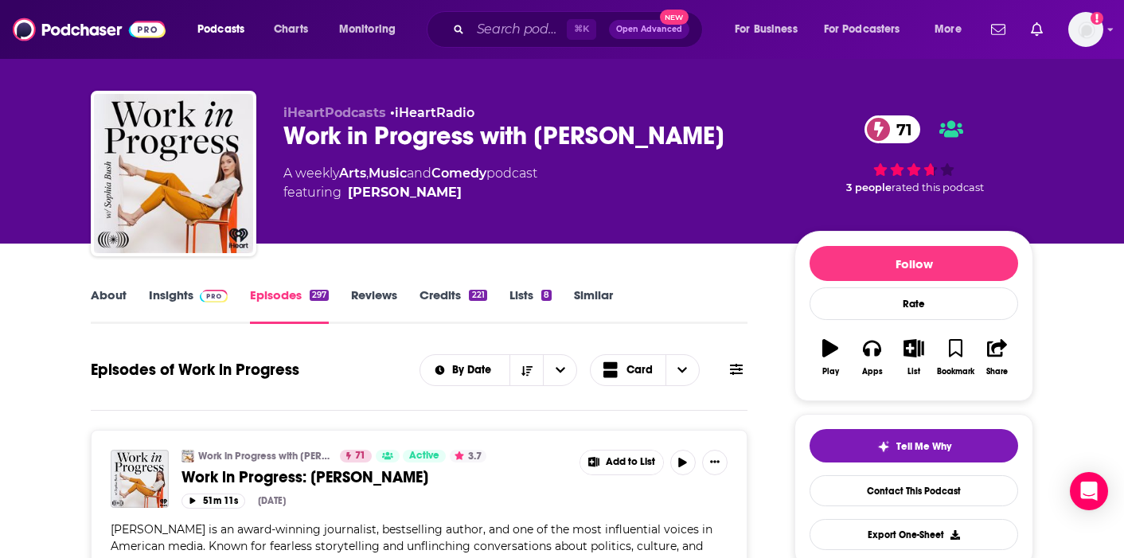
scroll to position [14, 0]
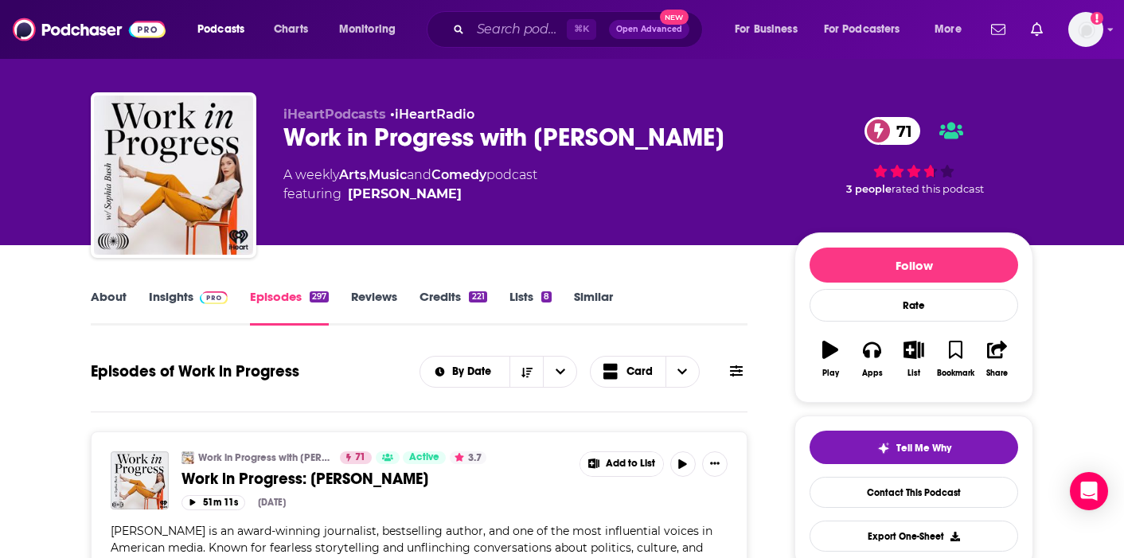
click at [177, 306] on link "Insights" at bounding box center [188, 307] width 79 height 37
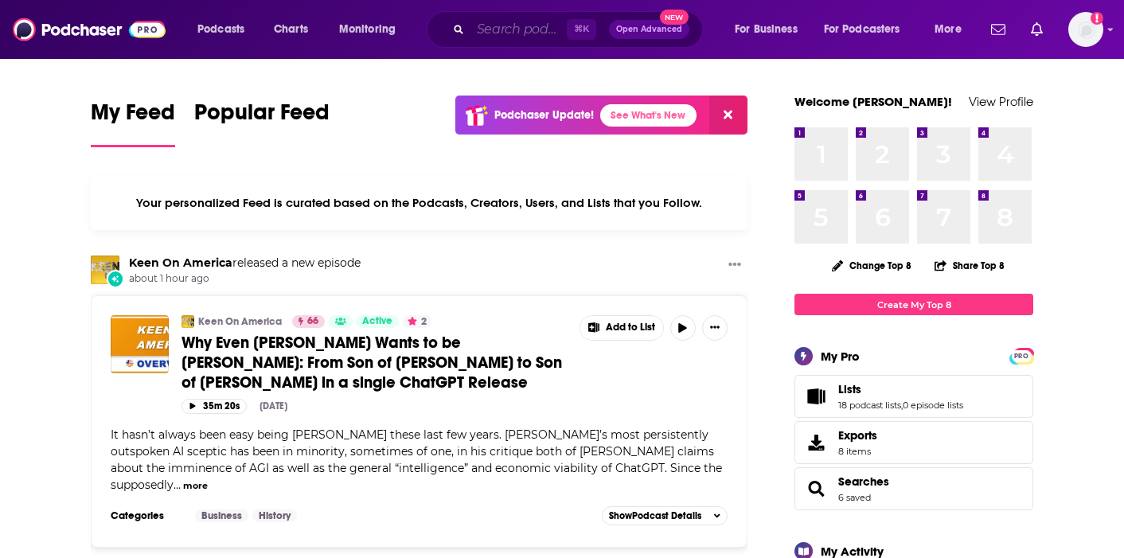
click at [484, 35] on input "Search podcasts, credits, & more..." at bounding box center [518, 29] width 96 height 25
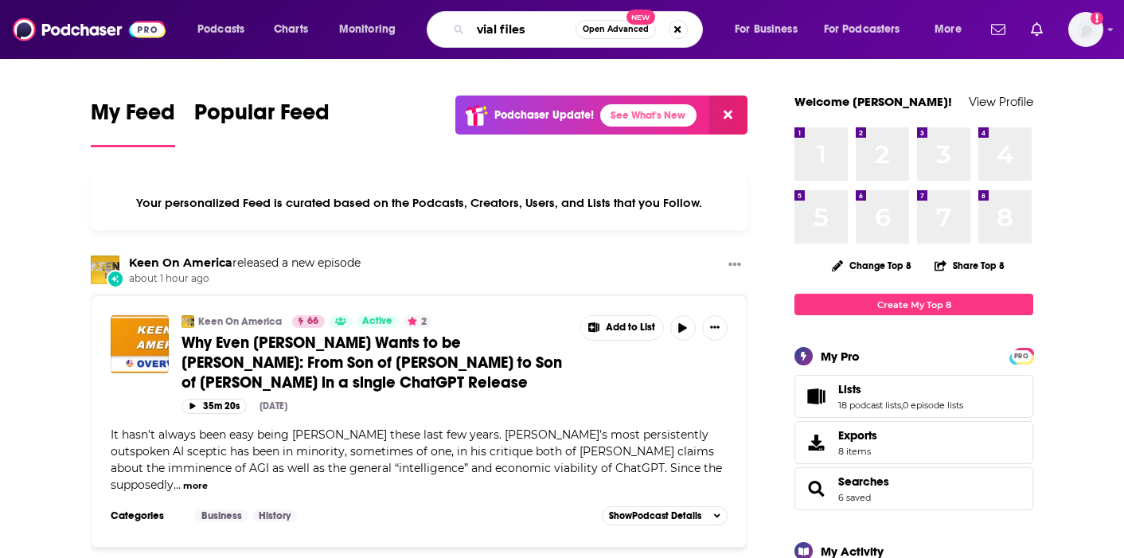
type input "vial files"
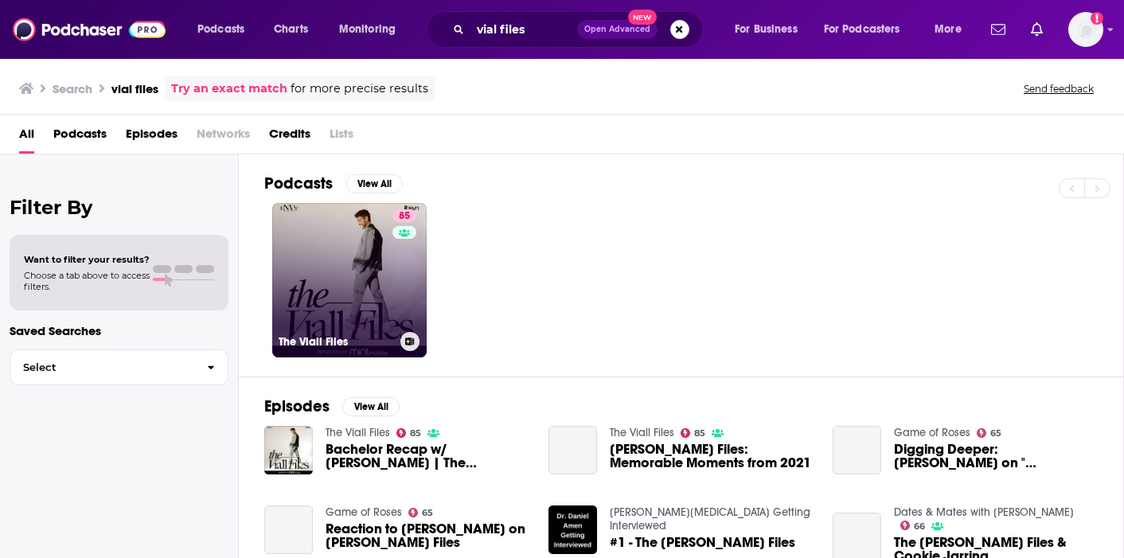
click at [318, 279] on link "85 The [PERSON_NAME] Files" at bounding box center [349, 280] width 154 height 154
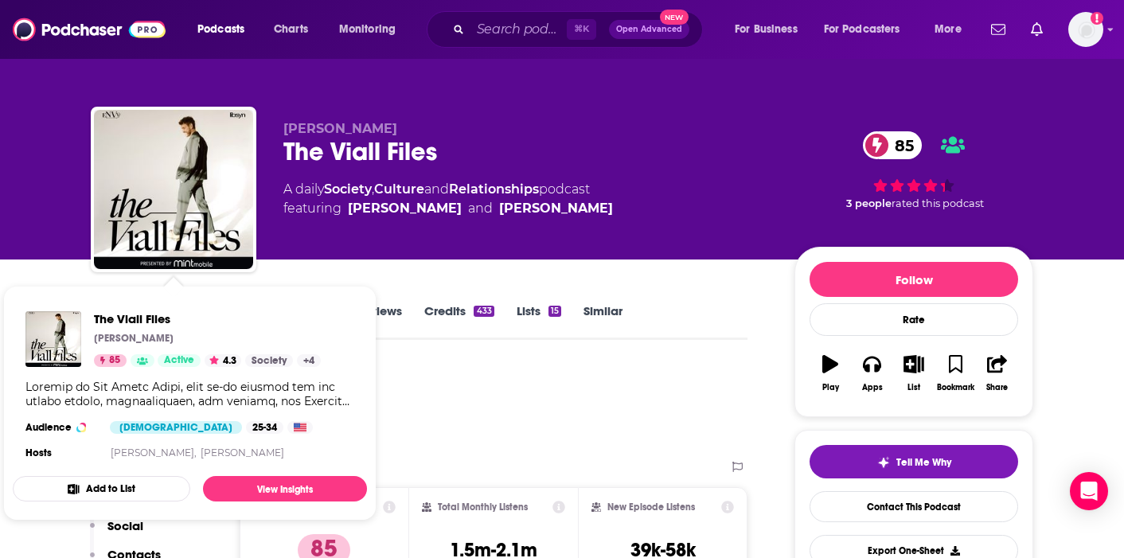
click at [450, 402] on div "Podcast Insights" at bounding box center [413, 405] width 644 height 81
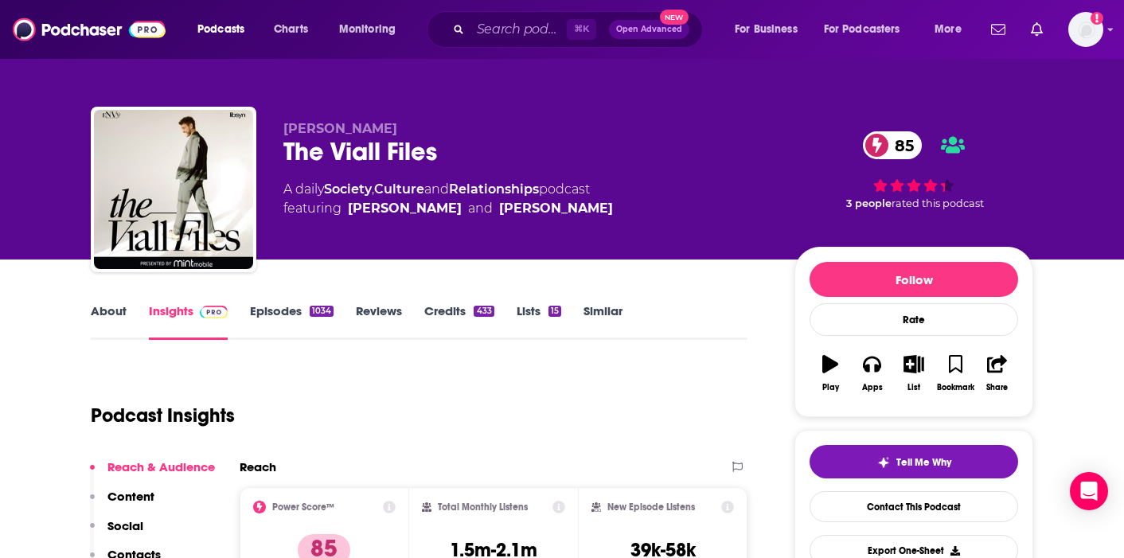
click at [113, 314] on link "About" at bounding box center [109, 321] width 36 height 37
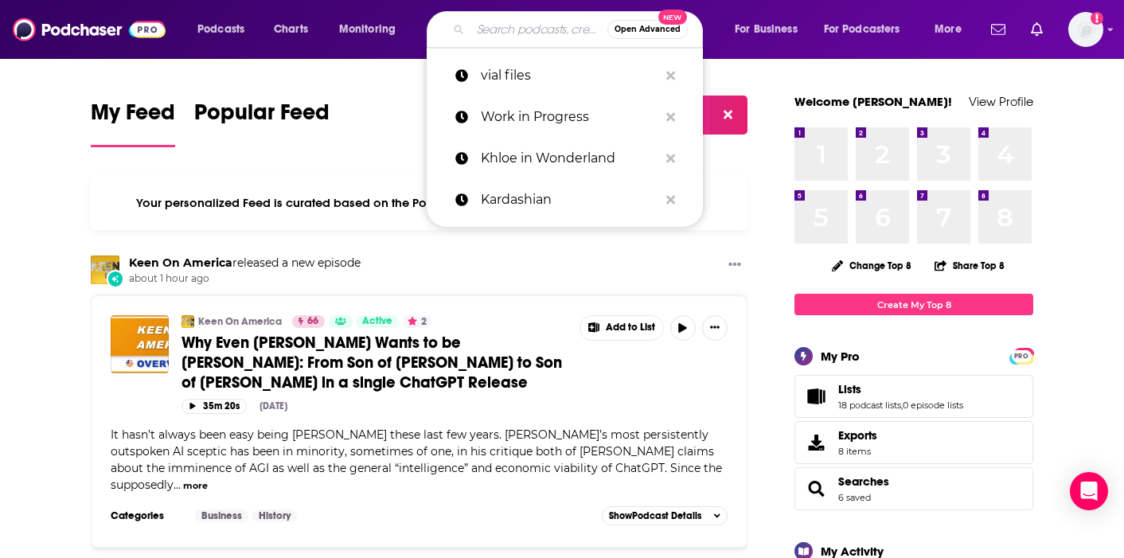
click at [517, 37] on input "Search podcasts, credits, & more..." at bounding box center [538, 29] width 137 height 25
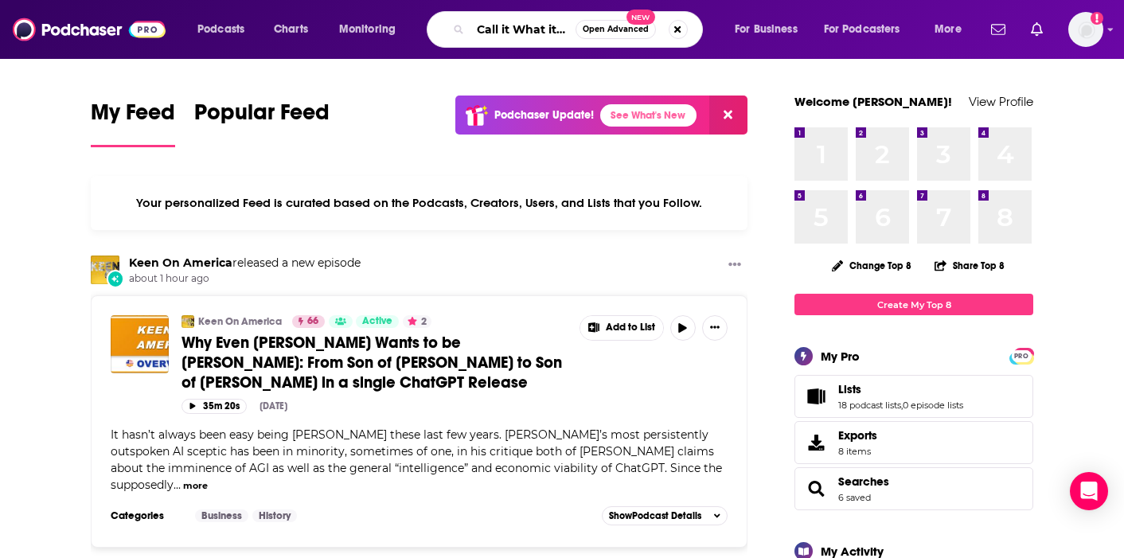
scroll to position [0, 2]
type input "Call it What it is"
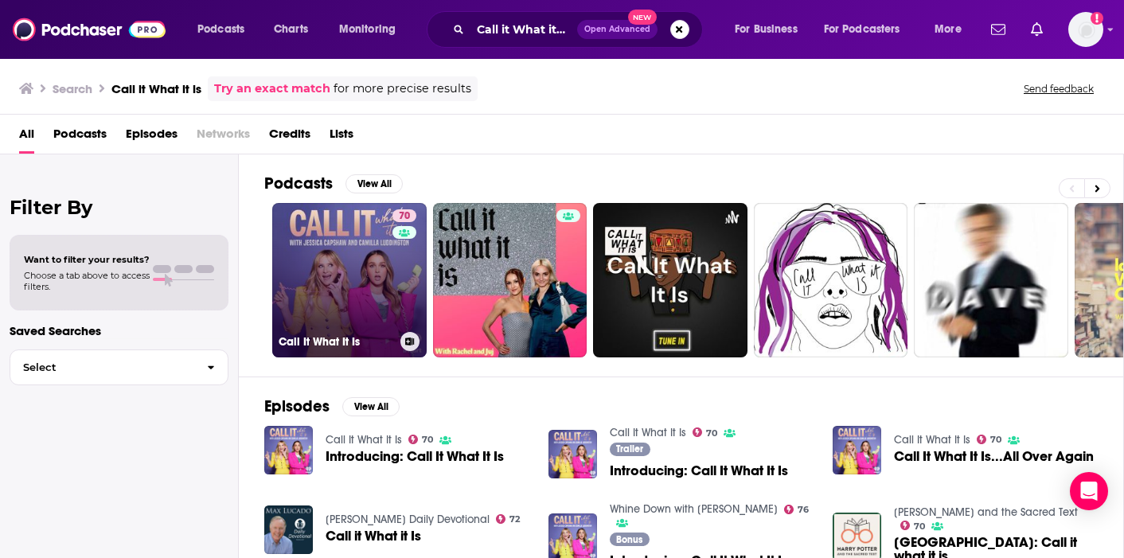
click at [338, 279] on link "70 Call It What It Is" at bounding box center [349, 280] width 154 height 154
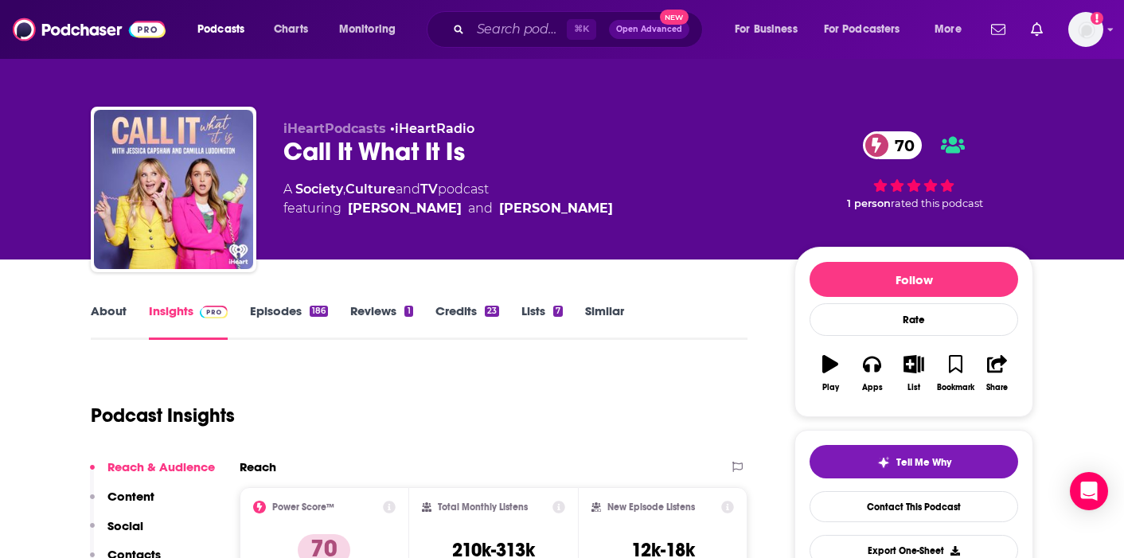
click at [99, 316] on link "About" at bounding box center [109, 321] width 36 height 37
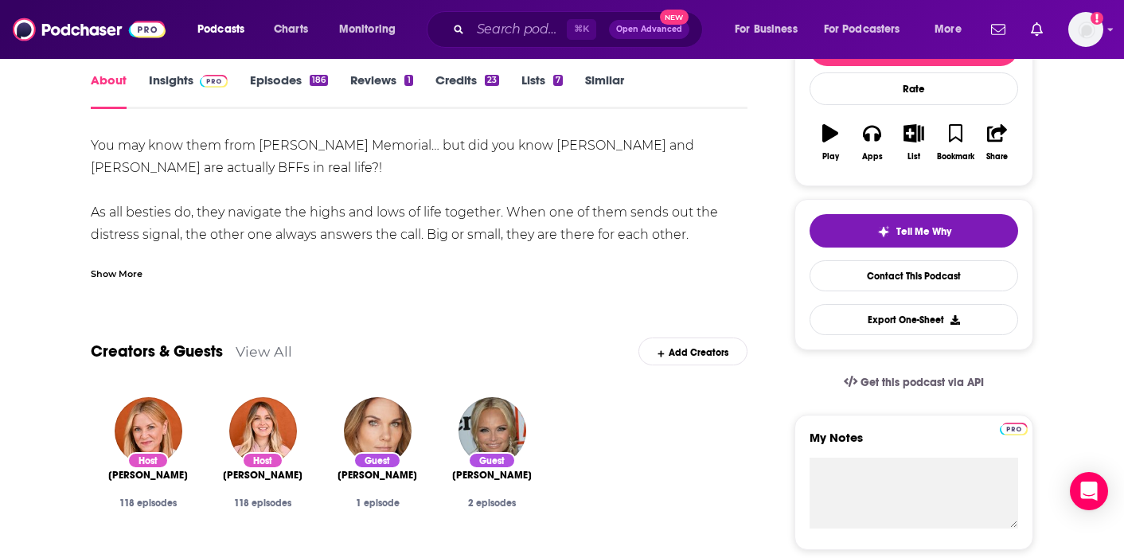
scroll to position [14, 0]
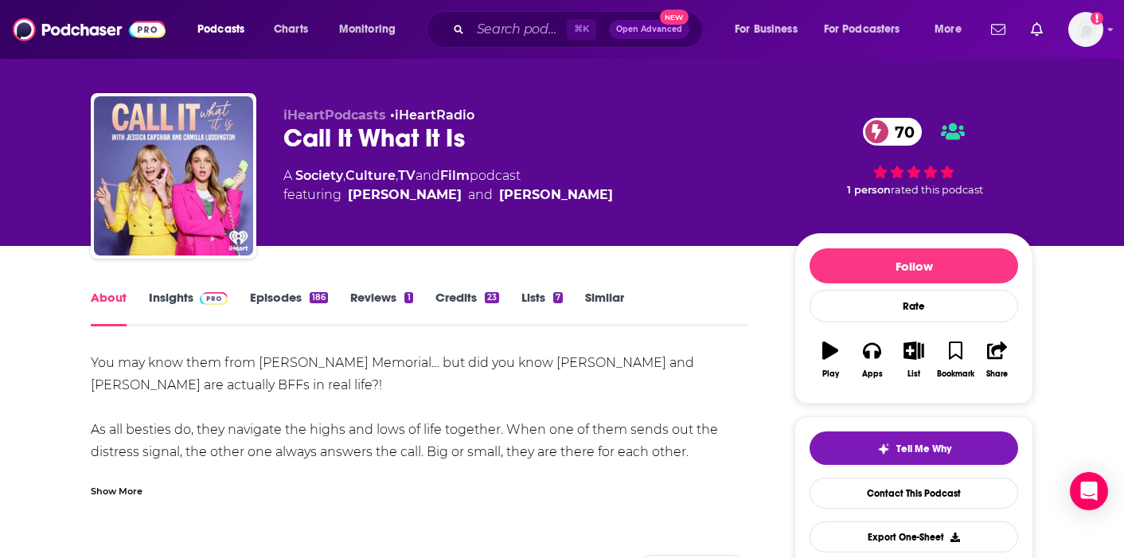
click at [150, 297] on link "Insights" at bounding box center [188, 308] width 79 height 37
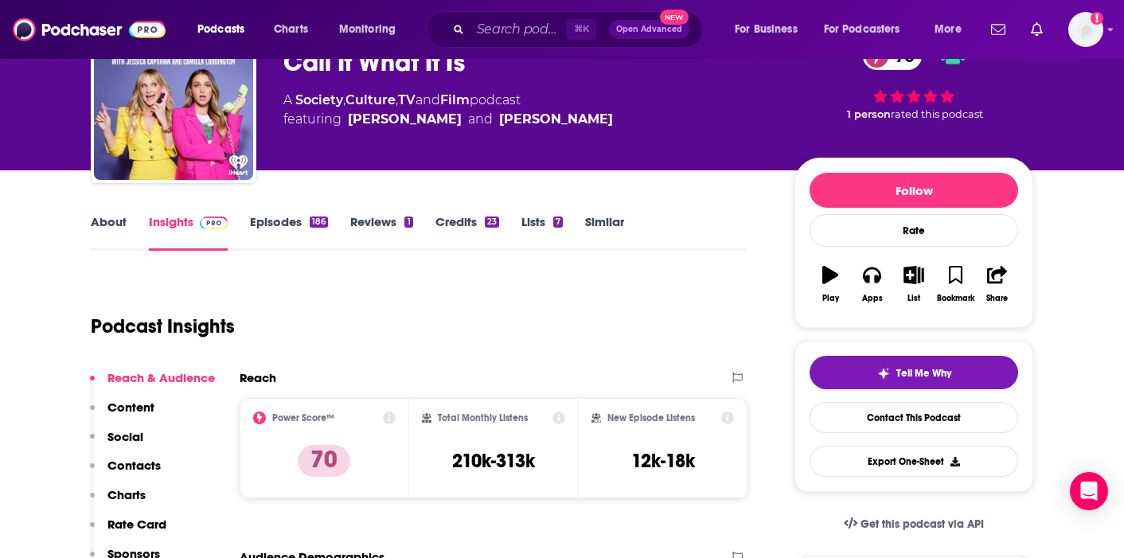
scroll to position [90, 0]
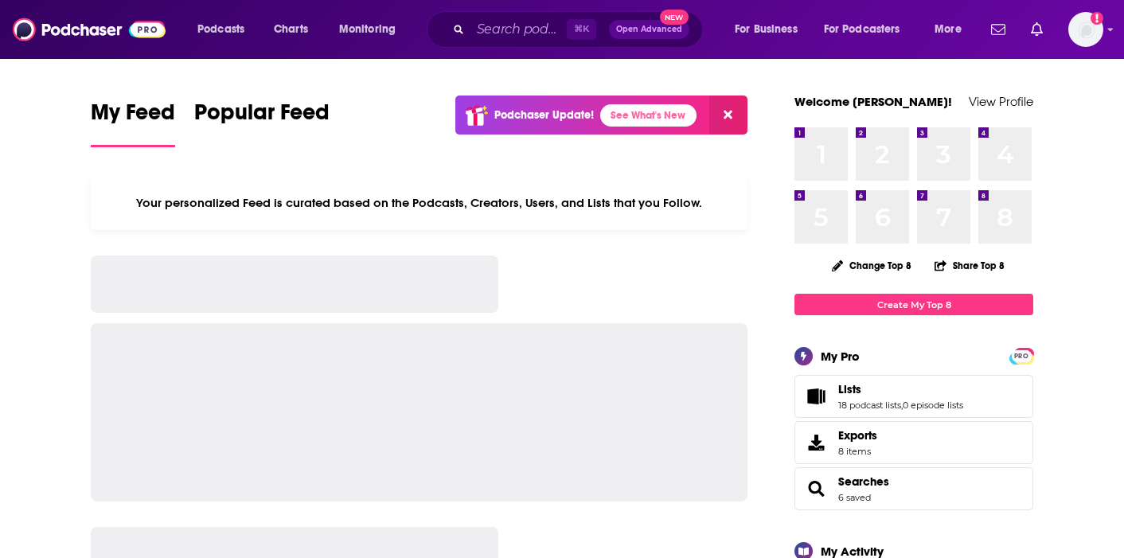
click at [516, 37] on input "Search podcasts, credits, & more..." at bounding box center [518, 29] width 96 height 25
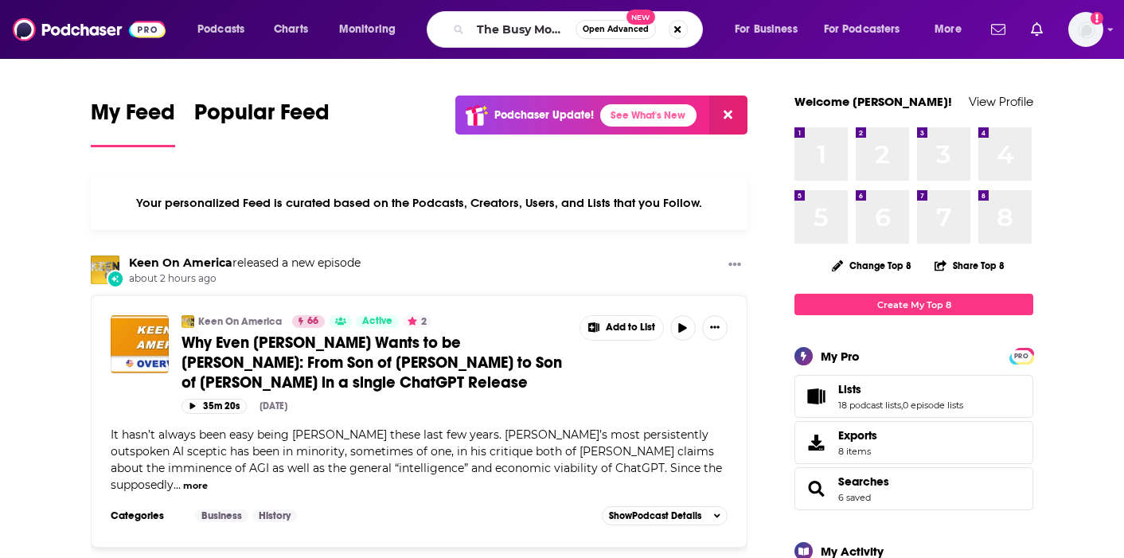
scroll to position [0, 42]
type input "The Busy Mompreneur"
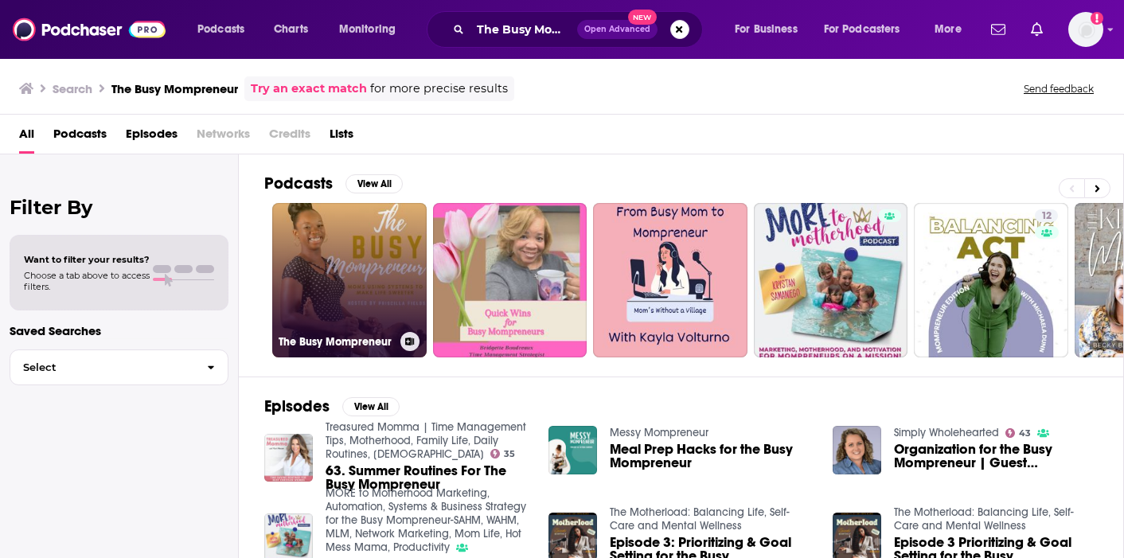
click at [370, 242] on link "The Busy Mompreneur" at bounding box center [349, 280] width 154 height 154
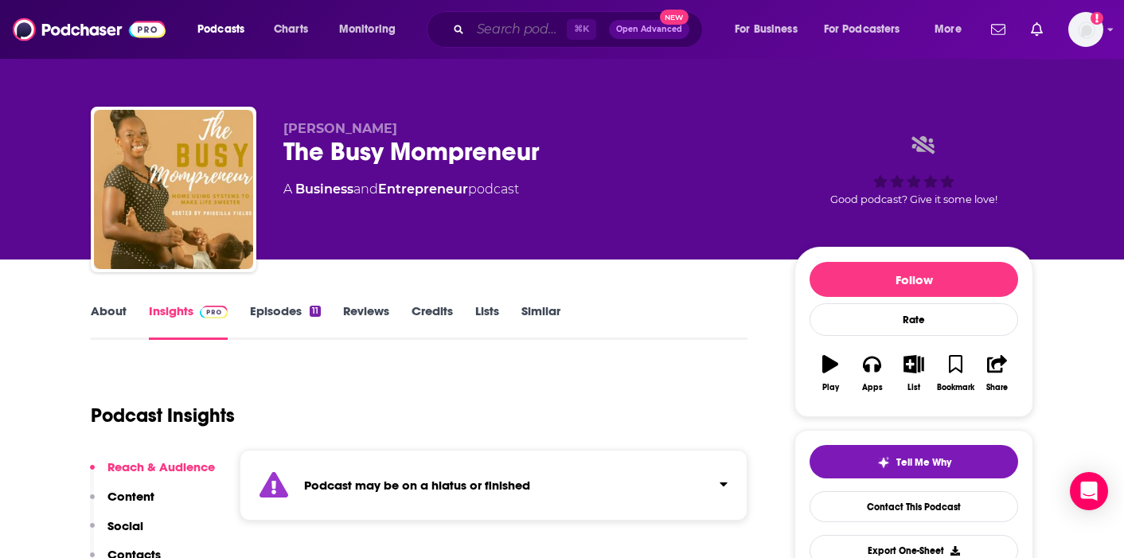
click at [521, 31] on input "Search podcasts, credits, & more..." at bounding box center [518, 29] width 96 height 25
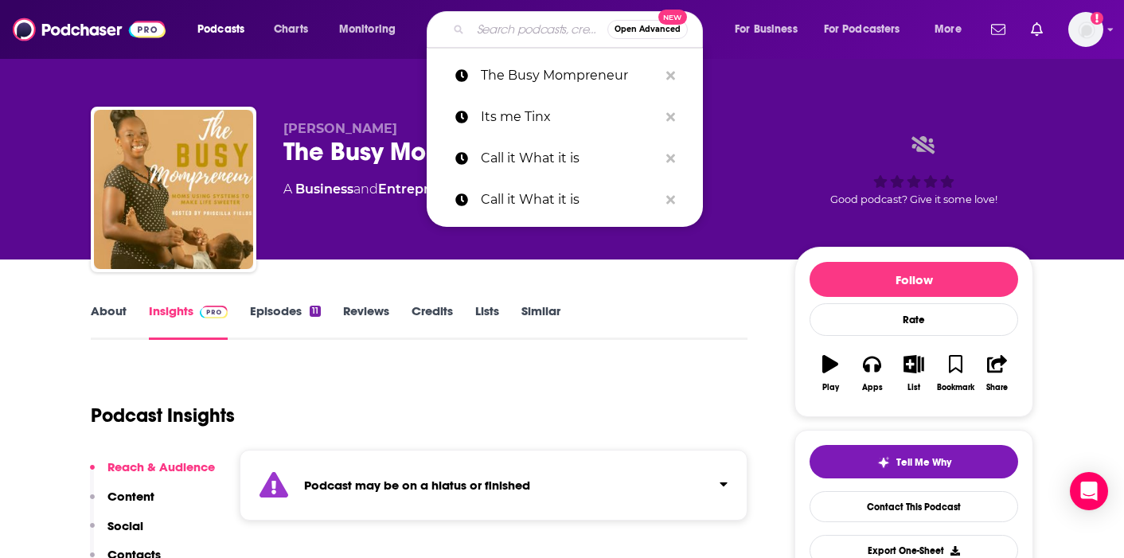
paste input "COOL MOMS"
type input "COOL MOMS"
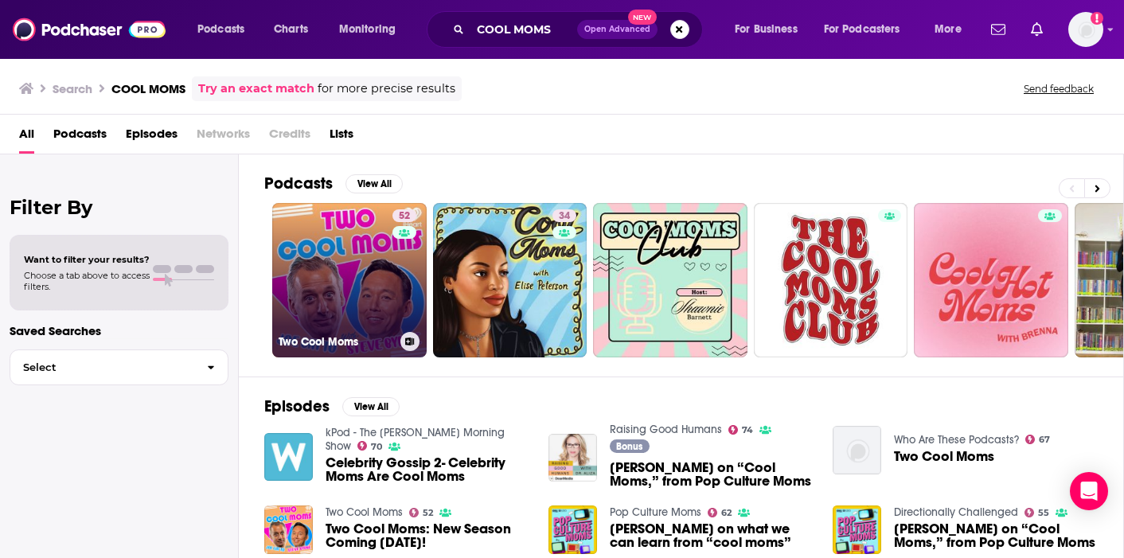
click at [381, 298] on link "52 Two Cool Moms" at bounding box center [349, 280] width 154 height 154
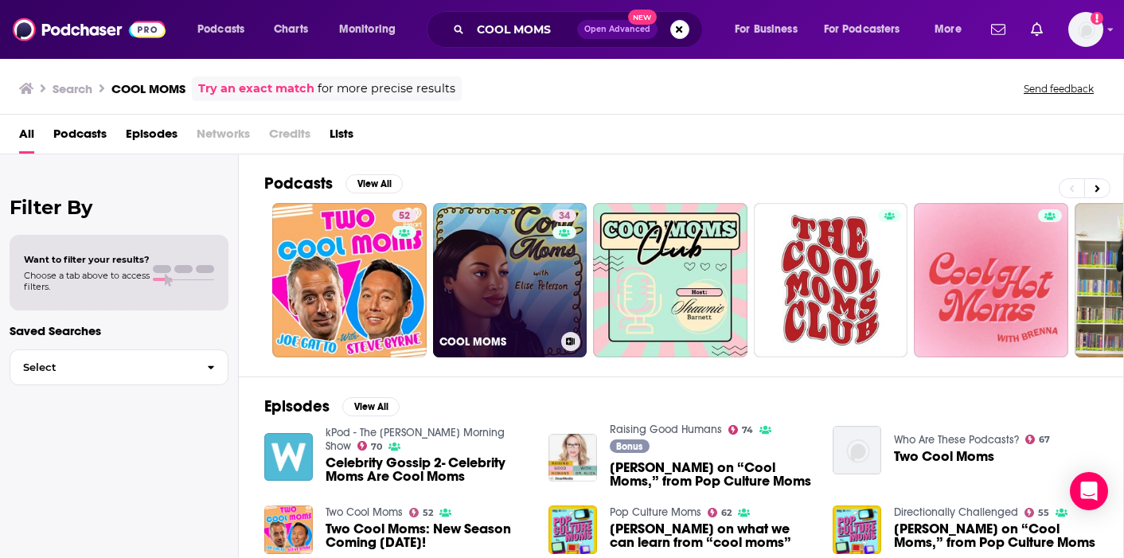
click at [500, 306] on link "34 COOL MOMS" at bounding box center [510, 280] width 154 height 154
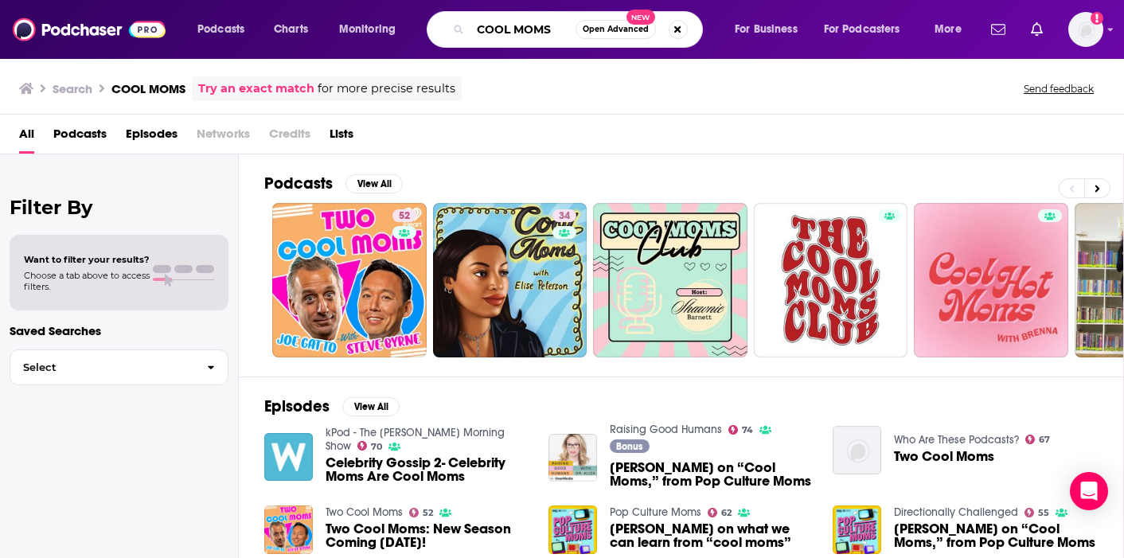
click at [537, 28] on input "COOL MOMS" at bounding box center [522, 29] width 105 height 25
paste input "Get a 'Heck Yes' with Carissa Woo"
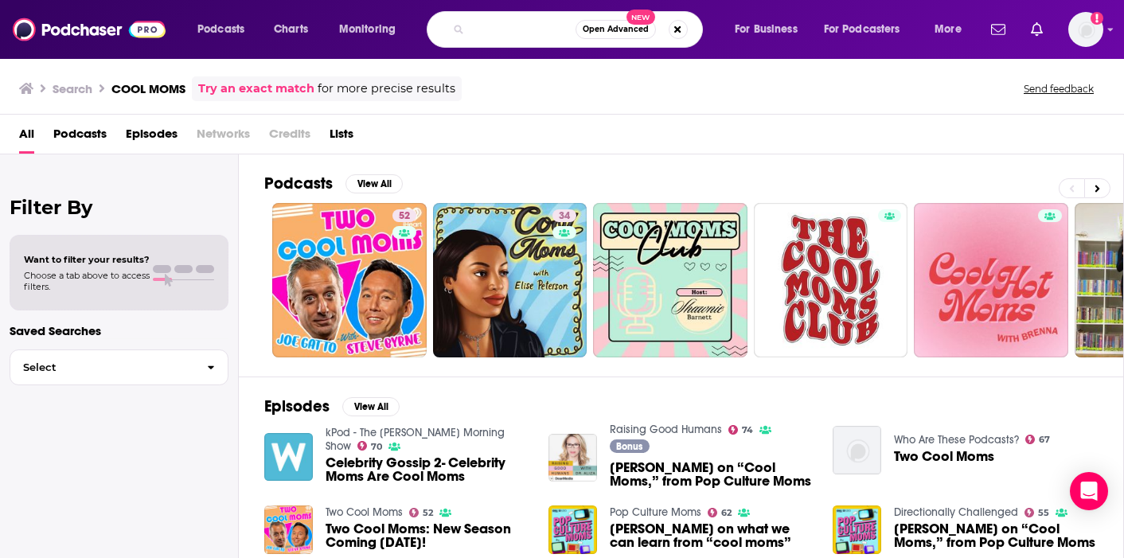
type input "Get a 'Heck Yes' with Carissa Woo"
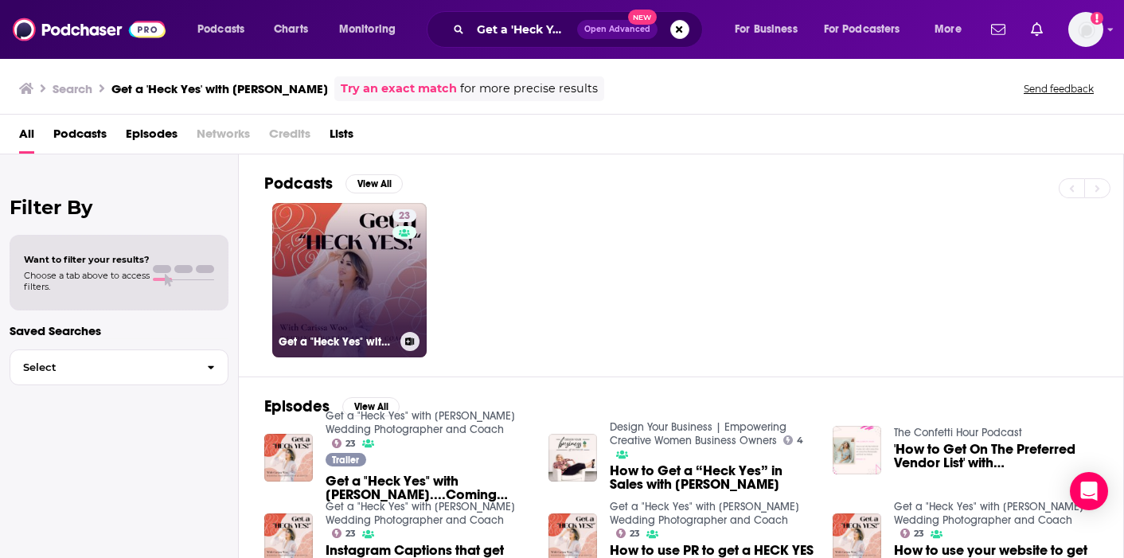
click at [347, 255] on link "23 Get a "Heck Yes" with Carissa Woo Wedding Photographer and Coach" at bounding box center [349, 280] width 154 height 154
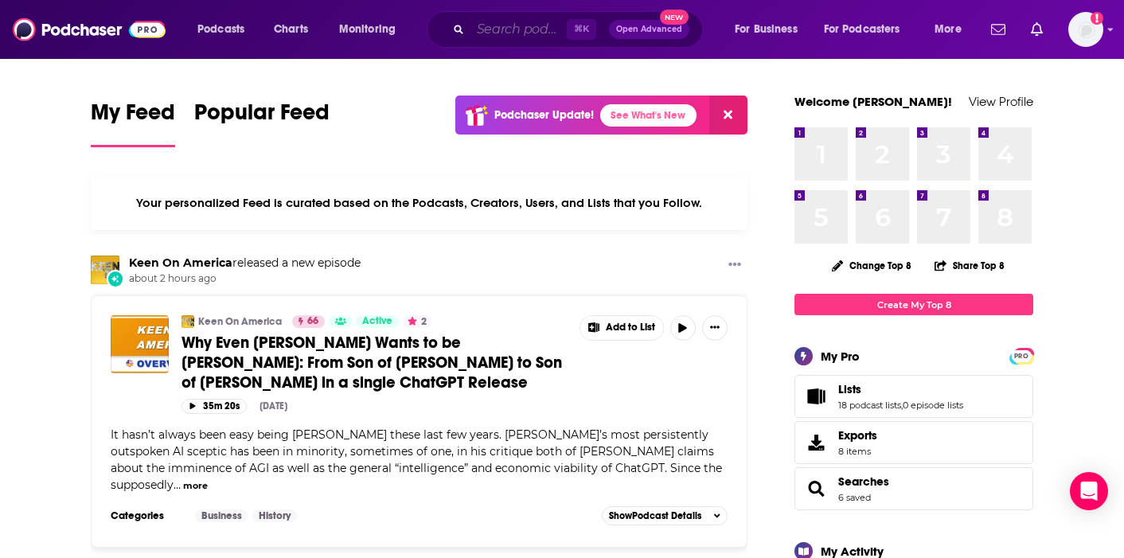
click at [511, 33] on input "Search podcasts, credits, & more..." at bounding box center [518, 29] width 96 height 25
paste input "Boss Mom Podcast"
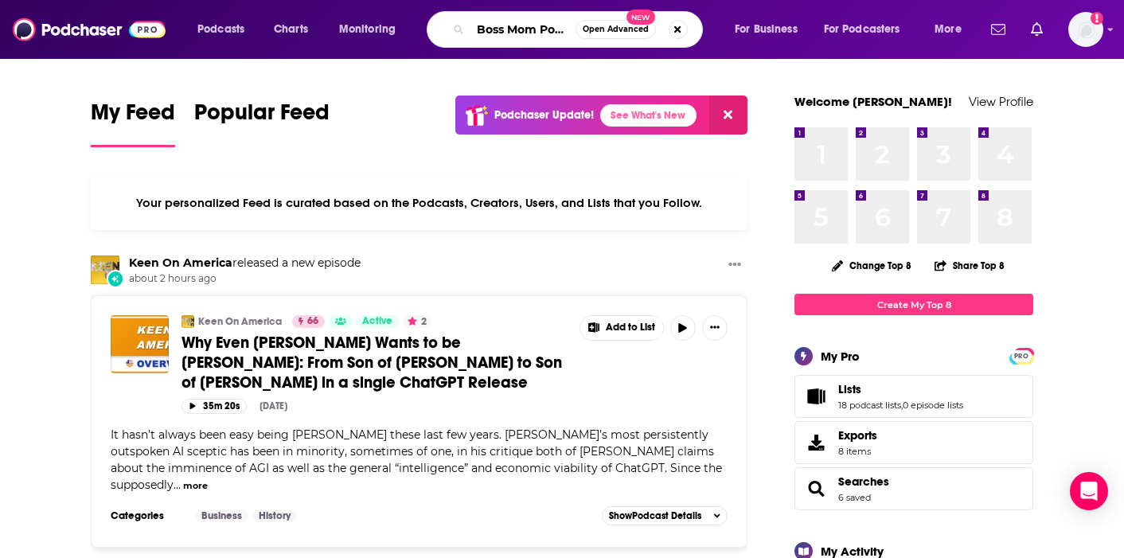
scroll to position [0, 20]
type input "Boss Mom Podcast"
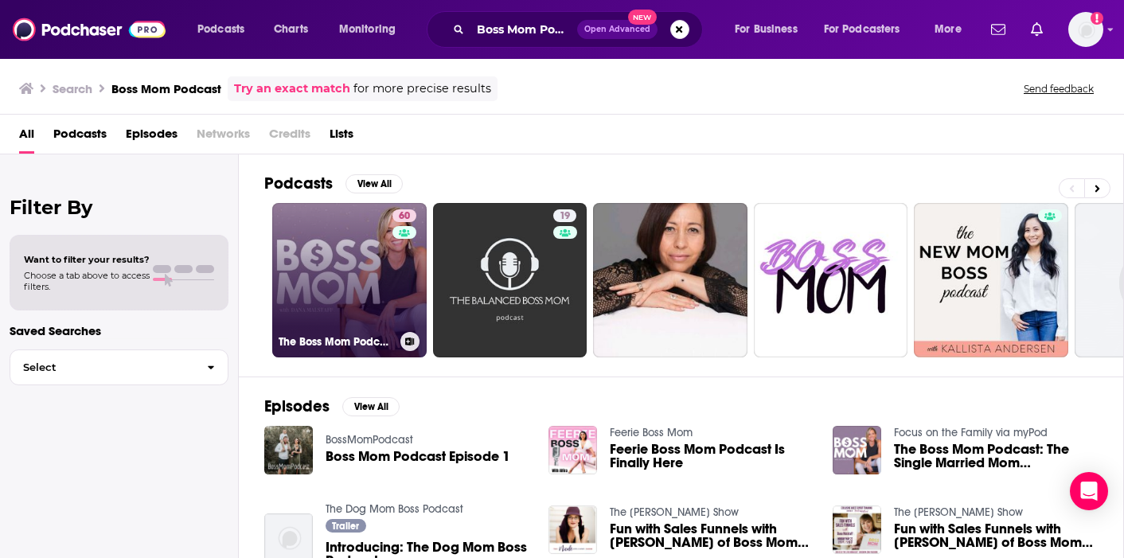
click at [318, 271] on link "60 The Boss Mom Podcast" at bounding box center [349, 280] width 154 height 154
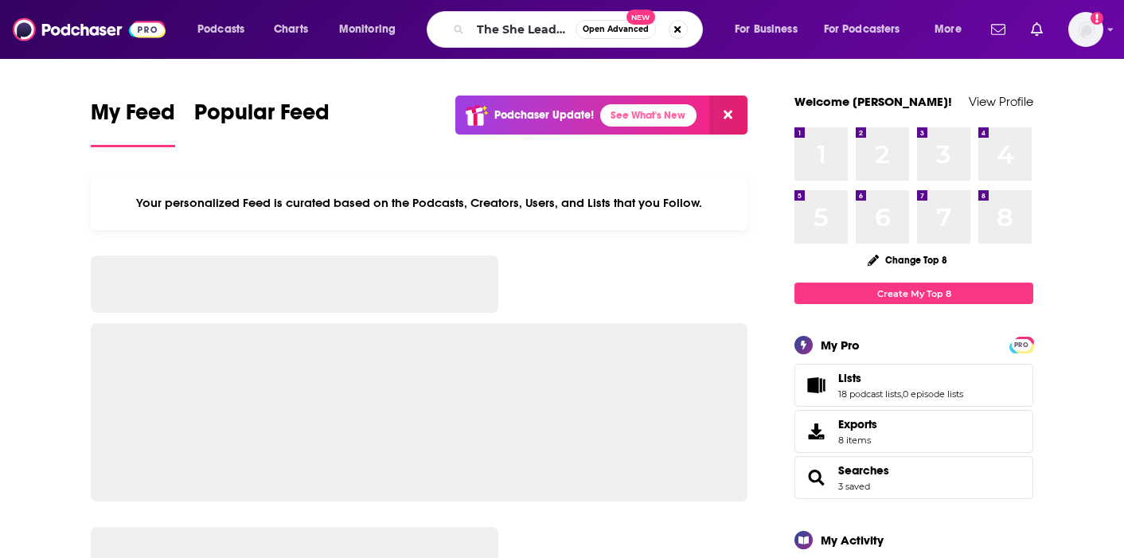
scroll to position [0, 44]
type input "The She Leads Podcast"
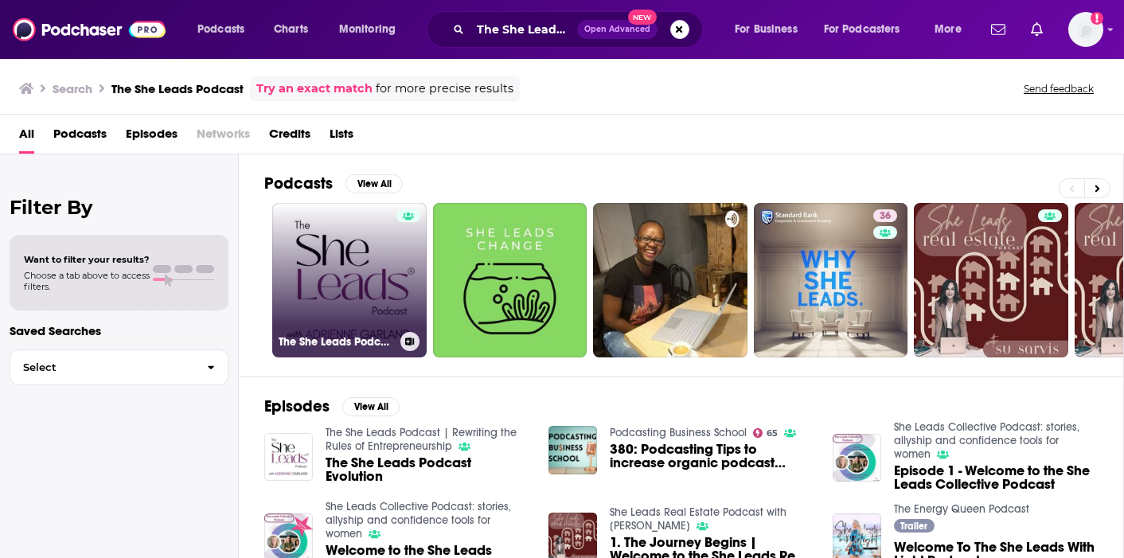
click at [329, 278] on link "The She Leads Podcast | Rewriting the Rules of Entrepreneurship" at bounding box center [349, 280] width 154 height 154
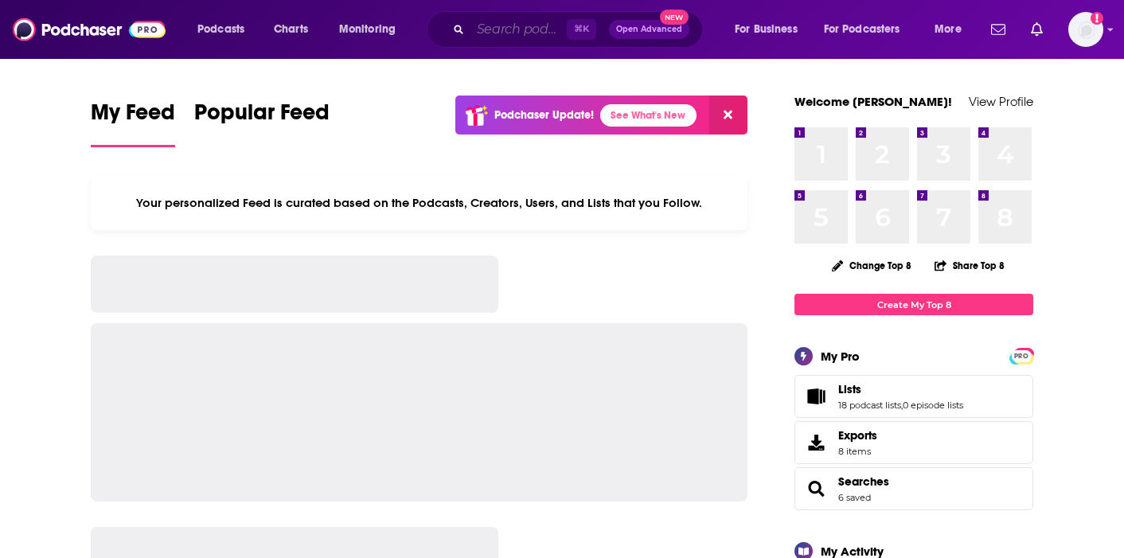
click at [490, 29] on input "Search podcasts, credits, & more..." at bounding box center [518, 29] width 96 height 25
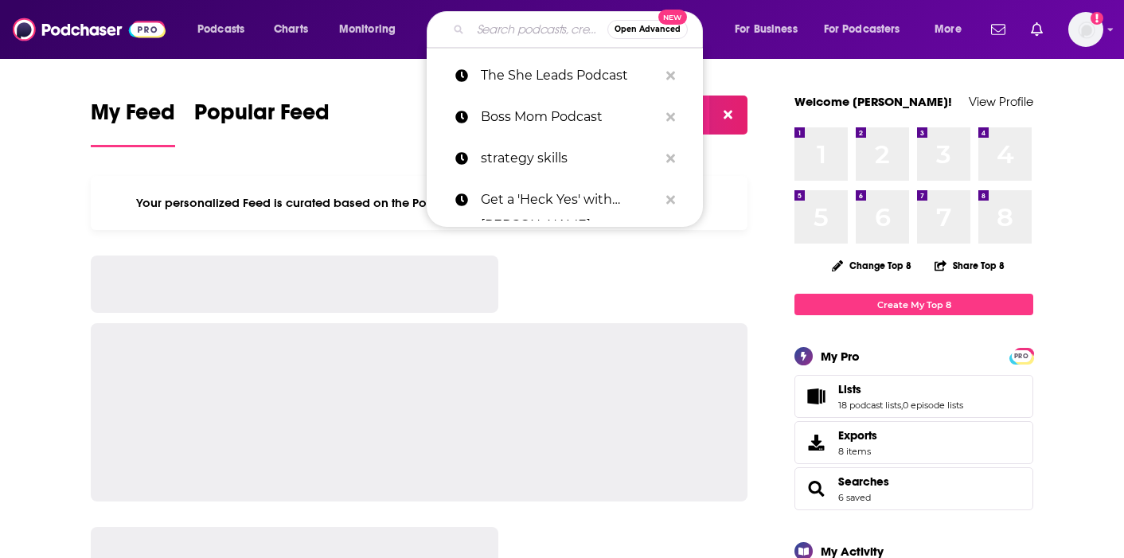
paste input "Good Moms, Bad Choices"
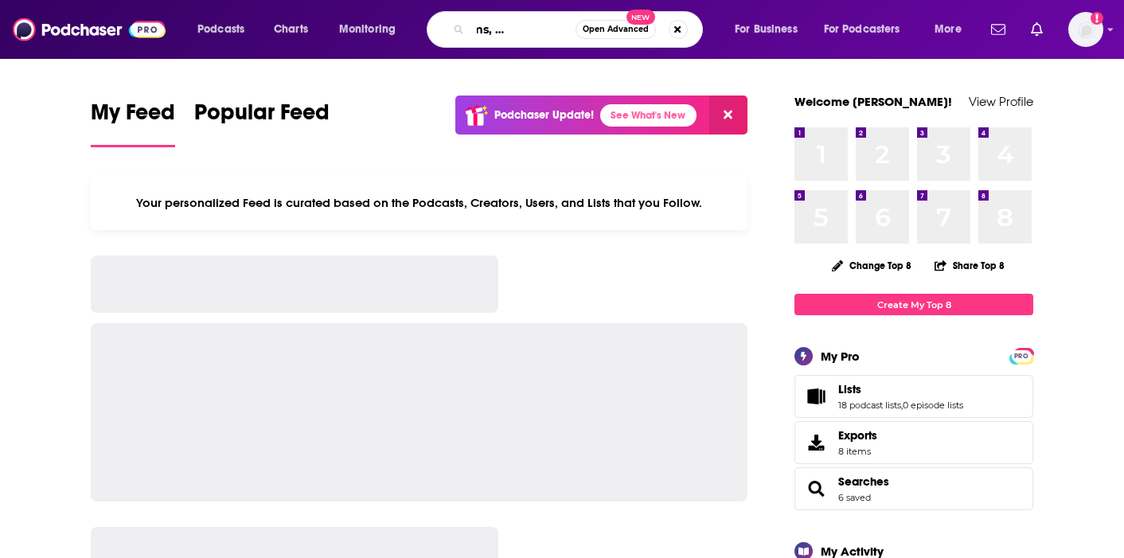
type input "Good Moms, Bad Choices"
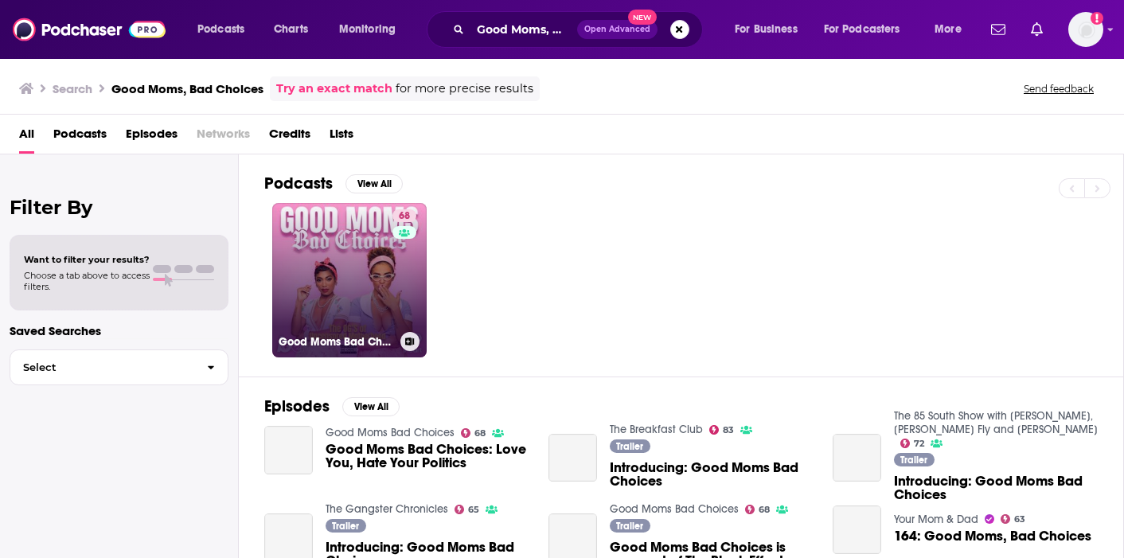
click at [320, 284] on link "68 Good Moms Bad Choices" at bounding box center [349, 280] width 154 height 154
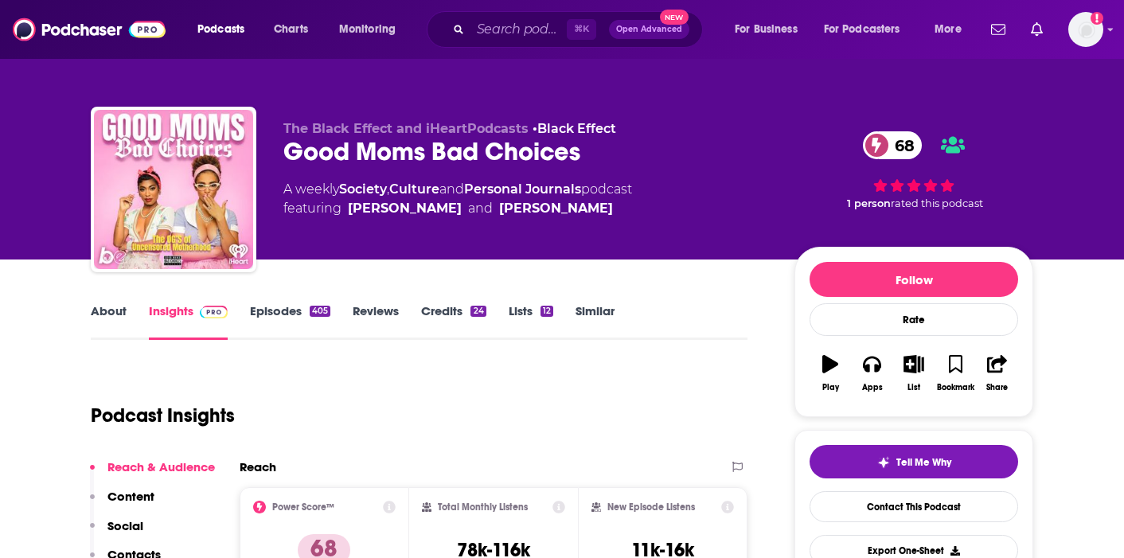
scroll to position [1, 0]
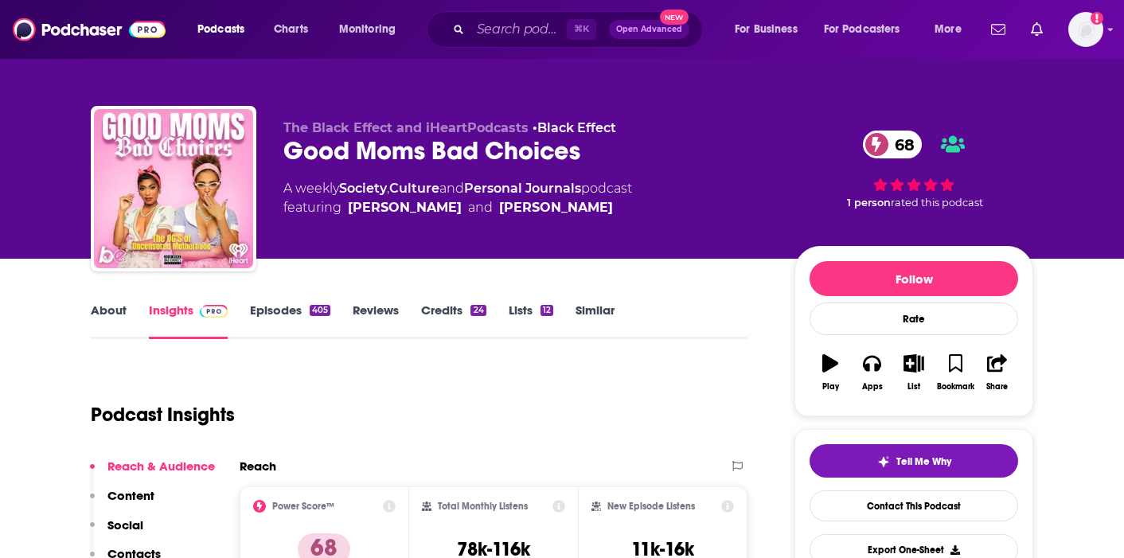
click at [108, 315] on link "About" at bounding box center [109, 320] width 36 height 37
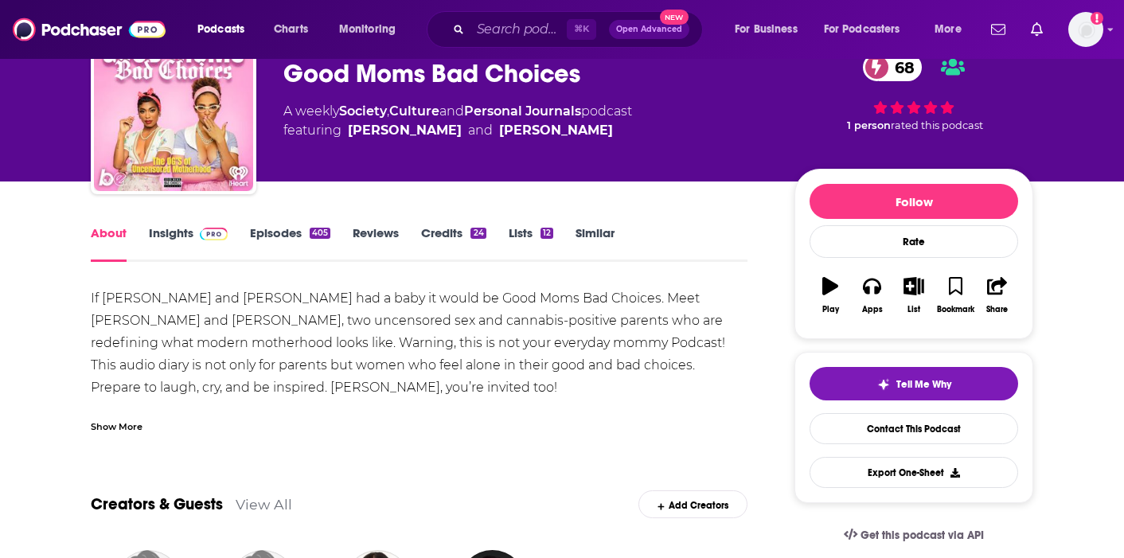
click at [111, 427] on div "Show More" at bounding box center [117, 425] width 52 height 15
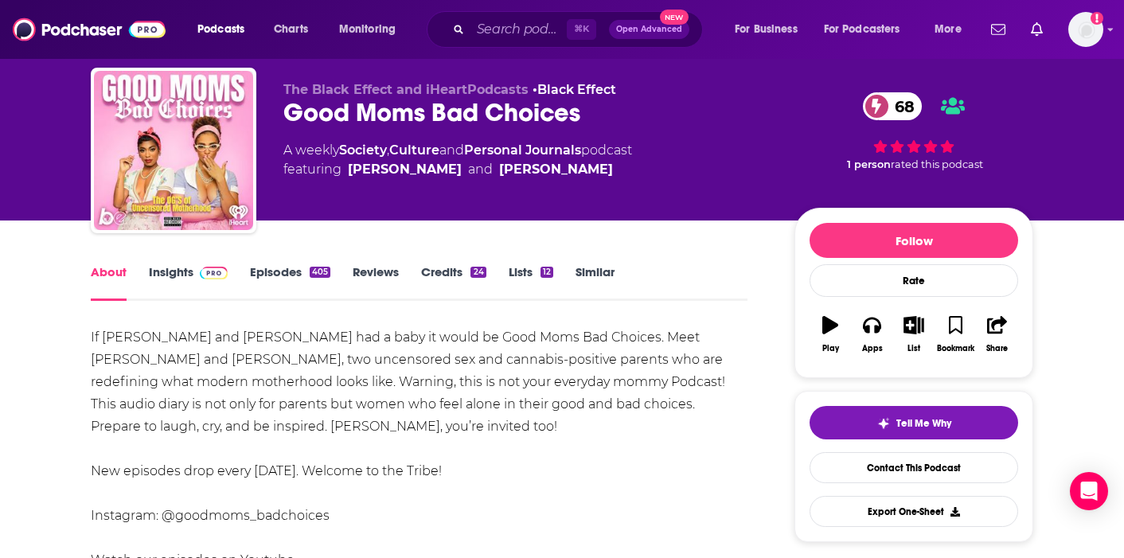
scroll to position [40, 0]
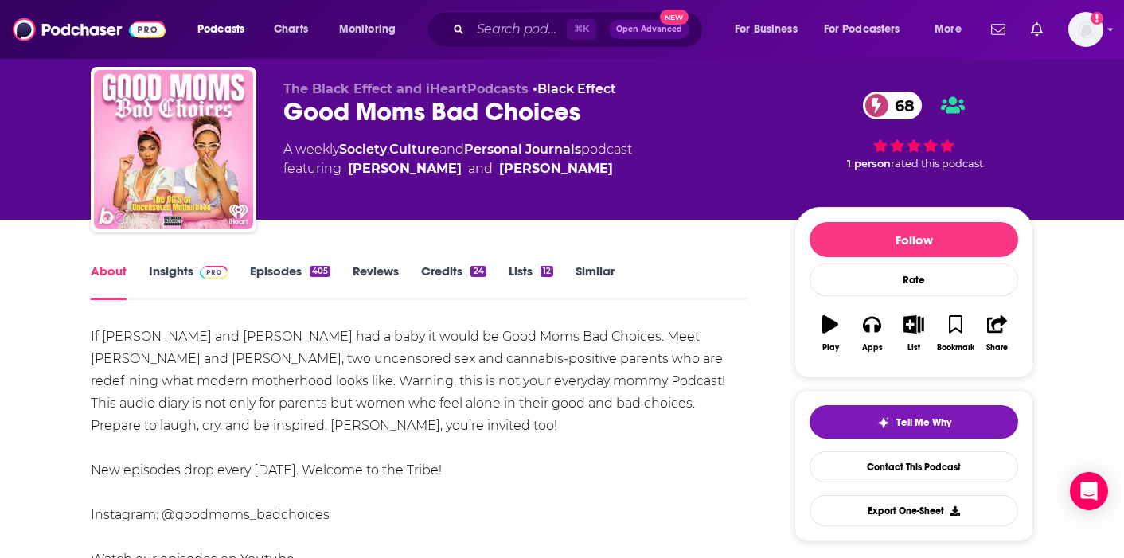
click at [295, 277] on link "Episodes 405" at bounding box center [290, 281] width 80 height 37
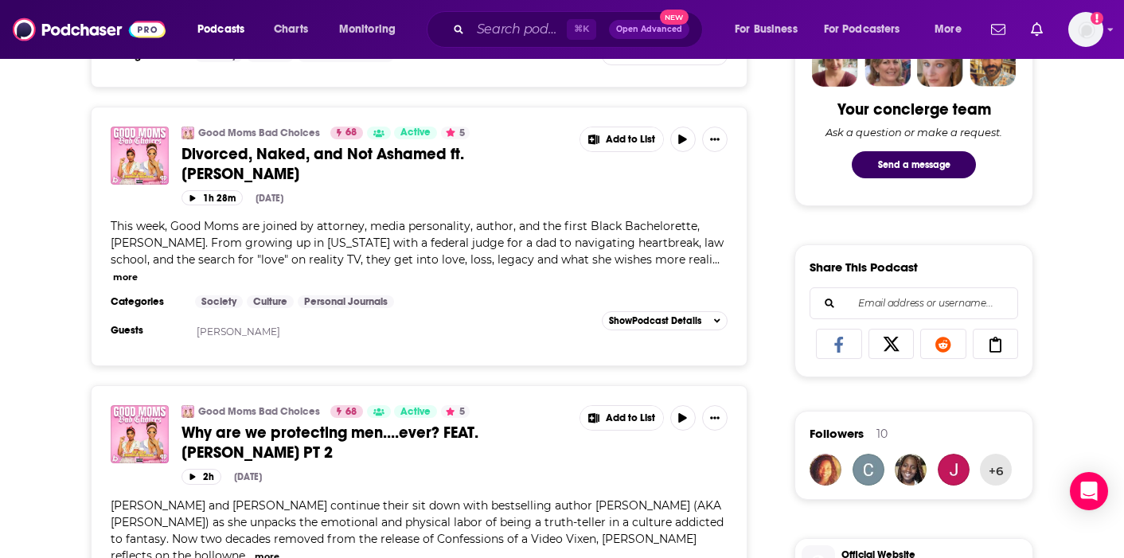
scroll to position [812, 0]
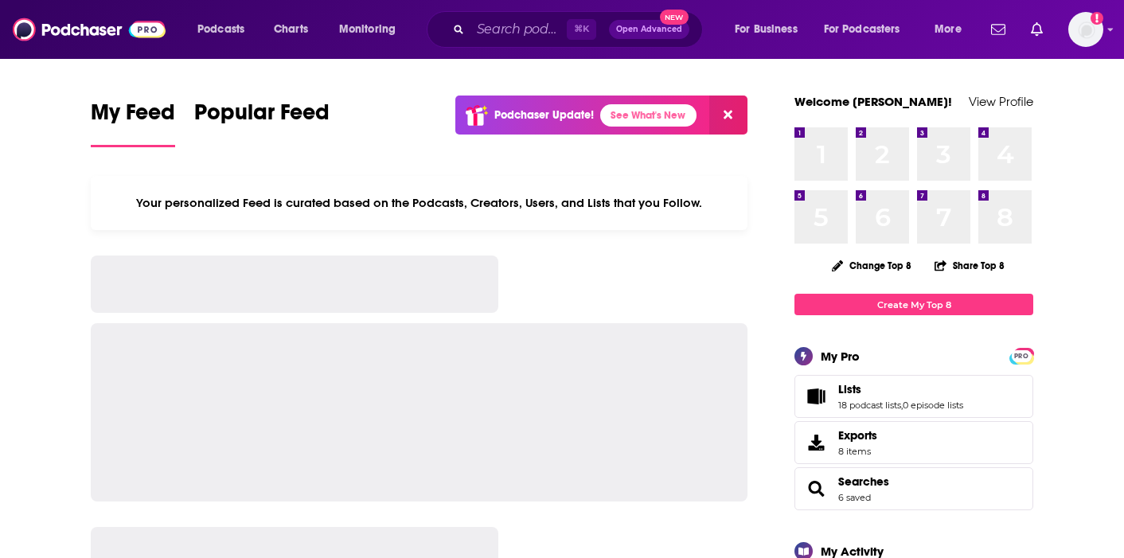
click at [524, 23] on input "Search podcasts, credits, & more..." at bounding box center [518, 29] width 96 height 25
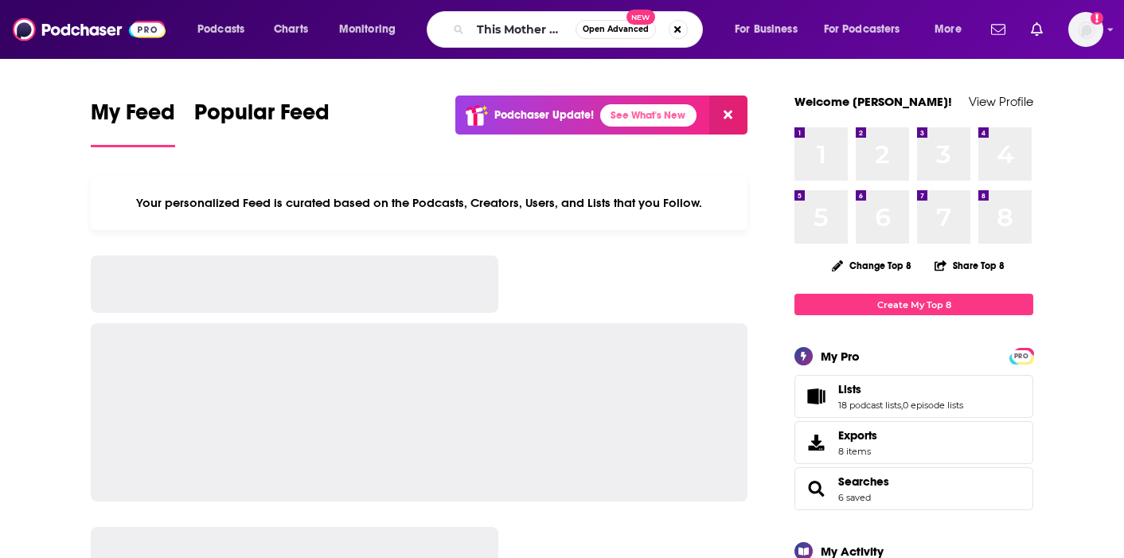
scroll to position [0, 75]
type input "This Mother Means Business"
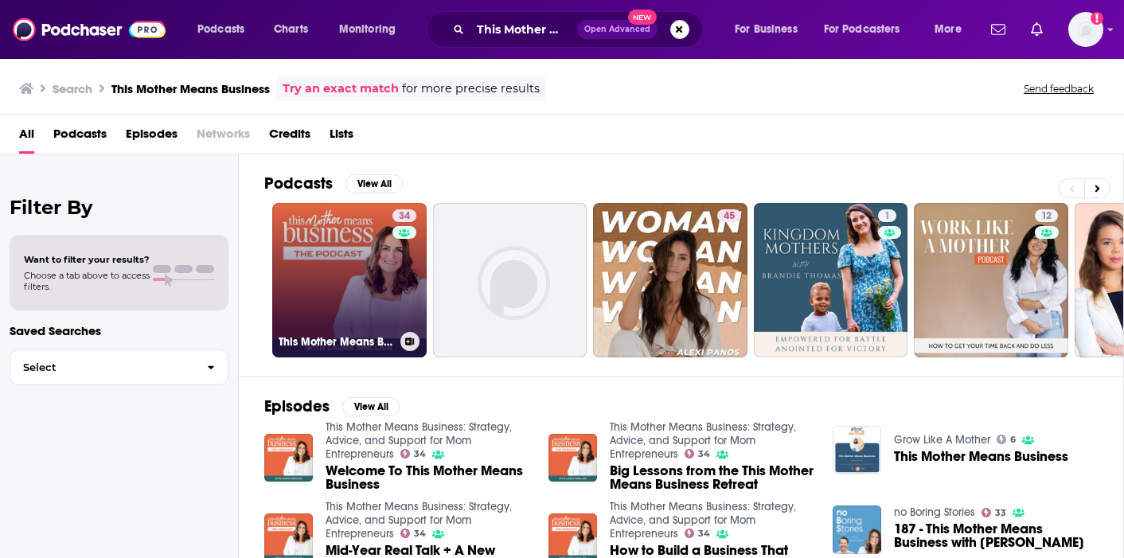
click at [406, 276] on div "34" at bounding box center [406, 270] width 28 height 123
